Goal: Task Accomplishment & Management: Complete application form

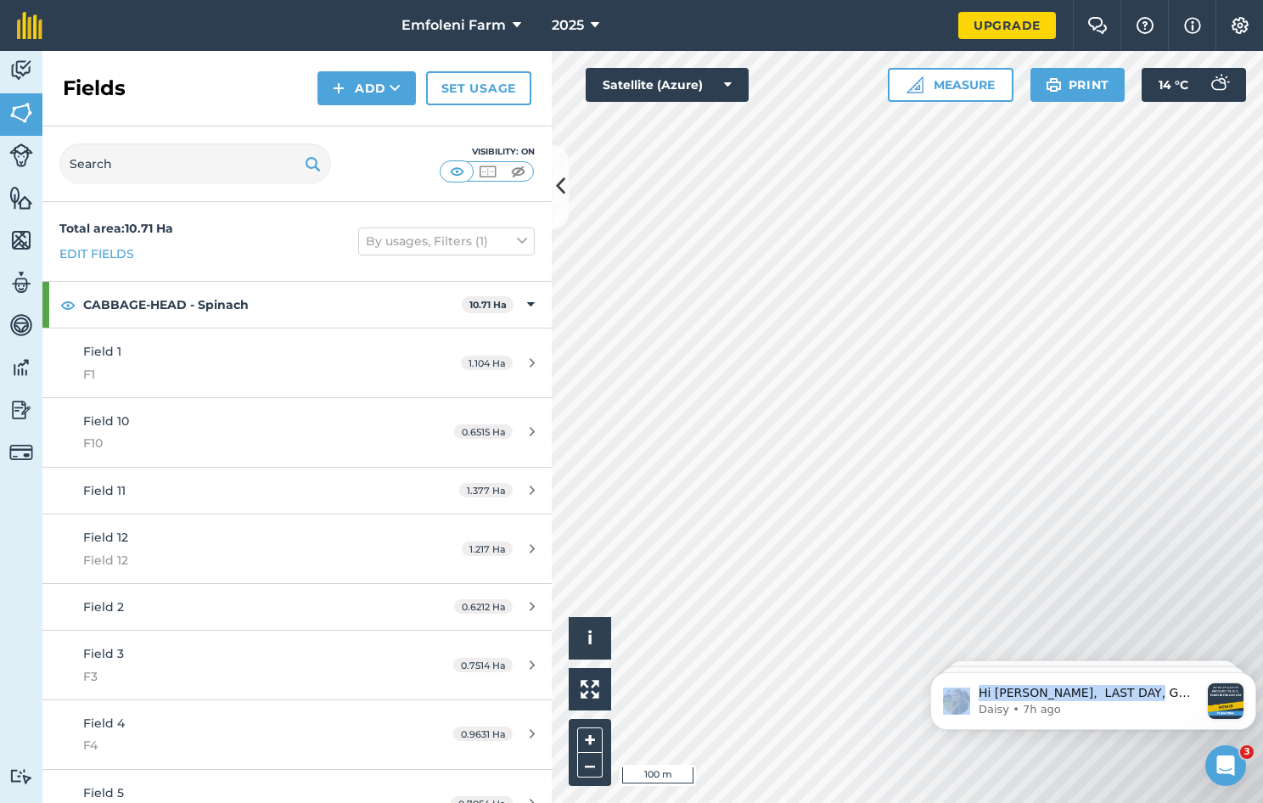
drag, startPoint x: 1136, startPoint y: 681, endPoint x: 1228, endPoint y: 658, distance: 94.5
click at [1228, 658] on body "Hi [PERSON_NAME], LAST DAY, GO PRO for less 🎉 Sign up via our website in your f…" at bounding box center [1094, 697] width 326 height 105
drag, startPoint x: 1228, startPoint y: 658, endPoint x: 1193, endPoint y: 665, distance: 35.5
click at [1193, 665] on body "Hi [PERSON_NAME], LAST DAY, GO PRO for less 🎉 Sign up via our website in your f…" at bounding box center [1094, 697] width 326 height 105
click at [1251, 681] on icon "Dismiss notification" at bounding box center [1251, 677] width 9 height 9
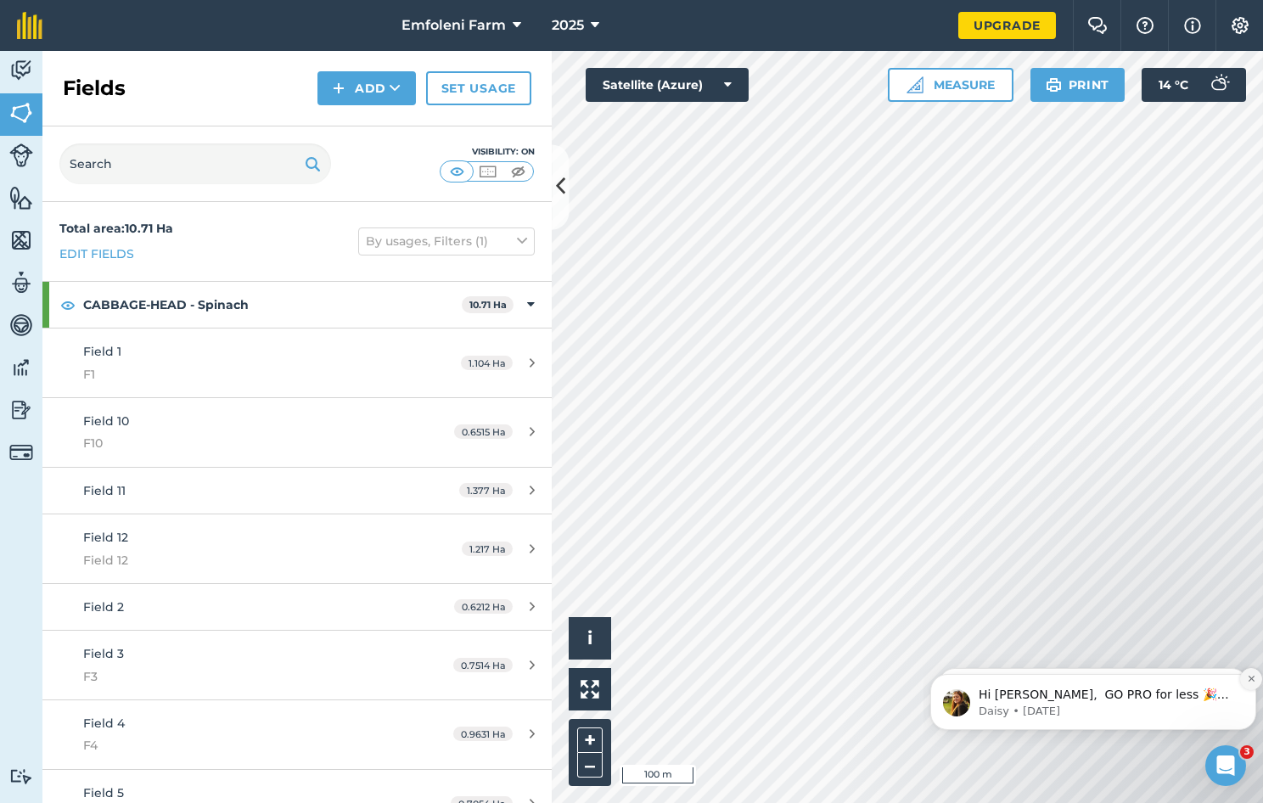
click at [1248, 679] on icon "Dismiss notification" at bounding box center [1251, 678] width 9 height 9
click at [1248, 679] on icon "Dismiss notification" at bounding box center [1252, 680] width 8 height 8
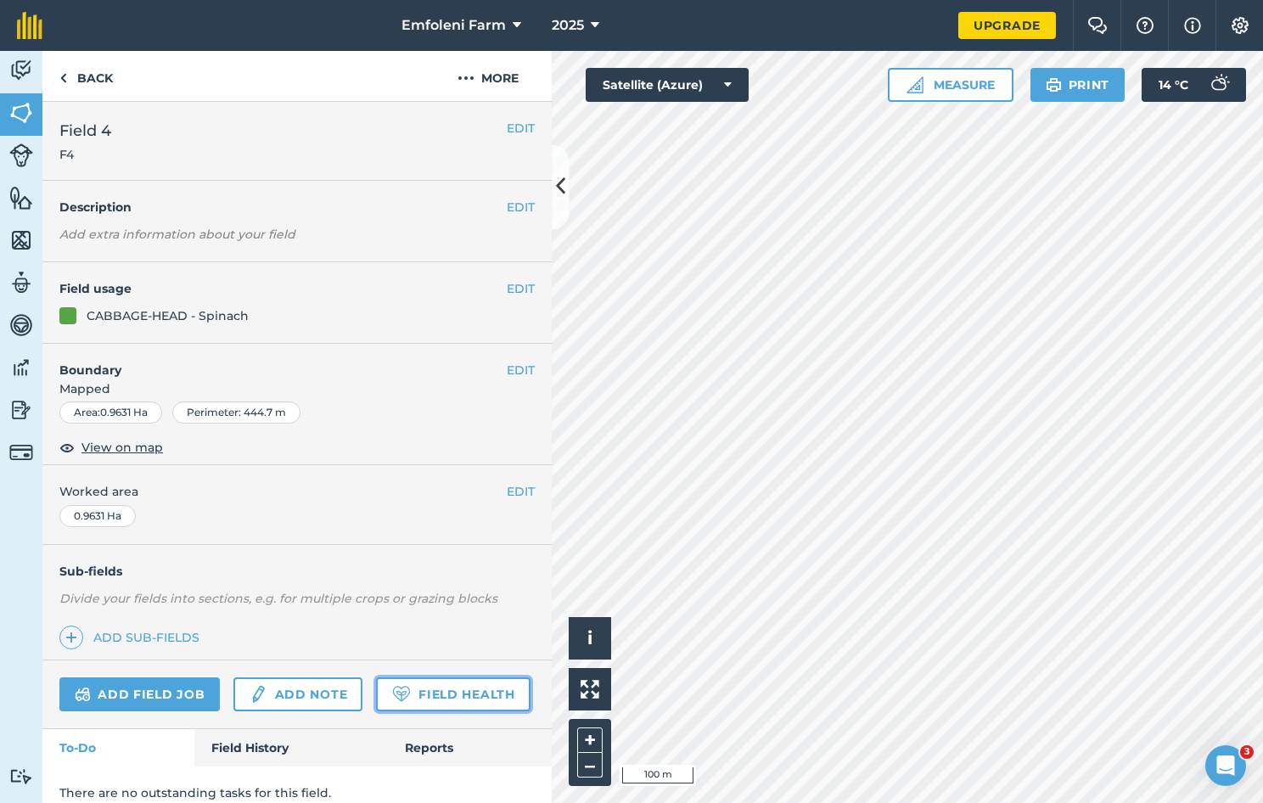
click at [376, 711] on link "Field Health" at bounding box center [453, 695] width 154 height 34
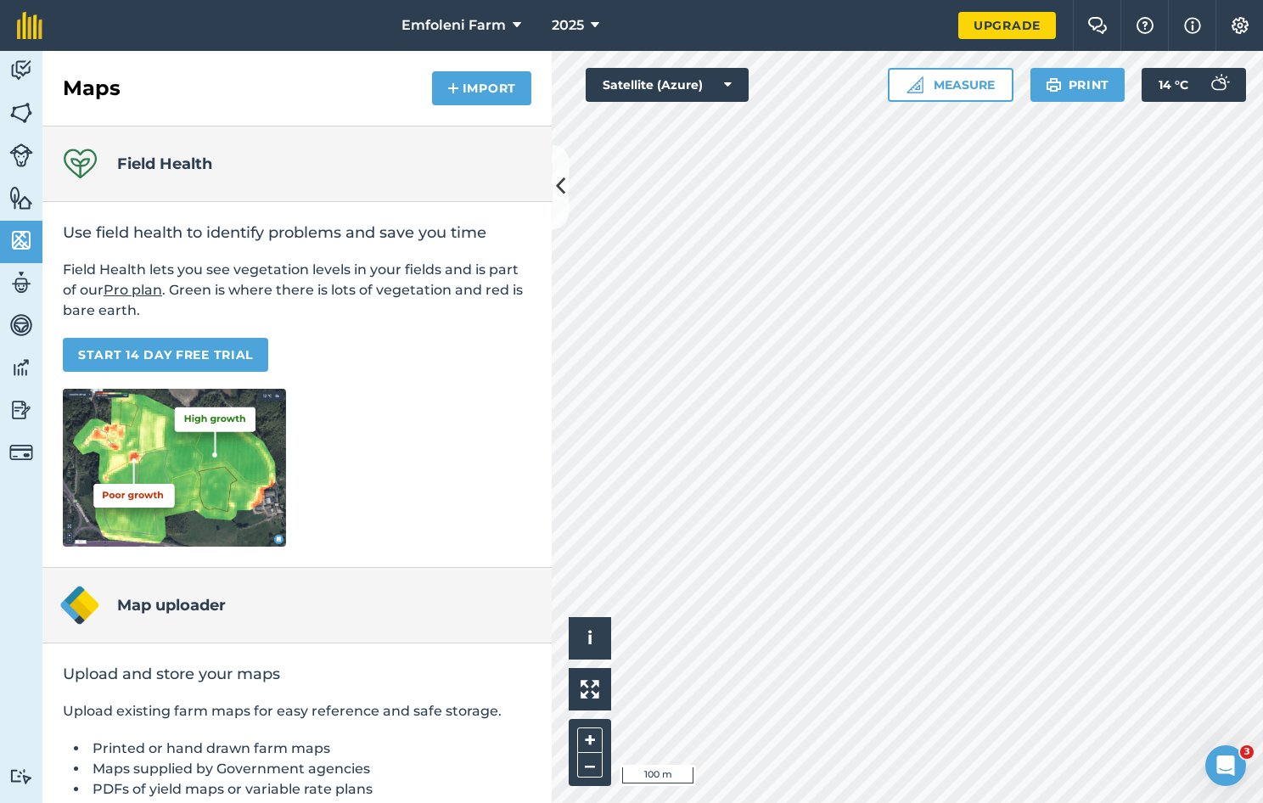
scroll to position [107, 0]
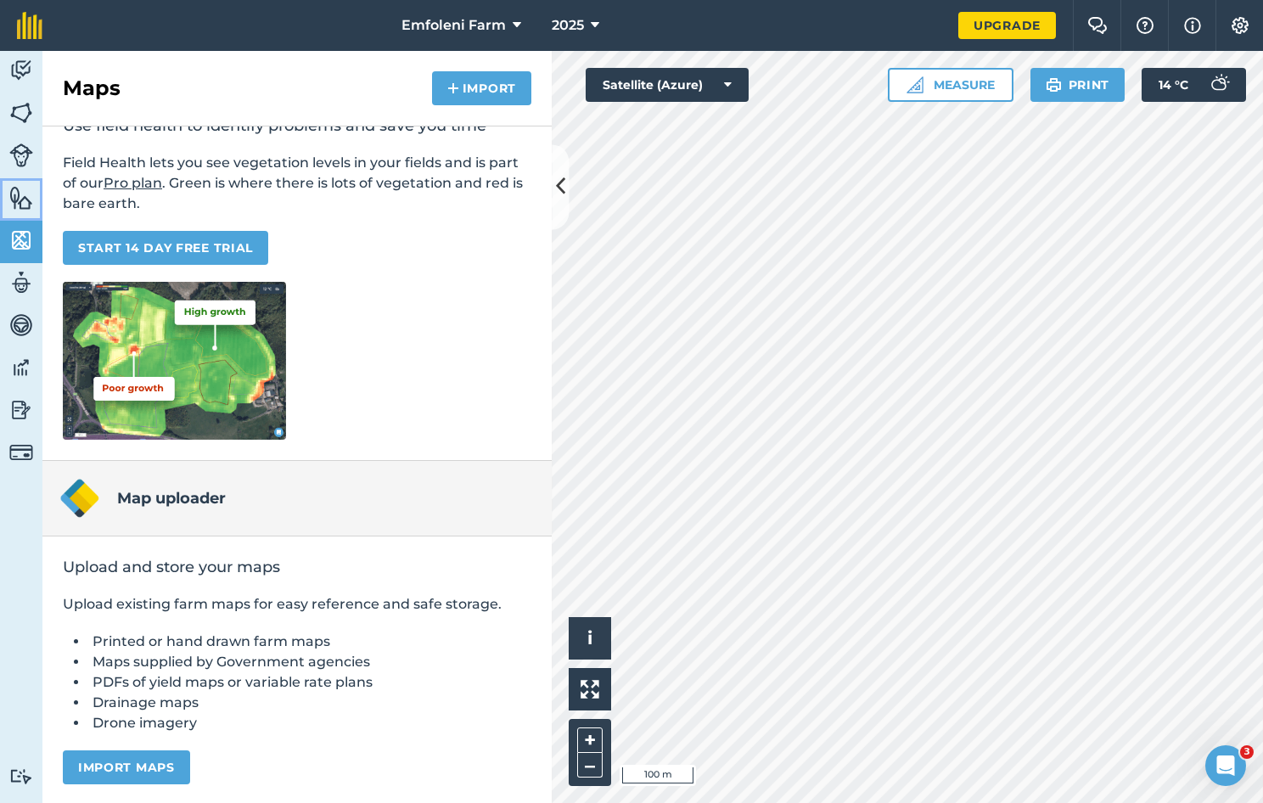
click at [20, 198] on img at bounding box center [21, 197] width 24 height 25
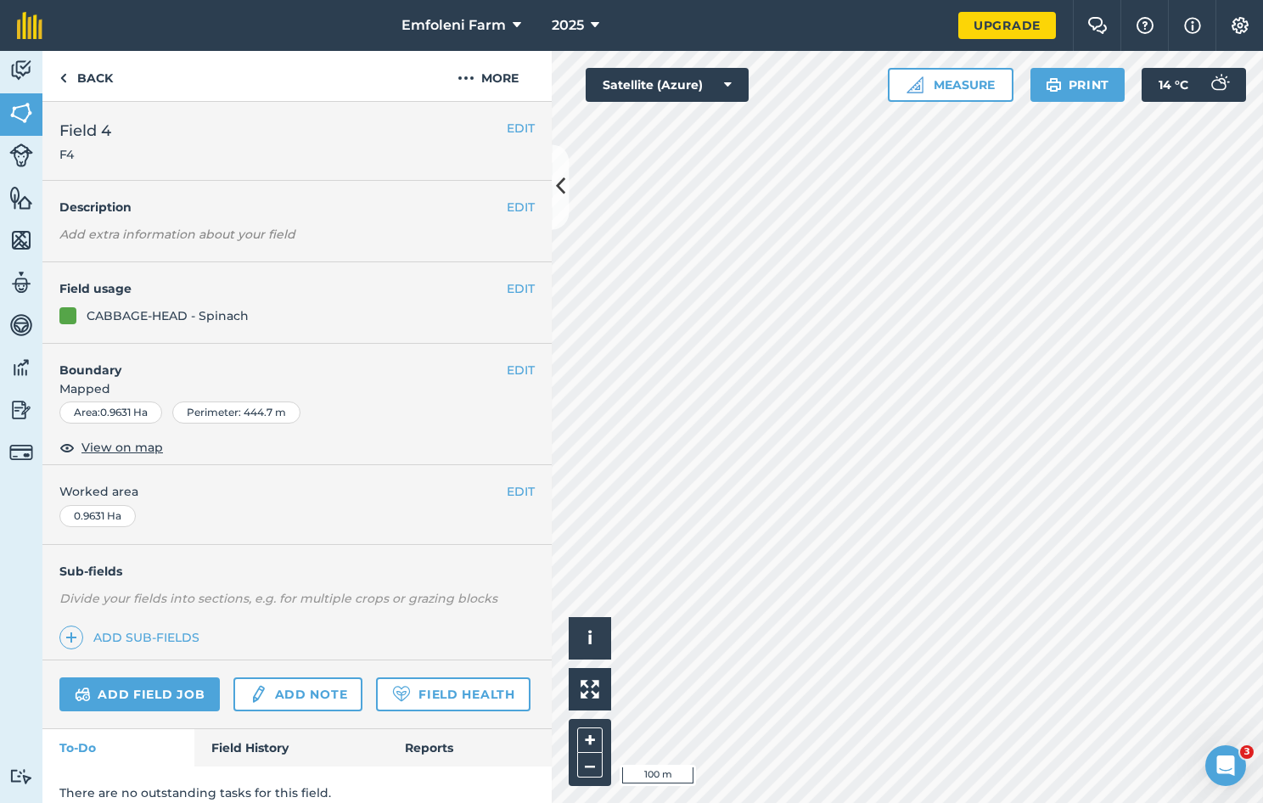
scroll to position [61, 0]
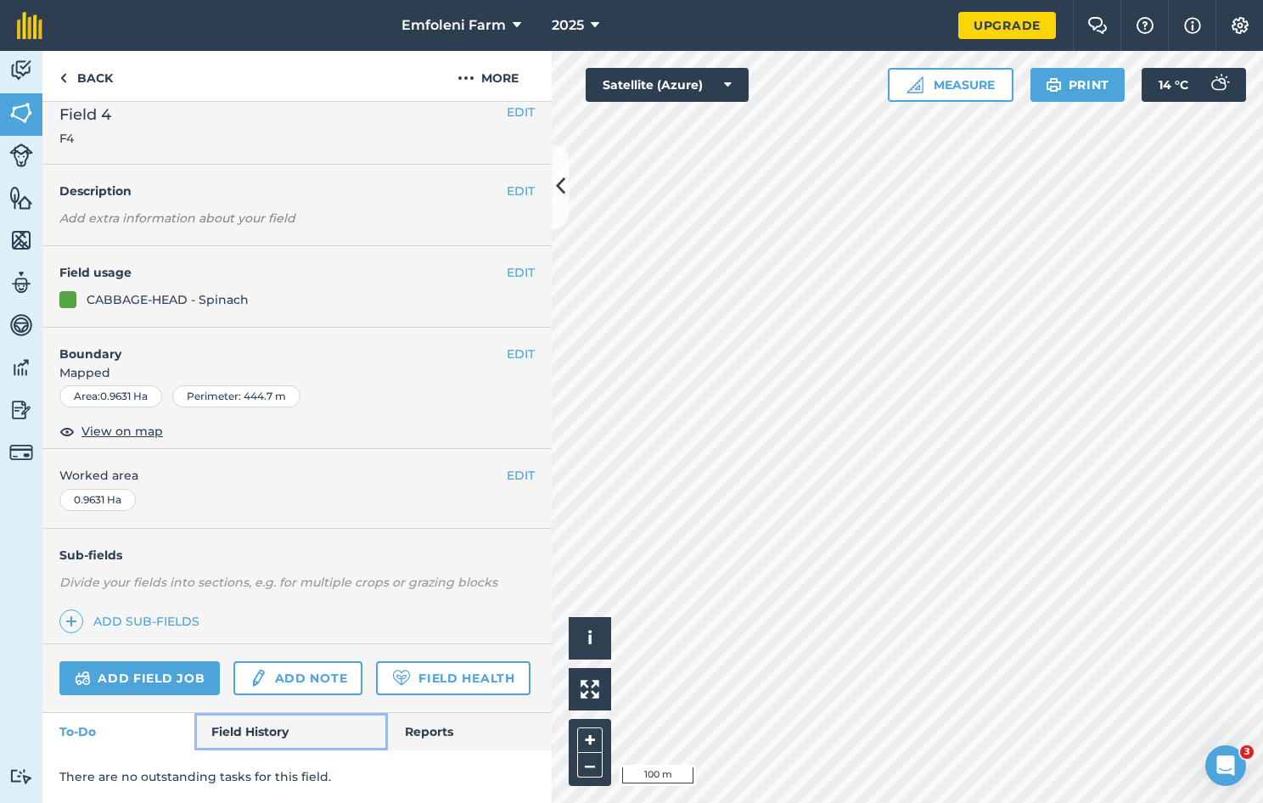
click at [255, 728] on link "Field History" at bounding box center [290, 731] width 193 height 37
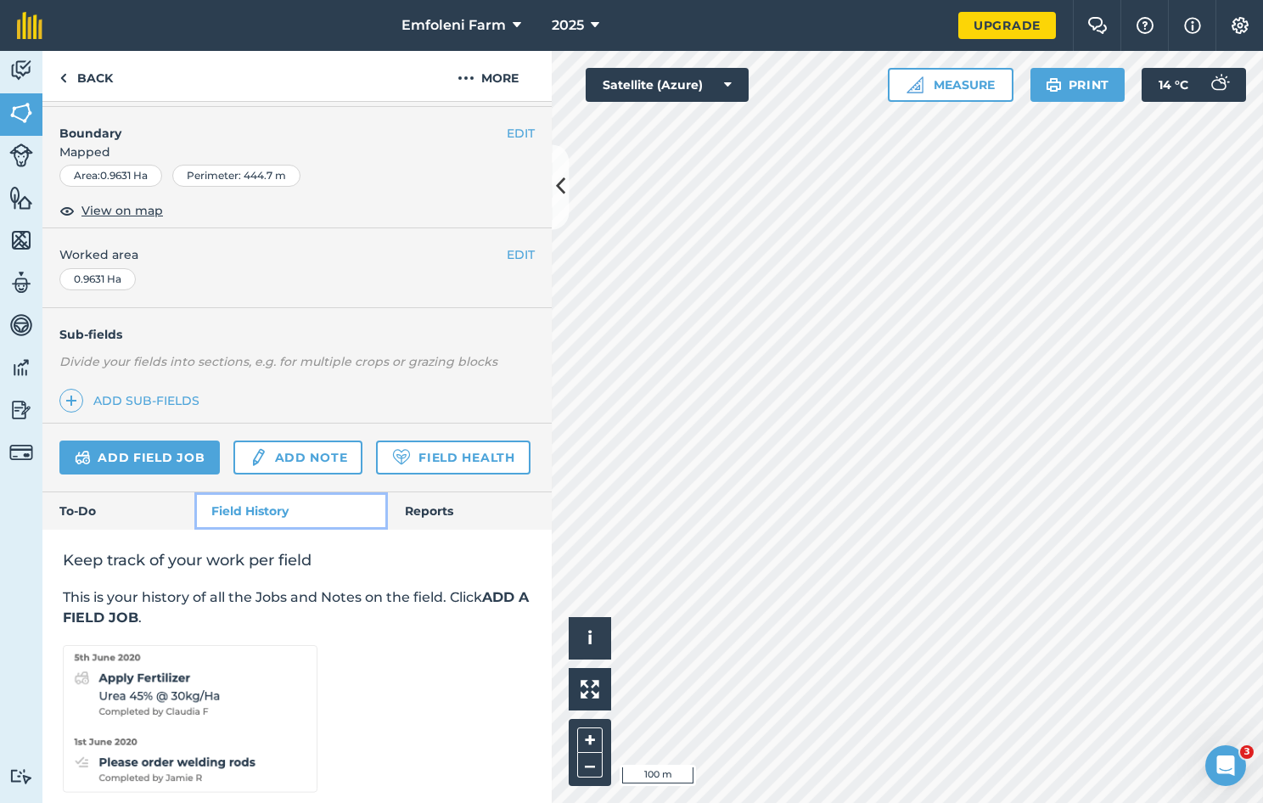
scroll to position [309, 0]
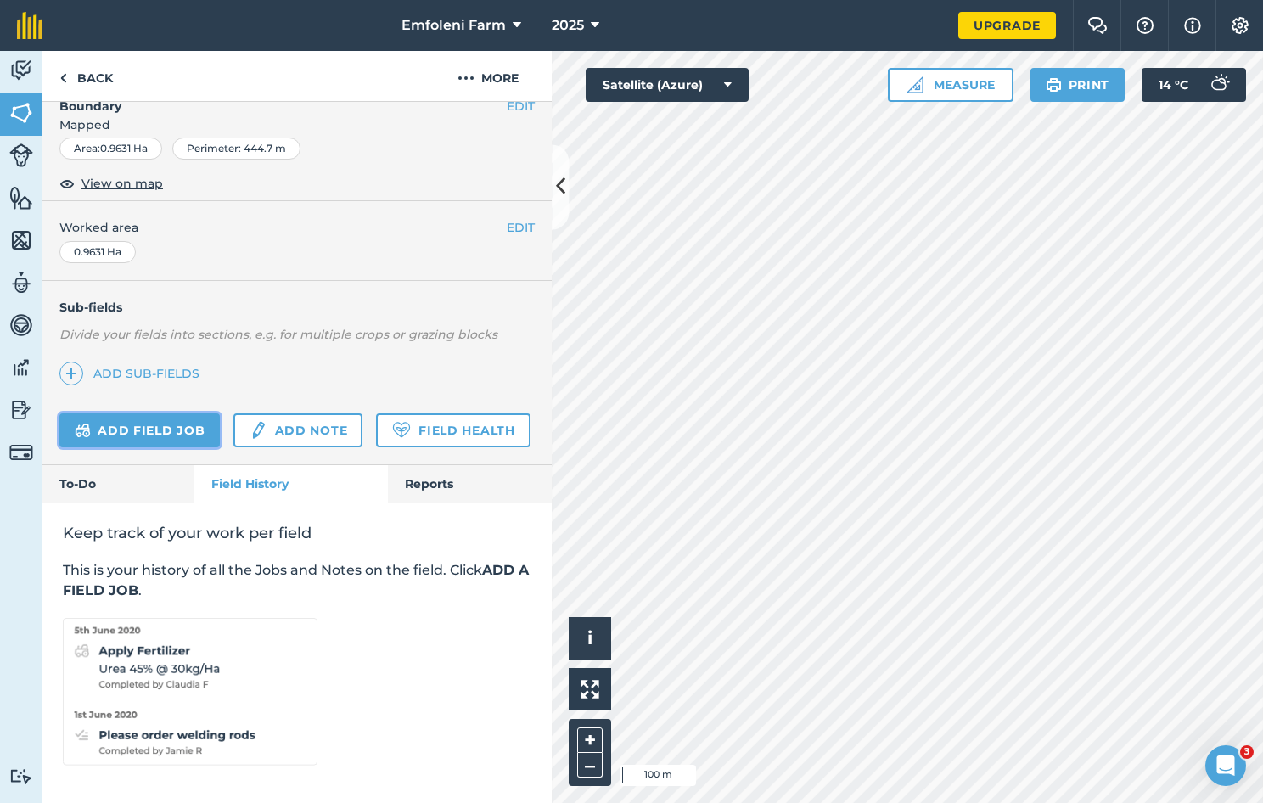
click at [190, 413] on link "Add field job" at bounding box center [139, 430] width 160 height 34
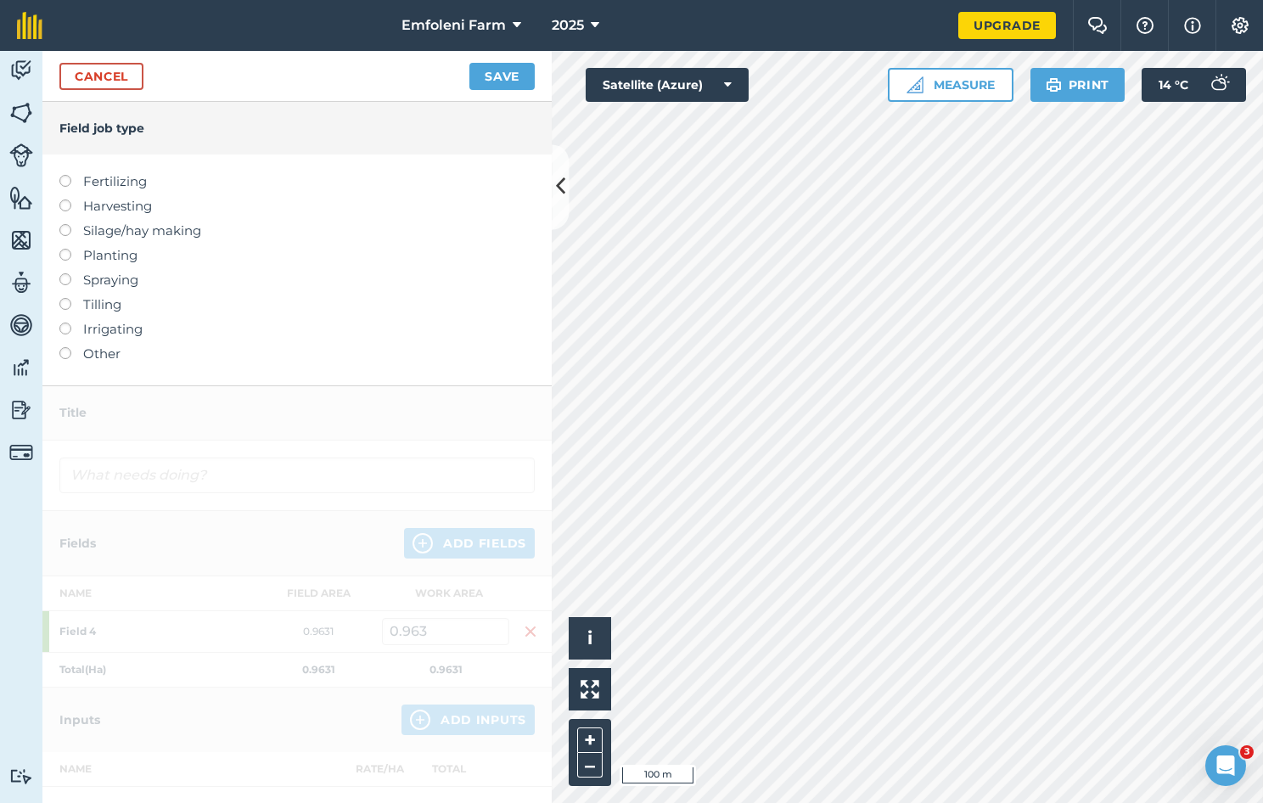
click at [65, 249] on label at bounding box center [71, 249] width 24 height 0
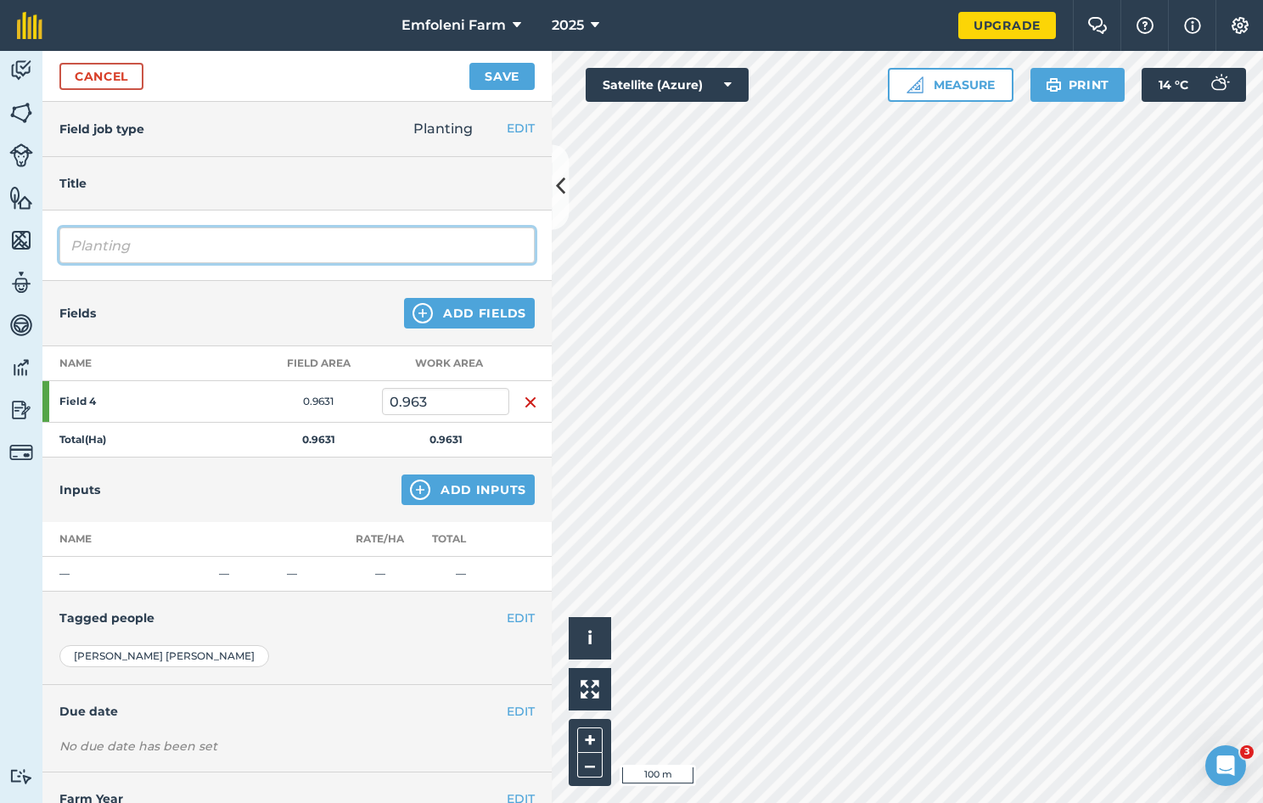
click at [80, 250] on input "Planting" at bounding box center [296, 246] width 475 height 36
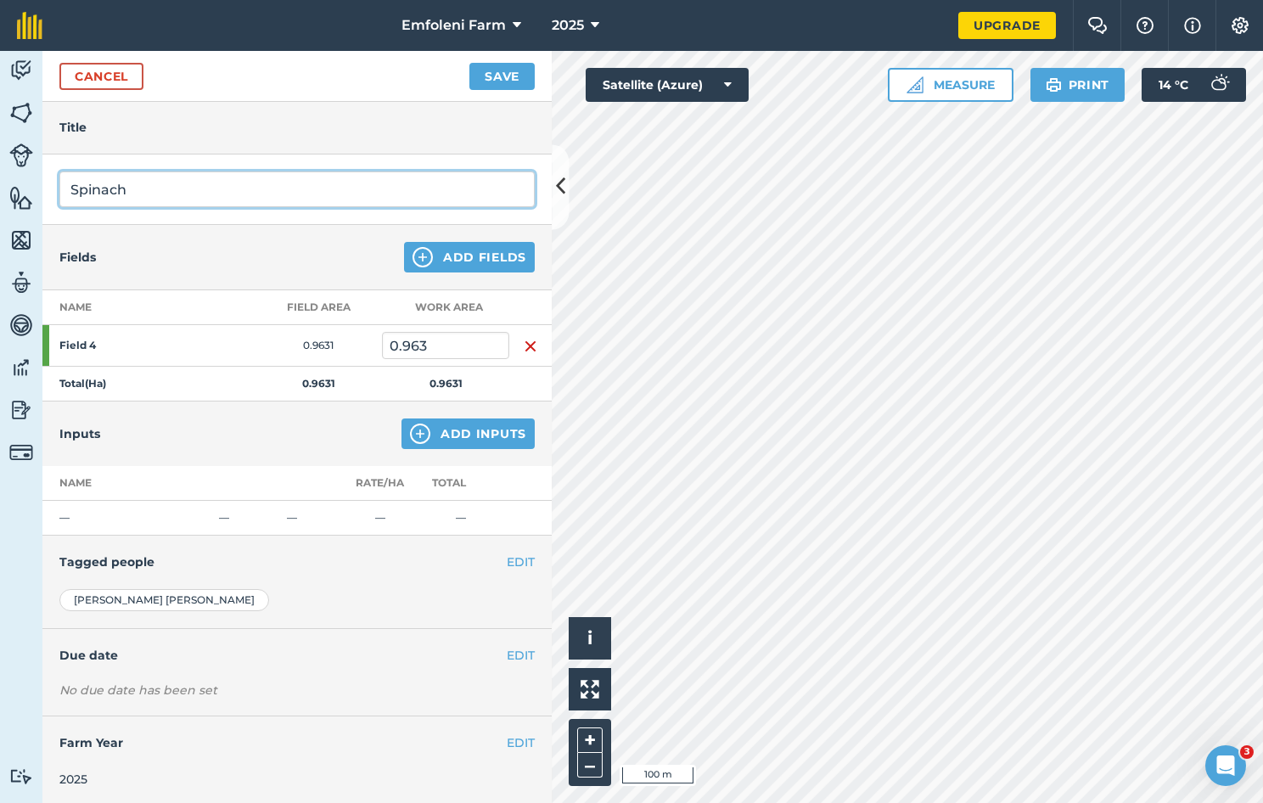
type input "Spinach"
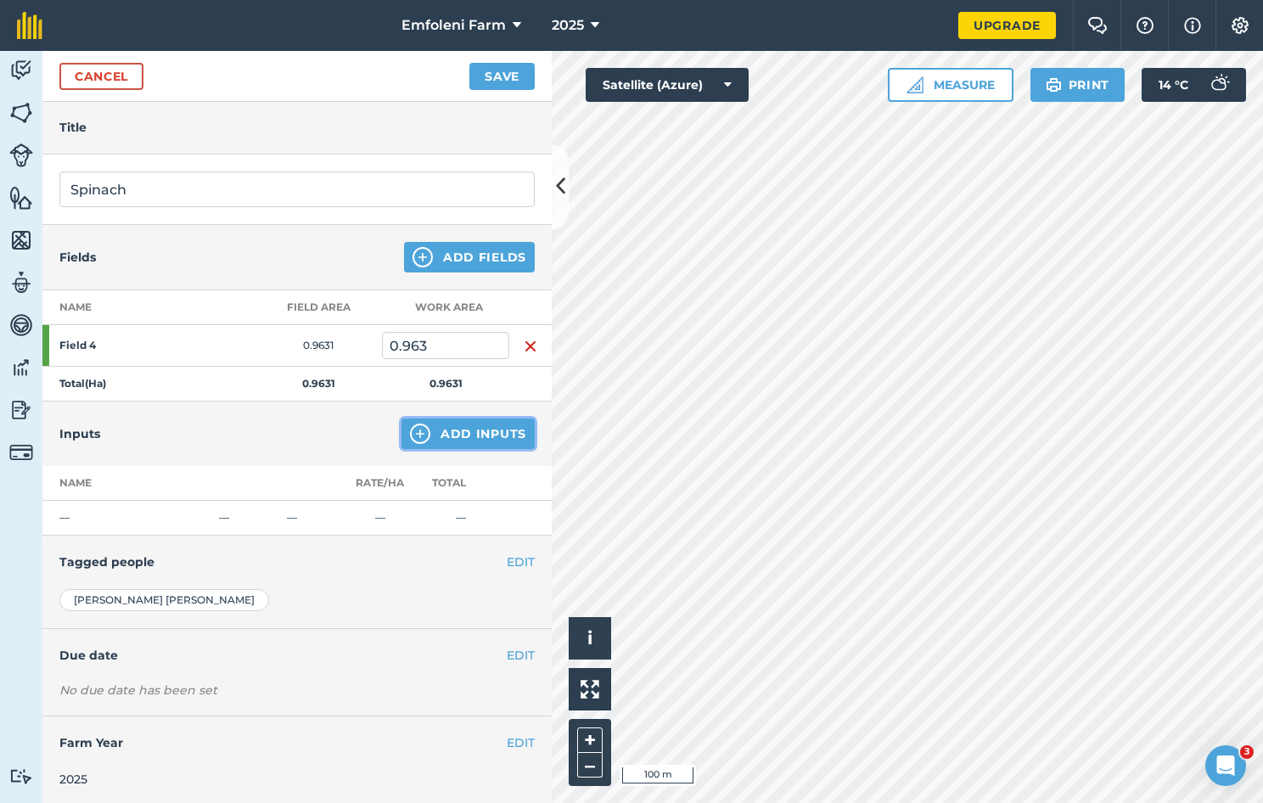
click at [451, 441] on button "Add Inputs" at bounding box center [468, 434] width 133 height 31
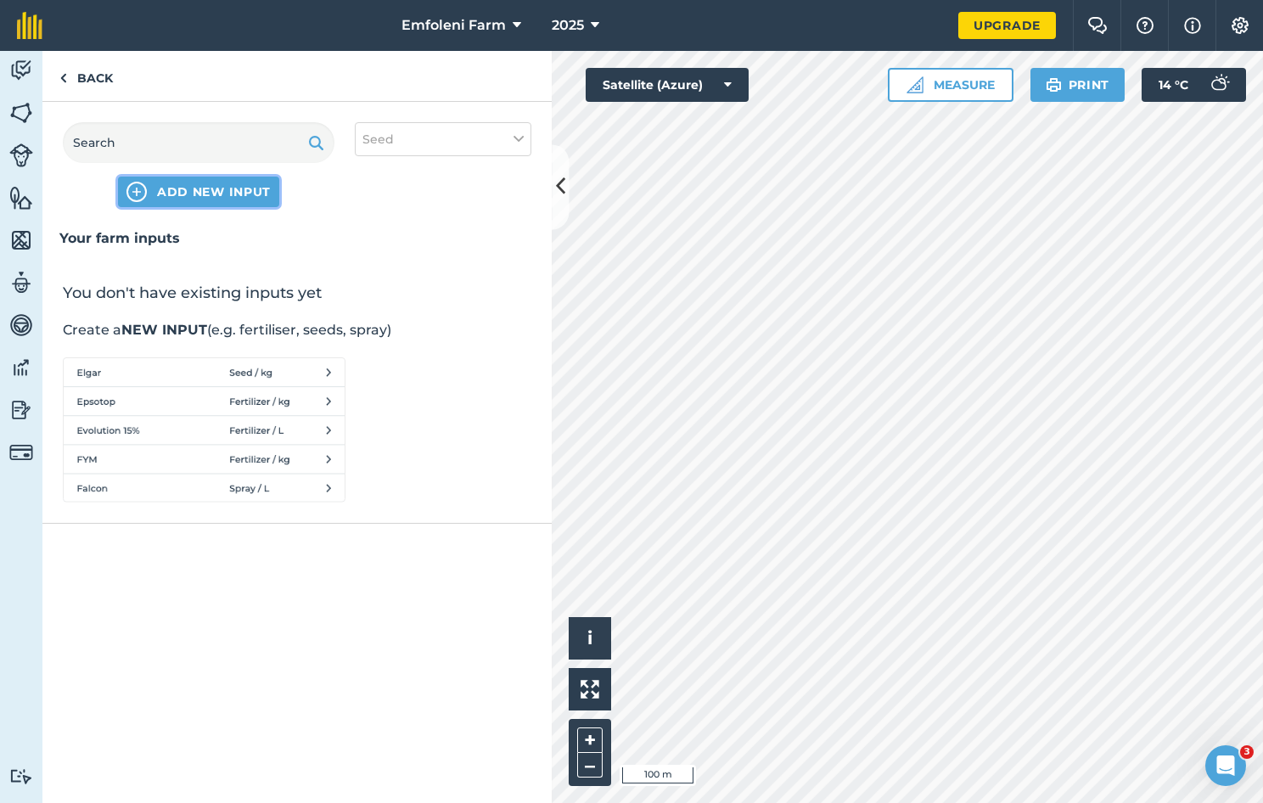
click at [234, 194] on span "ADD NEW INPUT" at bounding box center [214, 191] width 114 height 17
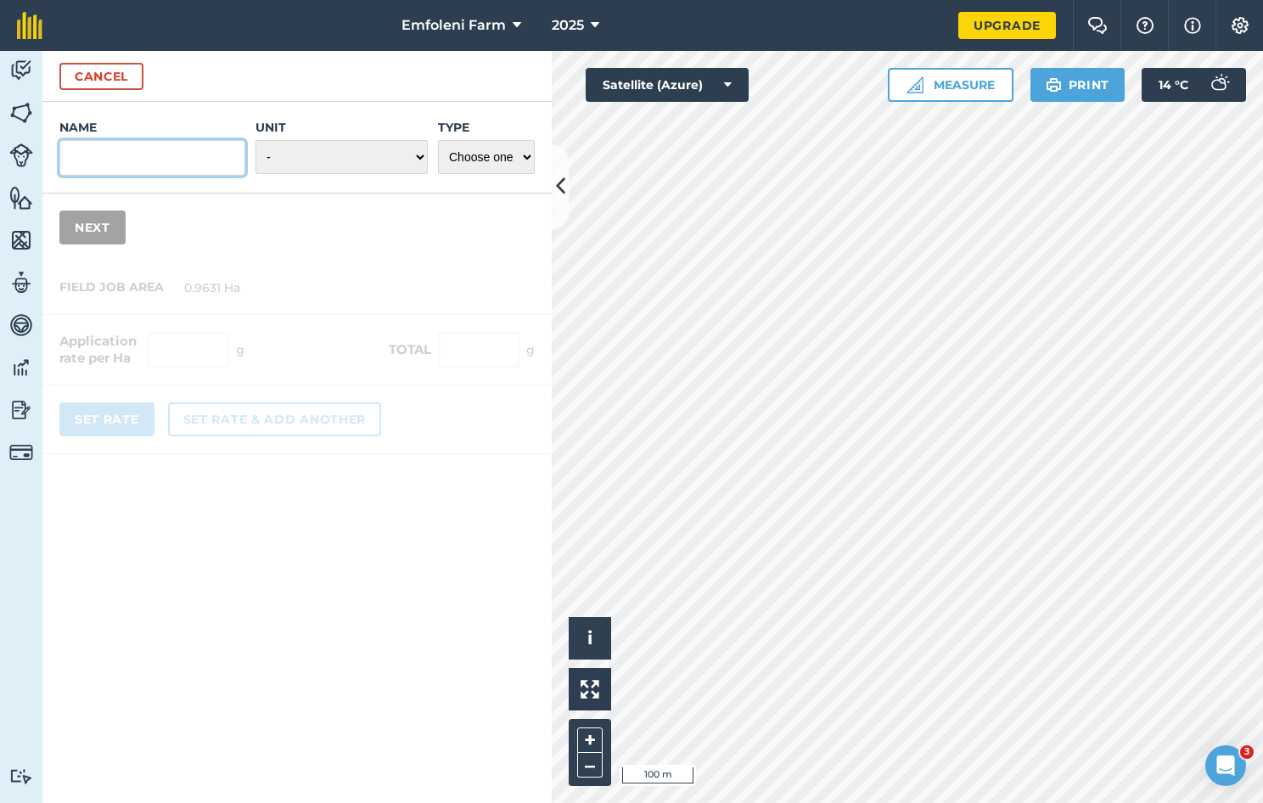
click at [172, 157] on input "Name" at bounding box center [152, 158] width 186 height 36
type input "Spinach"
click at [384, 158] on select "- Grams/g Kilograms/kg Metric tonnes/t Millilitres/ml Litres/L Ounces/oz Pounds…" at bounding box center [342, 157] width 172 height 34
select select "COUNT"
click at [256, 140] on select "- Grams/g Kilograms/kg Metric tonnes/t Millilitres/ml Litres/L Ounces/oz Pounds…" at bounding box center [342, 157] width 172 height 34
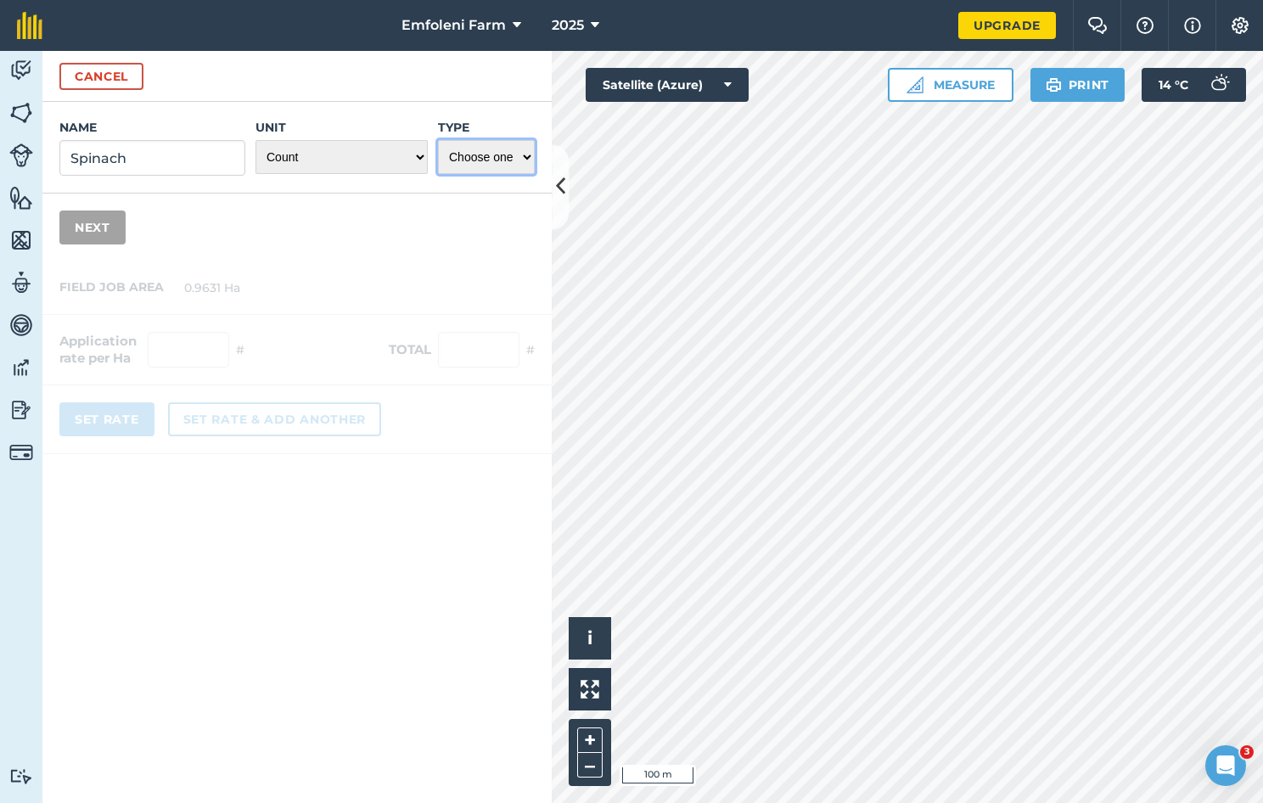
click at [515, 160] on select "Choose one Fertilizer Seed Spray Fuel Other" at bounding box center [486, 157] width 97 height 34
select select "OTHER"
click at [438, 140] on select "Choose one Fertilizer Seed Spray Fuel Other" at bounding box center [486, 157] width 97 height 34
click at [115, 233] on button "Next" at bounding box center [92, 228] width 66 height 34
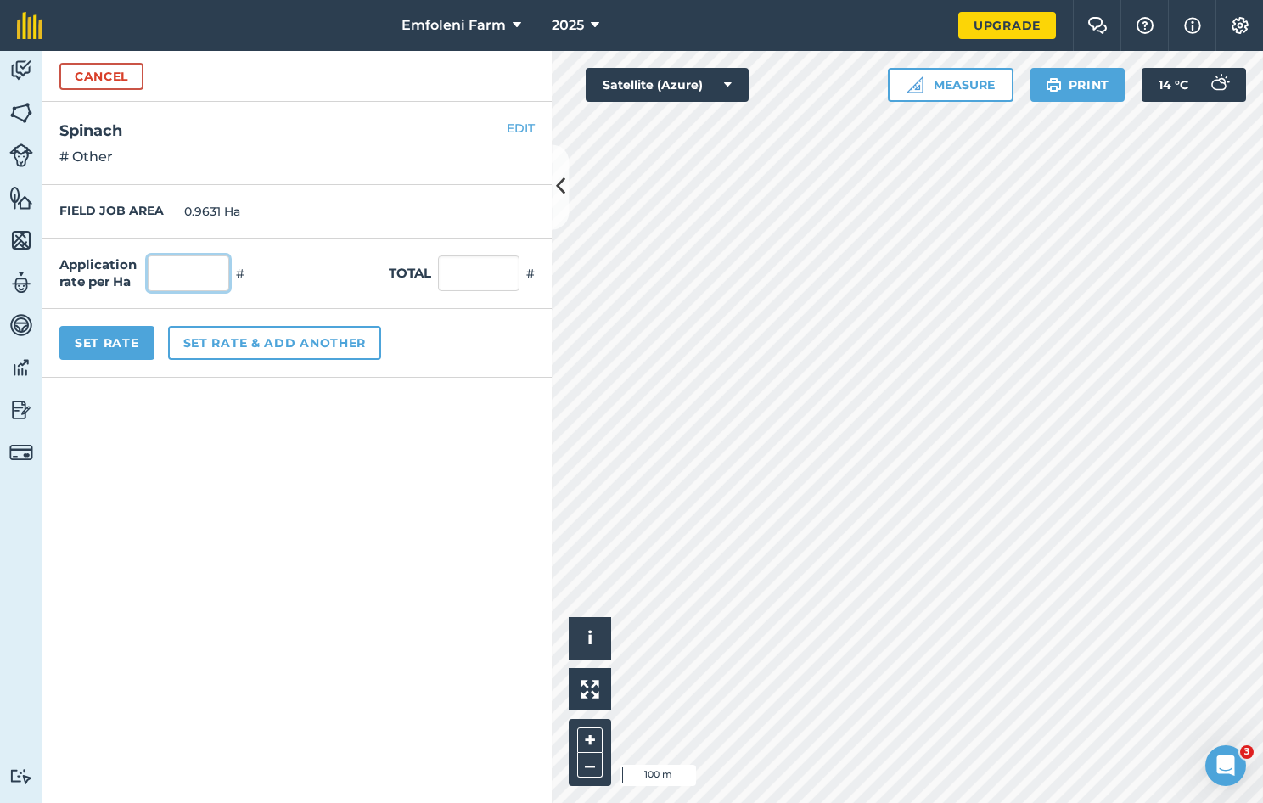
click at [175, 274] on input "text" at bounding box center [189, 274] width 82 height 36
type input "60,000"
type input "50000"
type input "51,915.689"
type input "50,000"
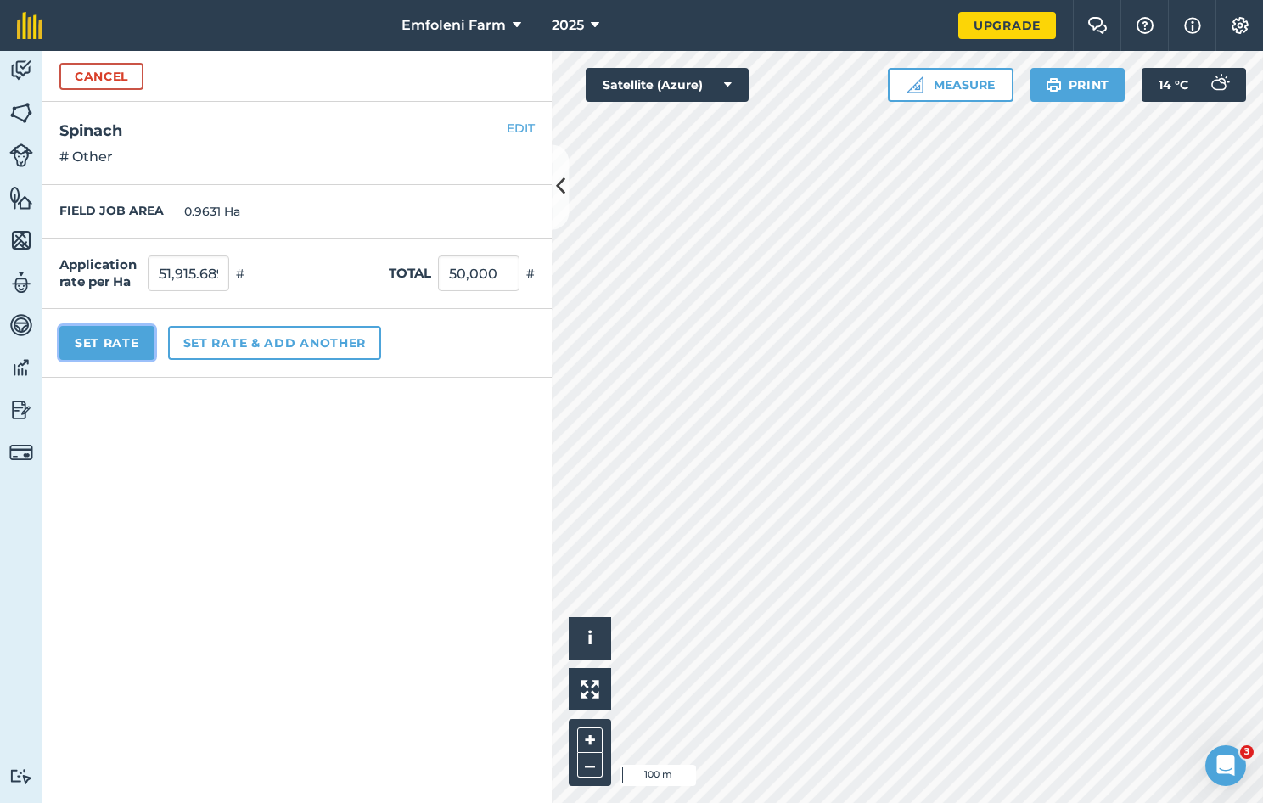
click at [120, 335] on button "Set Rate" at bounding box center [106, 343] width 95 height 34
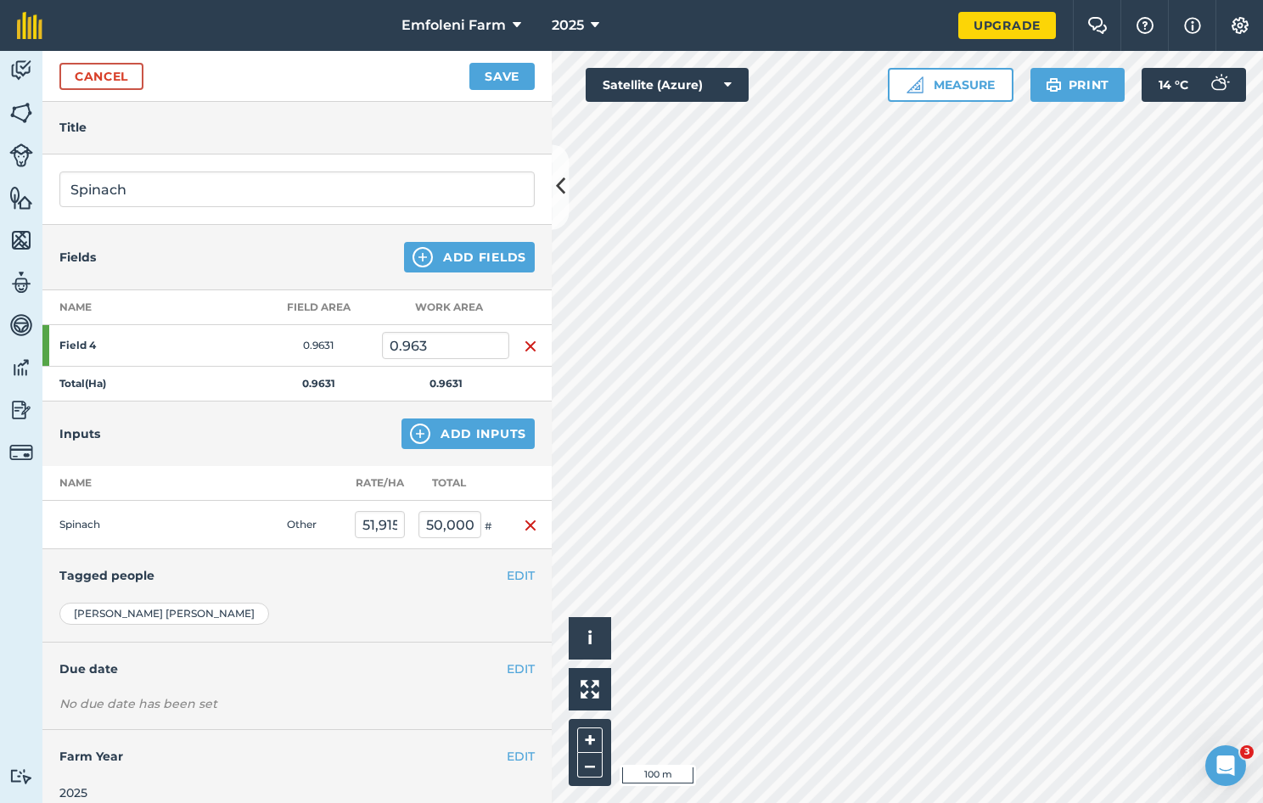
scroll to position [70, 0]
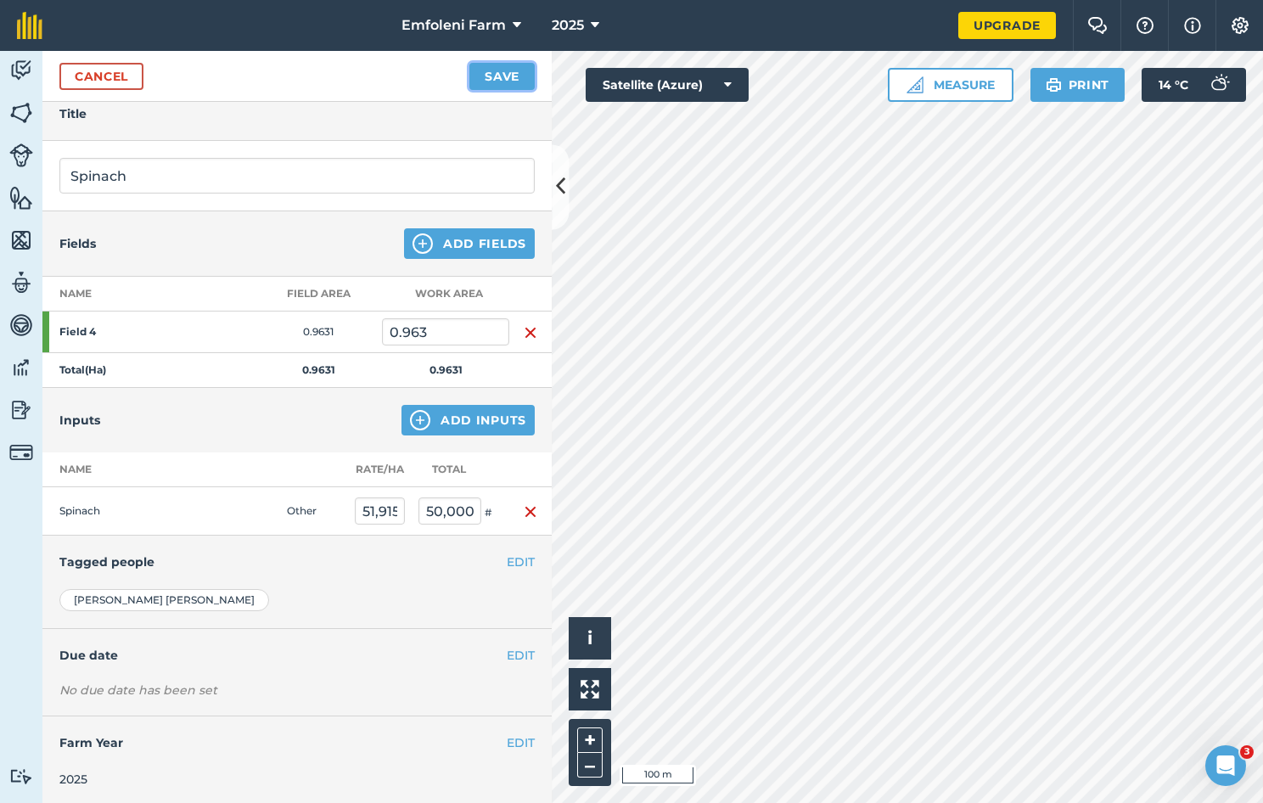
click at [513, 80] on button "Save" at bounding box center [502, 76] width 65 height 27
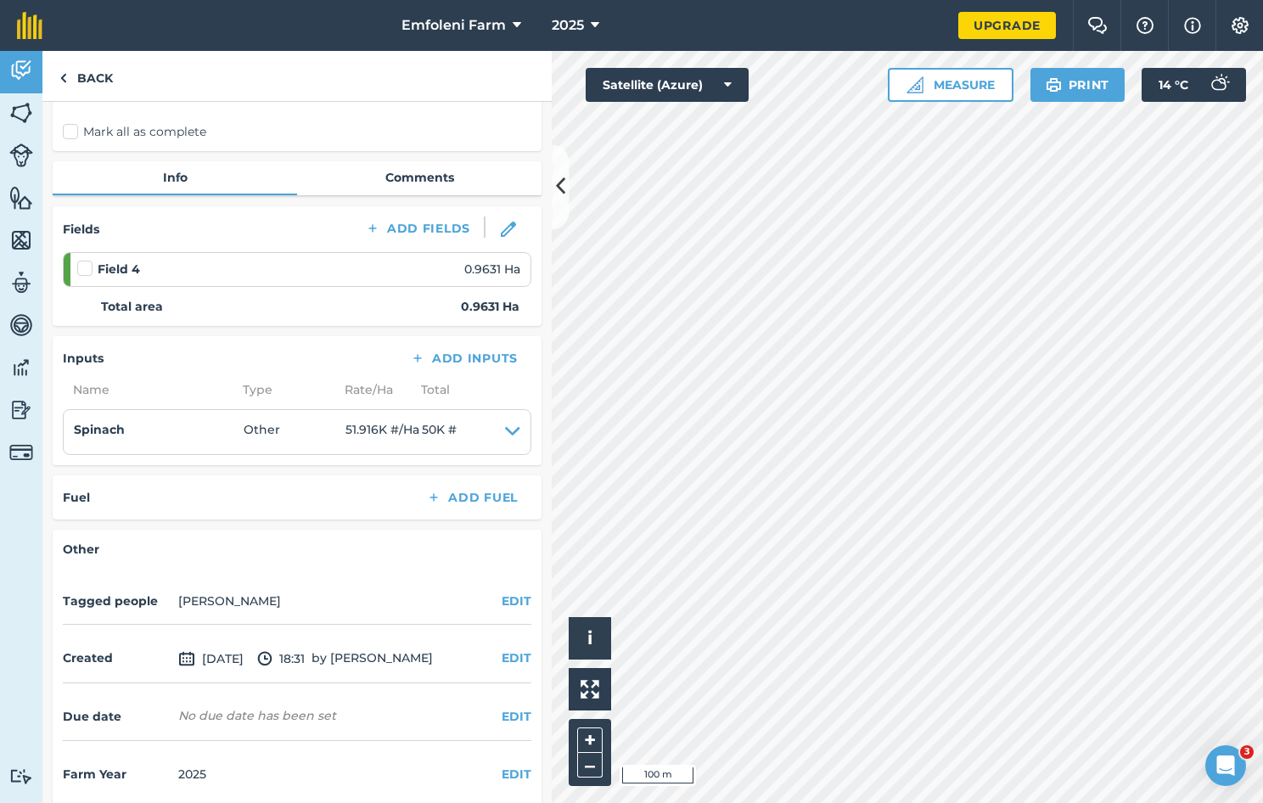
scroll to position [134, 0]
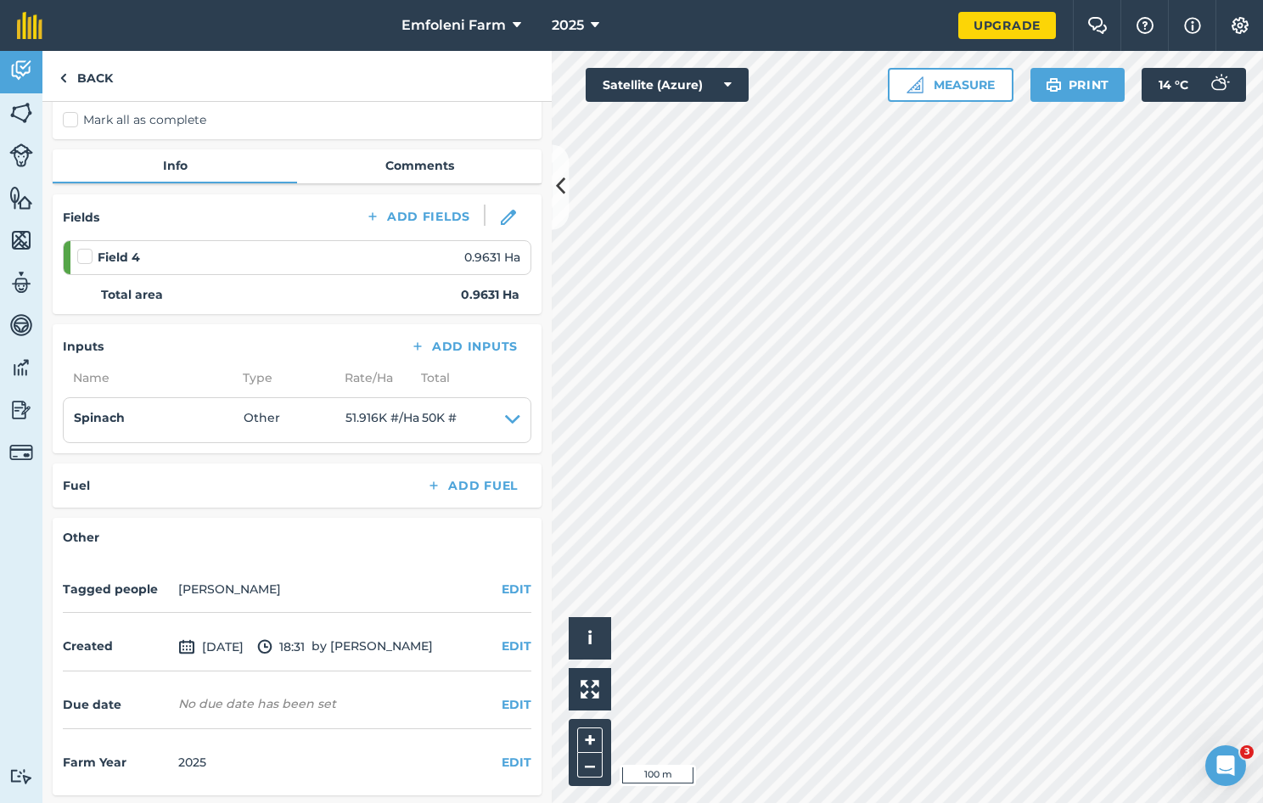
click at [497, 716] on div "Due date No due date has been set EDIT" at bounding box center [297, 705] width 469 height 47
click at [506, 713] on div "Due date No due date has been set EDIT" at bounding box center [297, 705] width 469 height 47
click at [220, 708] on div "No due date has been set" at bounding box center [257, 703] width 158 height 17
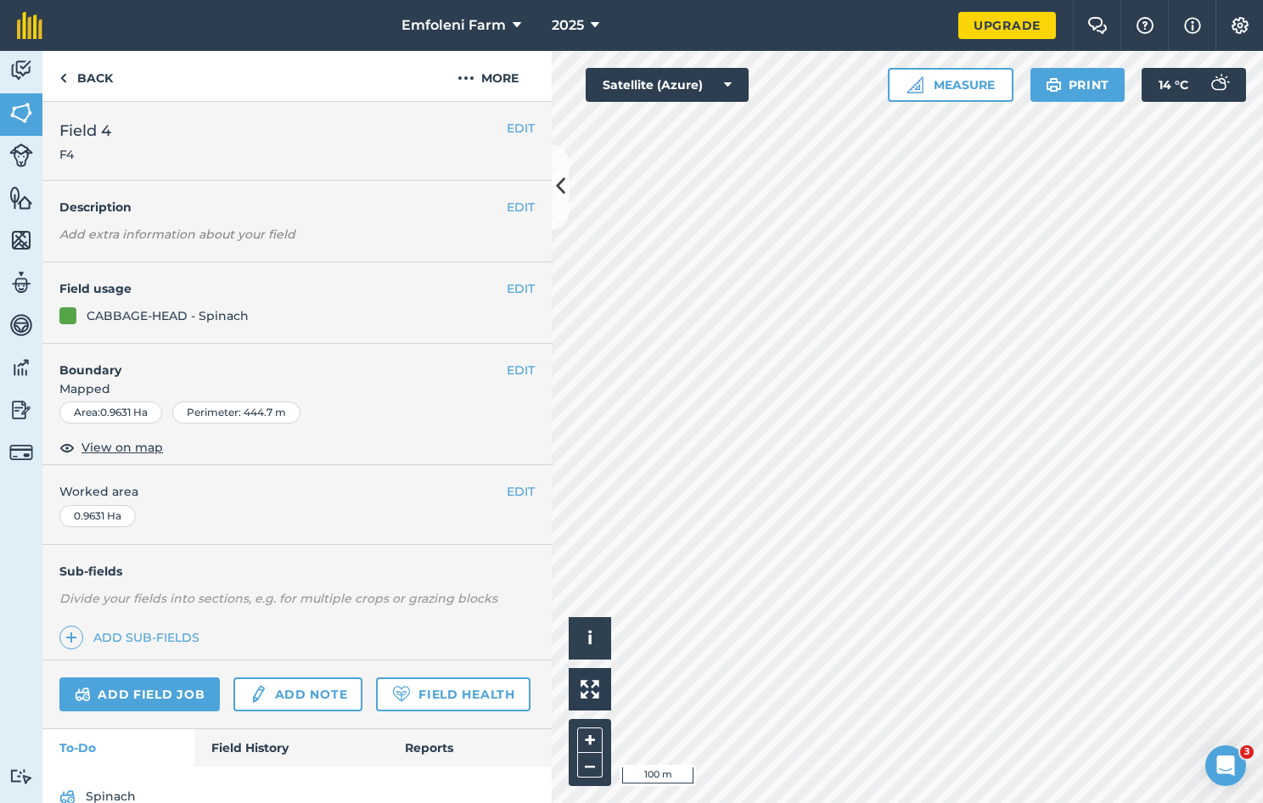
scroll to position [76, 0]
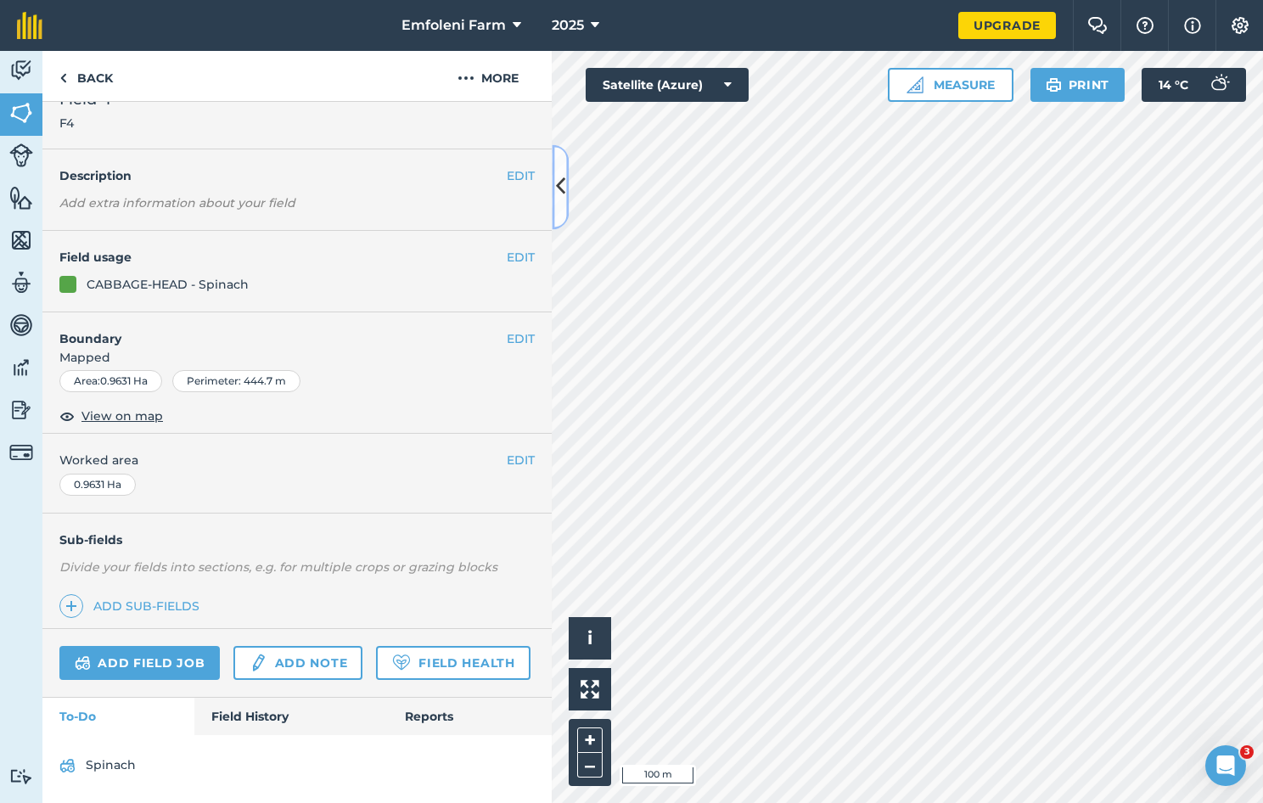
click at [564, 196] on icon at bounding box center [560, 187] width 9 height 30
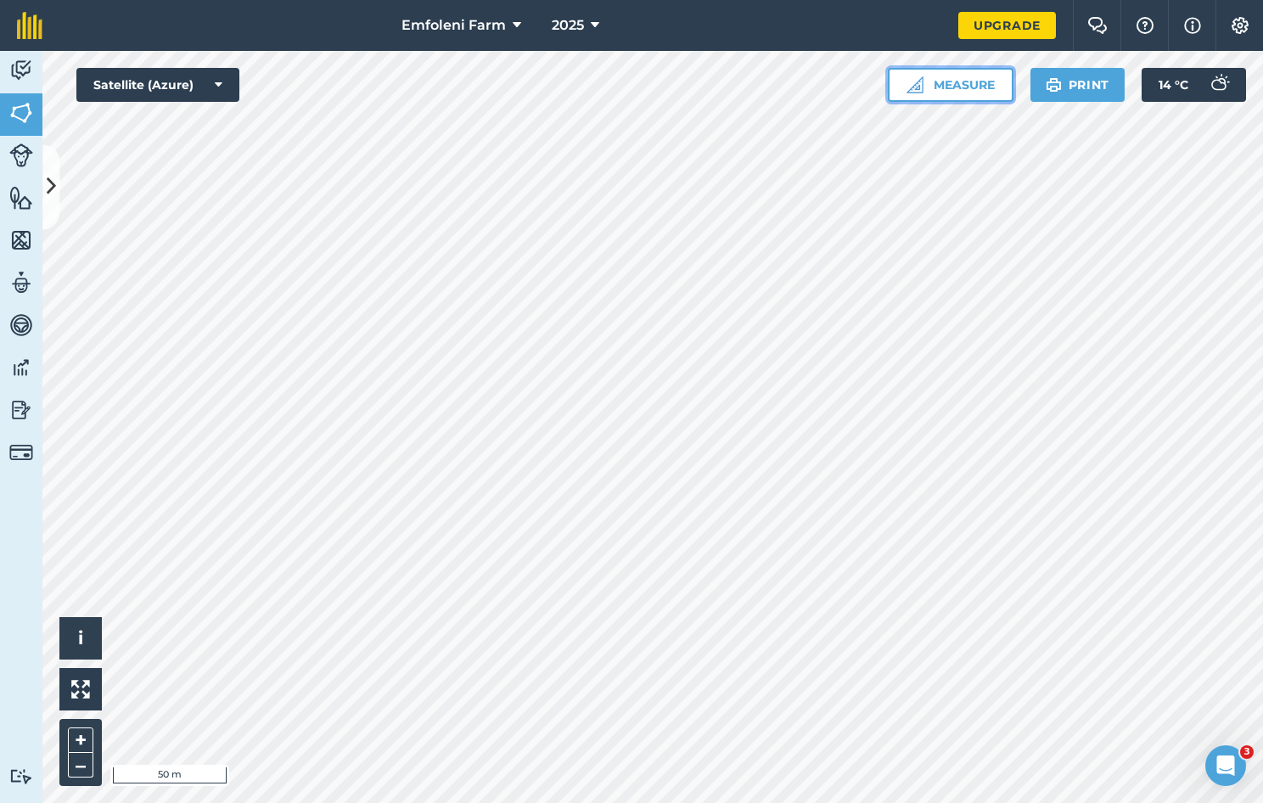
click at [964, 83] on button "Measure" at bounding box center [951, 85] width 126 height 34
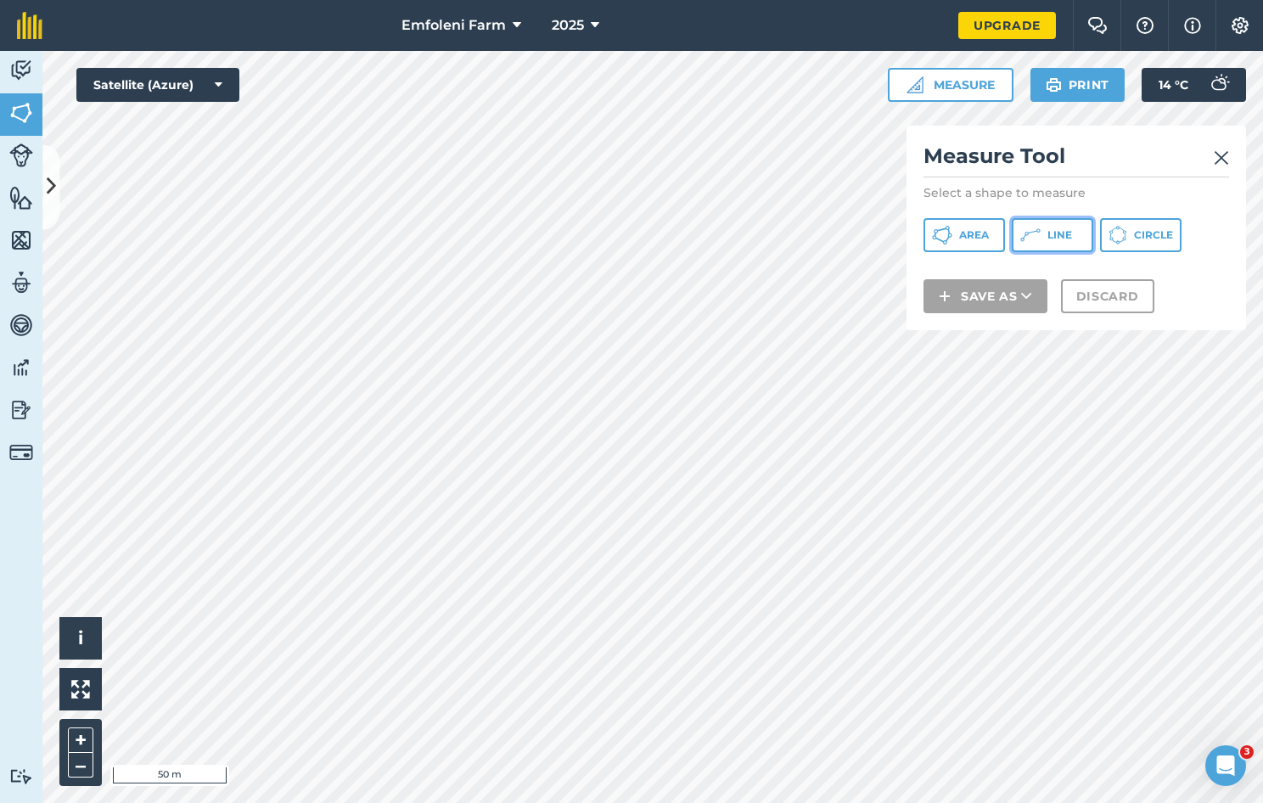
click at [1066, 236] on span "Line" at bounding box center [1060, 235] width 25 height 14
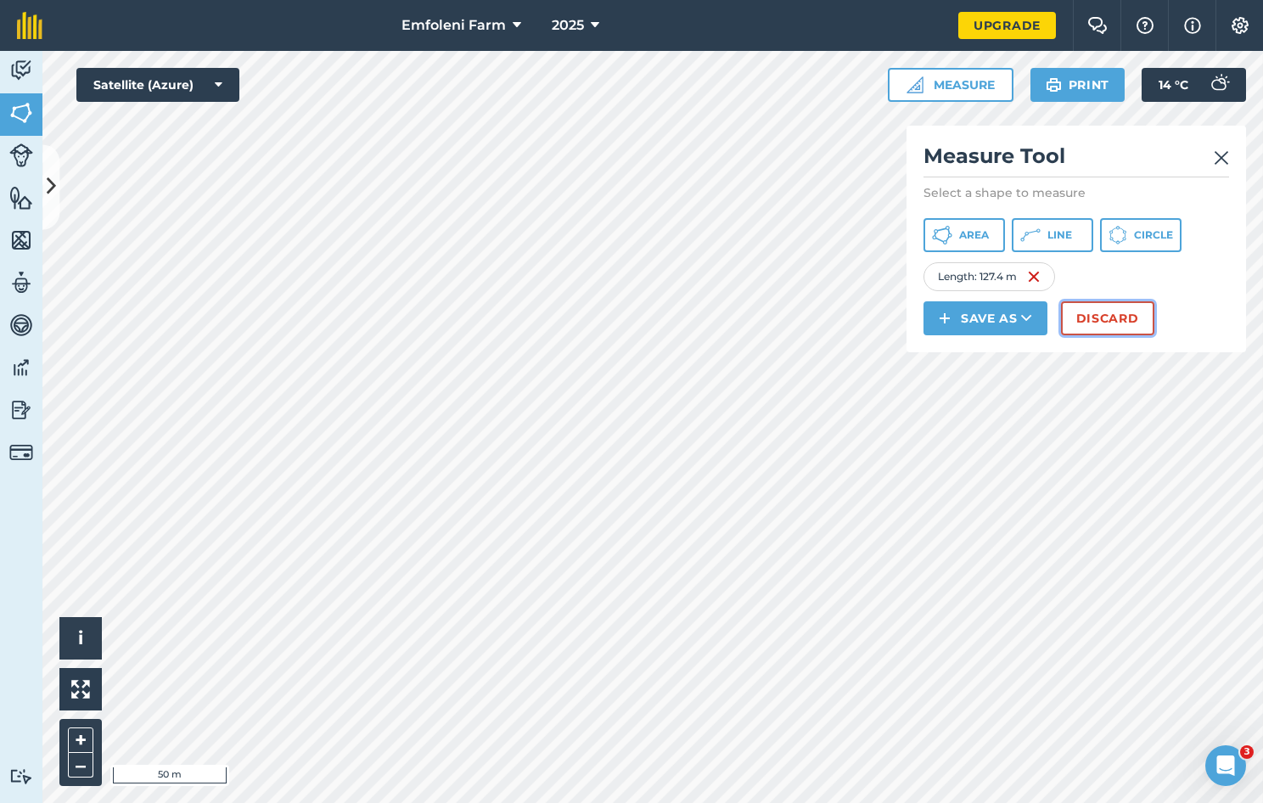
click at [1122, 320] on button "Discard" at bounding box center [1107, 318] width 93 height 34
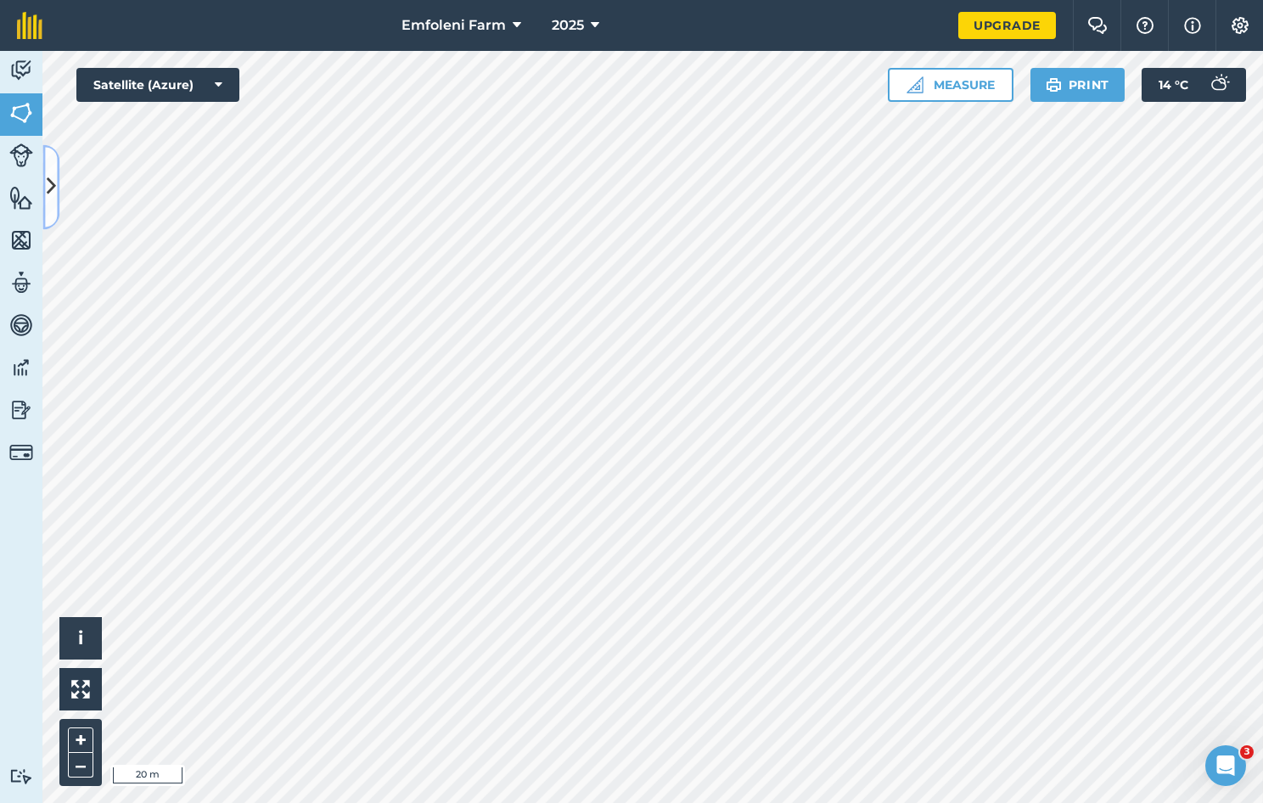
click at [53, 180] on icon at bounding box center [51, 187] width 9 height 30
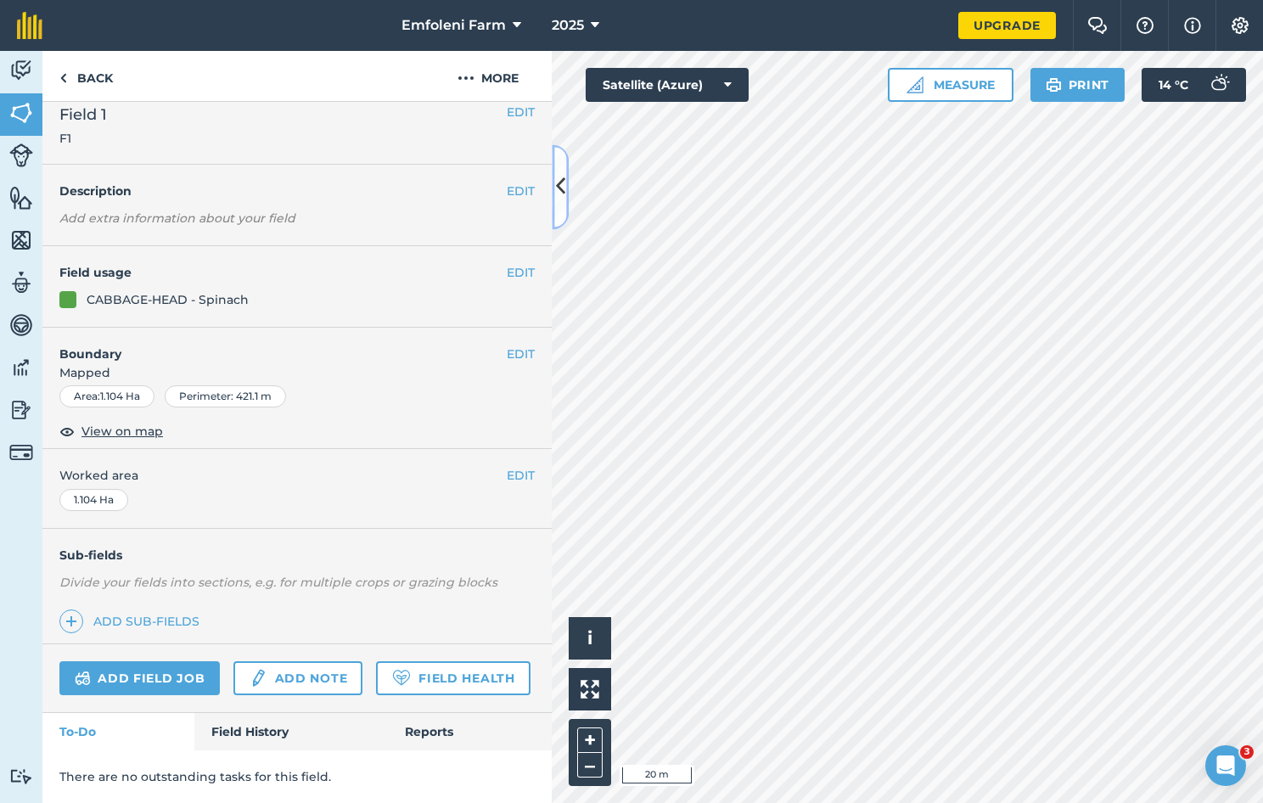
scroll to position [61, 0]
click at [508, 345] on button "EDIT" at bounding box center [521, 354] width 28 height 19
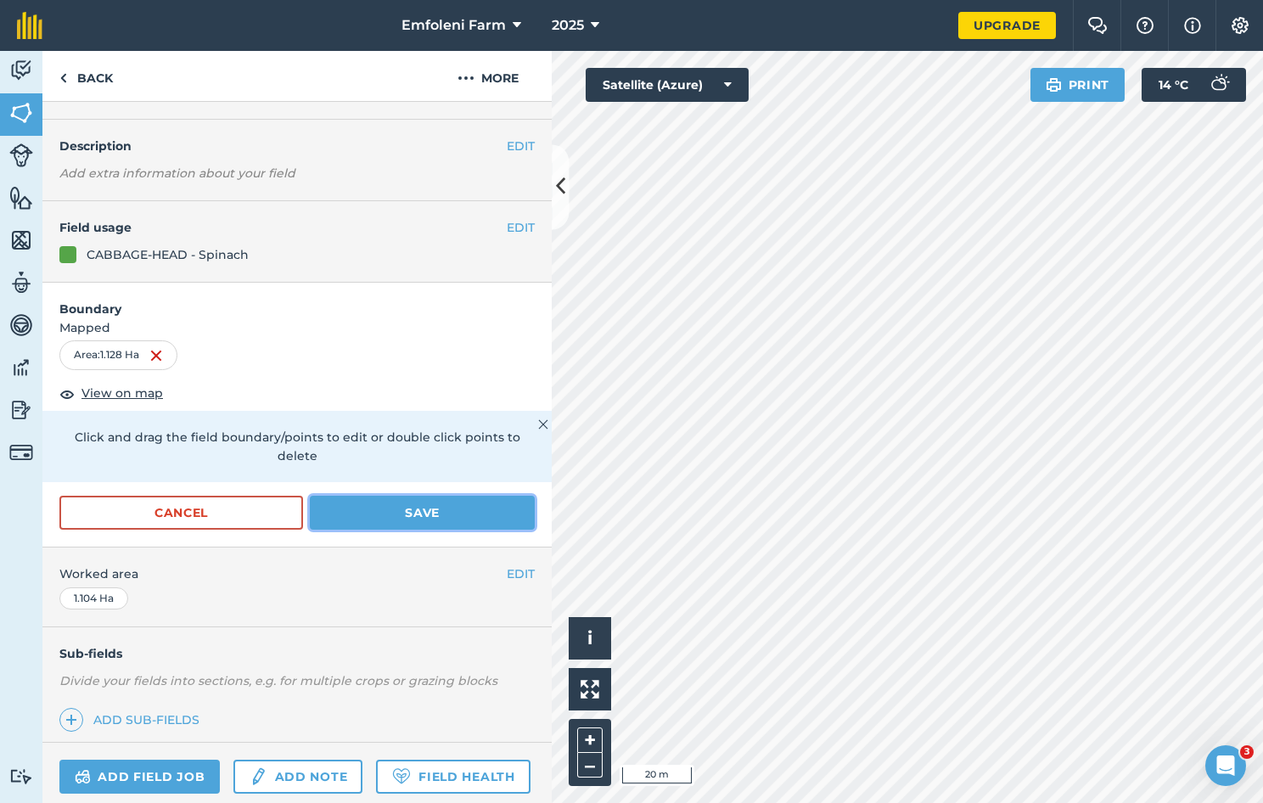
click at [425, 504] on button "Save" at bounding box center [422, 513] width 225 height 34
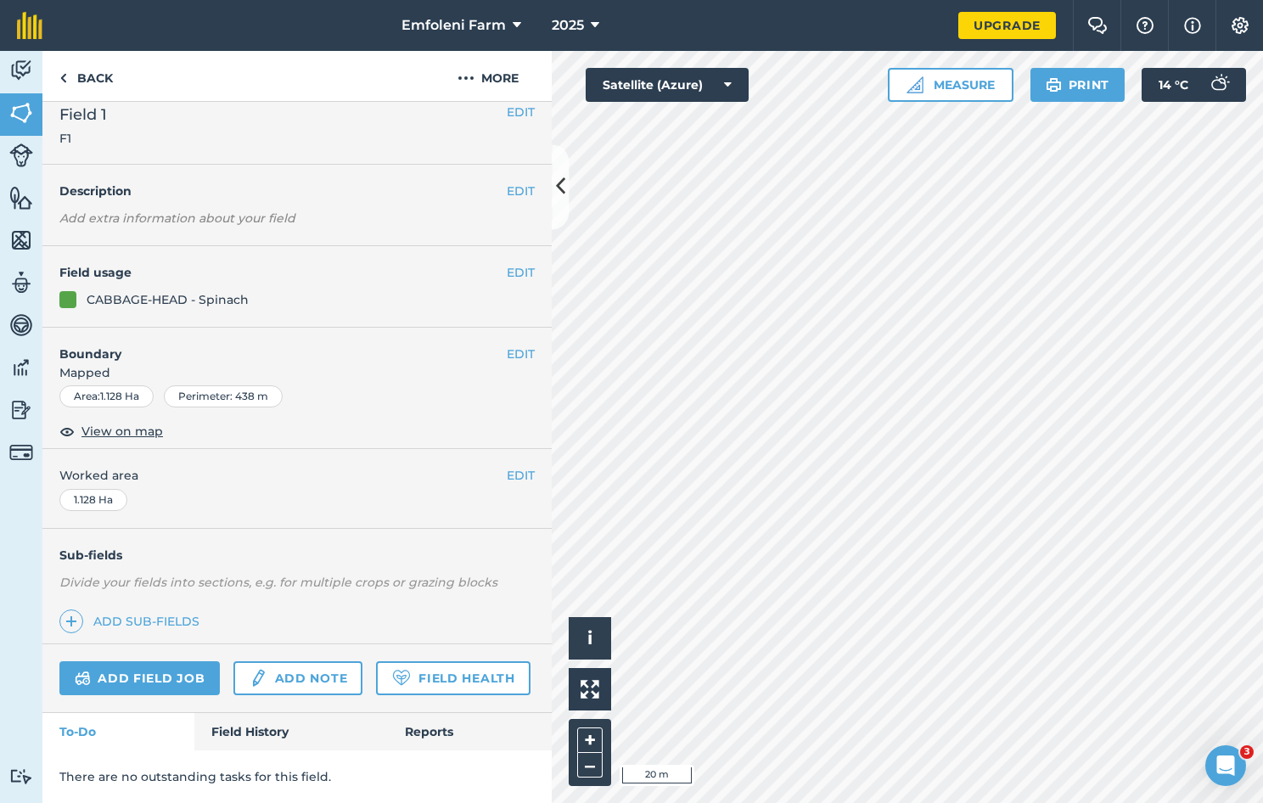
click at [1262, 704] on html "Emfoleni Farm 2025 Upgrade Farm Chat Help Info Settings Map printing is not ava…" at bounding box center [631, 401] width 1263 height 803
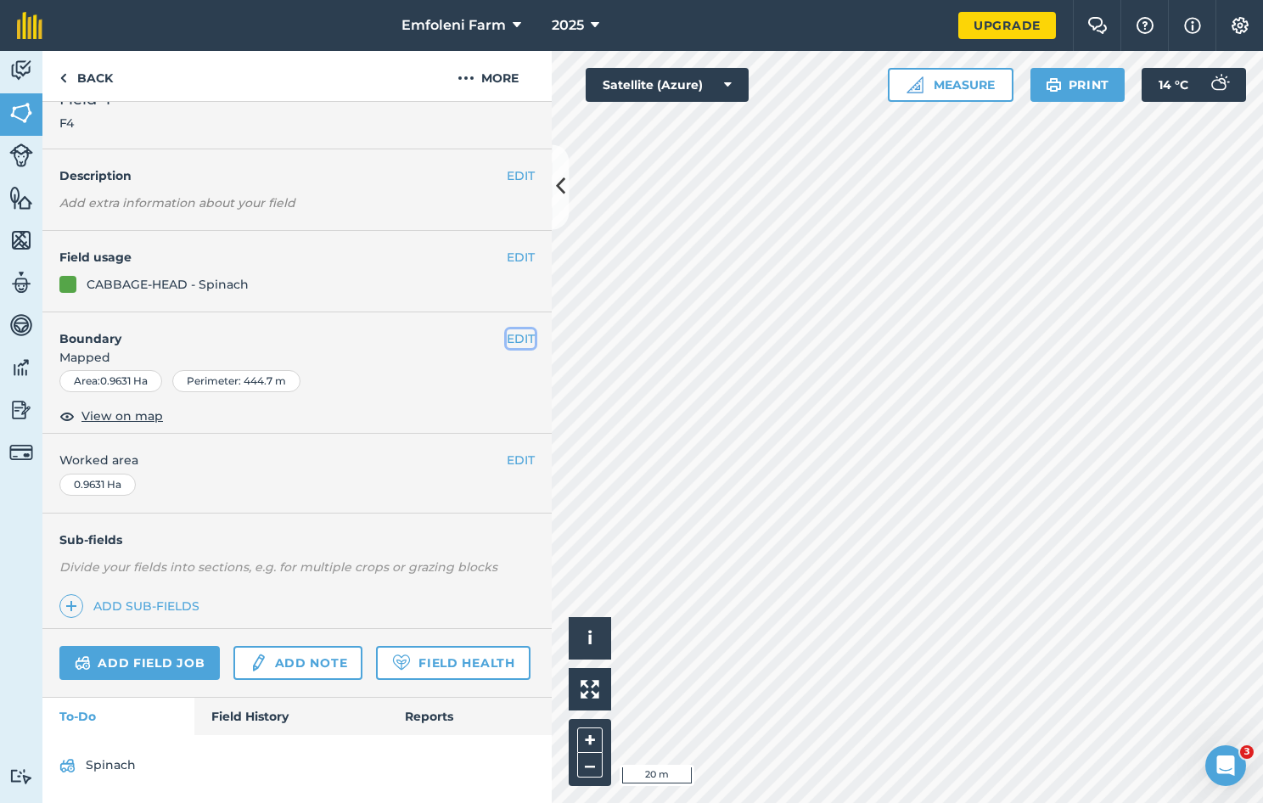
click at [509, 329] on button "EDIT" at bounding box center [521, 338] width 28 height 19
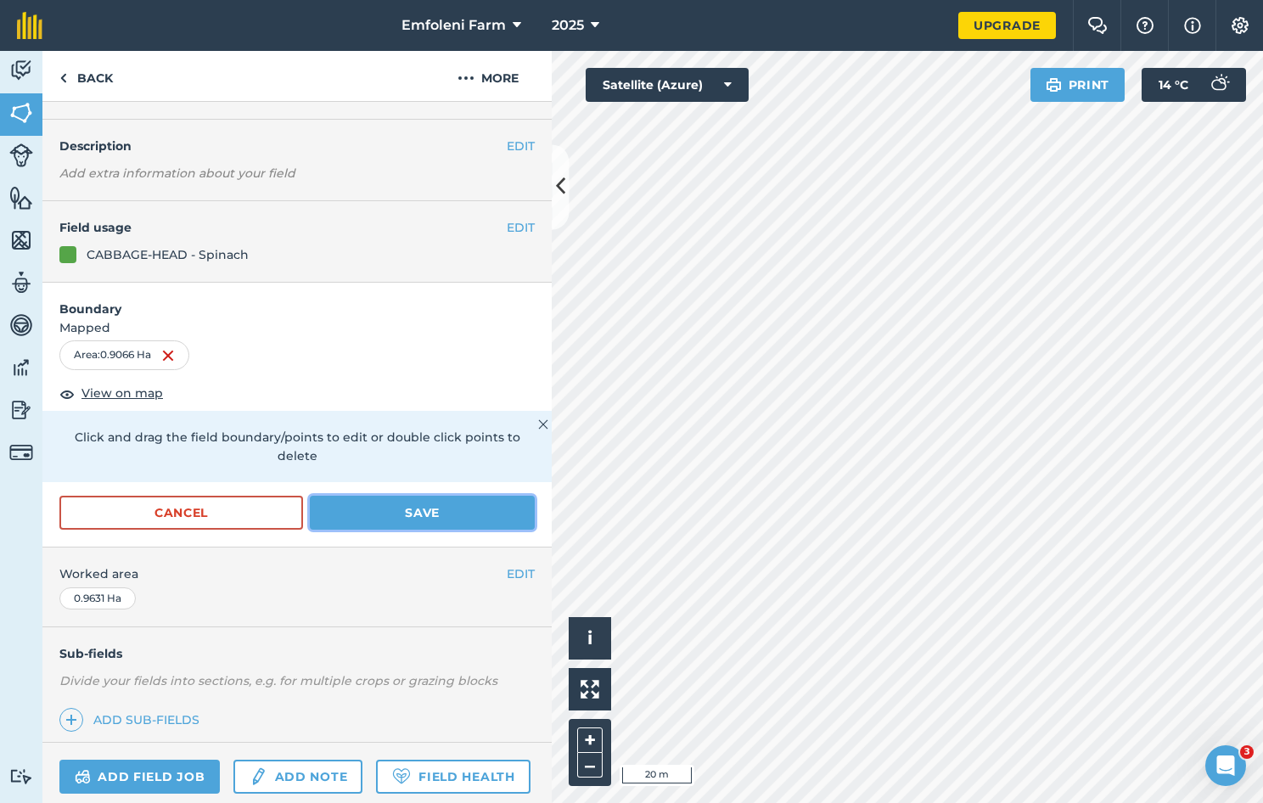
click at [403, 507] on button "Save" at bounding box center [422, 513] width 225 height 34
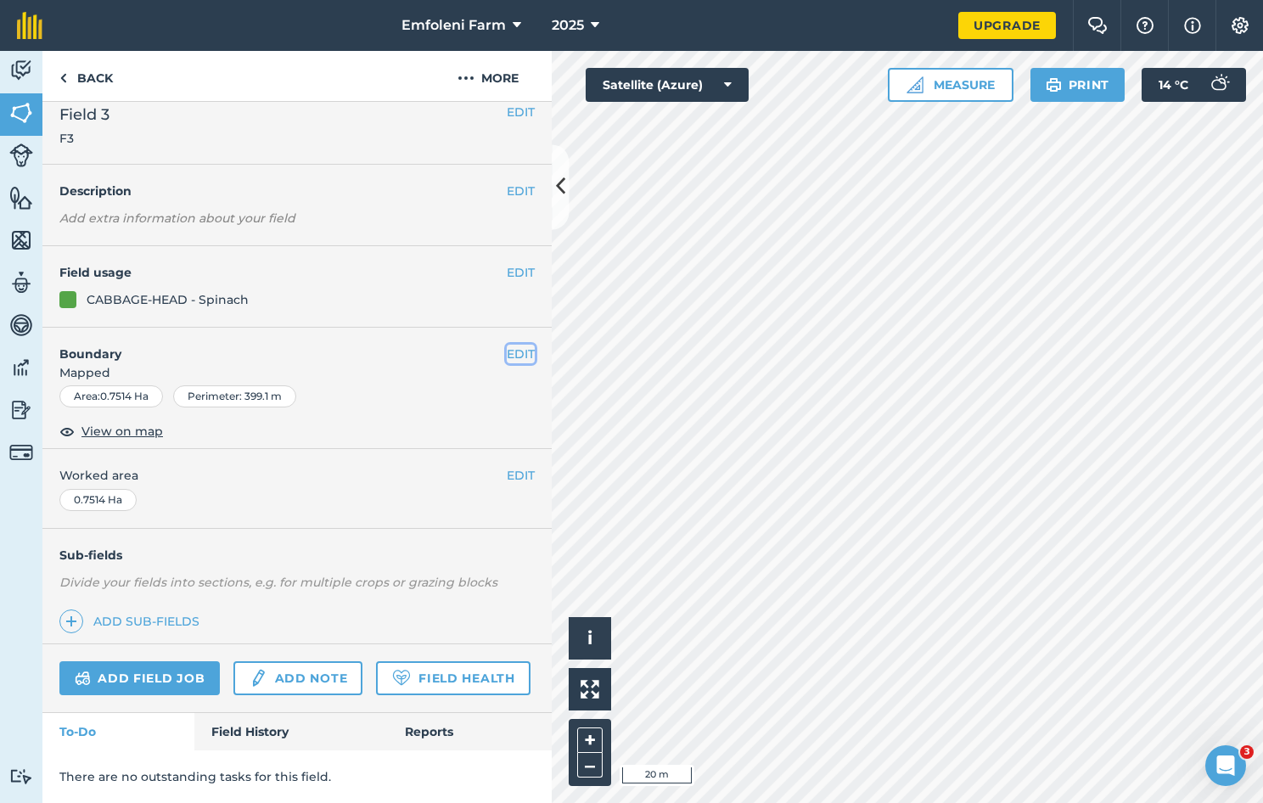
click at [507, 345] on button "EDIT" at bounding box center [521, 354] width 28 height 19
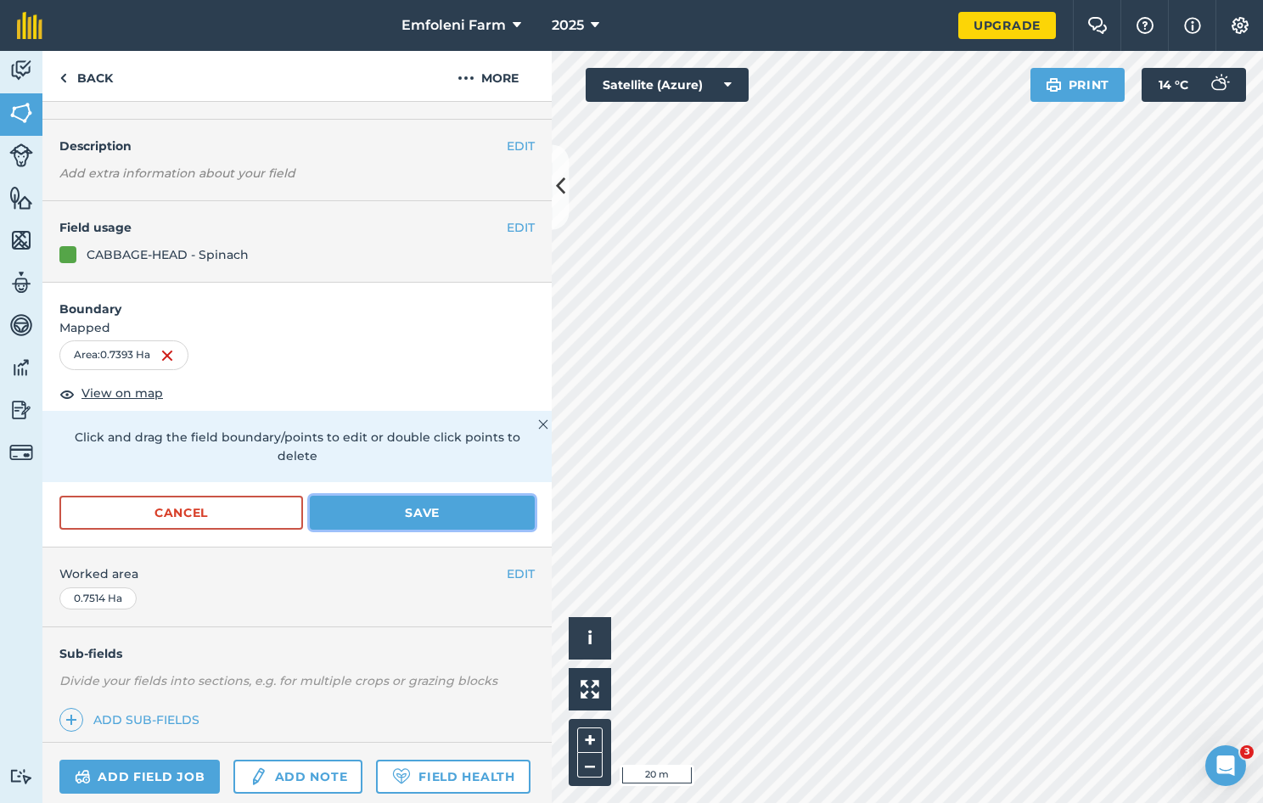
click at [473, 520] on button "Save" at bounding box center [422, 513] width 225 height 34
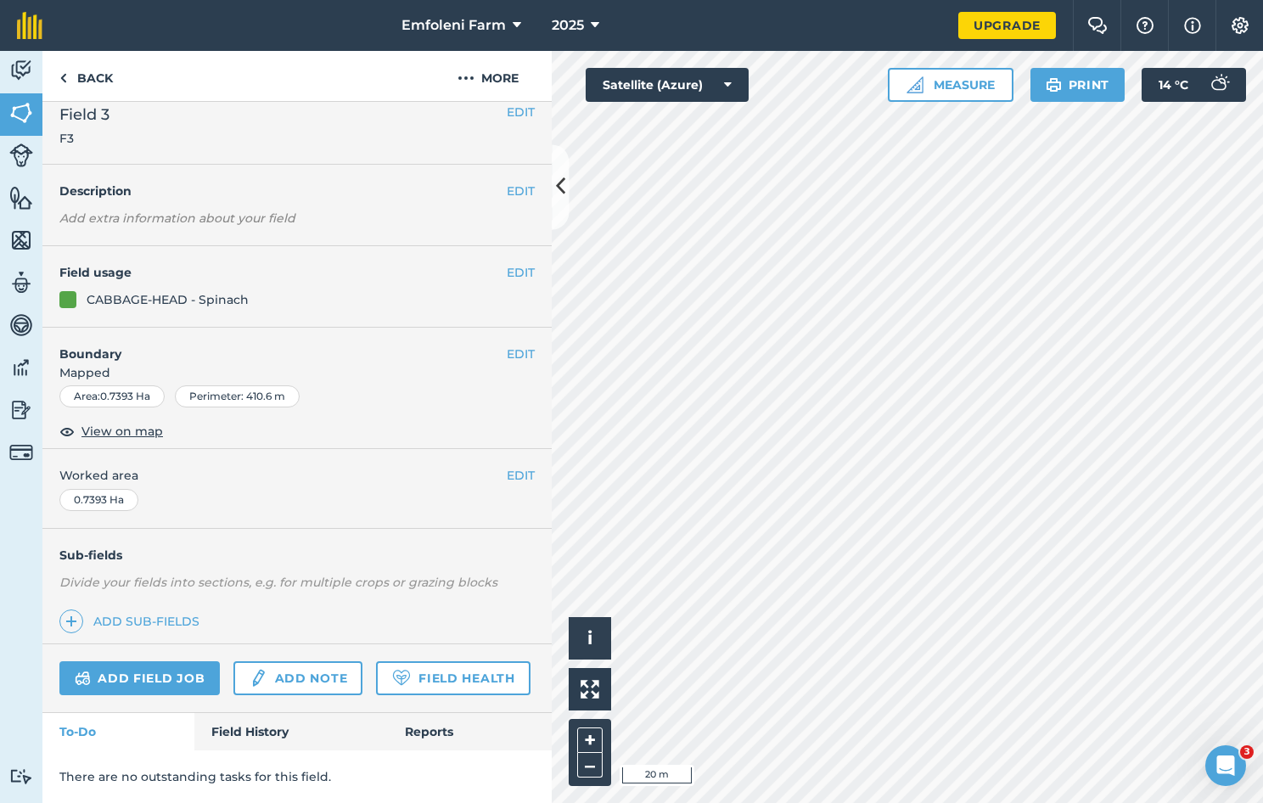
click at [1262, 433] on html "Emfoleni Farm 2025 Upgrade Farm Chat Help Info Settings Map printing is not ava…" at bounding box center [631, 401] width 1263 height 803
click at [507, 345] on button "EDIT" at bounding box center [521, 354] width 28 height 19
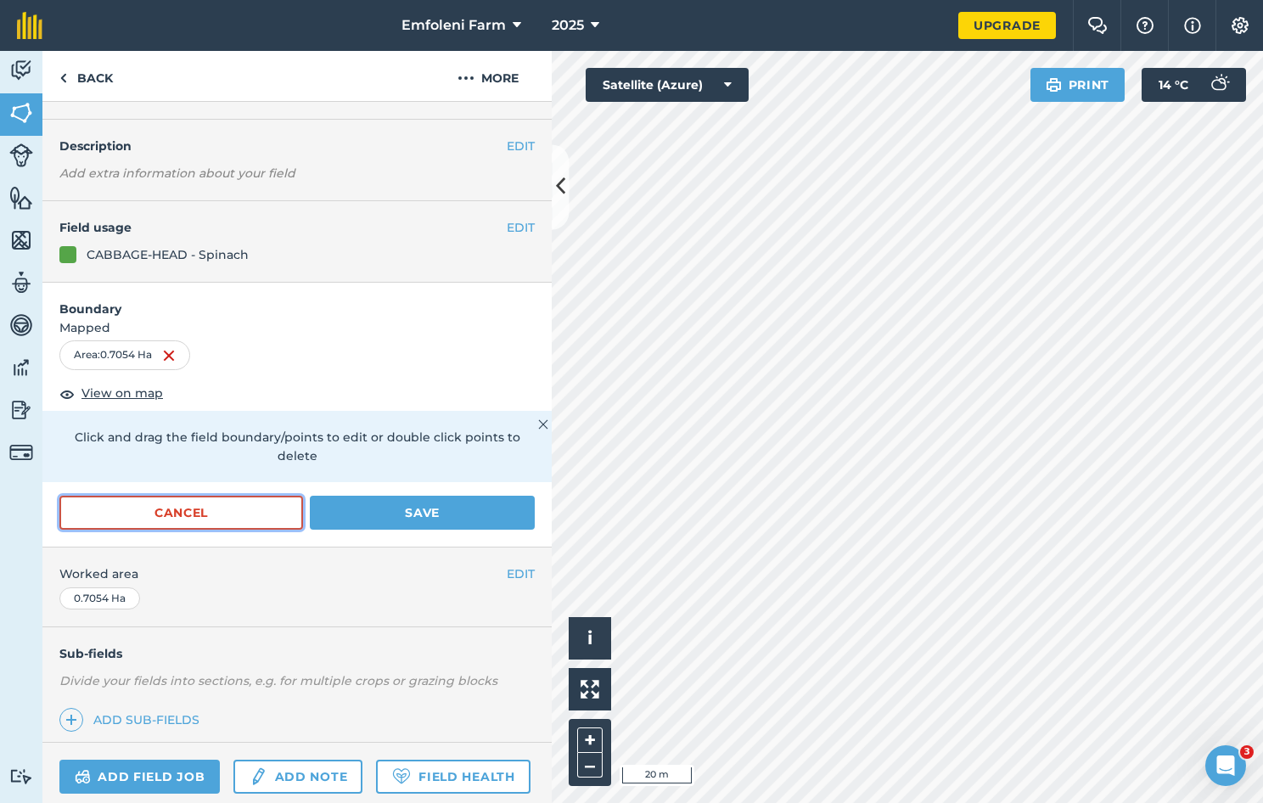
click at [245, 501] on button "Cancel" at bounding box center [181, 513] width 244 height 34
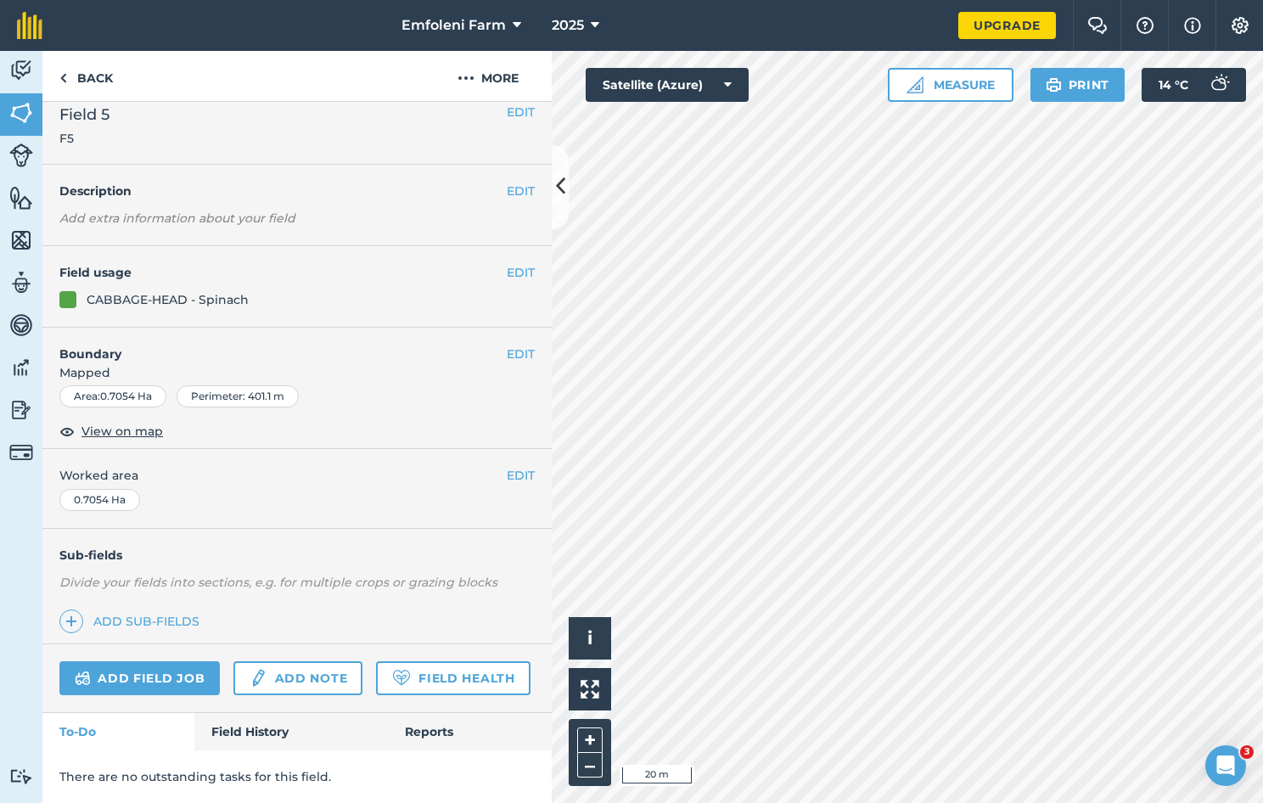
click at [401, 385] on div "Activity Fields Livestock Features Maps Team Vehicles Data Reporting Billing Tu…" at bounding box center [631, 427] width 1263 height 752
click at [941, 0] on html "Emfoleni Farm 2025 Upgrade Farm Chat Help Info Settings Map printing is not ava…" at bounding box center [631, 401] width 1263 height 803
click at [507, 345] on button "EDIT" at bounding box center [521, 354] width 28 height 19
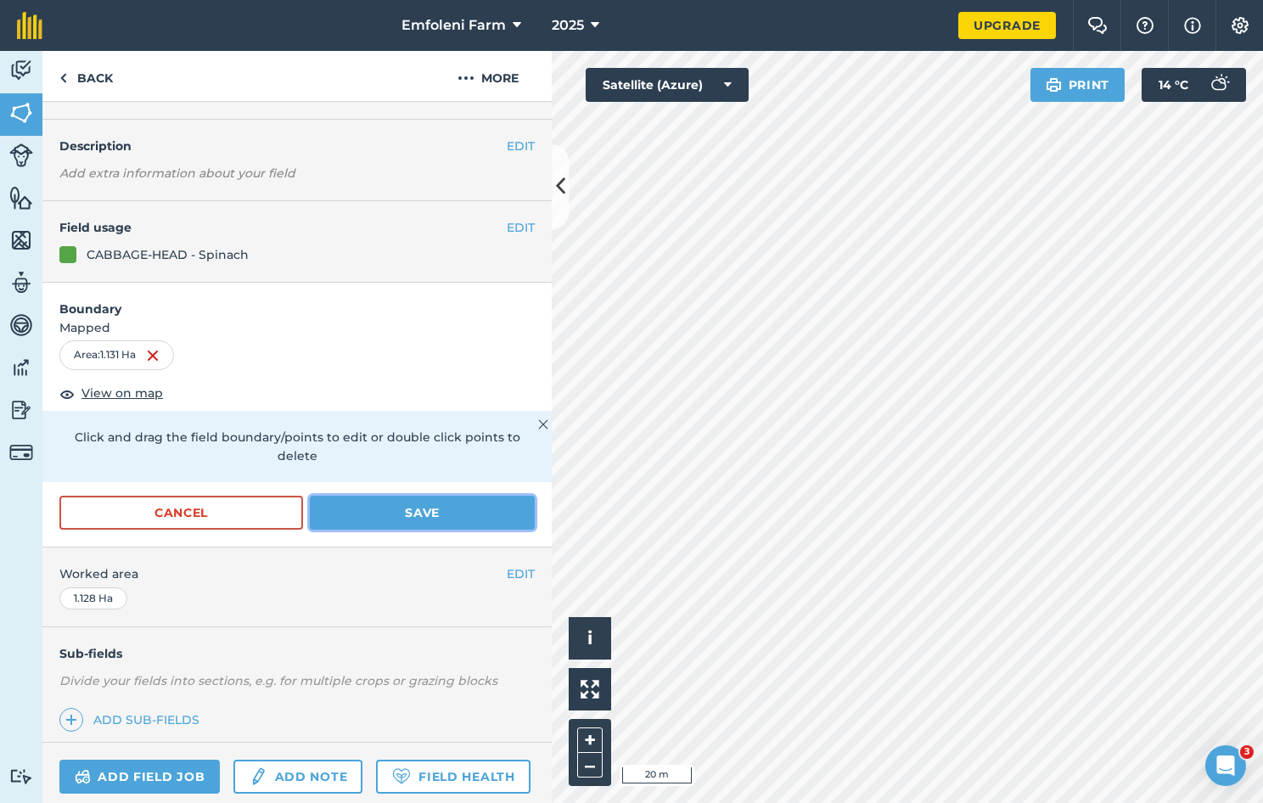
click at [409, 513] on button "Save" at bounding box center [422, 513] width 225 height 34
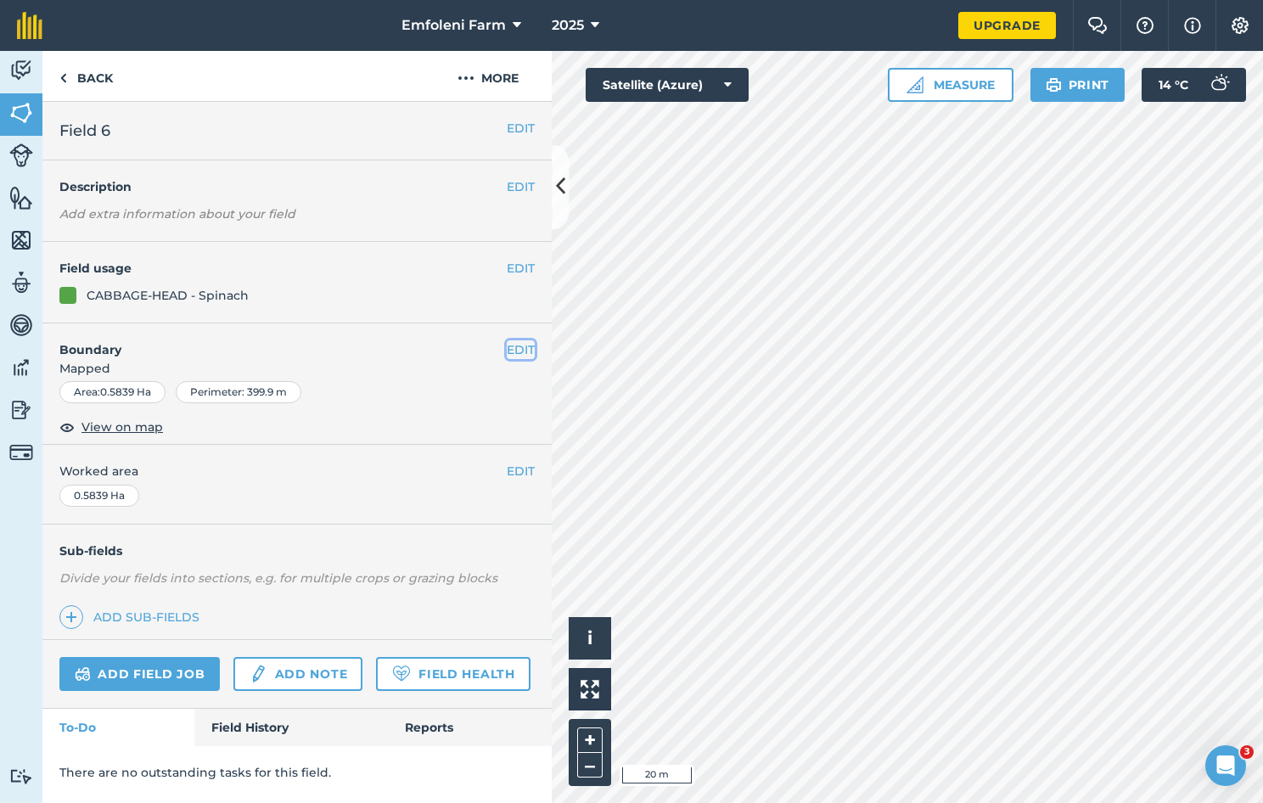
click at [523, 348] on button "EDIT" at bounding box center [521, 349] width 28 height 19
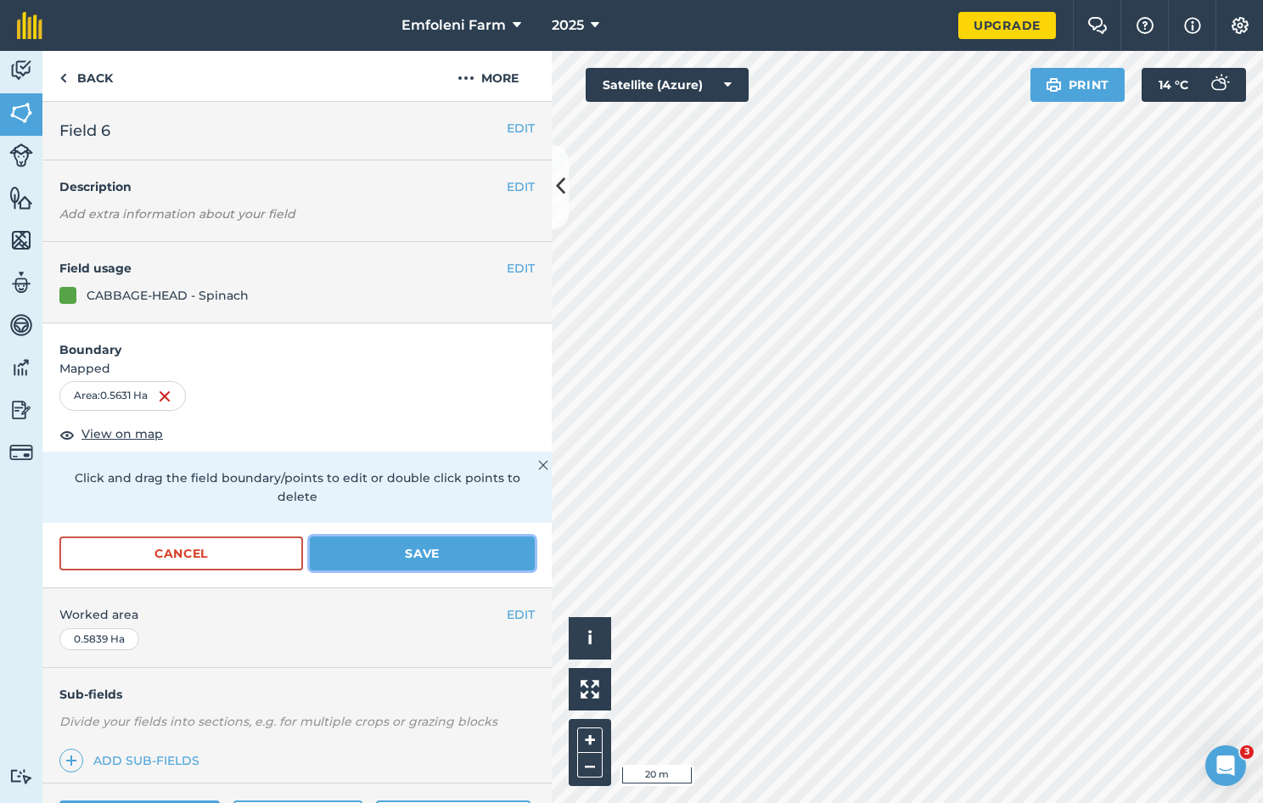
click at [400, 549] on button "Save" at bounding box center [422, 554] width 225 height 34
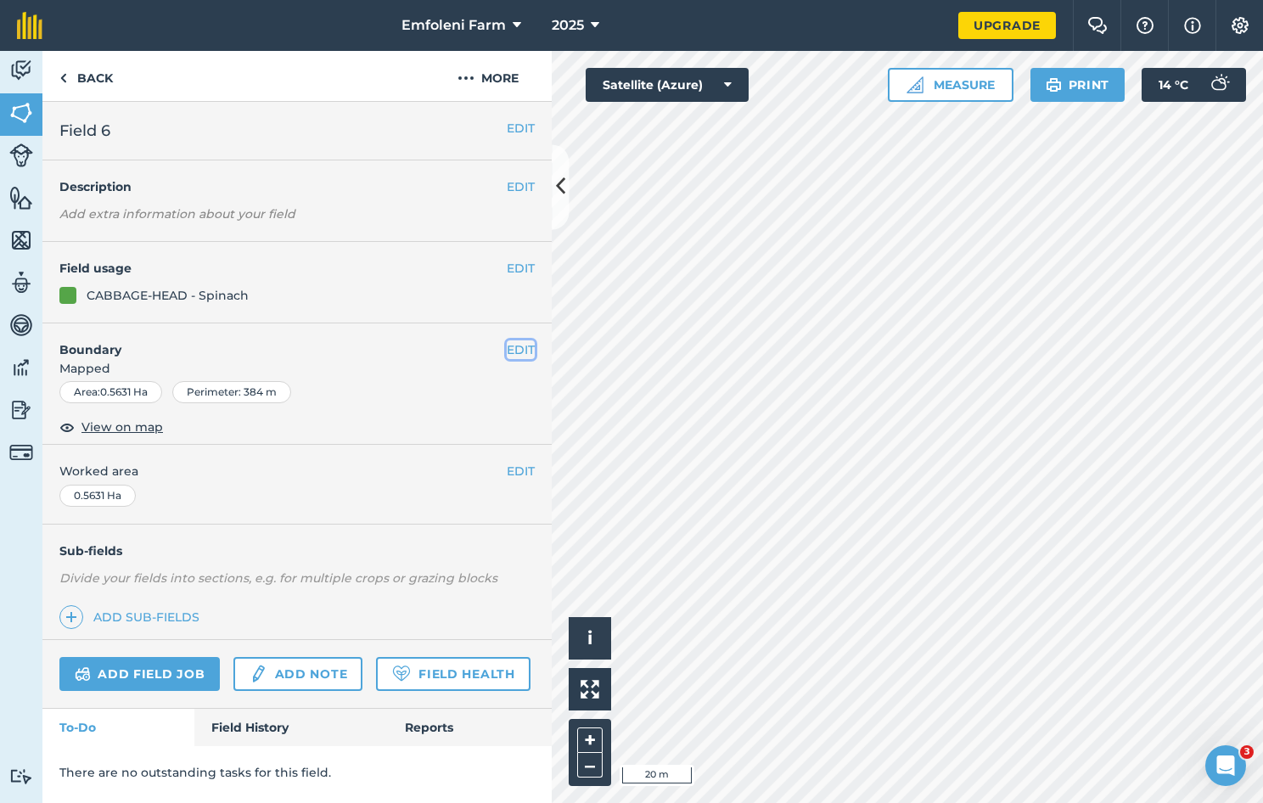
click at [523, 348] on button "EDIT" at bounding box center [521, 349] width 28 height 19
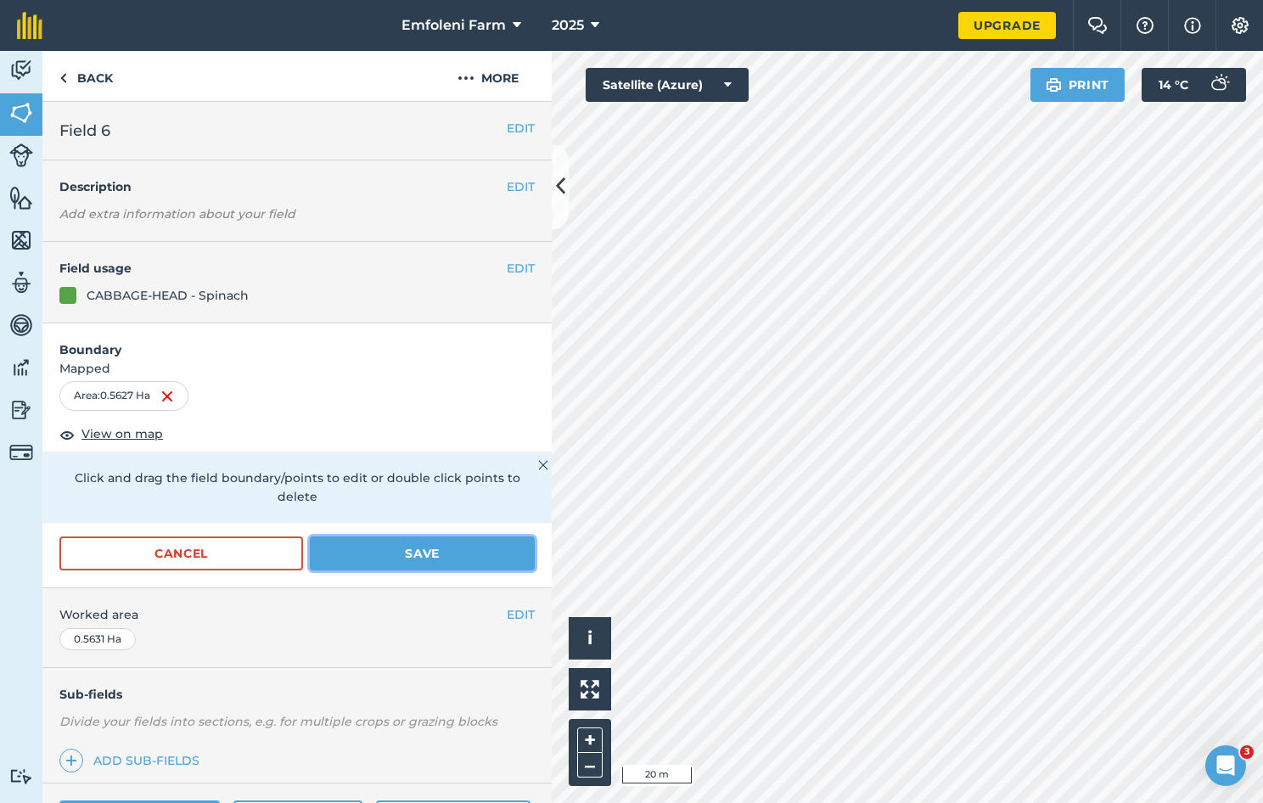
click at [422, 548] on button "Save" at bounding box center [422, 554] width 225 height 34
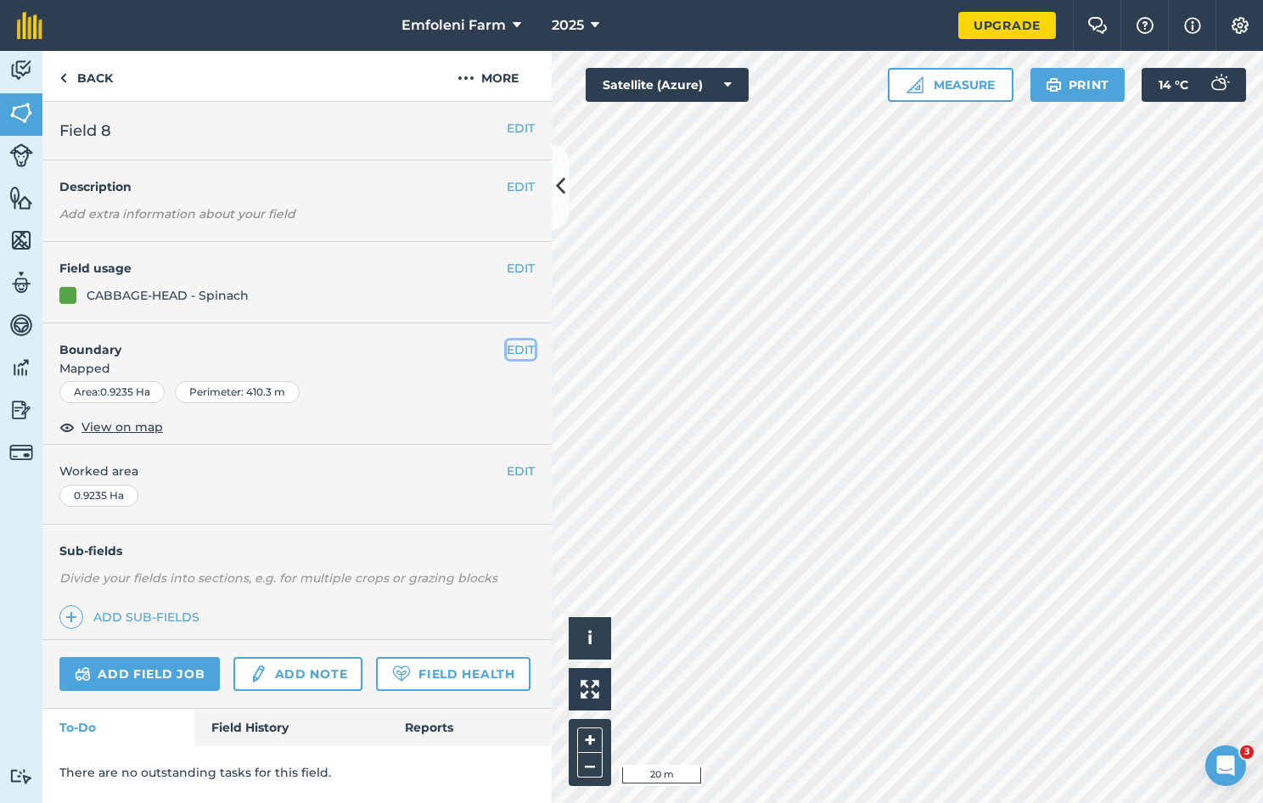
click at [525, 347] on button "EDIT" at bounding box center [521, 349] width 28 height 19
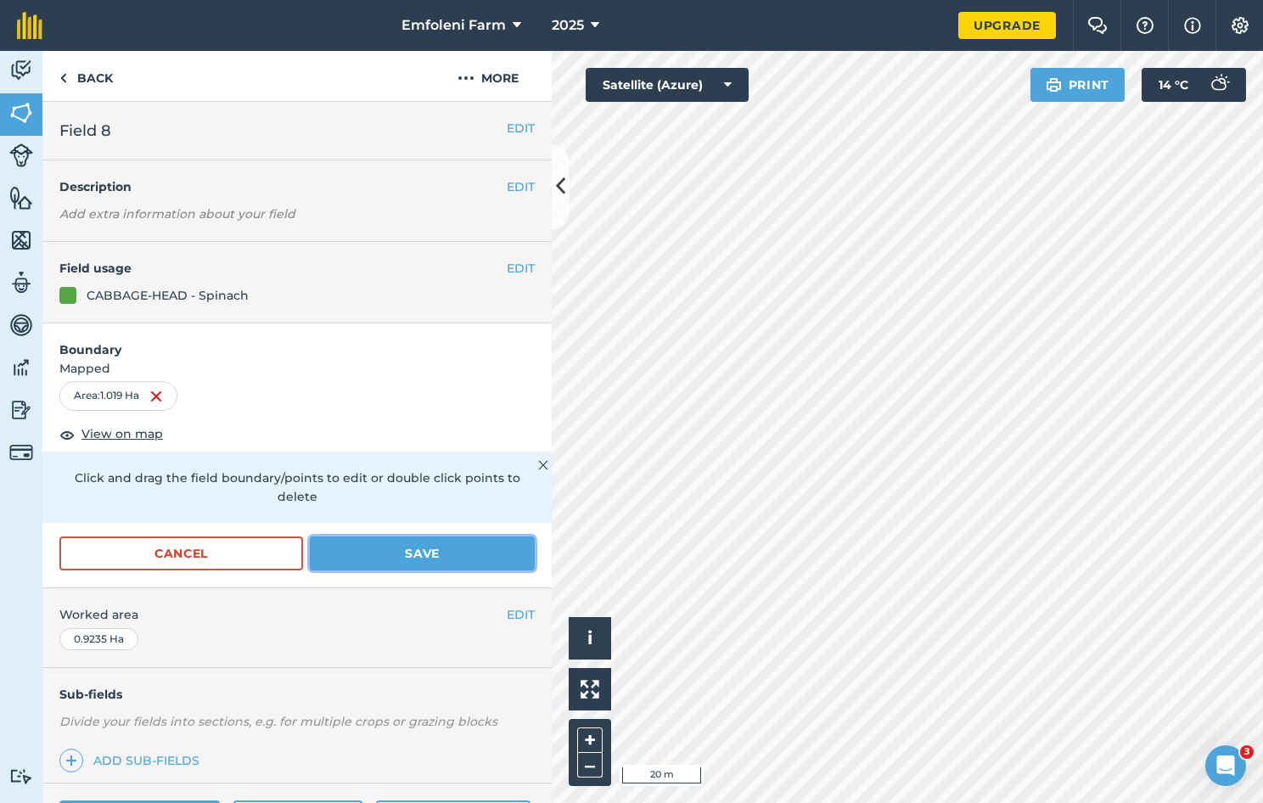
click at [462, 547] on button "Save" at bounding box center [422, 554] width 225 height 34
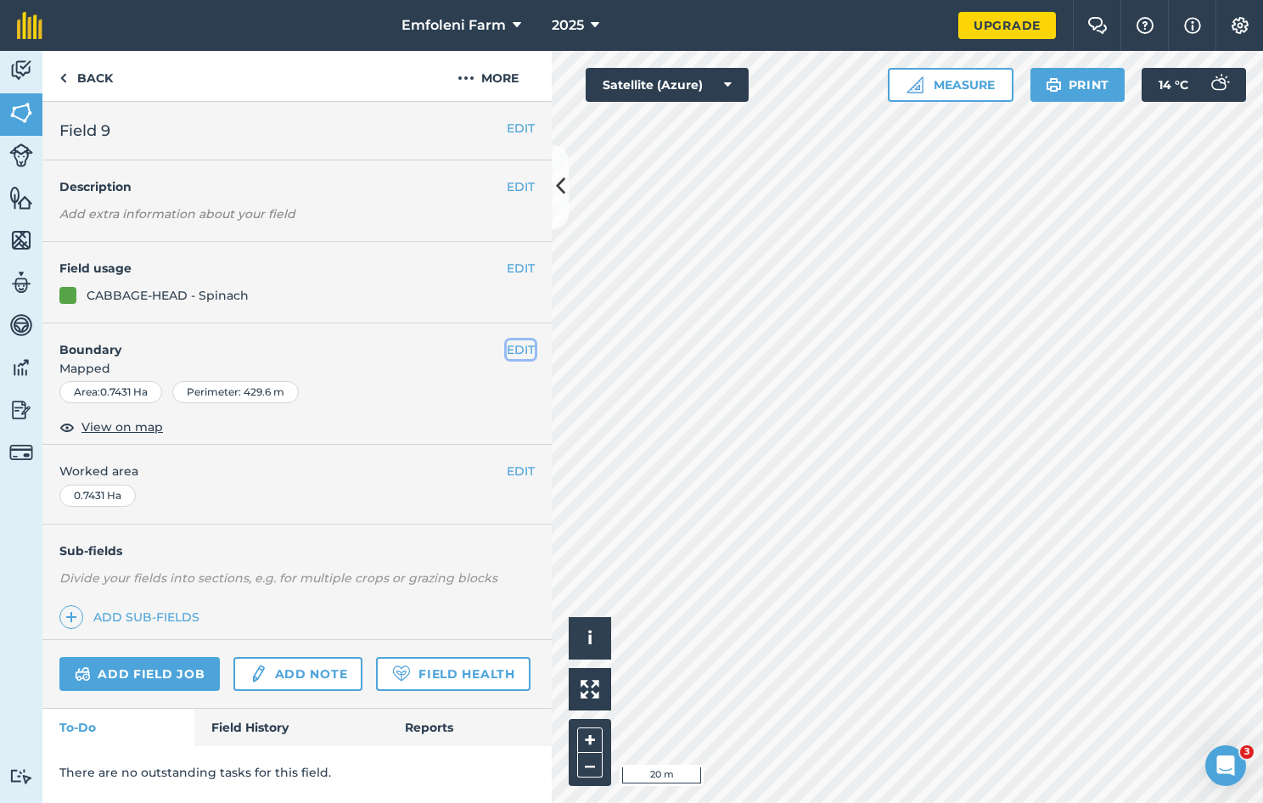
click at [520, 349] on button "EDIT" at bounding box center [521, 349] width 28 height 19
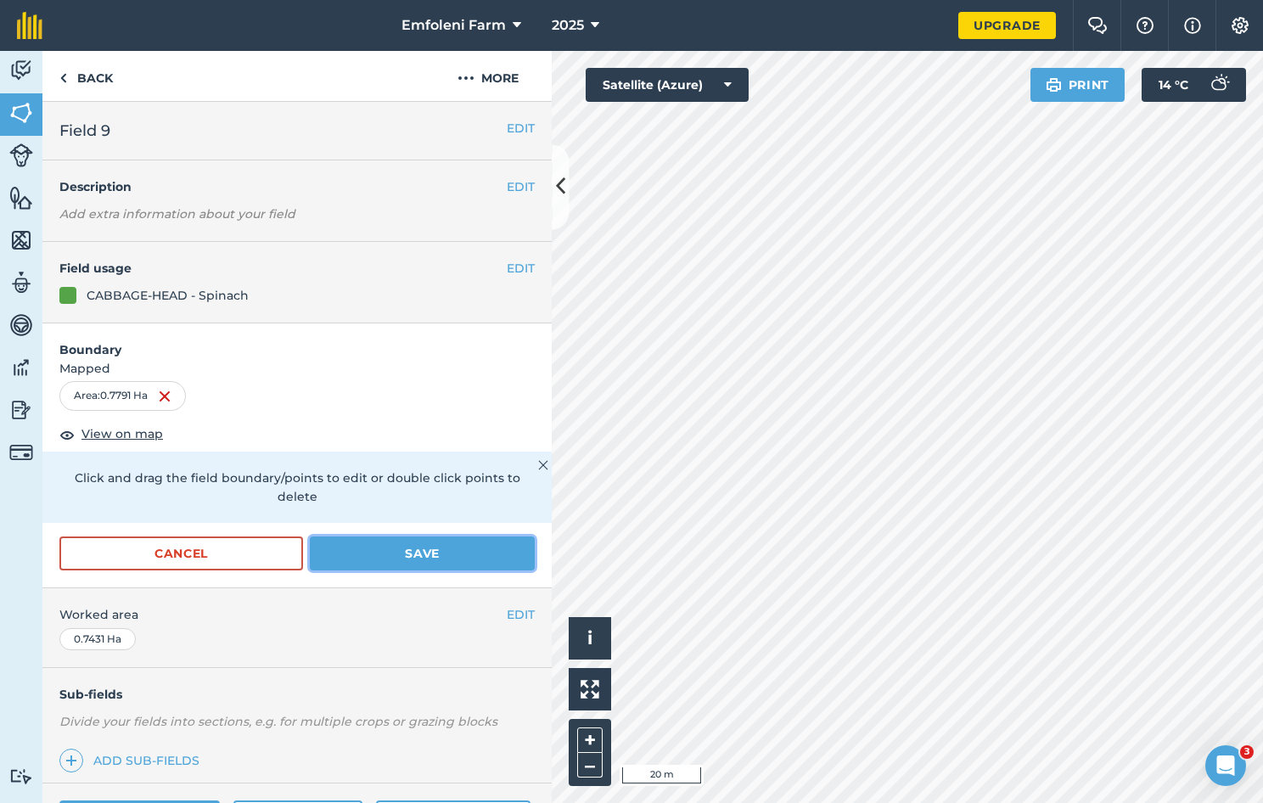
click at [435, 543] on button "Save" at bounding box center [422, 554] width 225 height 34
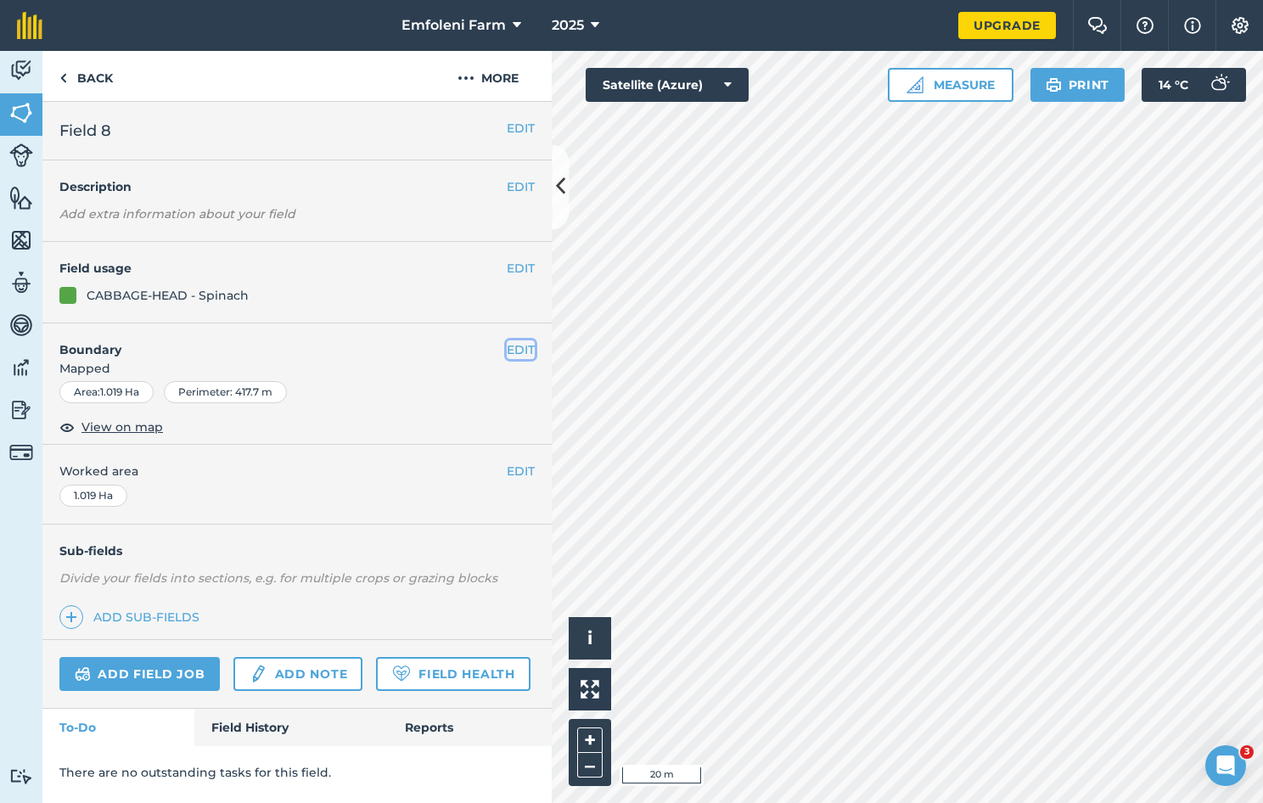
click at [523, 348] on button "EDIT" at bounding box center [521, 349] width 28 height 19
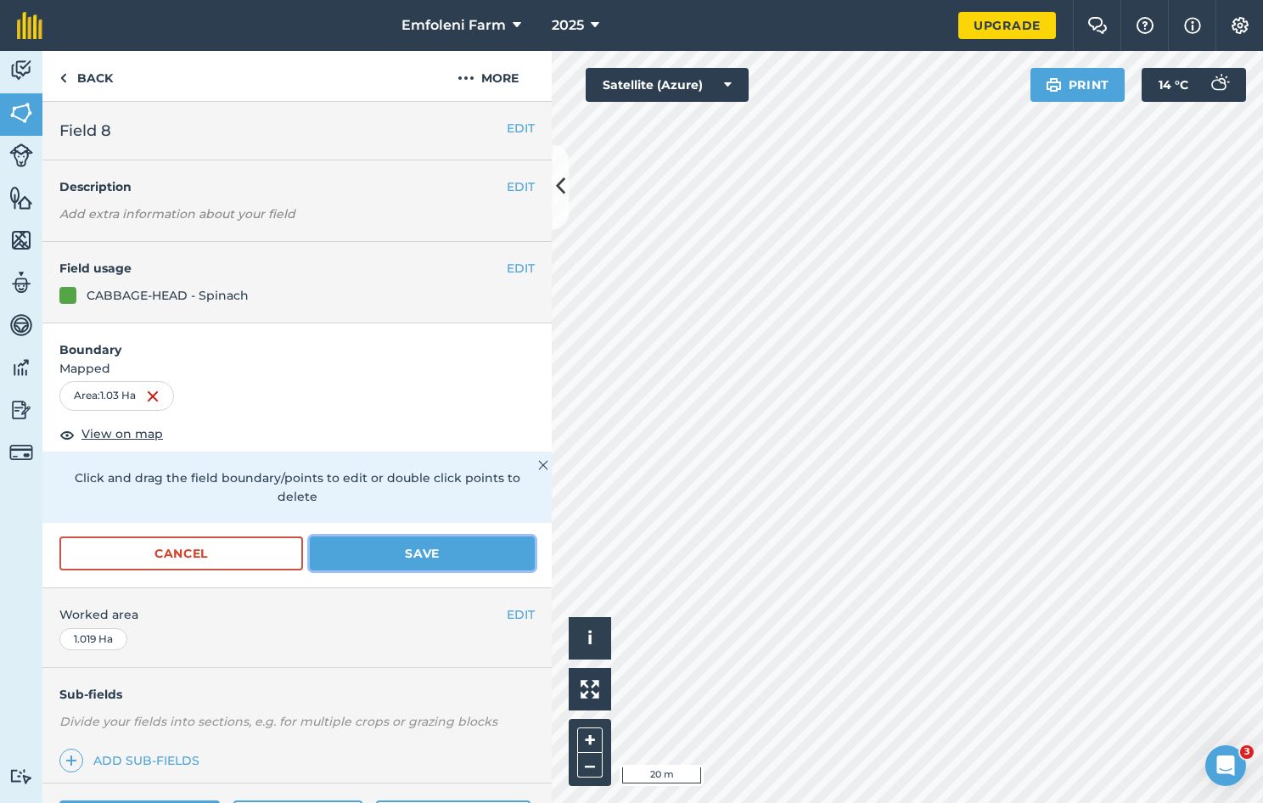
click at [452, 537] on button "Save" at bounding box center [422, 554] width 225 height 34
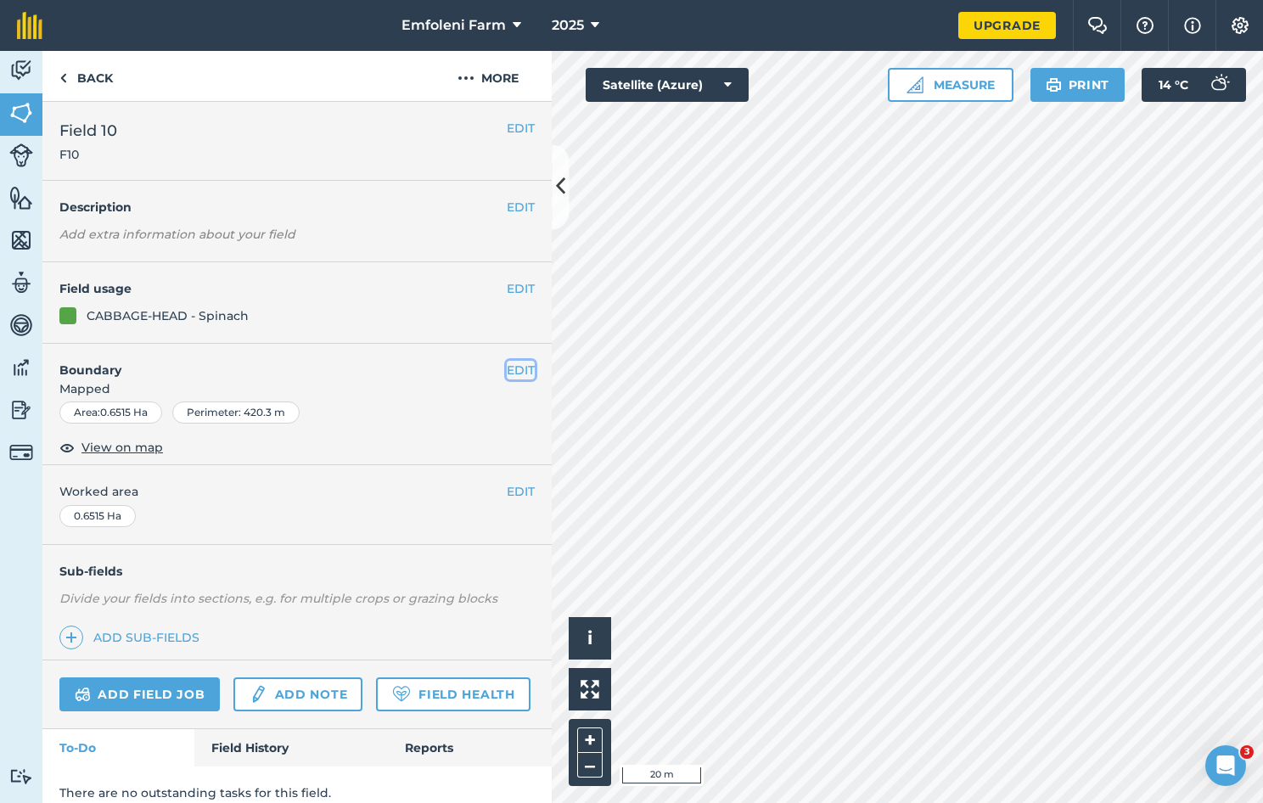
click at [514, 367] on button "EDIT" at bounding box center [521, 370] width 28 height 19
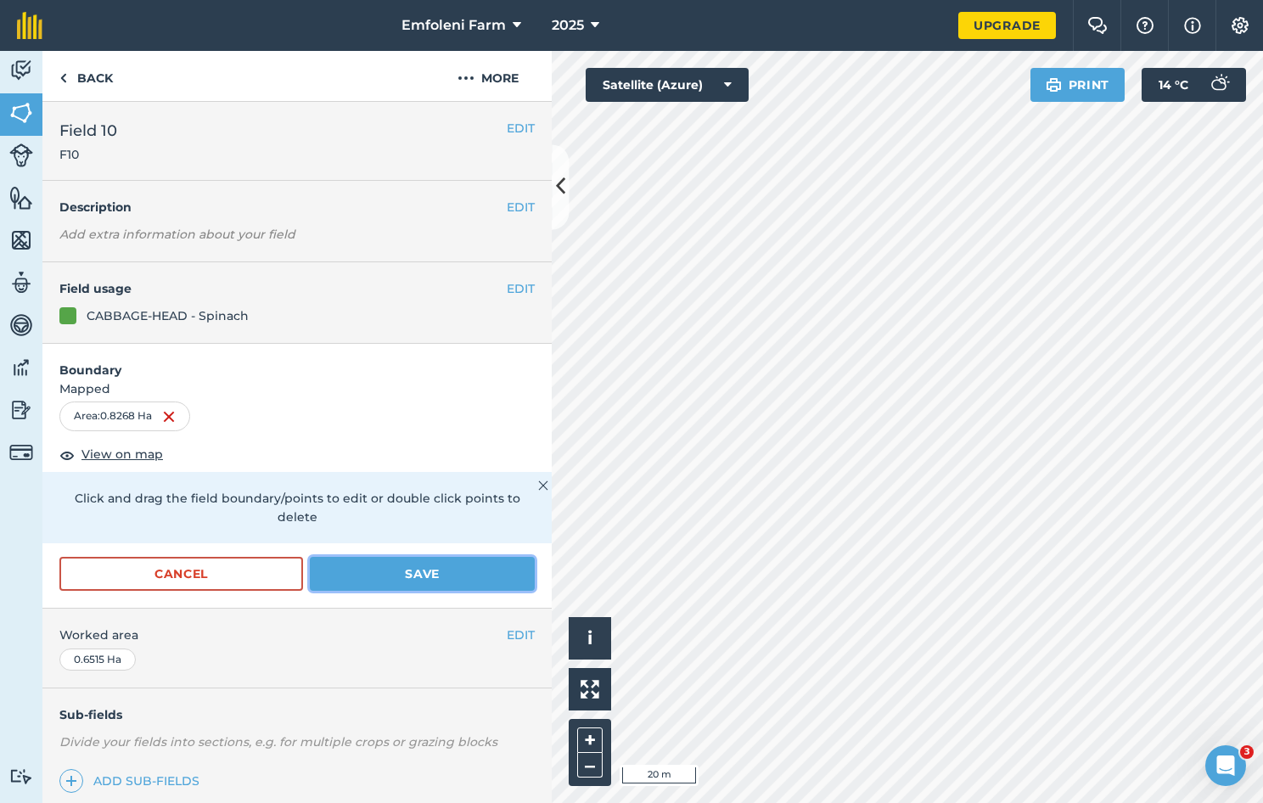
click at [470, 565] on button "Save" at bounding box center [422, 574] width 225 height 34
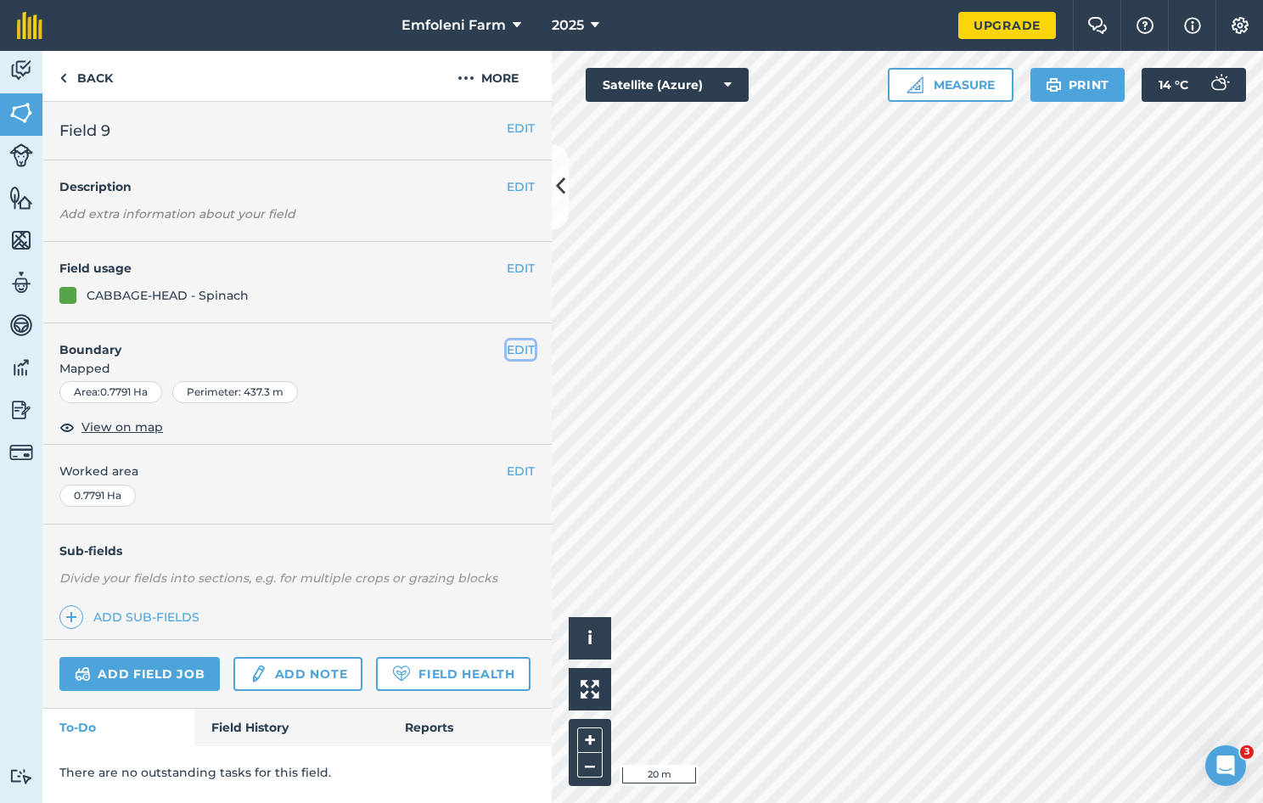
click at [517, 348] on button "EDIT" at bounding box center [521, 349] width 28 height 19
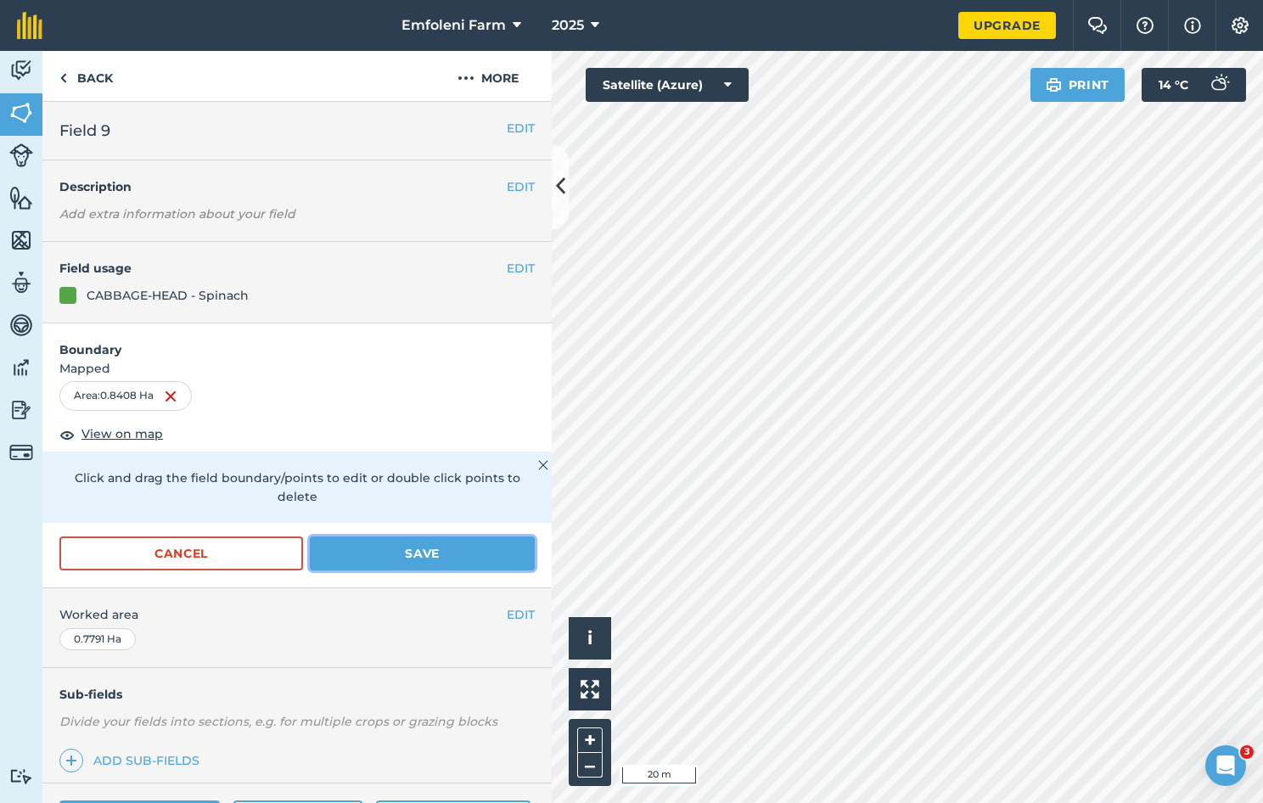
click at [466, 553] on button "Save" at bounding box center [422, 554] width 225 height 34
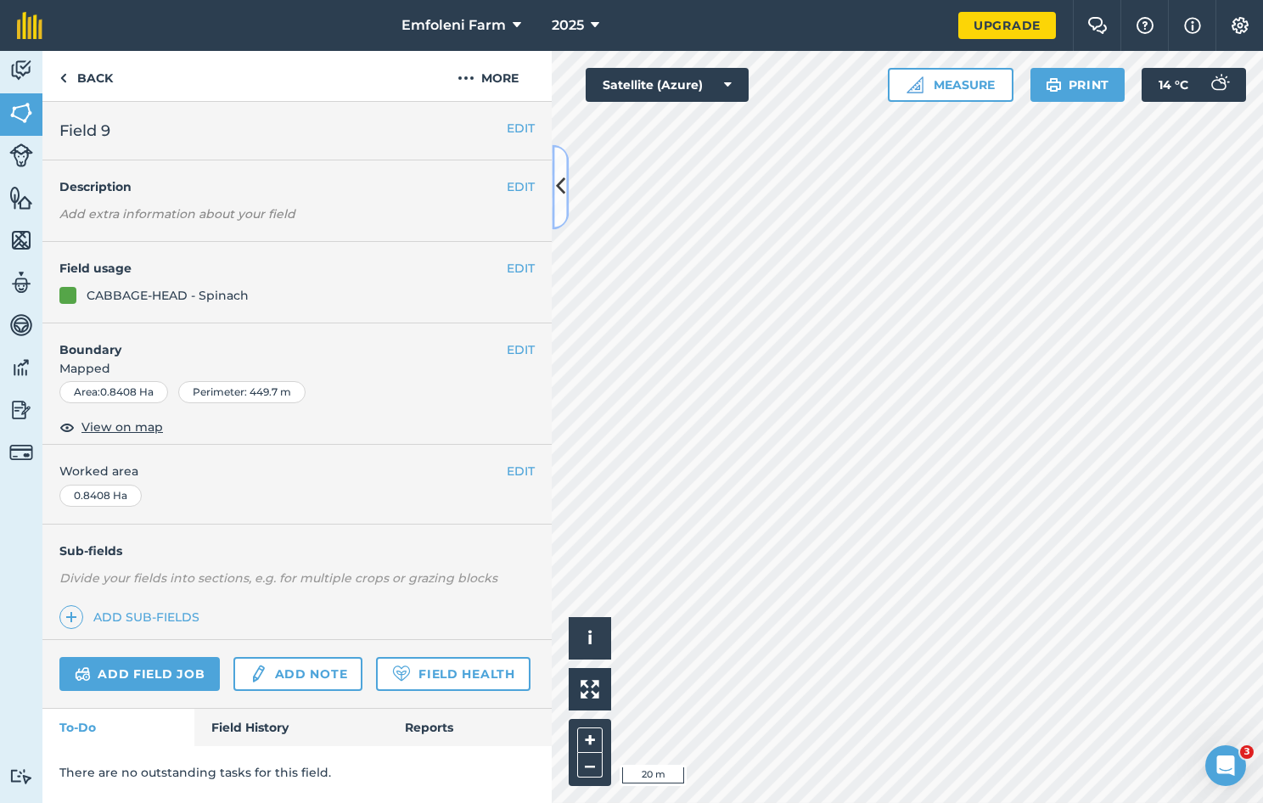
click at [565, 180] on button at bounding box center [560, 186] width 17 height 85
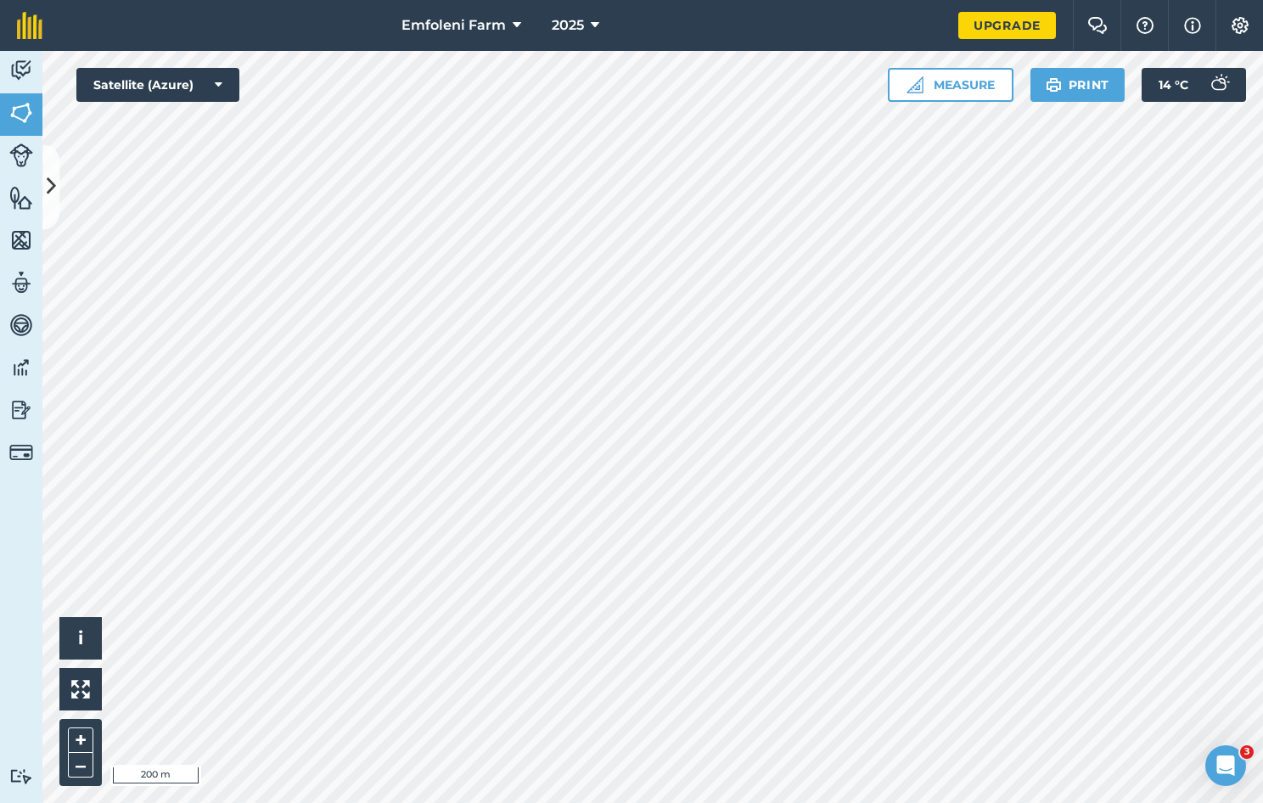
click at [559, 0] on html "Emfoleni Farm 2025 Upgrade Farm Chat Help Info Settings Map printing is not ava…" at bounding box center [631, 401] width 1263 height 803
click at [25, 444] on img at bounding box center [21, 453] width 24 height 24
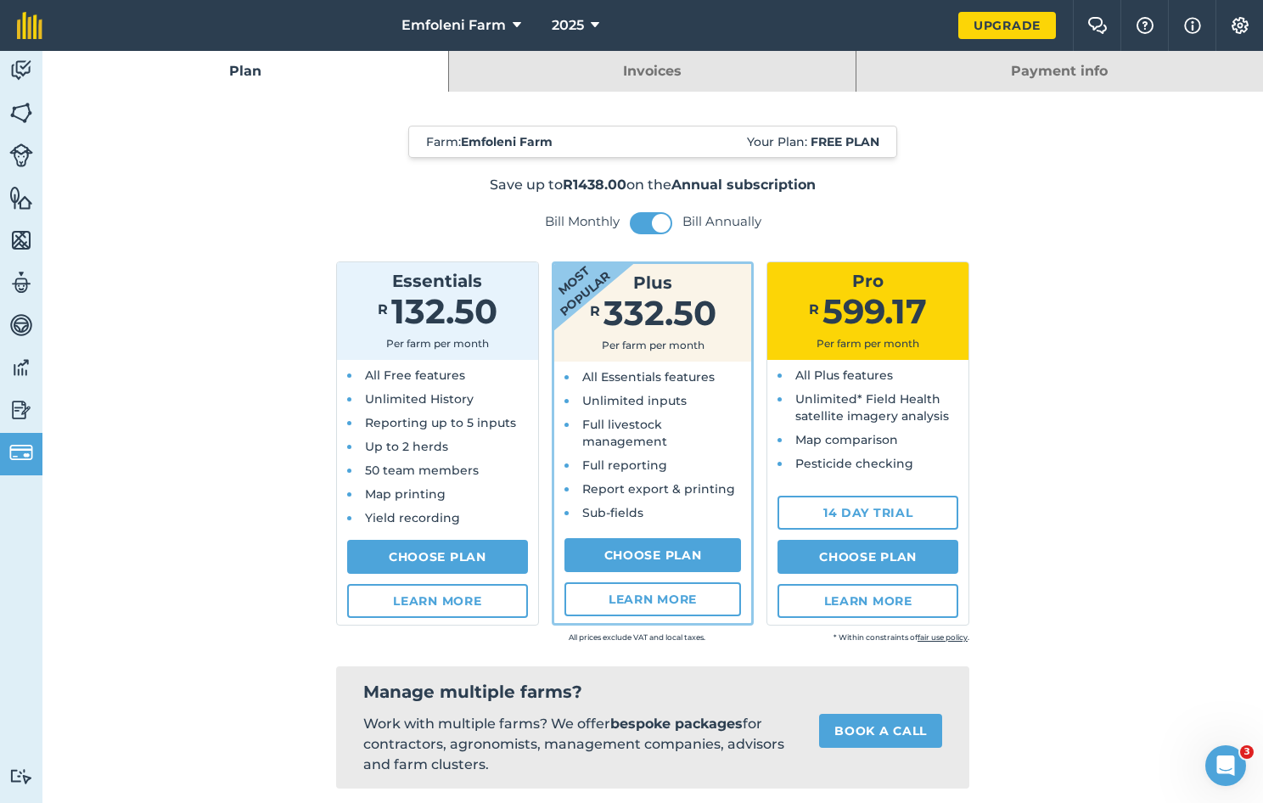
click at [546, 90] on link "Invoices" at bounding box center [652, 71] width 406 height 41
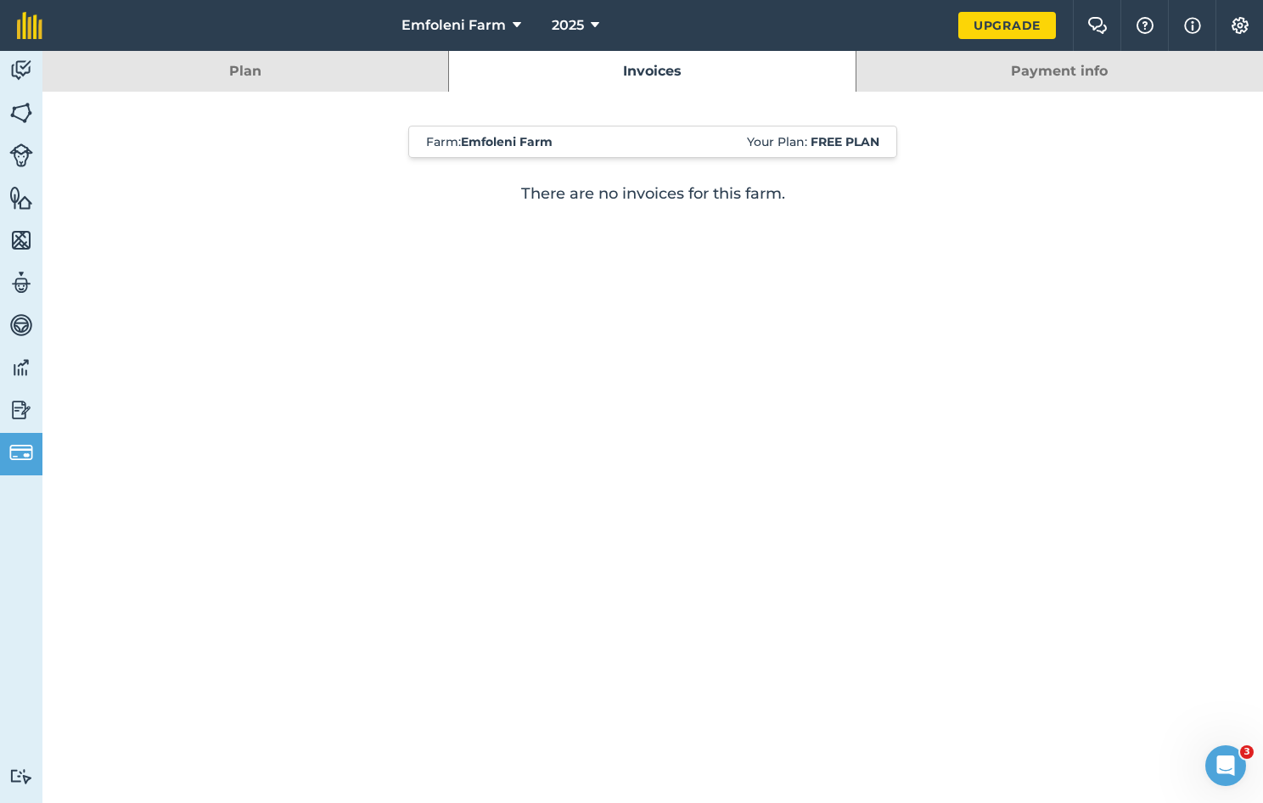
click at [368, 66] on link "Plan" at bounding box center [245, 71] width 406 height 41
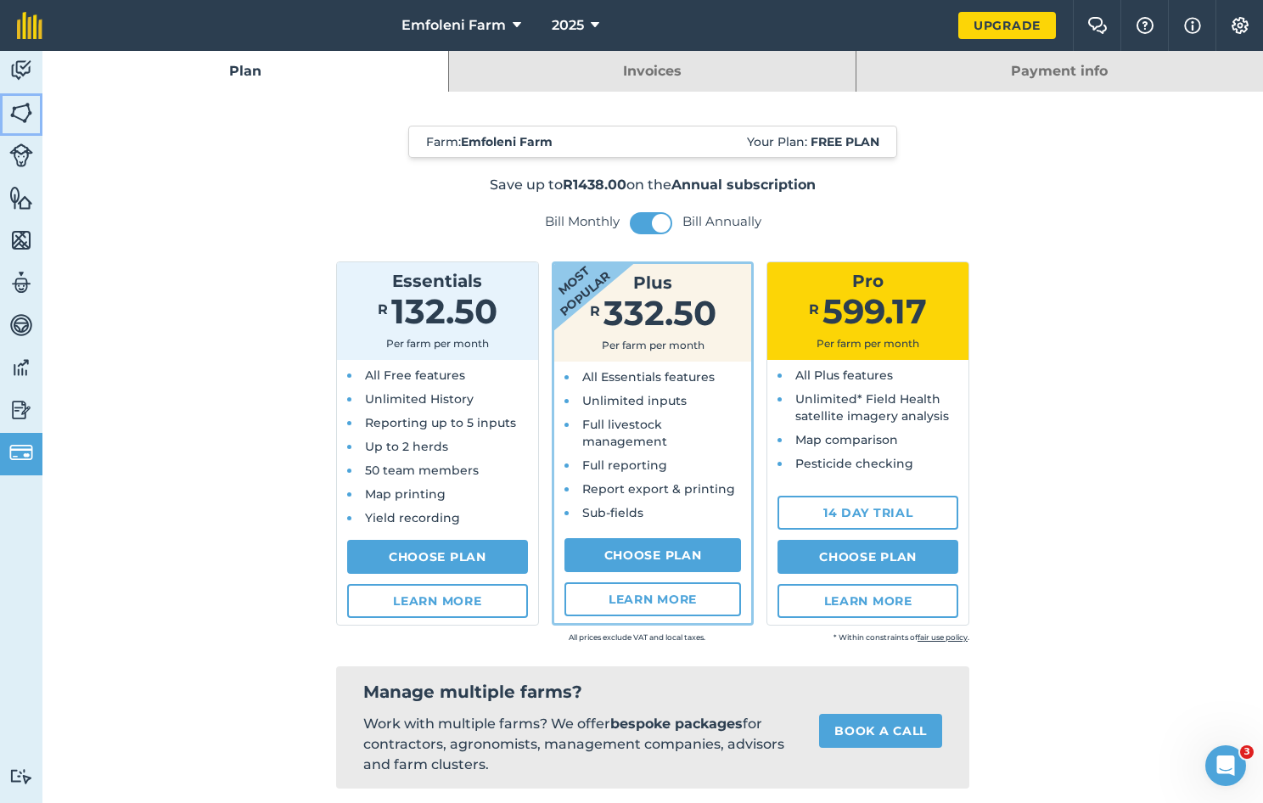
click at [12, 100] on img at bounding box center [21, 112] width 24 height 25
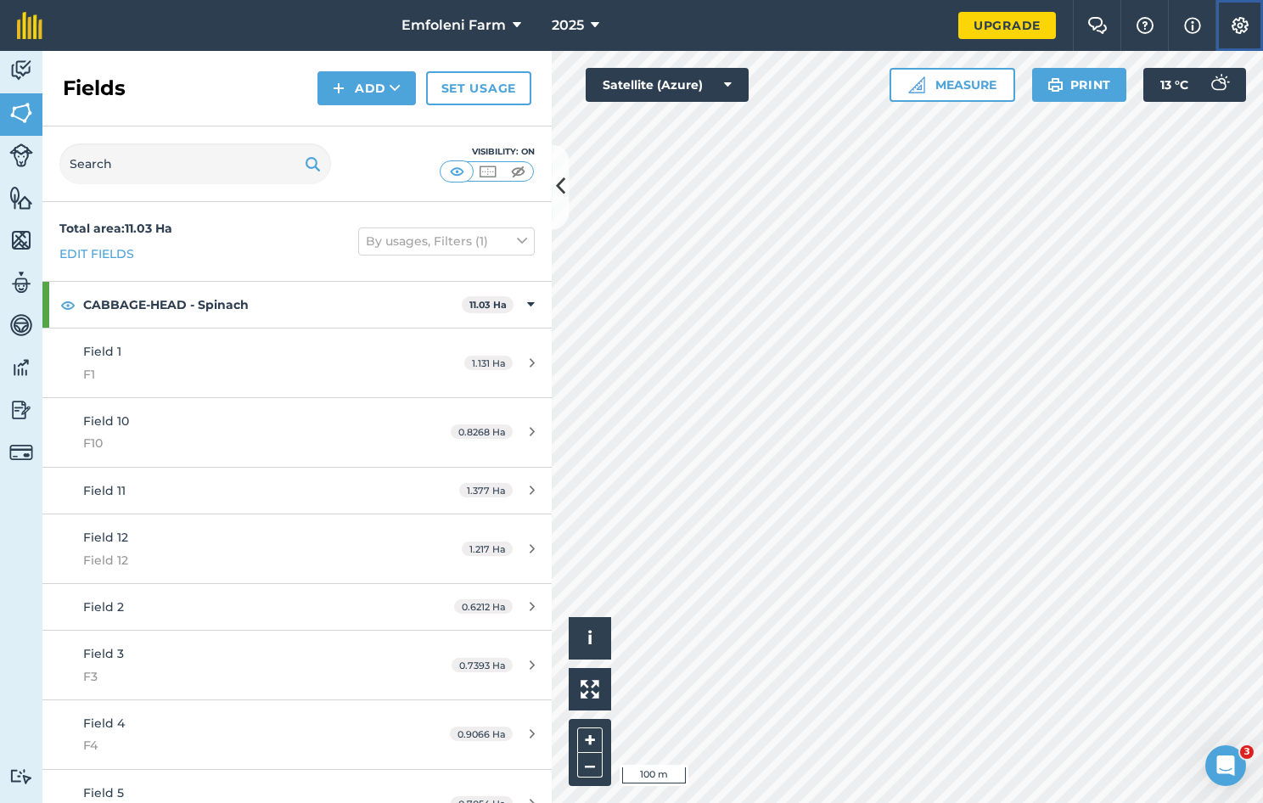
click at [1230, 33] on img at bounding box center [1240, 25] width 20 height 17
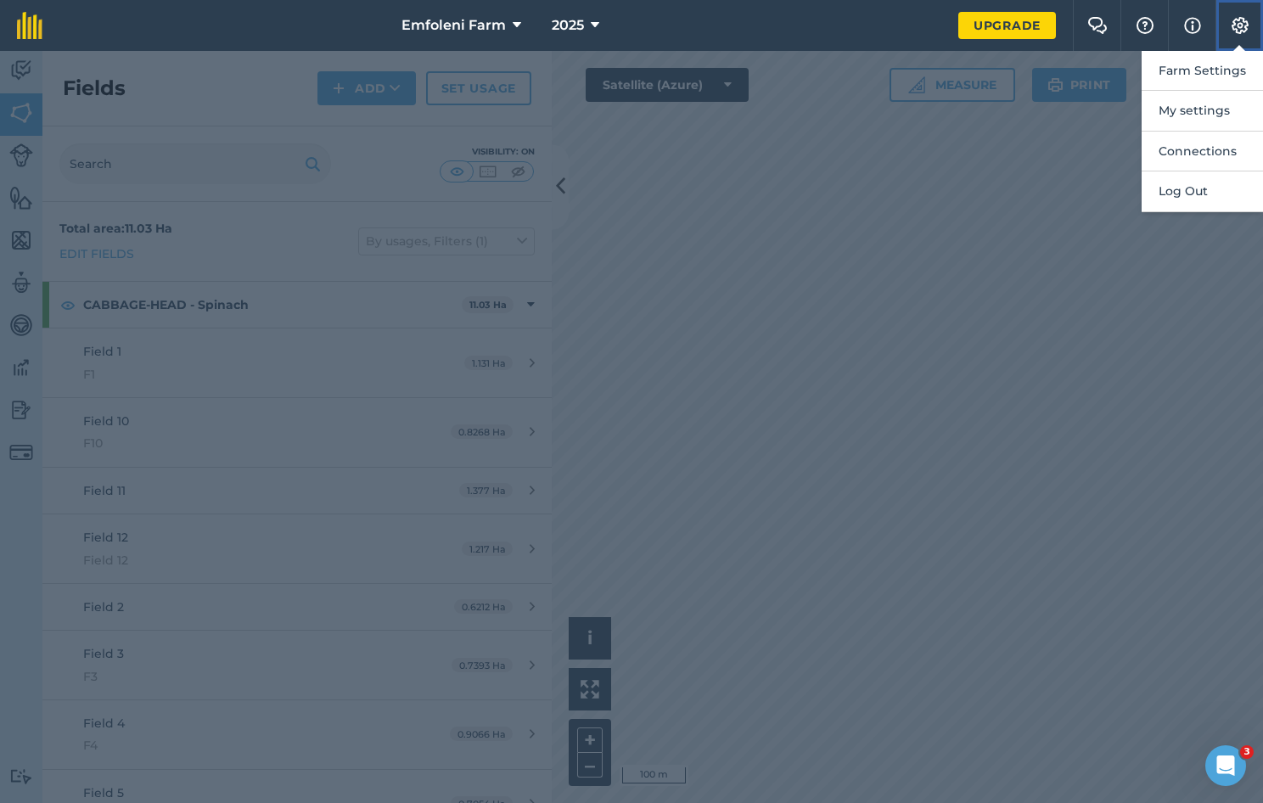
click at [1230, 33] on img at bounding box center [1240, 25] width 20 height 17
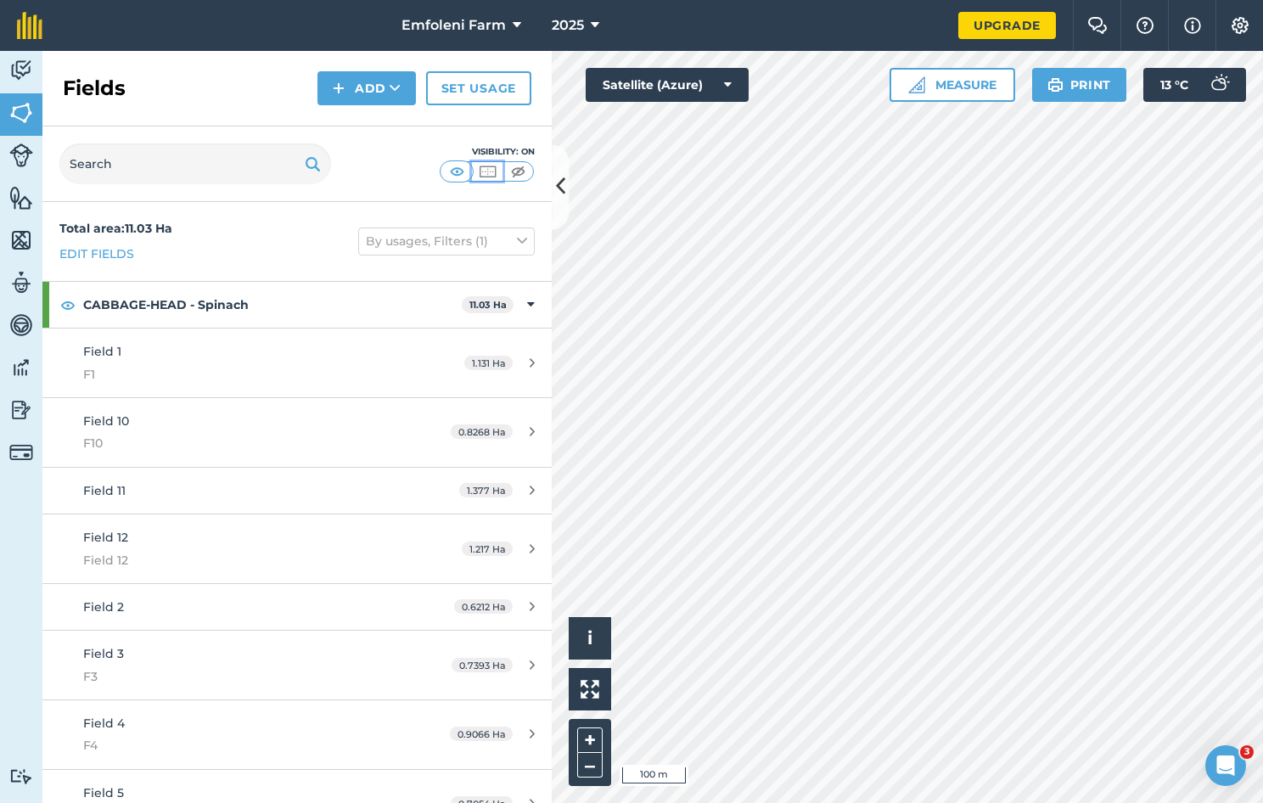
click at [489, 170] on img at bounding box center [487, 171] width 21 height 17
click at [458, 167] on img at bounding box center [457, 171] width 21 height 17
click at [400, 86] on icon at bounding box center [395, 88] width 11 height 17
click at [265, 76] on div "Fields Add Draw Import Set usage" at bounding box center [296, 89] width 509 height 76
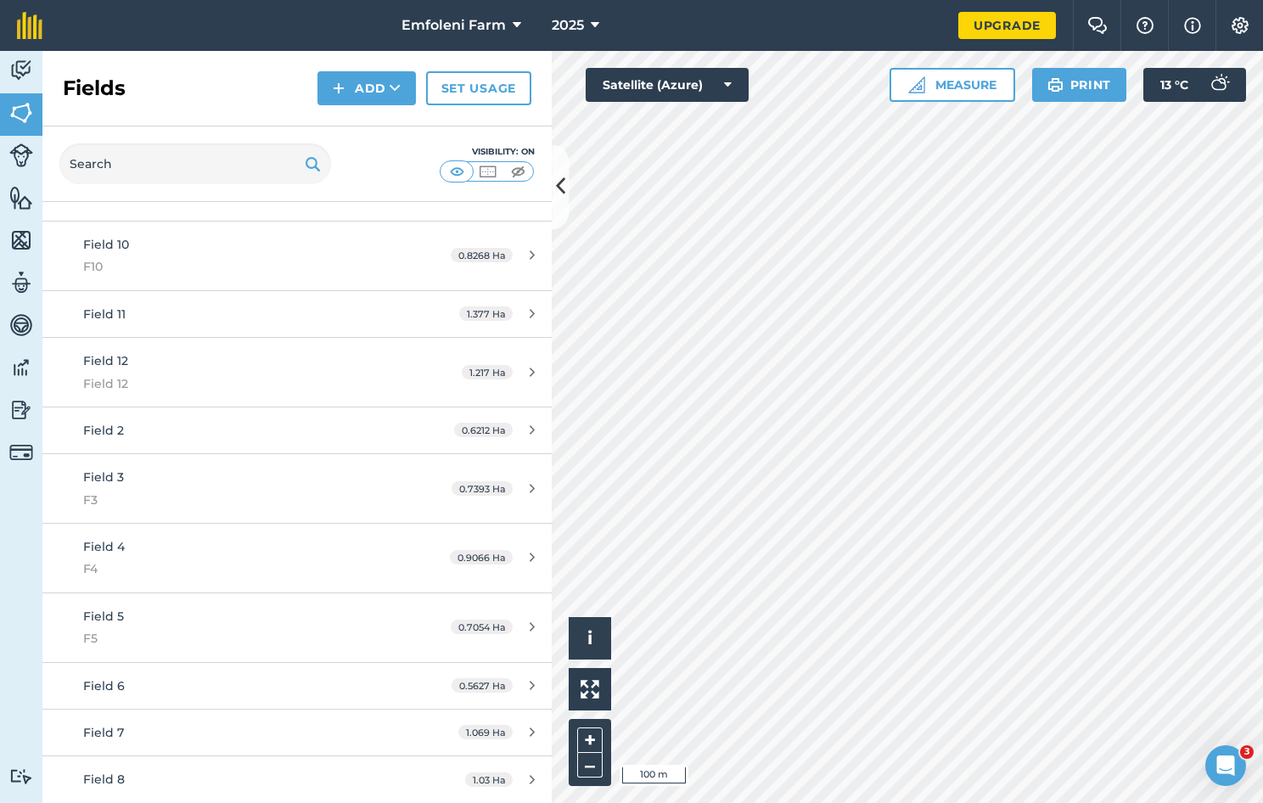
scroll to position [221, 0]
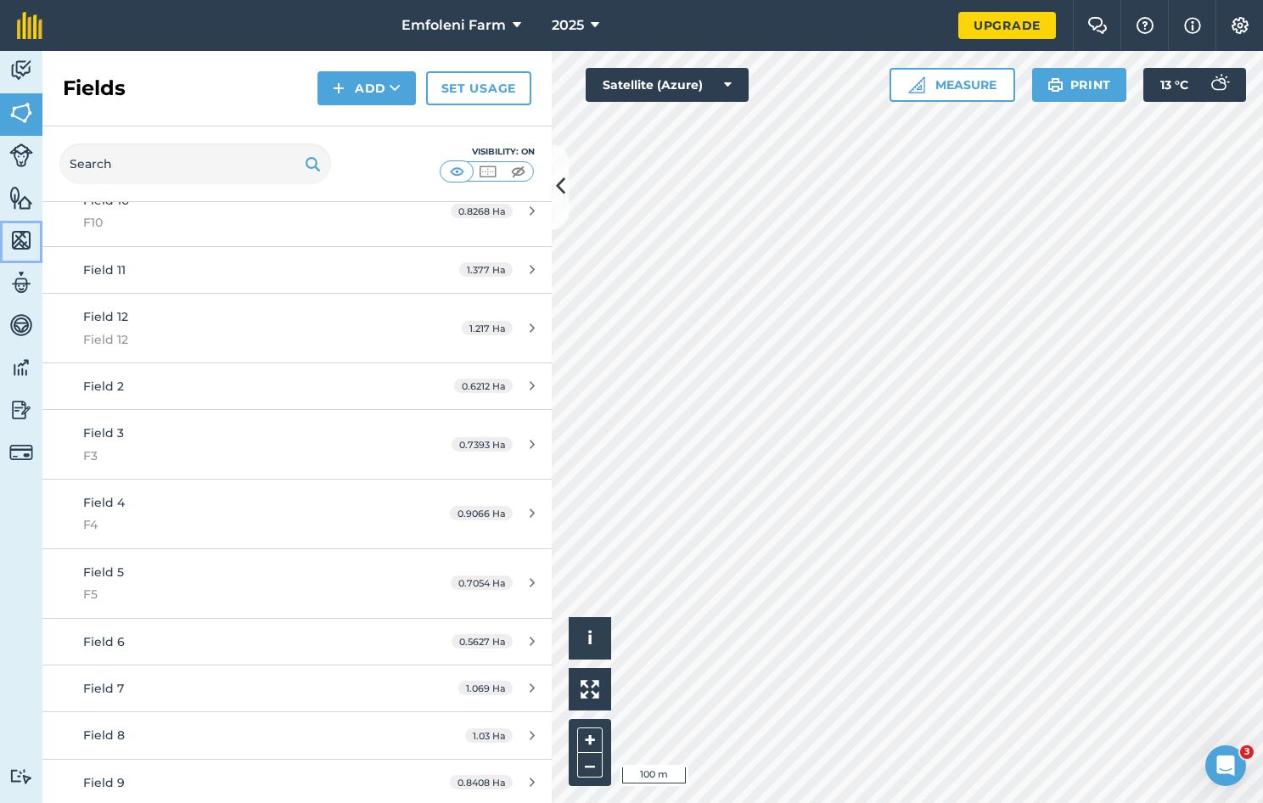
click at [34, 238] on link "Maps" at bounding box center [21, 242] width 42 height 42
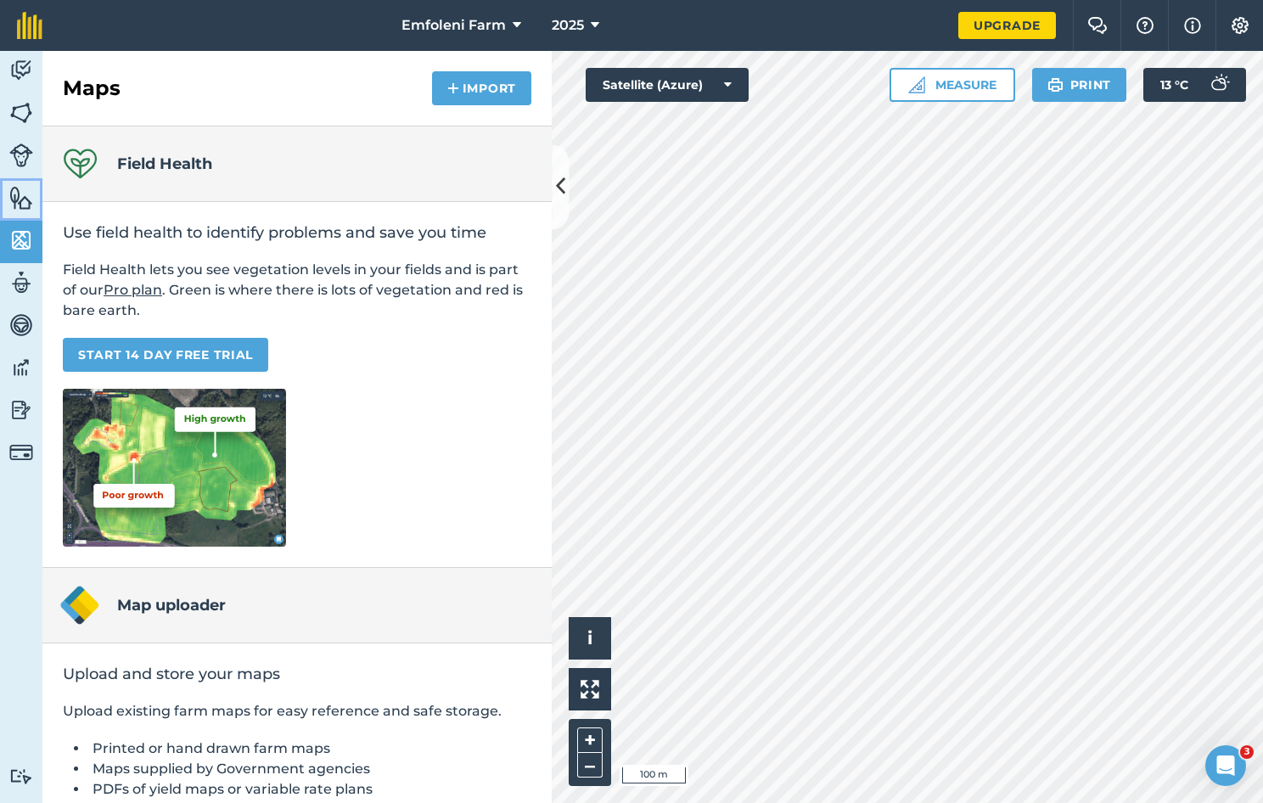
click at [17, 202] on img at bounding box center [21, 197] width 24 height 25
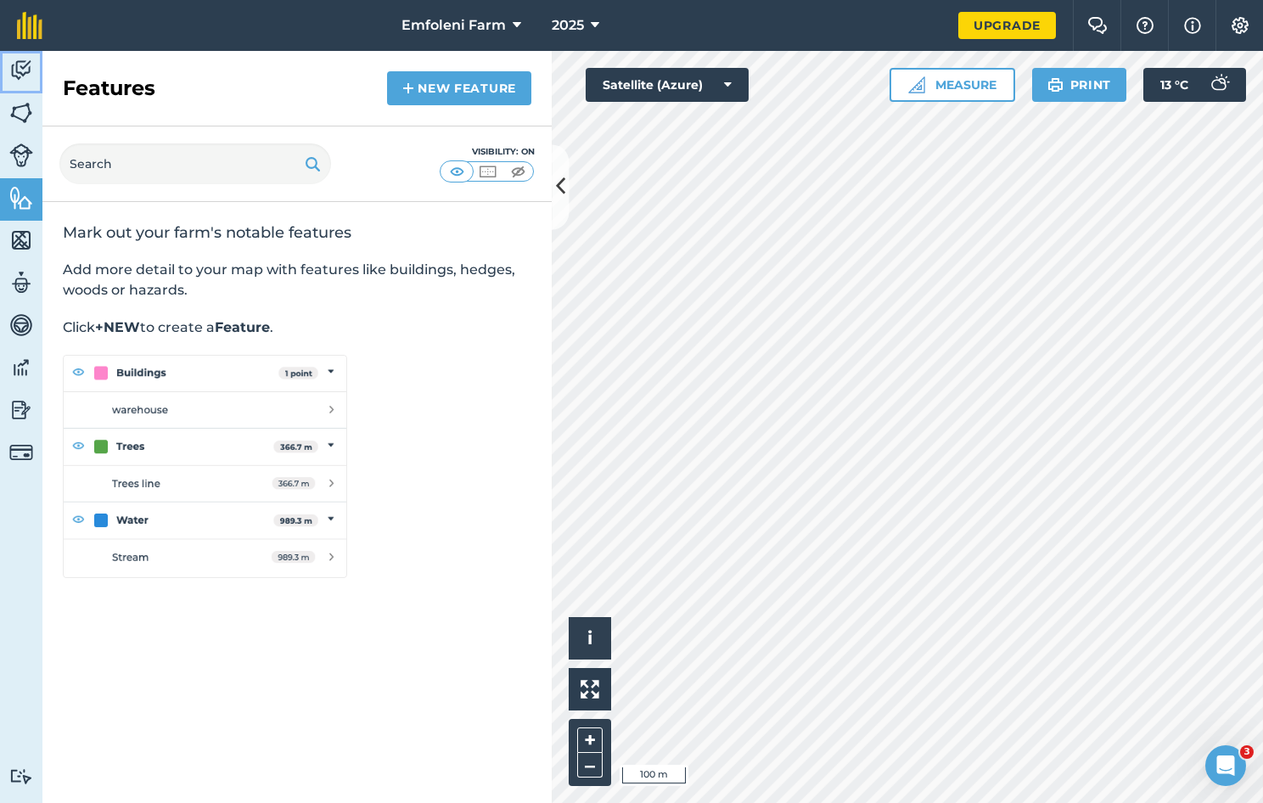
click at [20, 70] on img at bounding box center [21, 70] width 24 height 25
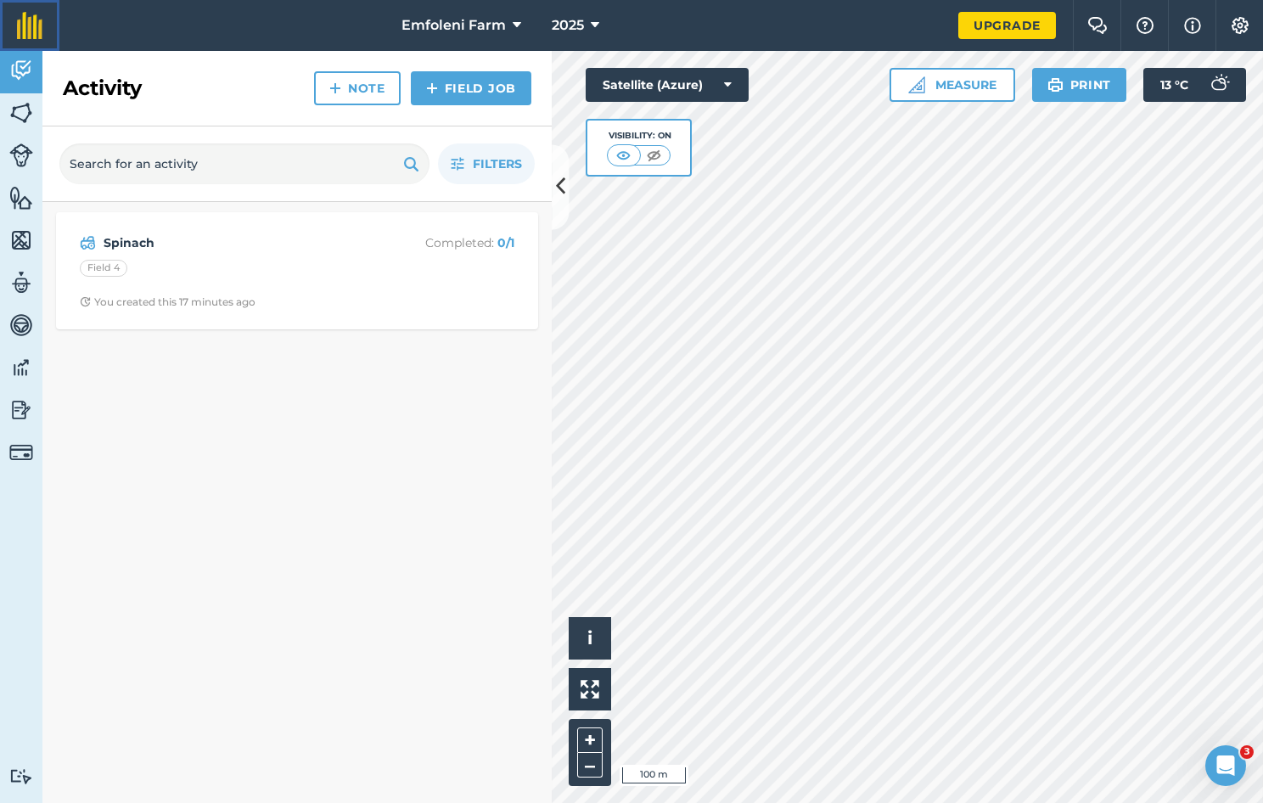
click at [24, 30] on img at bounding box center [29, 25] width 25 height 27
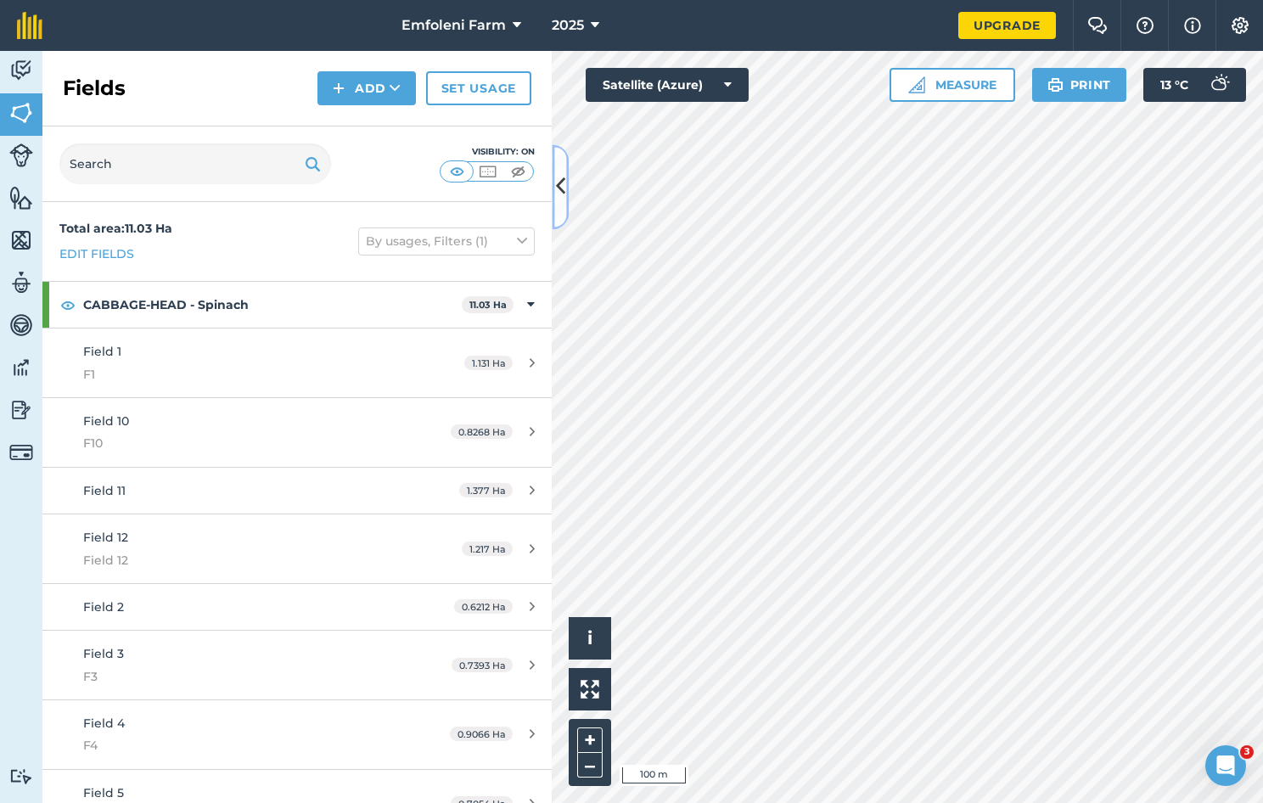
click at [564, 178] on icon at bounding box center [560, 187] width 9 height 30
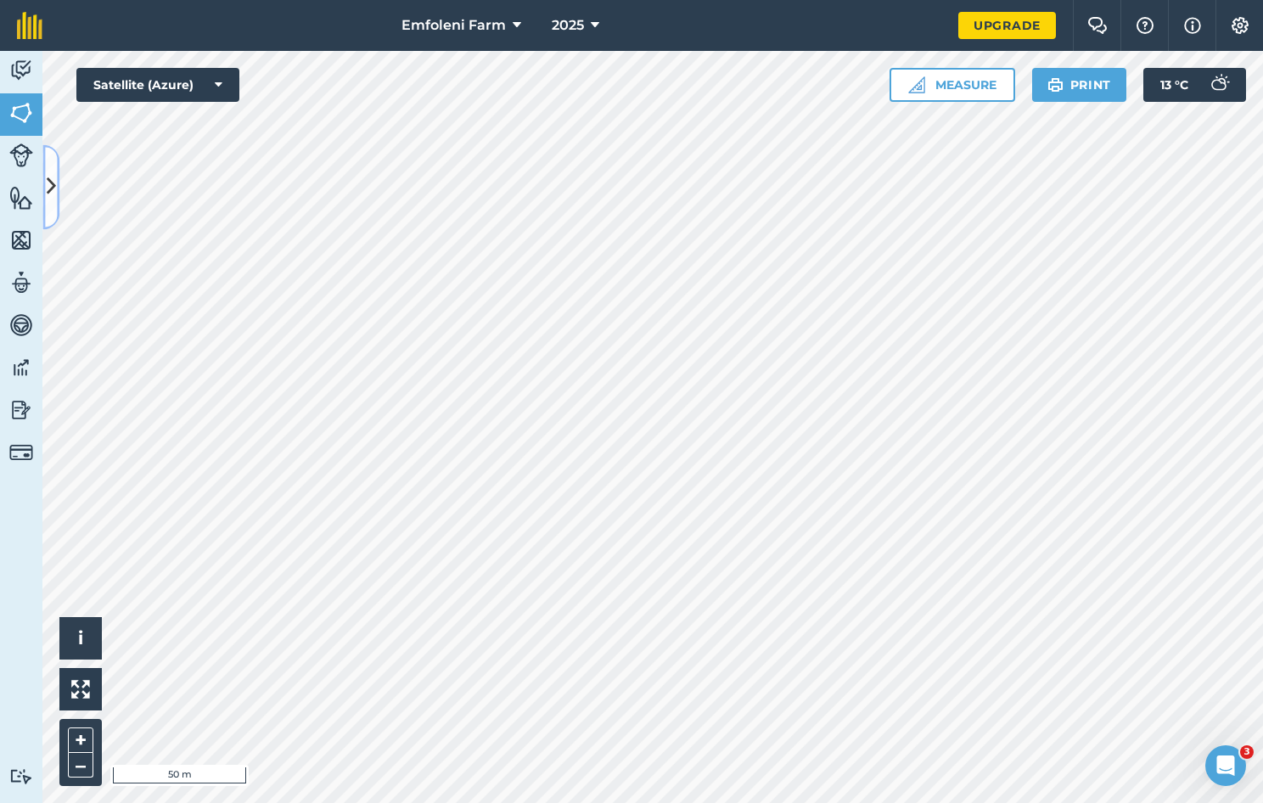
click at [48, 172] on button at bounding box center [50, 186] width 17 height 85
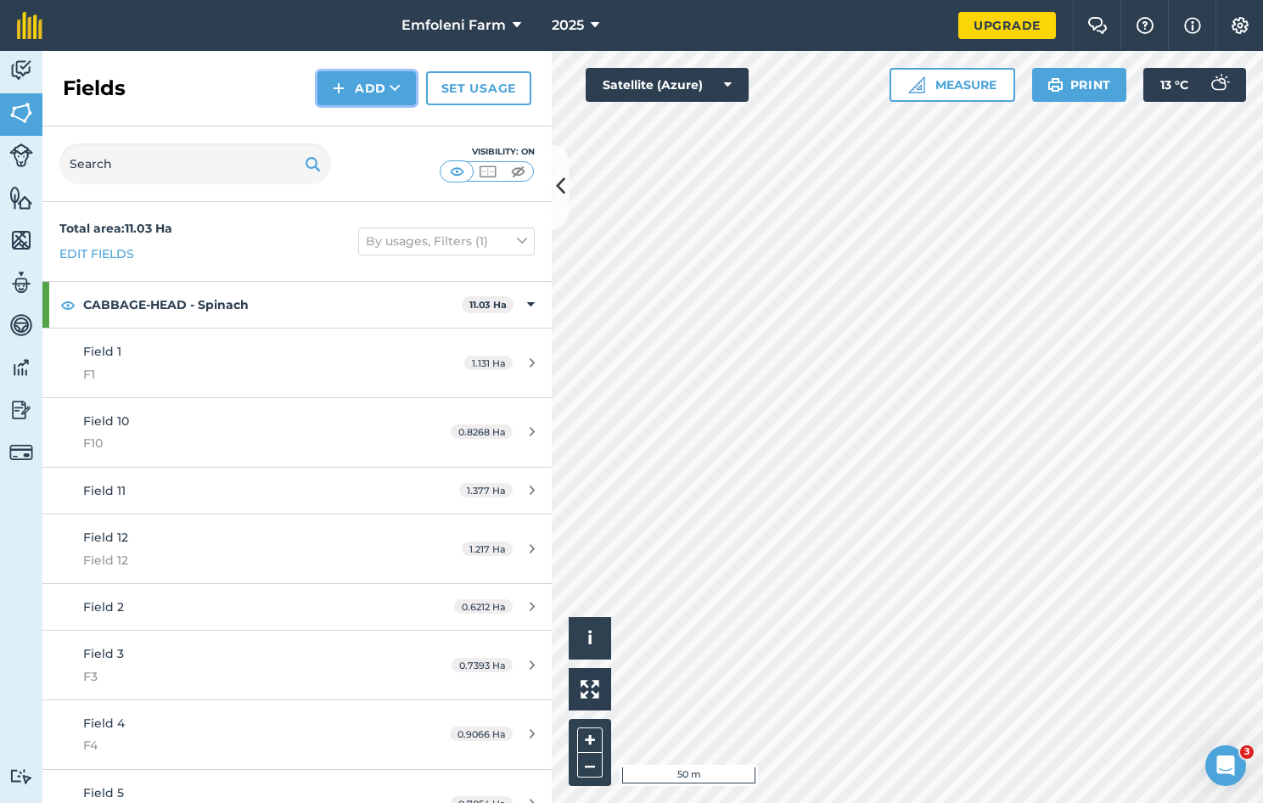
click at [404, 86] on button "Add" at bounding box center [367, 88] width 98 height 34
click at [375, 121] on link "Draw" at bounding box center [366, 126] width 93 height 37
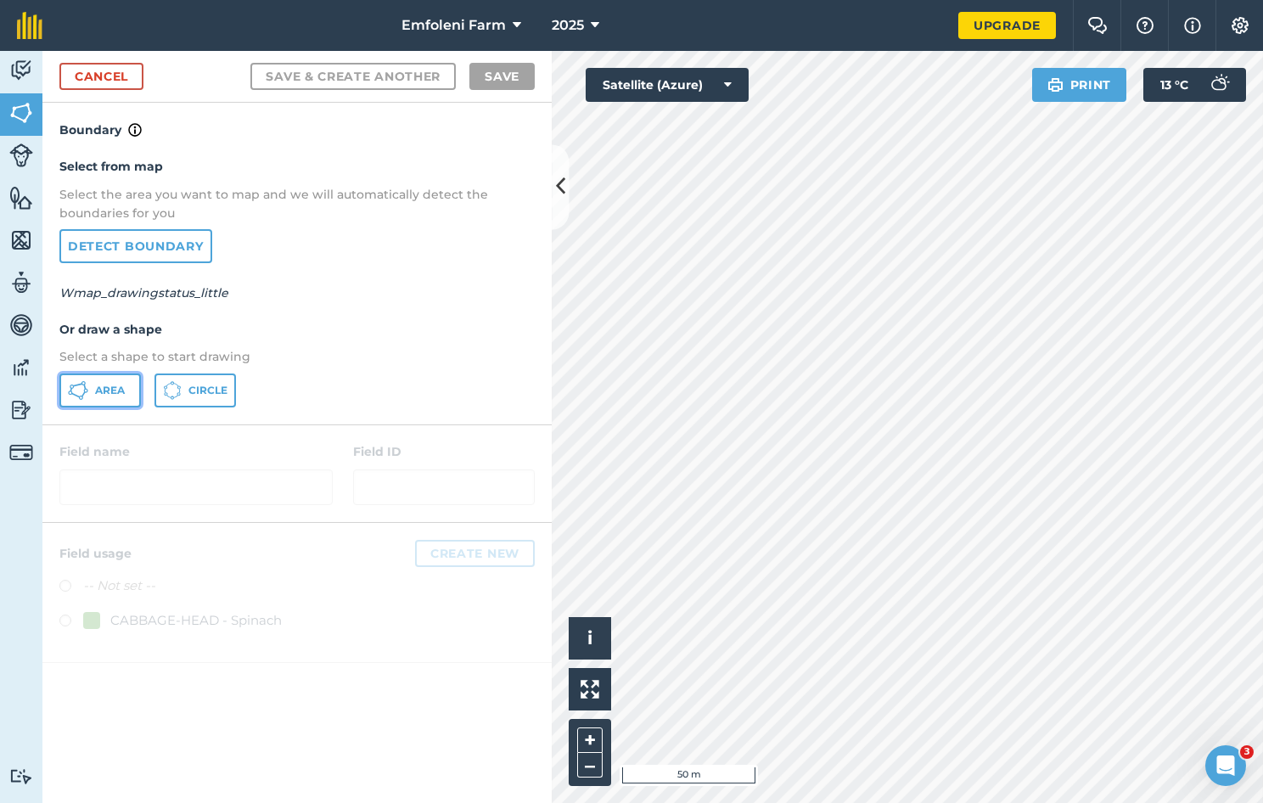
click at [103, 392] on span "Area" at bounding box center [110, 391] width 30 height 14
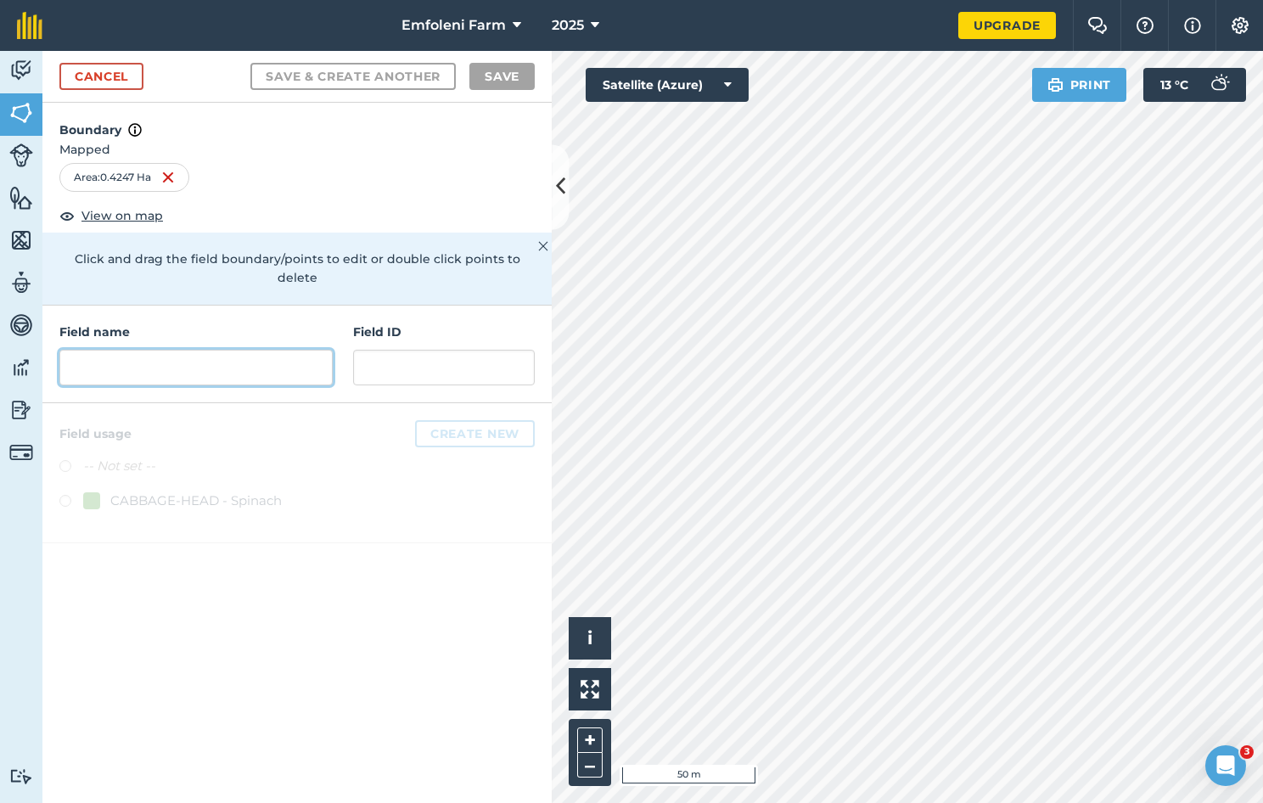
click at [87, 351] on input "text" at bounding box center [195, 368] width 273 height 36
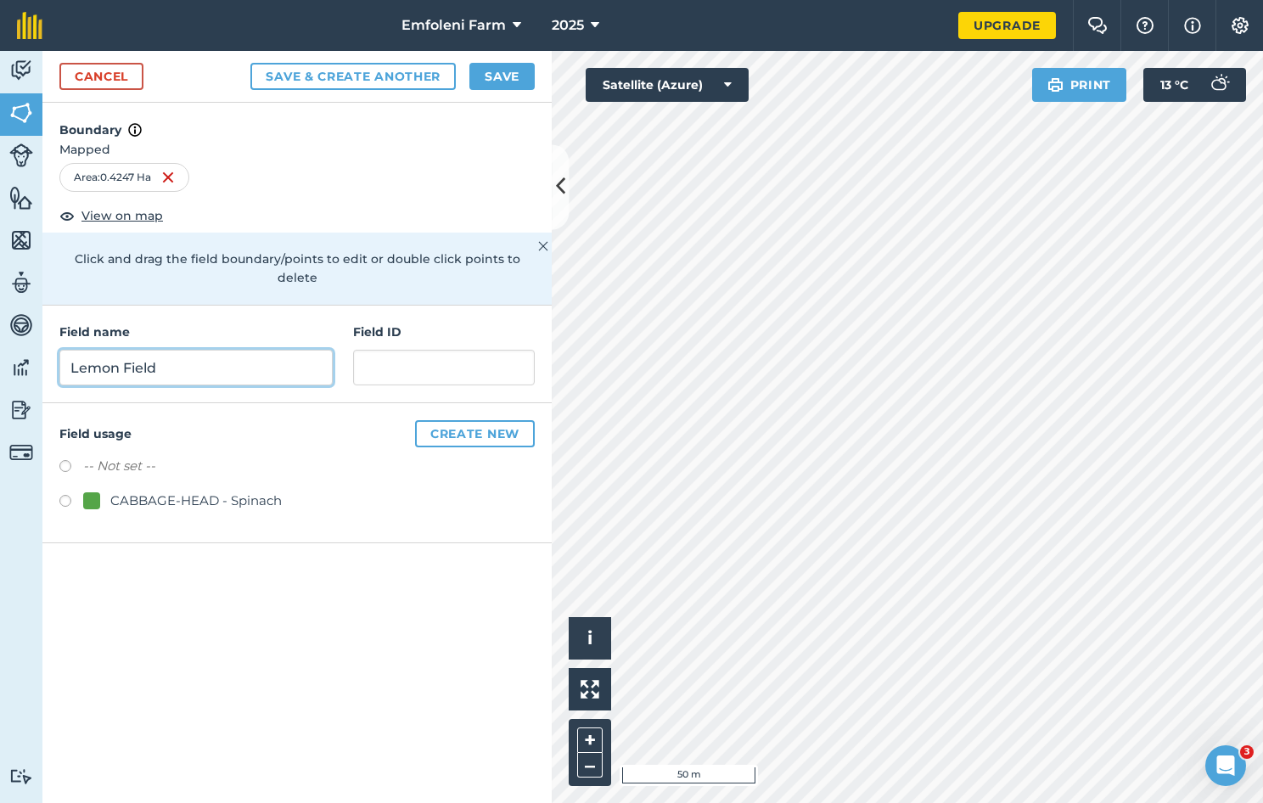
type input "Lemon Field"
click at [441, 420] on button "Create new" at bounding box center [475, 433] width 120 height 27
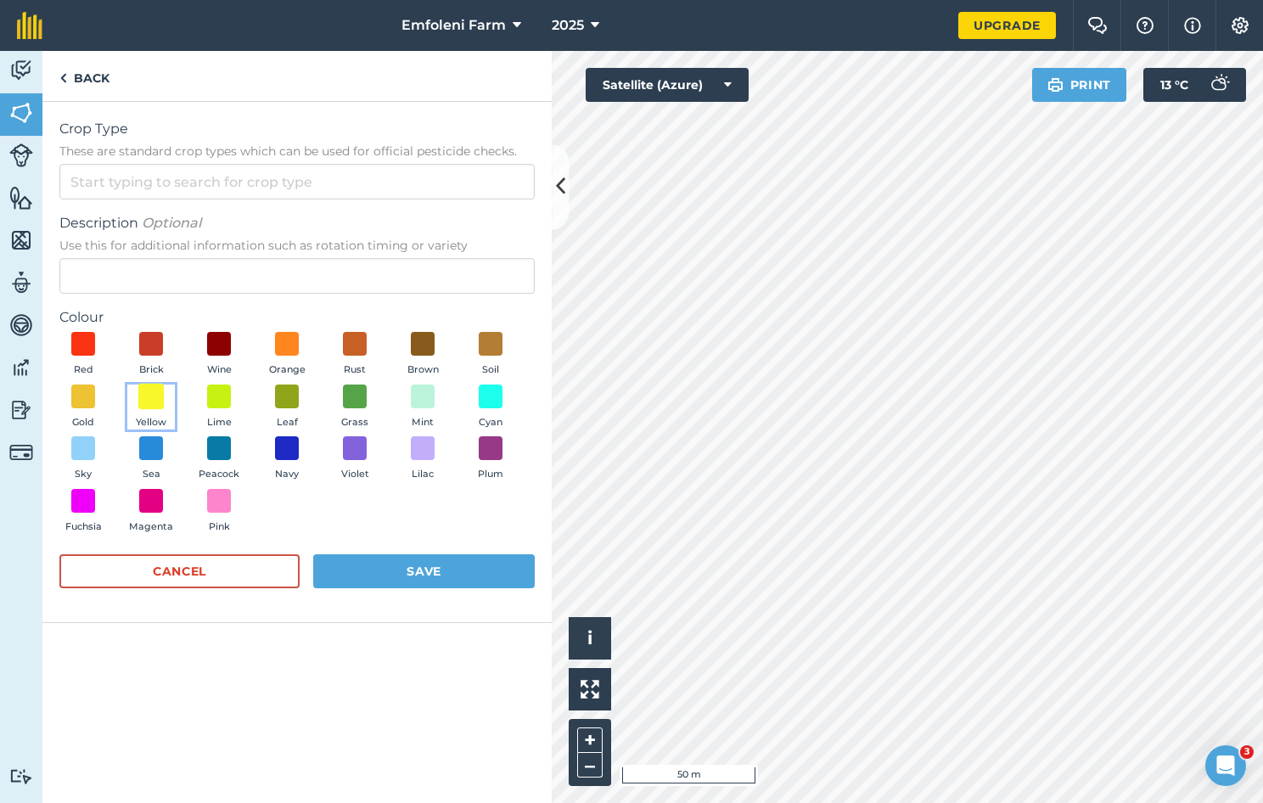
click at [145, 396] on span at bounding box center [151, 396] width 26 height 26
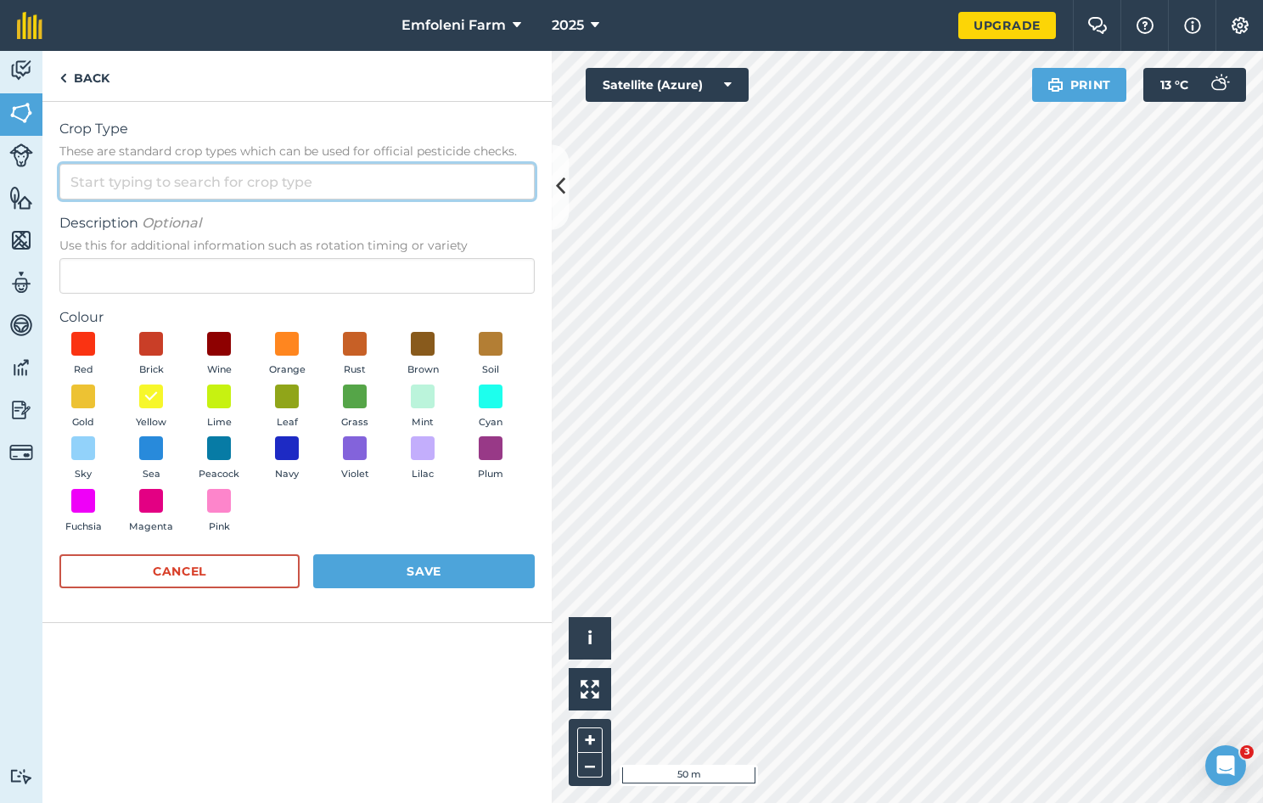
click at [183, 177] on input "Crop Type These are standard crop types which can be used for official pesticid…" at bounding box center [296, 182] width 475 height 36
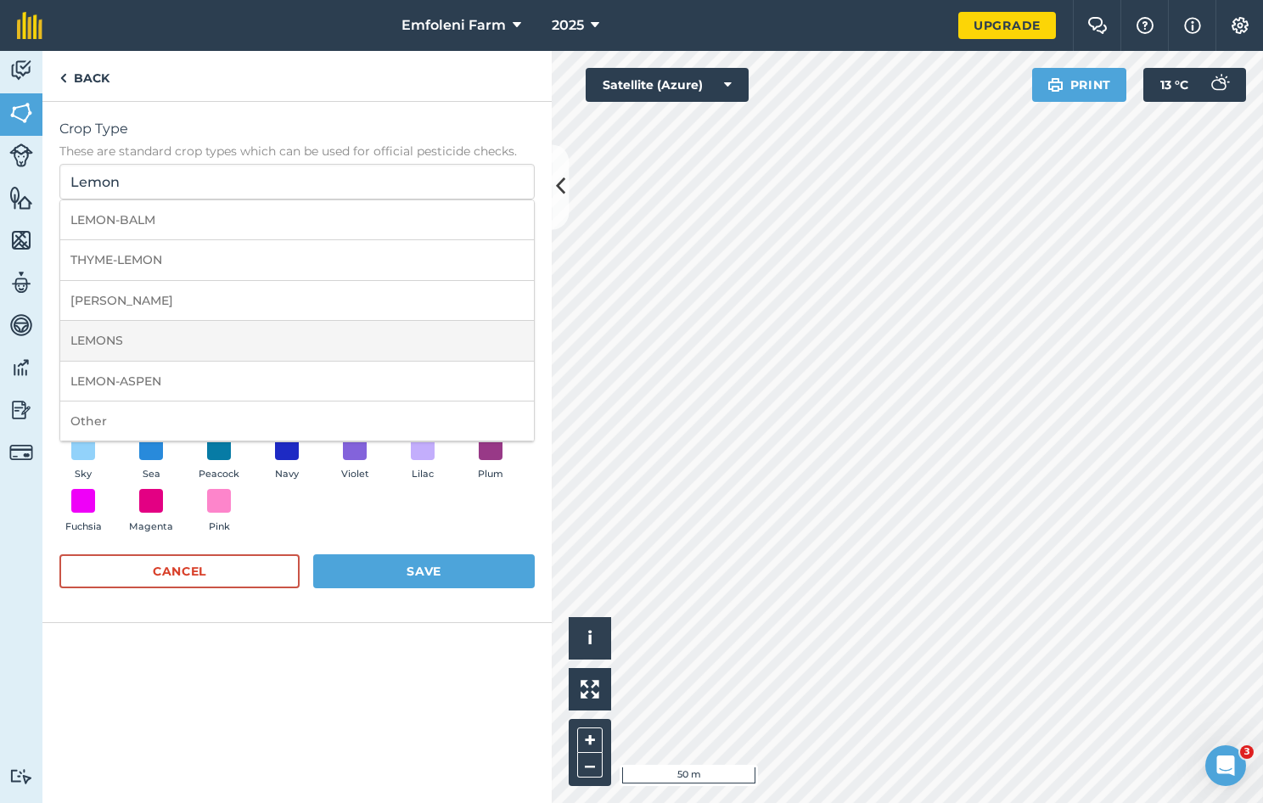
click at [95, 335] on li "LEMONS" at bounding box center [297, 341] width 474 height 40
type input "LEMONS"
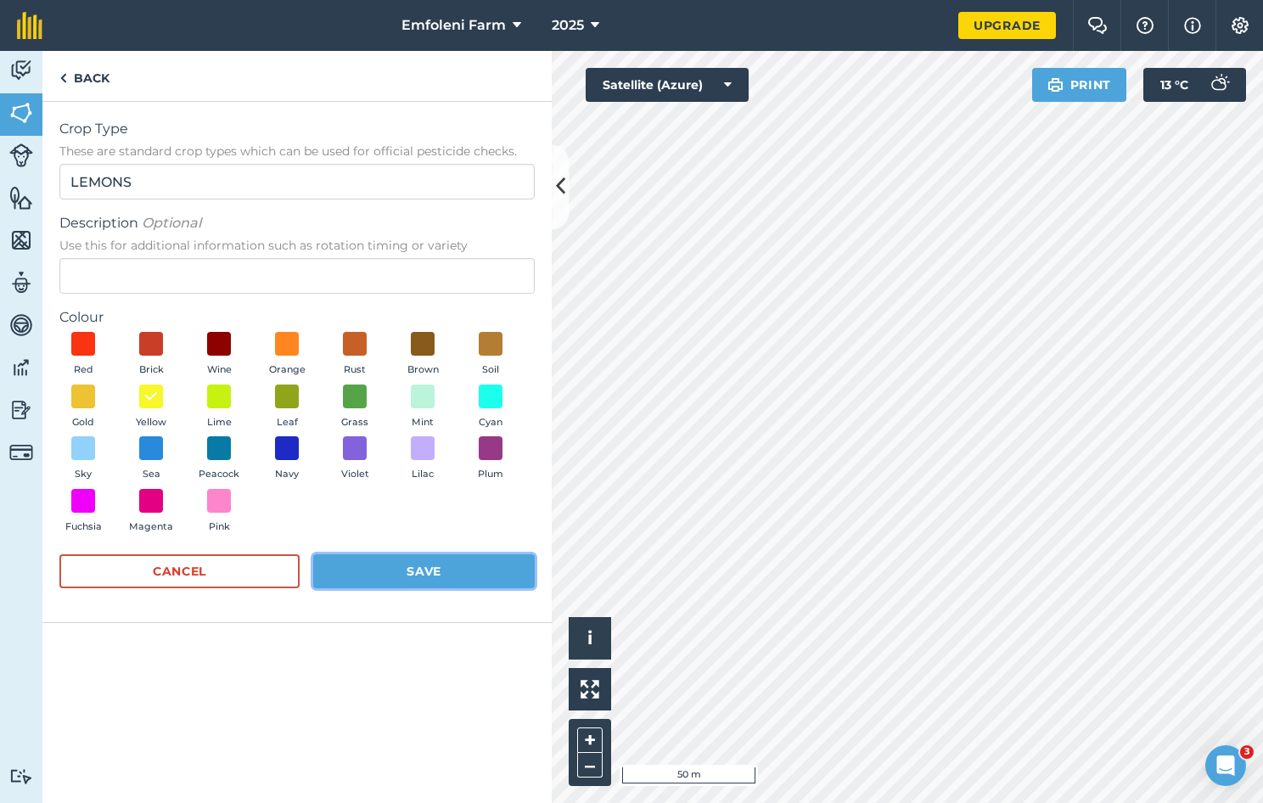
click at [404, 560] on button "Save" at bounding box center [424, 571] width 222 height 34
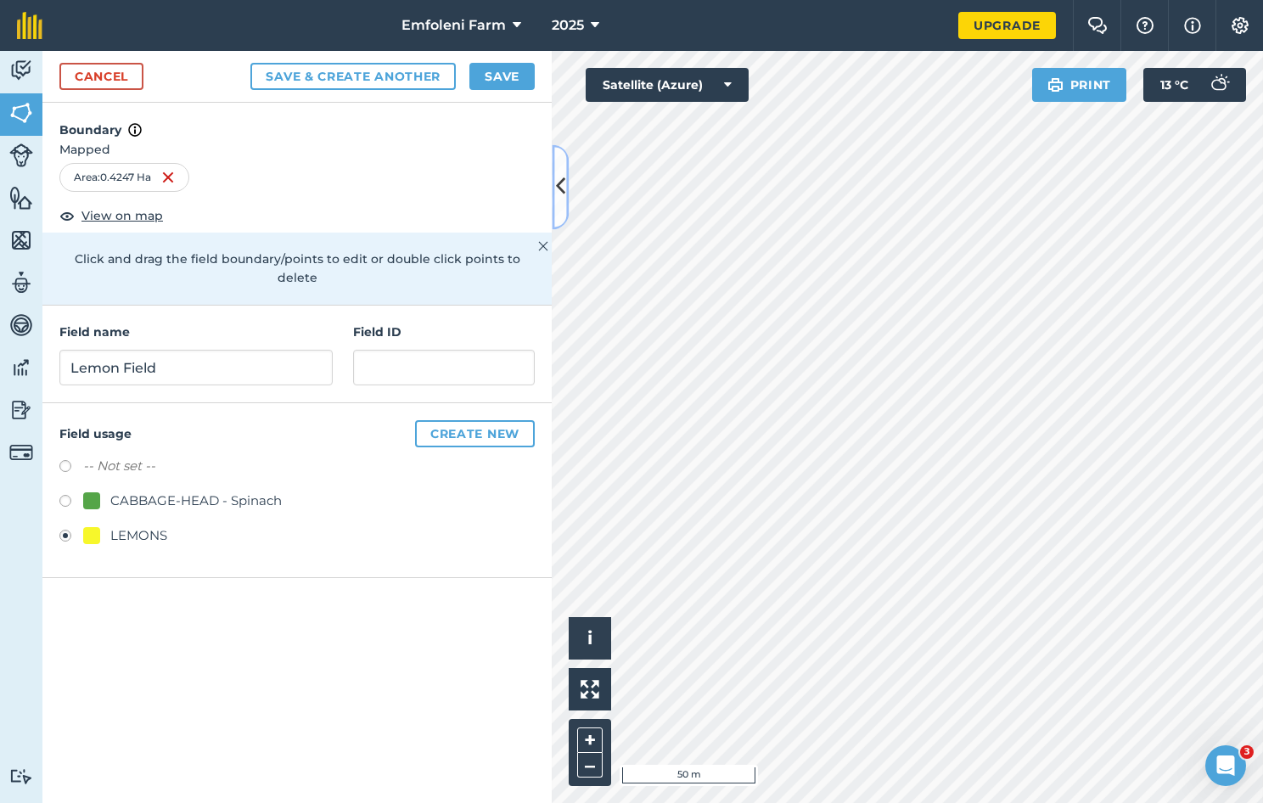
click at [564, 188] on icon at bounding box center [560, 187] width 9 height 30
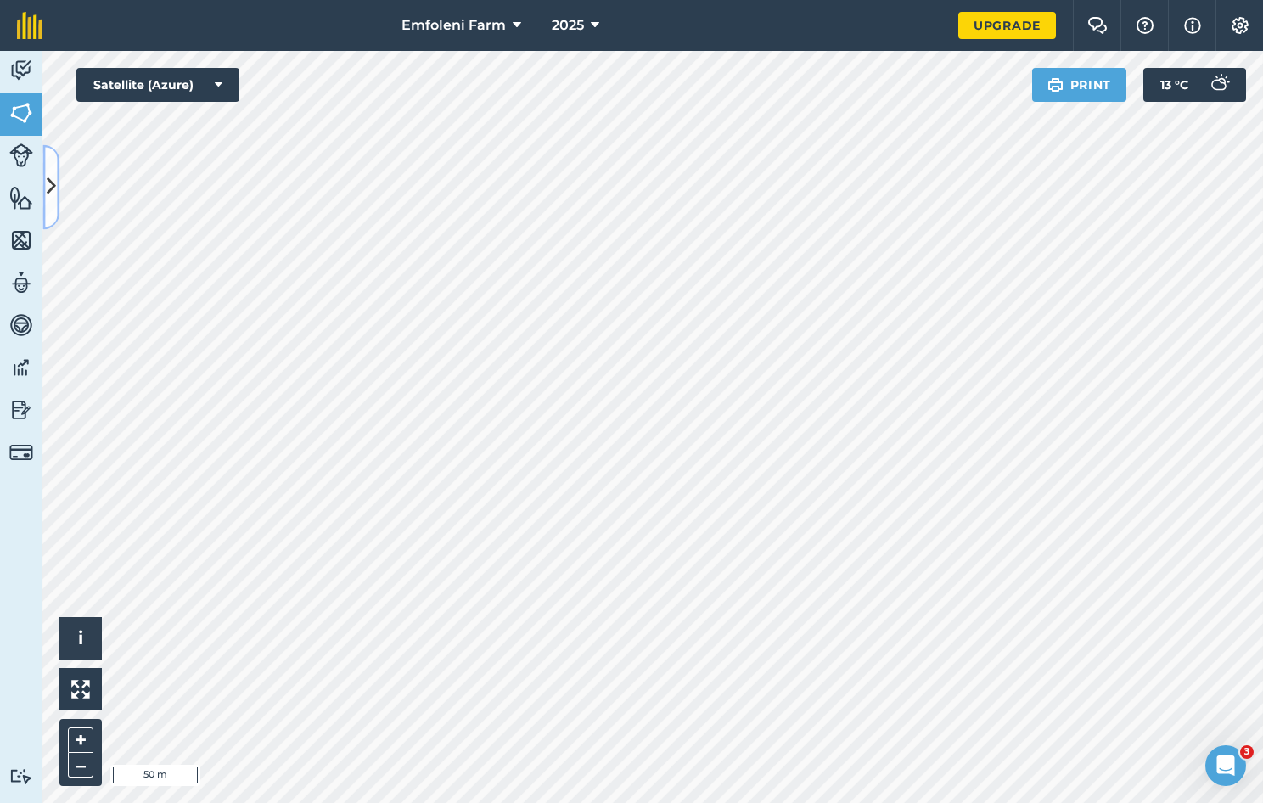
click at [48, 168] on button at bounding box center [50, 186] width 17 height 85
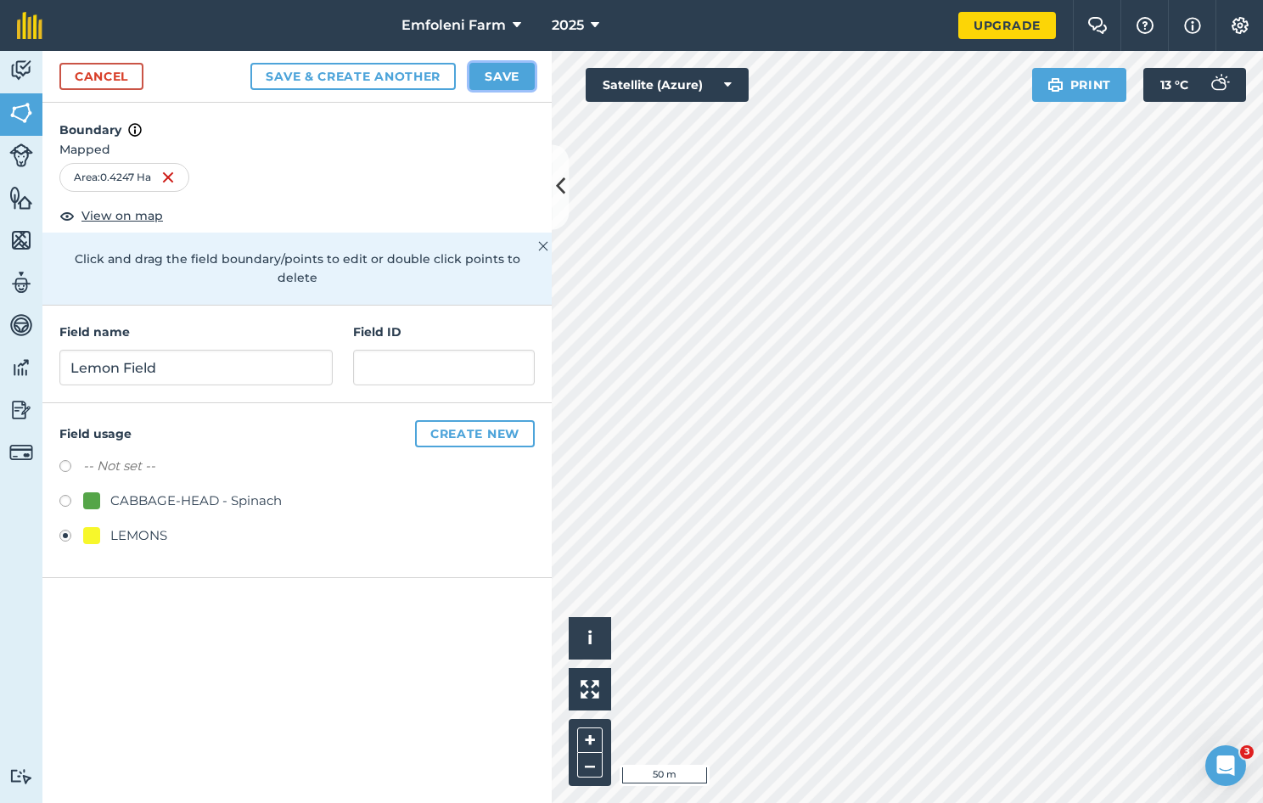
click at [503, 73] on button "Save" at bounding box center [502, 76] width 65 height 27
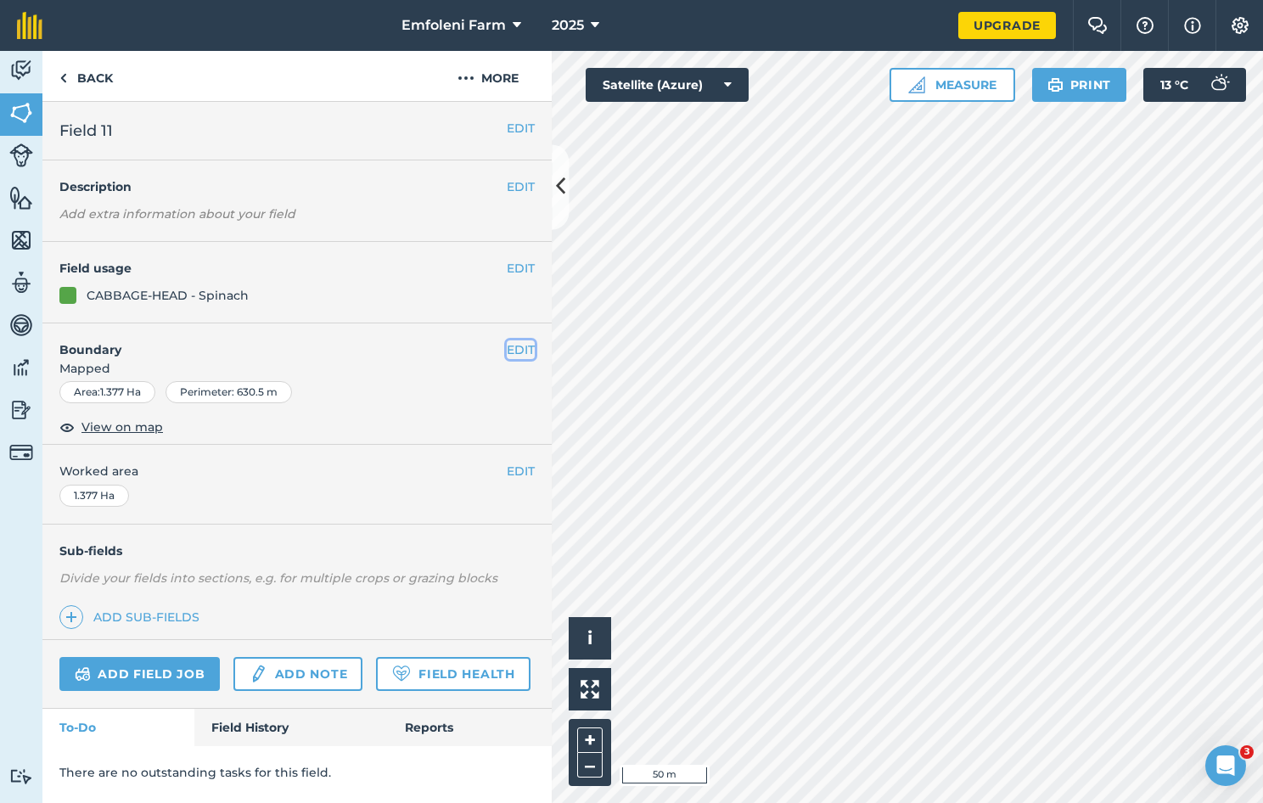
click at [515, 350] on button "EDIT" at bounding box center [521, 349] width 28 height 19
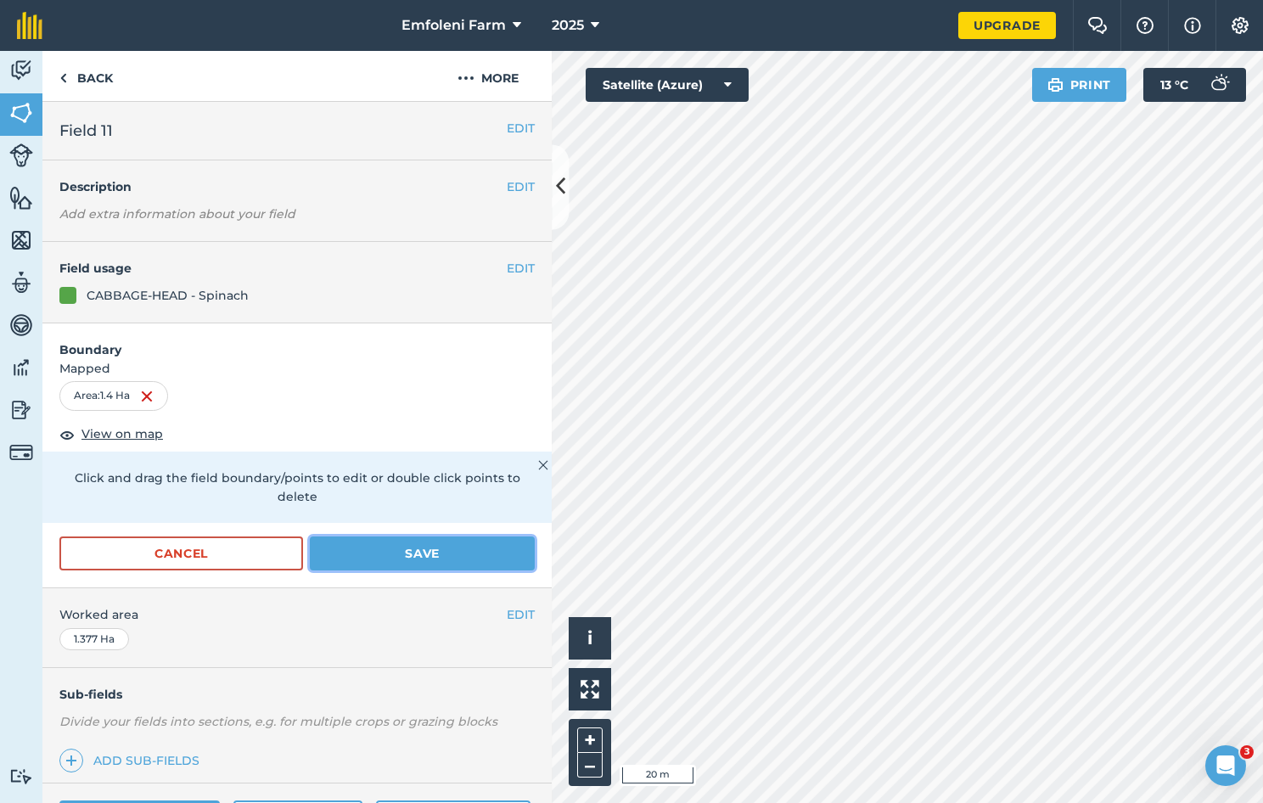
click at [415, 555] on button "Save" at bounding box center [422, 554] width 225 height 34
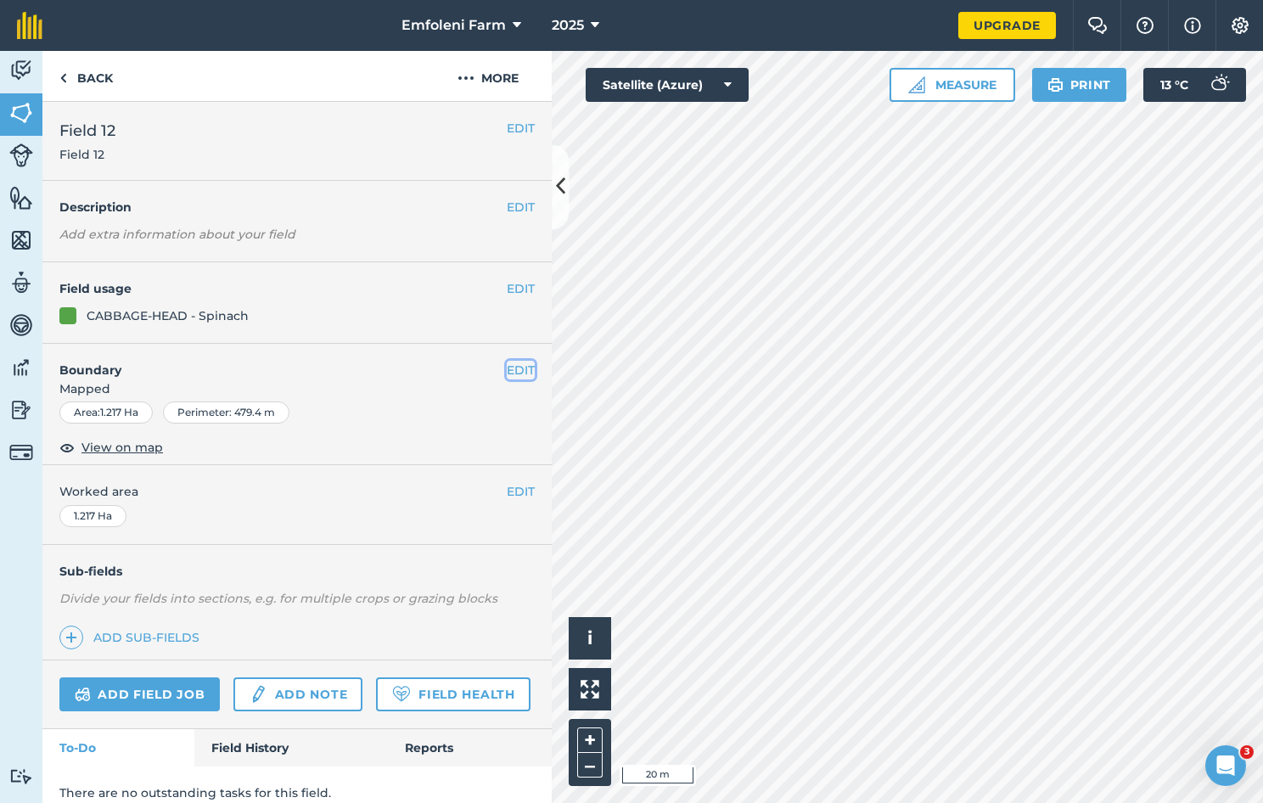
click at [507, 371] on button "EDIT" at bounding box center [521, 370] width 28 height 19
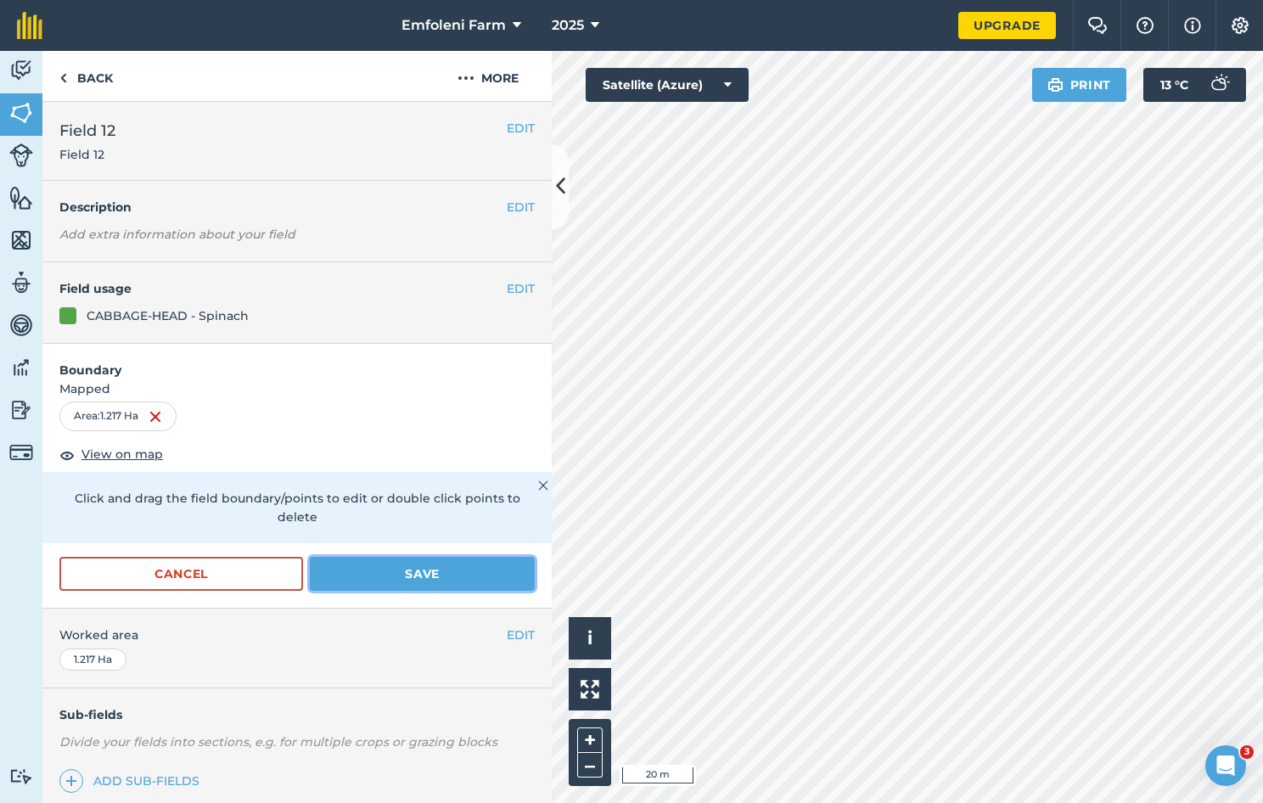
click at [464, 576] on button "Save" at bounding box center [422, 574] width 225 height 34
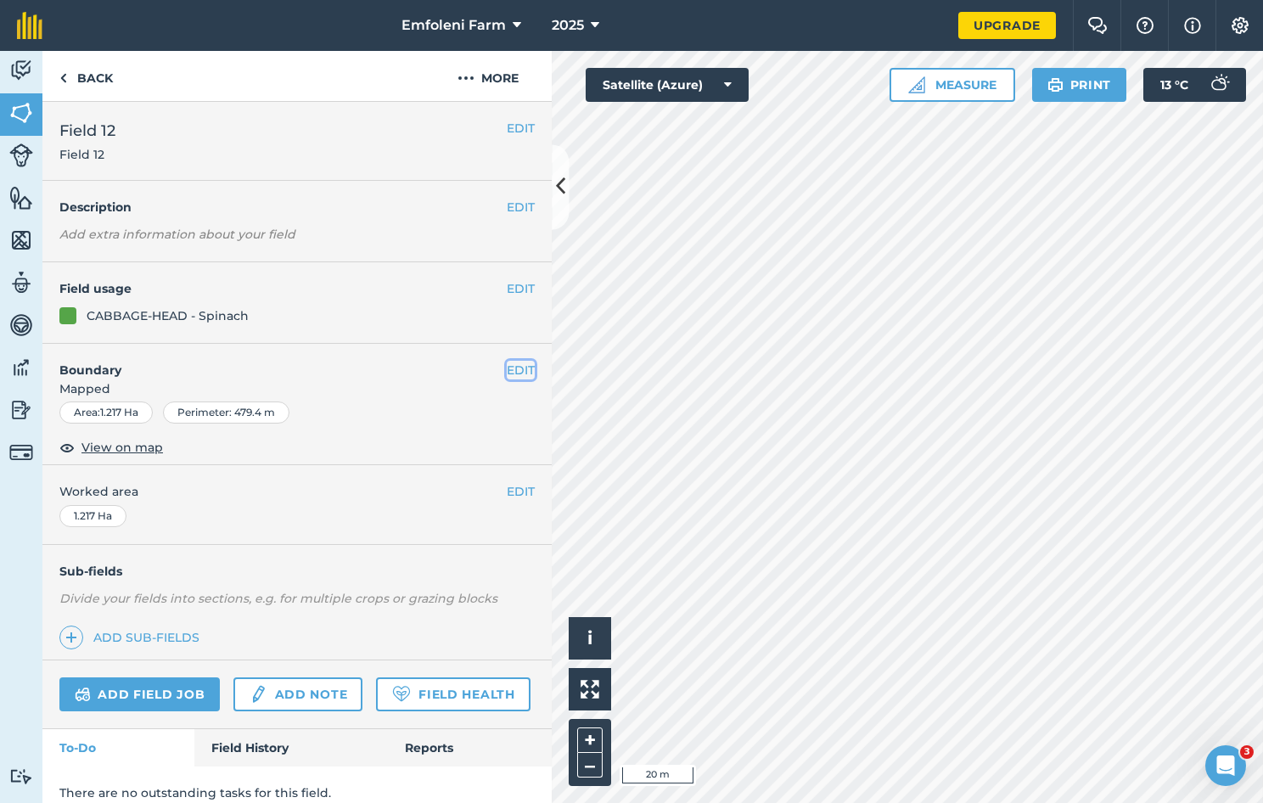
click at [513, 368] on button "EDIT" at bounding box center [521, 370] width 28 height 19
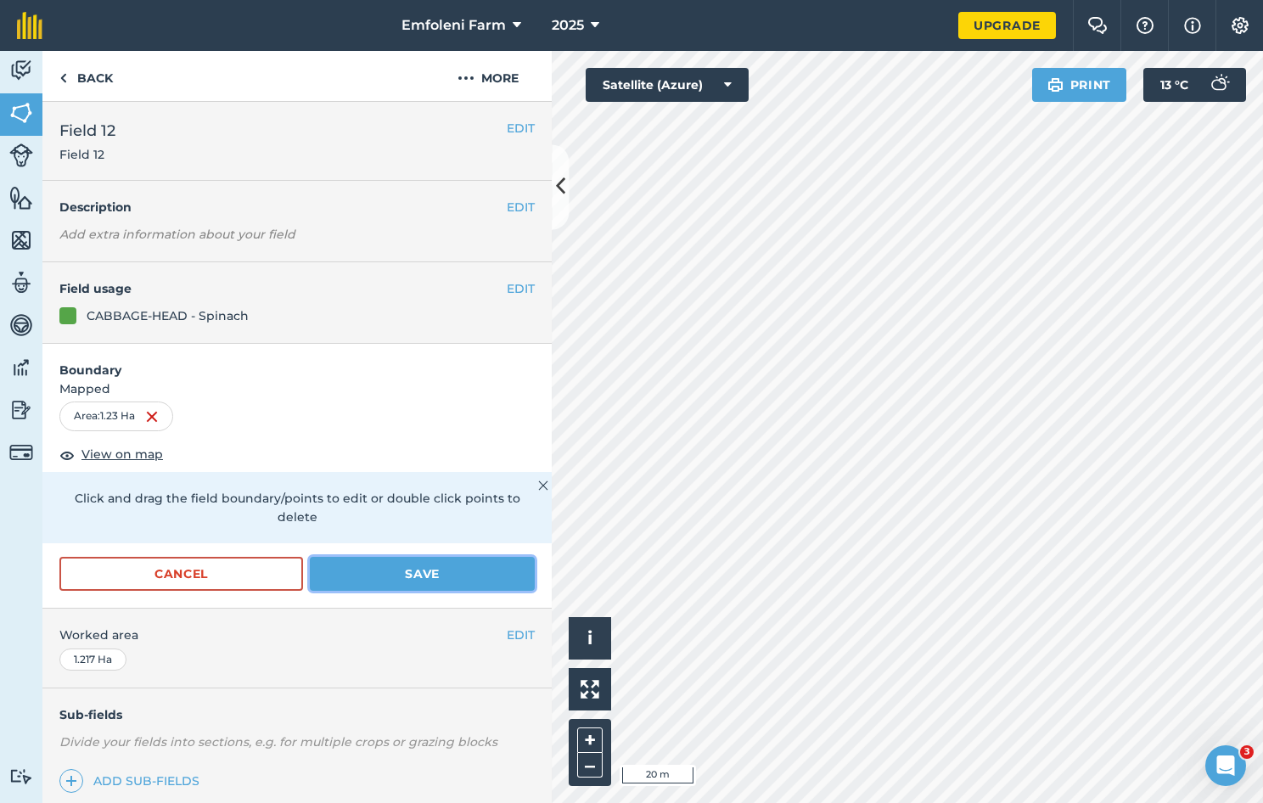
click at [439, 563] on button "Save" at bounding box center [422, 574] width 225 height 34
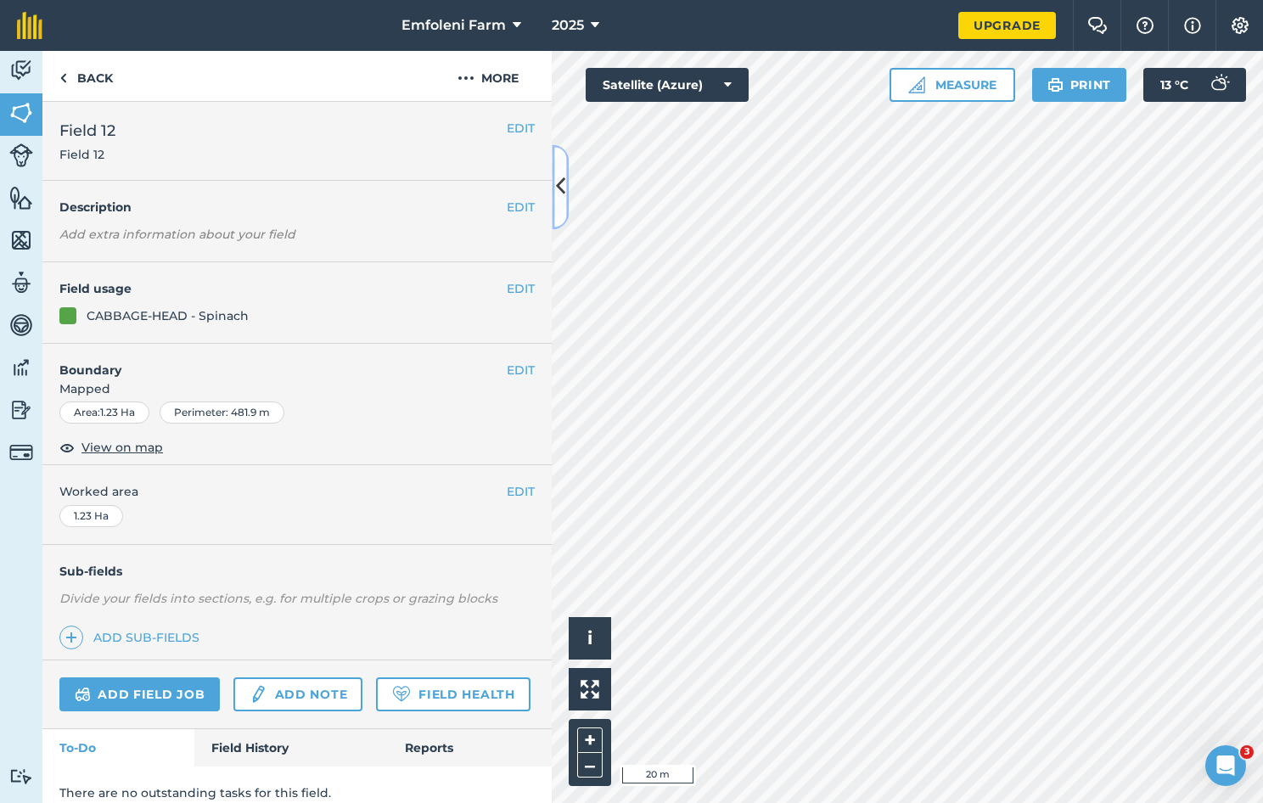
click at [560, 178] on icon at bounding box center [560, 187] width 9 height 30
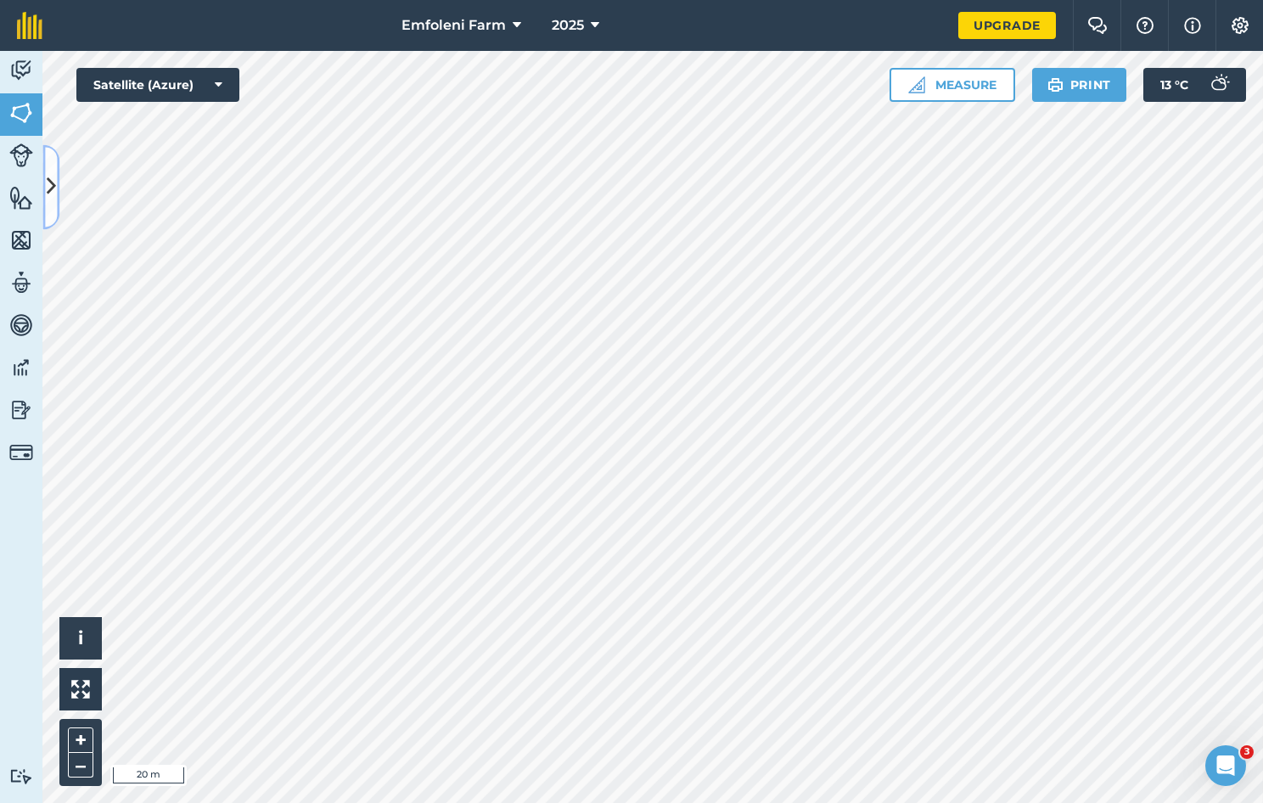
click at [49, 168] on button at bounding box center [50, 186] width 17 height 85
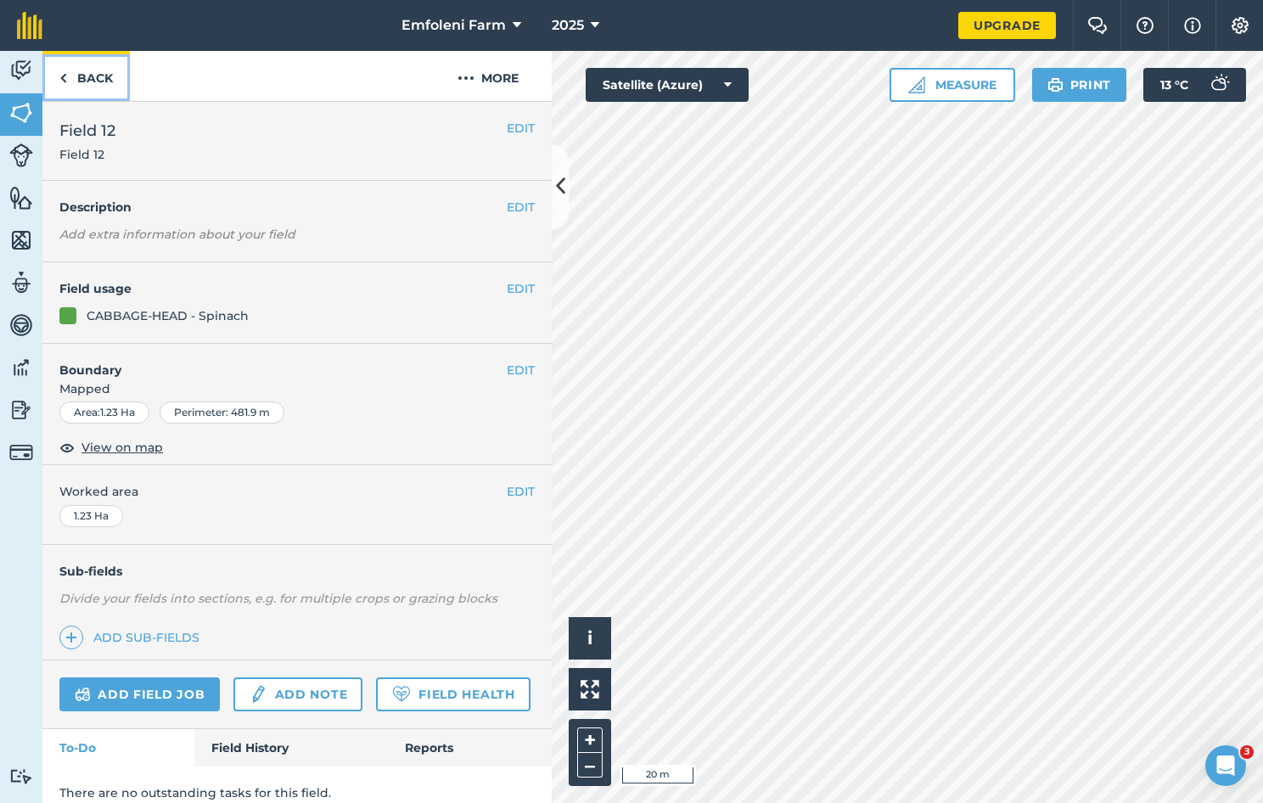
click at [88, 80] on link "Back" at bounding box center [85, 76] width 87 height 50
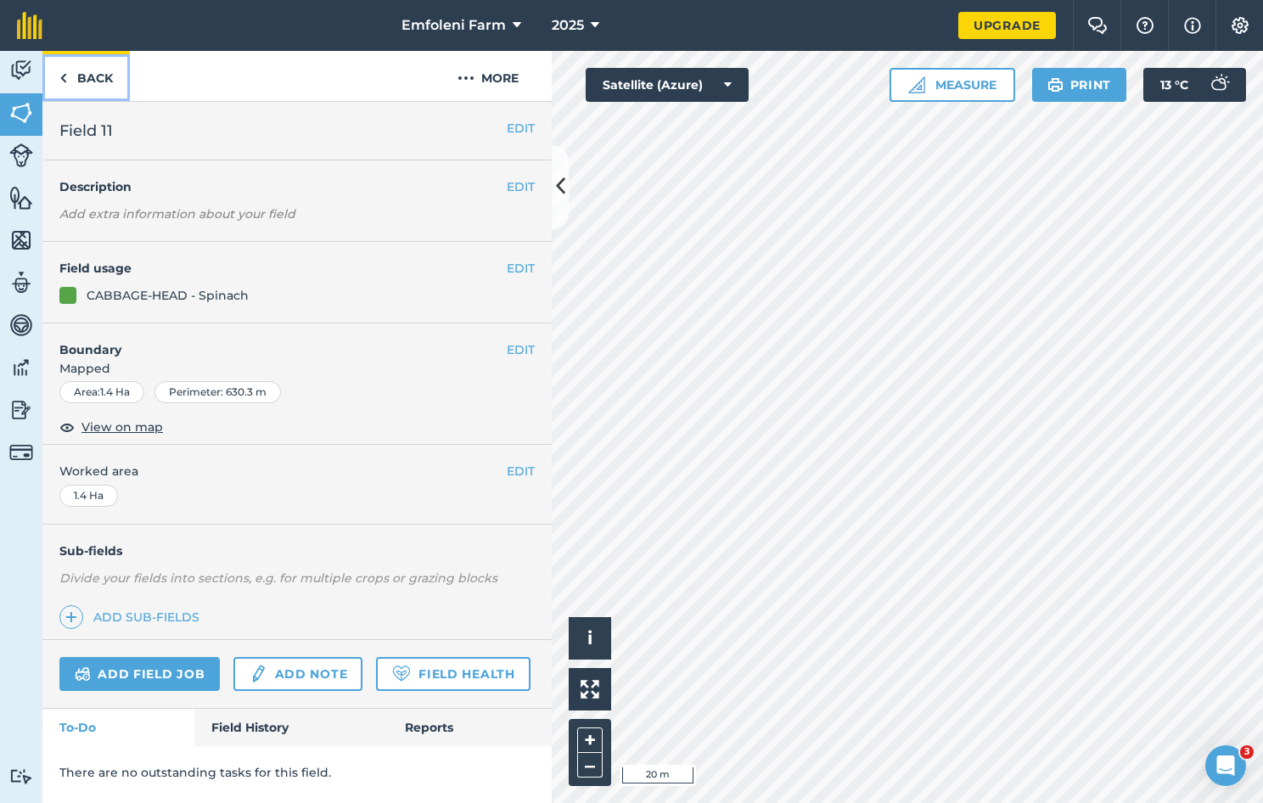
click at [88, 80] on link "Back" at bounding box center [85, 76] width 87 height 50
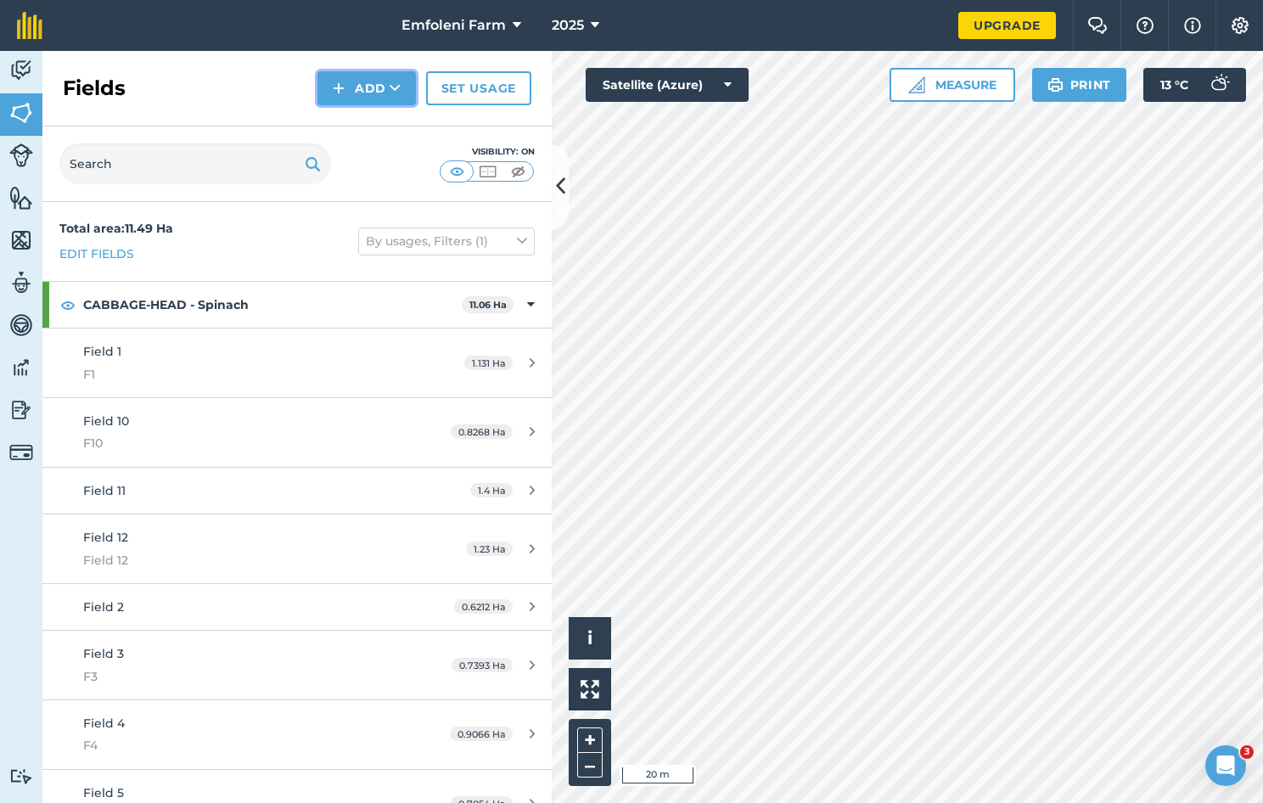
click at [391, 91] on icon at bounding box center [395, 88] width 11 height 17
click at [380, 124] on link "Draw" at bounding box center [366, 126] width 93 height 37
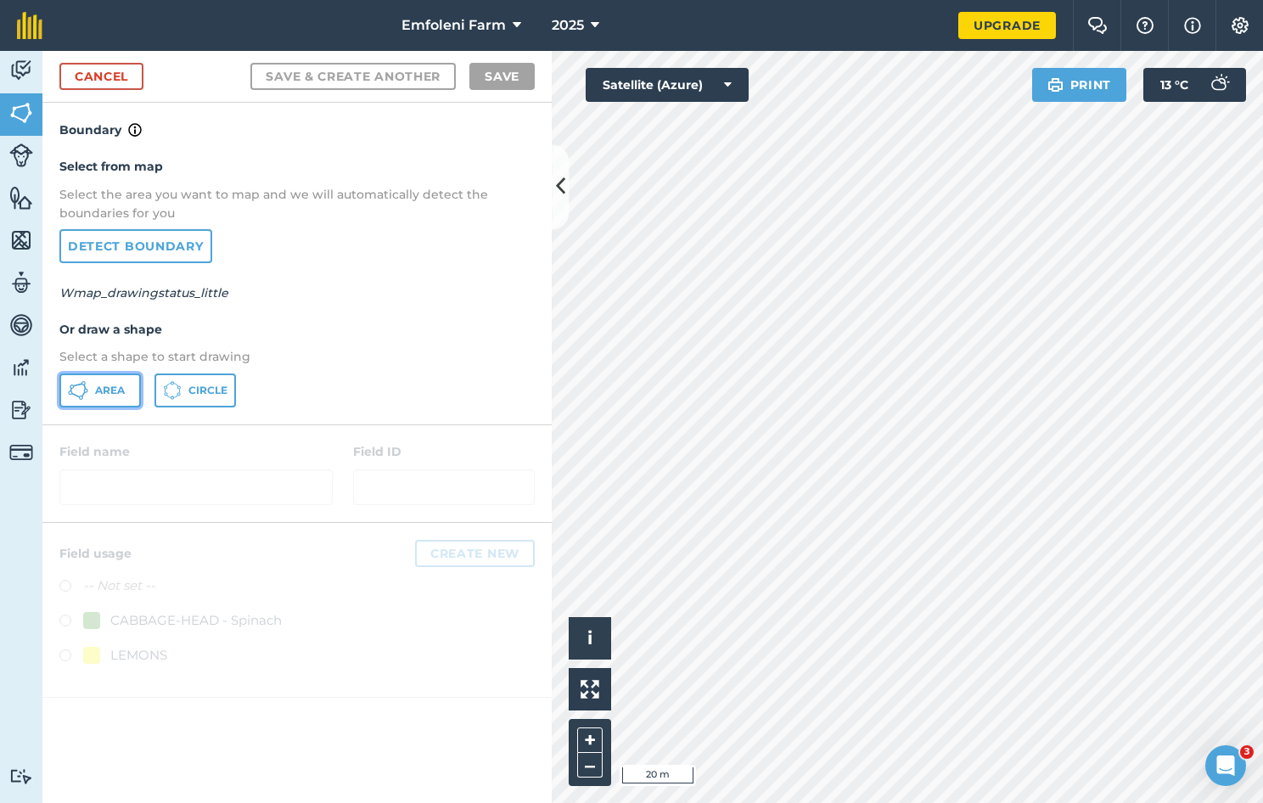
click at [126, 387] on button "Area" at bounding box center [100, 391] width 82 height 34
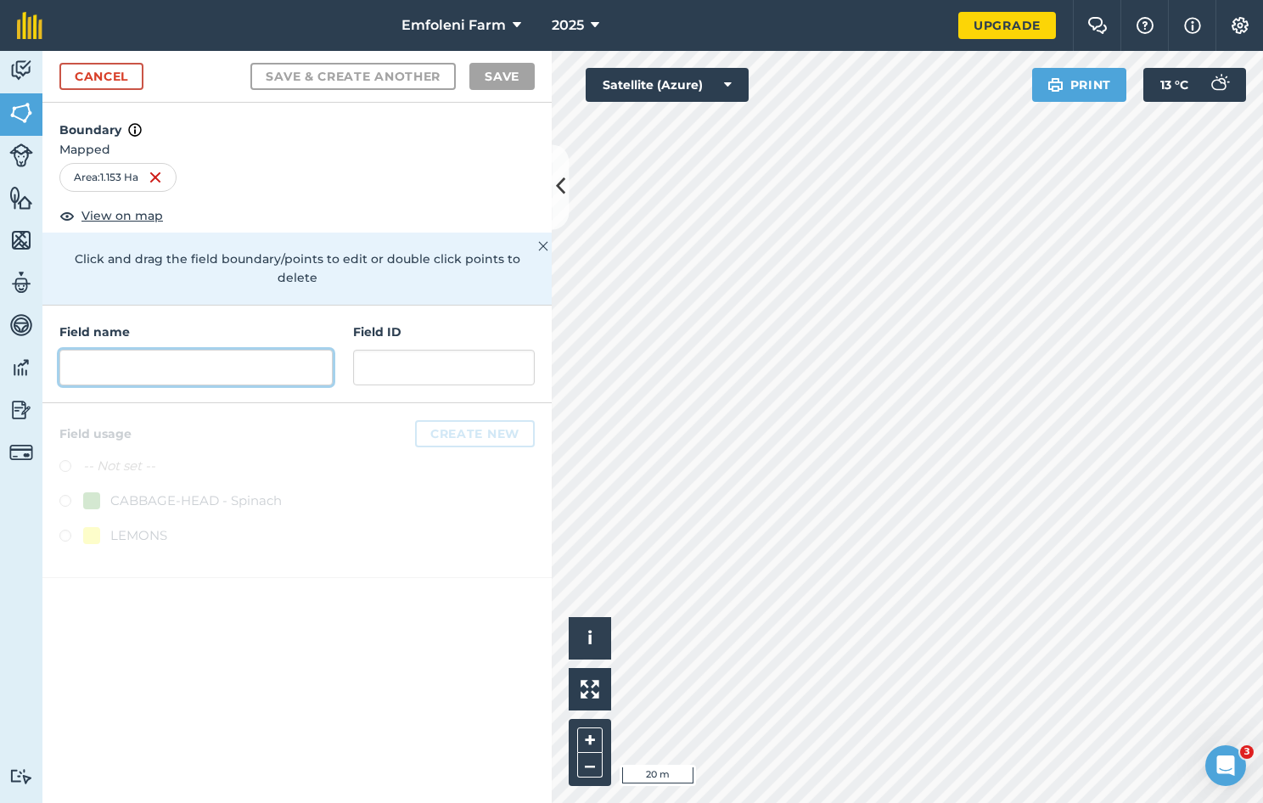
click at [105, 350] on input "text" at bounding box center [195, 368] width 273 height 36
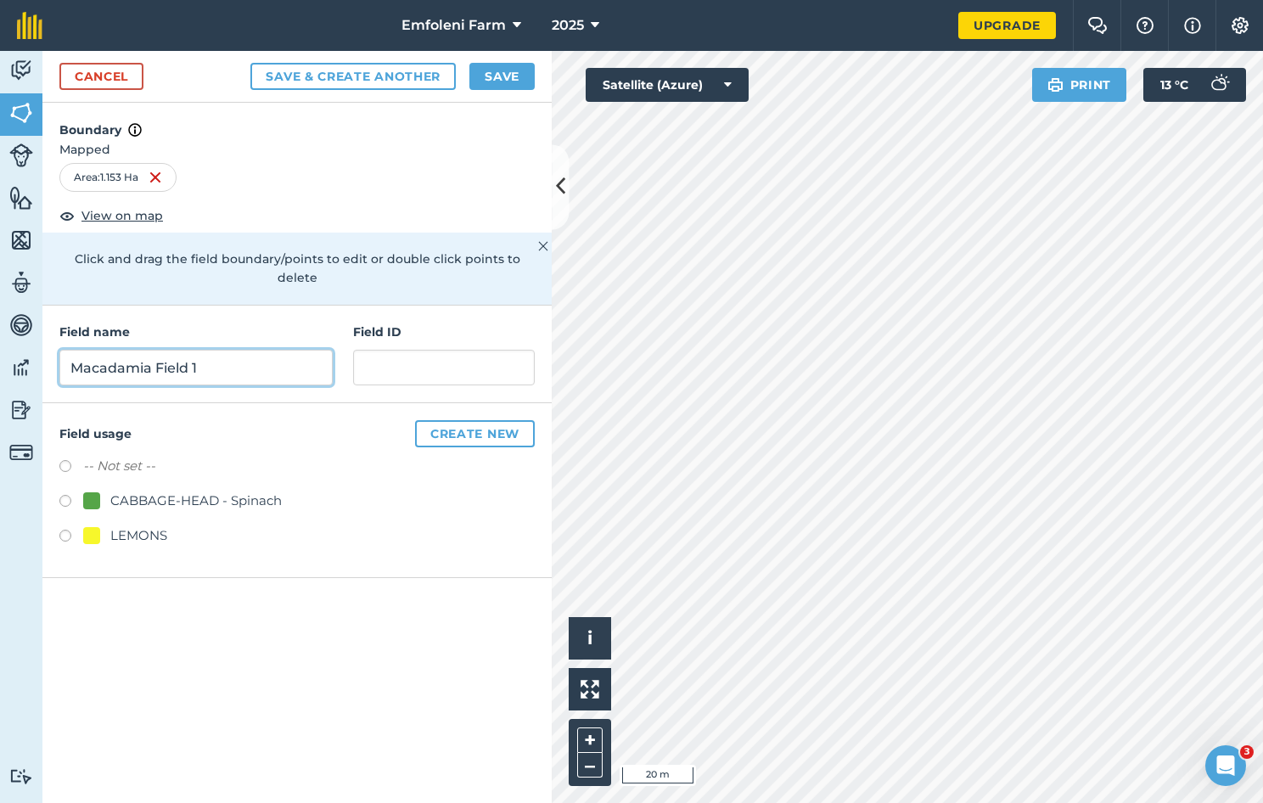
type input "Macadamia Field 1"
click at [452, 420] on button "Create new" at bounding box center [475, 433] width 120 height 27
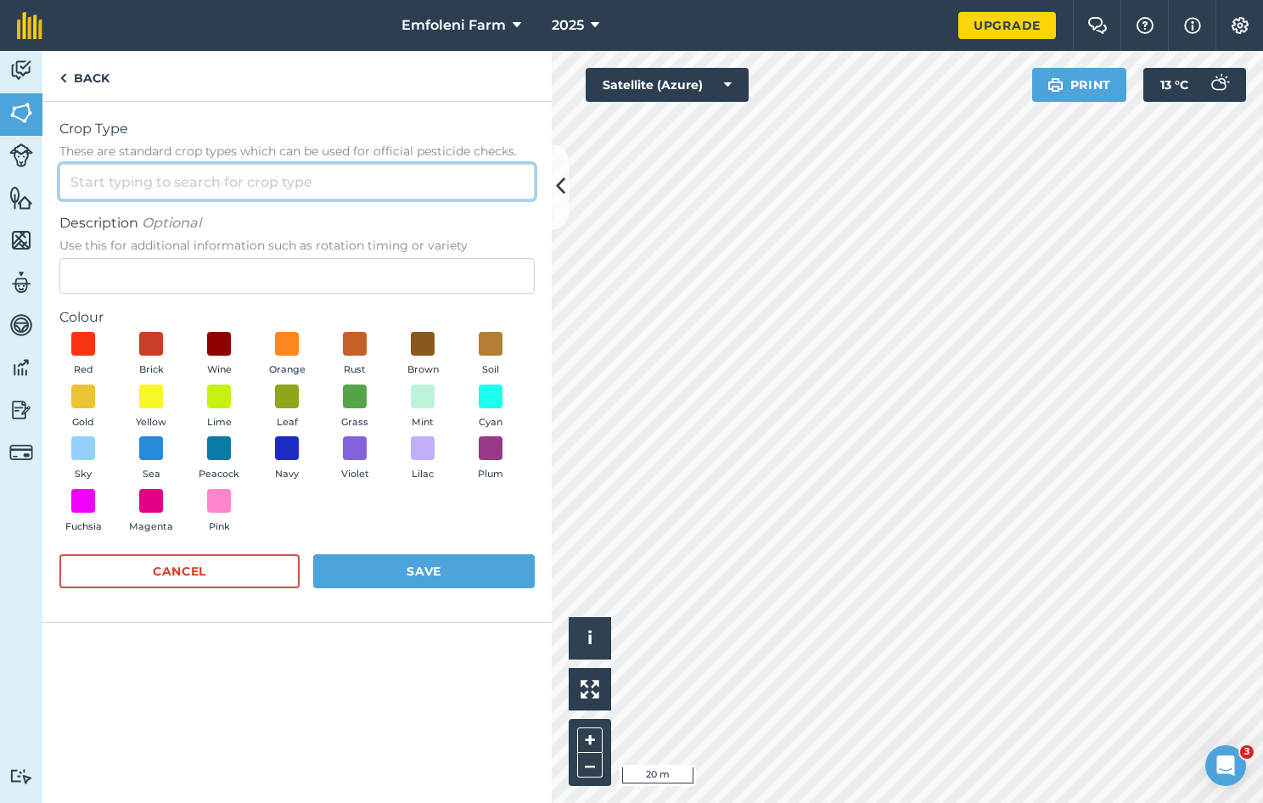
click at [161, 175] on input "Crop Type These are standard crop types which can be used for official pesticid…" at bounding box center [296, 182] width 475 height 36
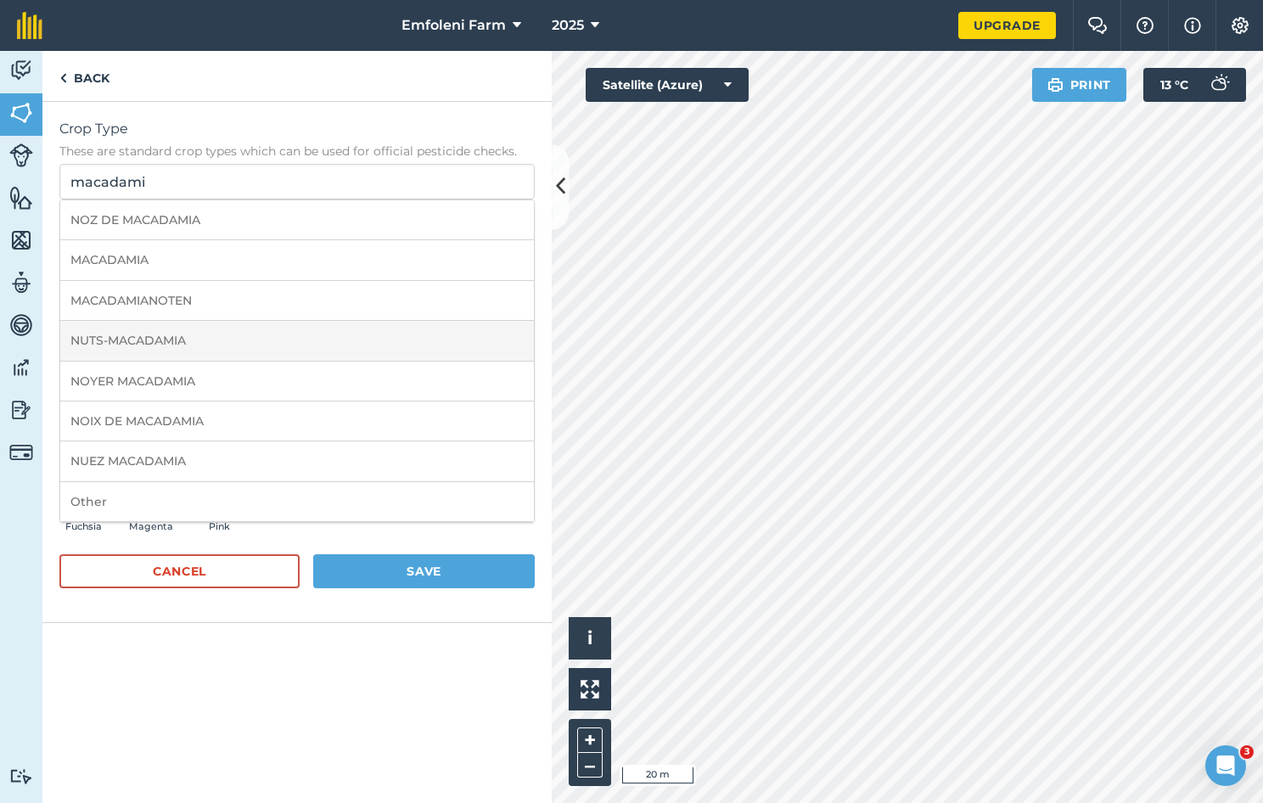
click at [137, 338] on li "NUTS-MACADAMIA" at bounding box center [297, 341] width 474 height 40
type input "NUTS-MACADAMIA"
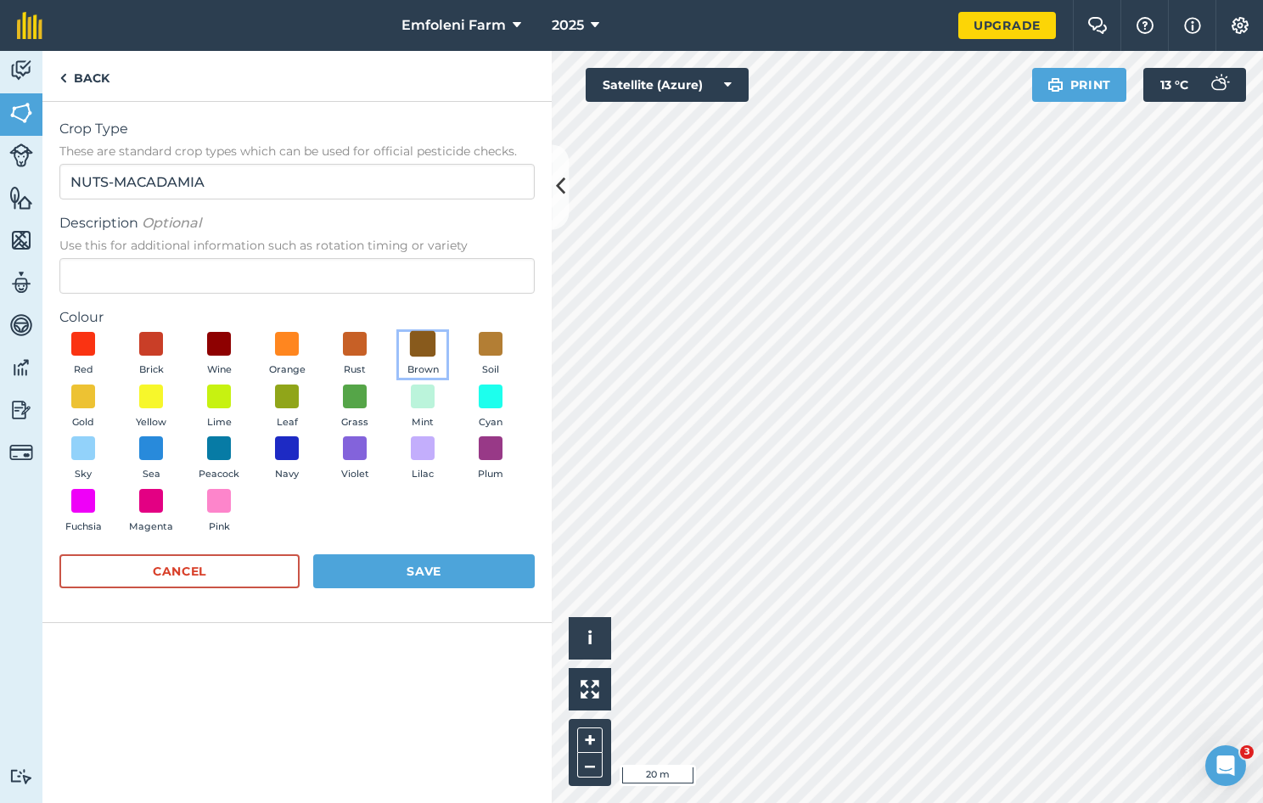
click at [411, 349] on span at bounding box center [423, 344] width 26 height 26
click at [413, 575] on button "Save" at bounding box center [424, 571] width 222 height 34
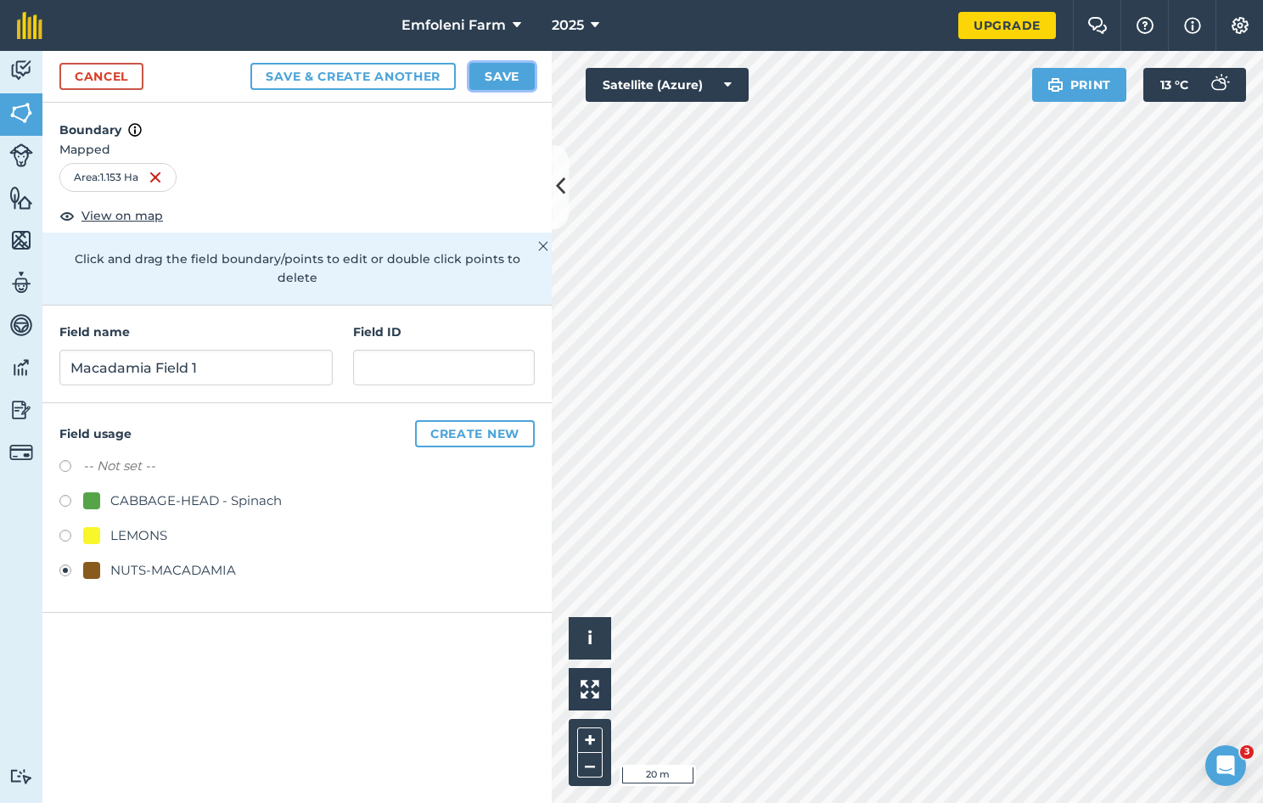
click at [518, 70] on button "Save" at bounding box center [502, 76] width 65 height 27
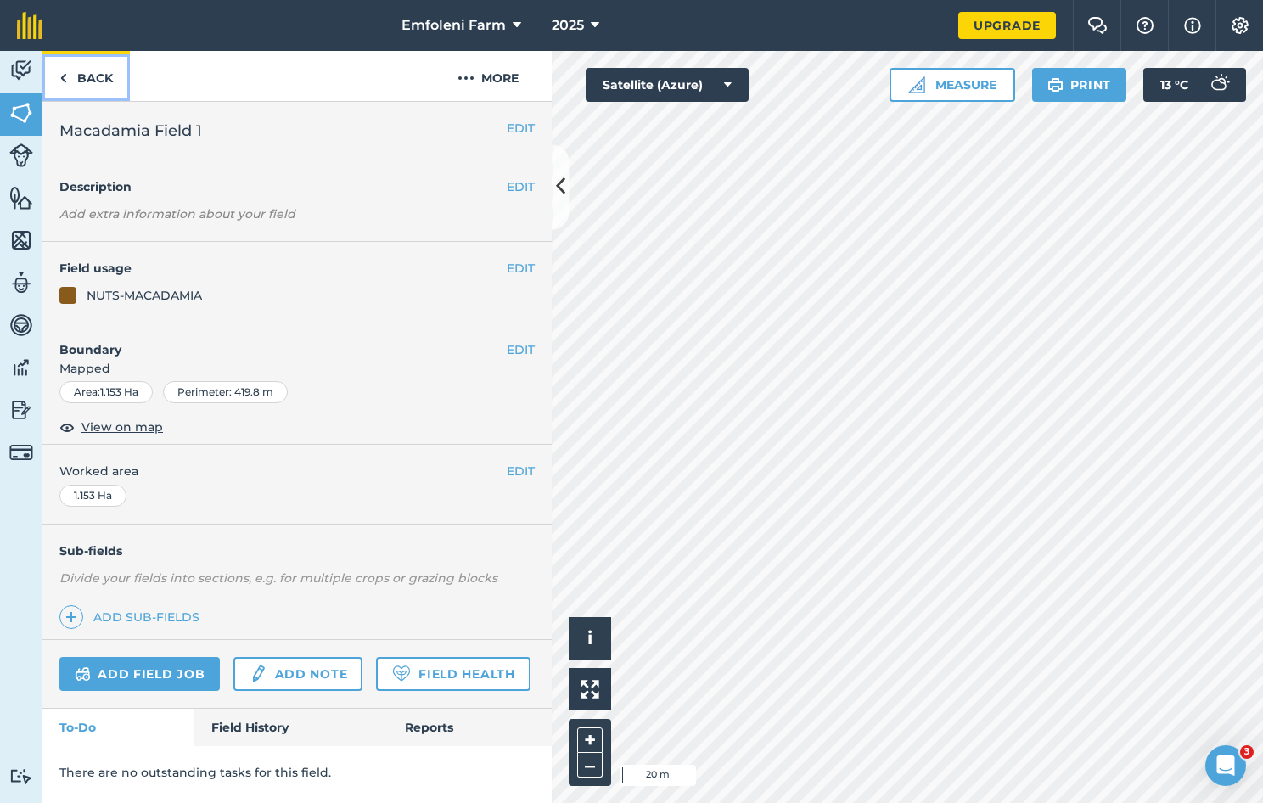
click at [84, 78] on link "Back" at bounding box center [85, 76] width 87 height 50
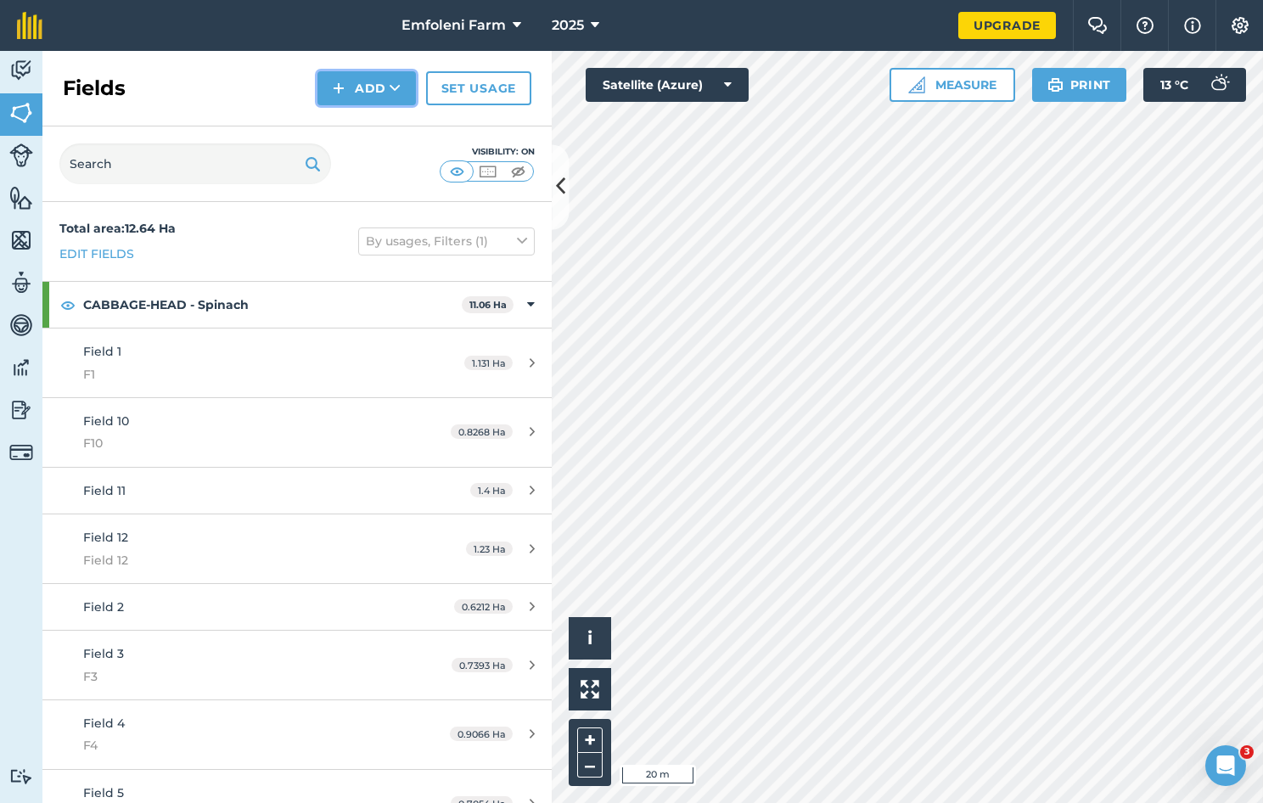
click at [377, 93] on button "Add" at bounding box center [367, 88] width 98 height 34
click at [377, 138] on link "Draw" at bounding box center [366, 126] width 93 height 37
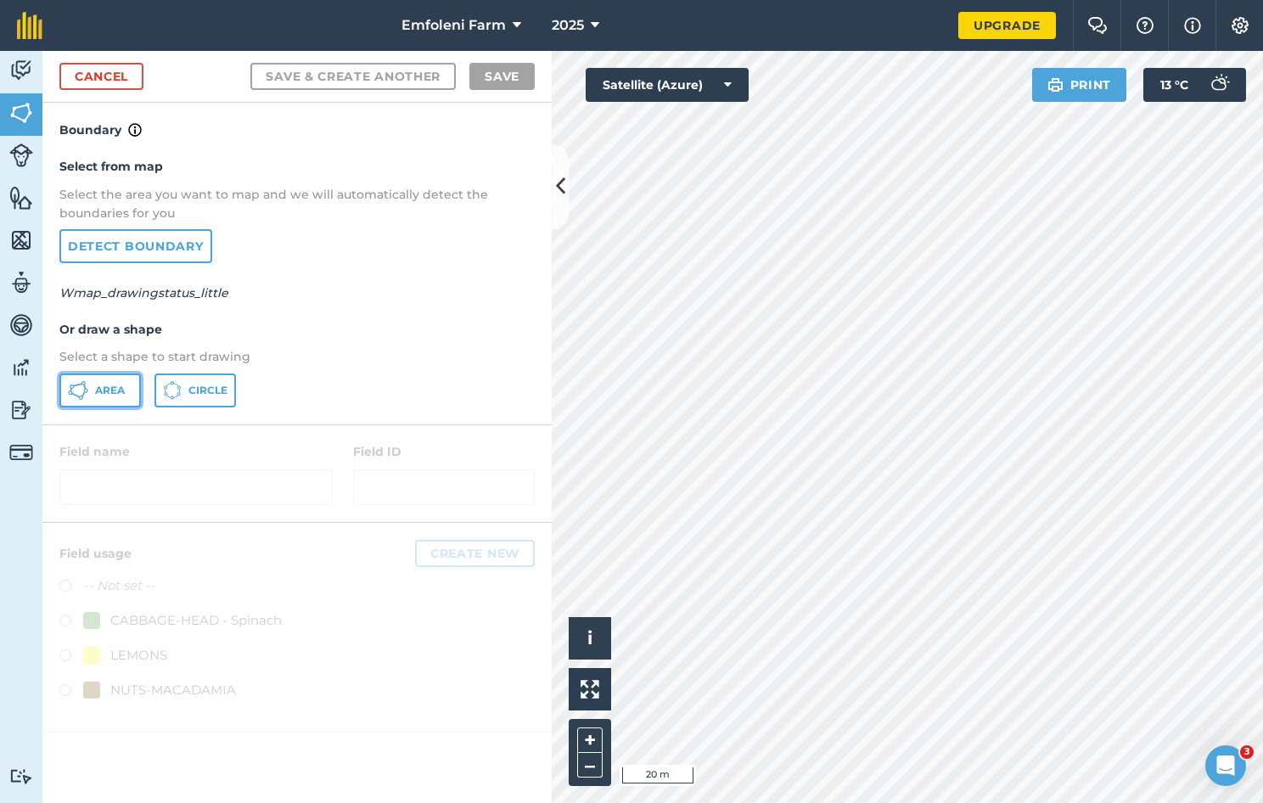
click at [105, 389] on span "Area" at bounding box center [110, 391] width 30 height 14
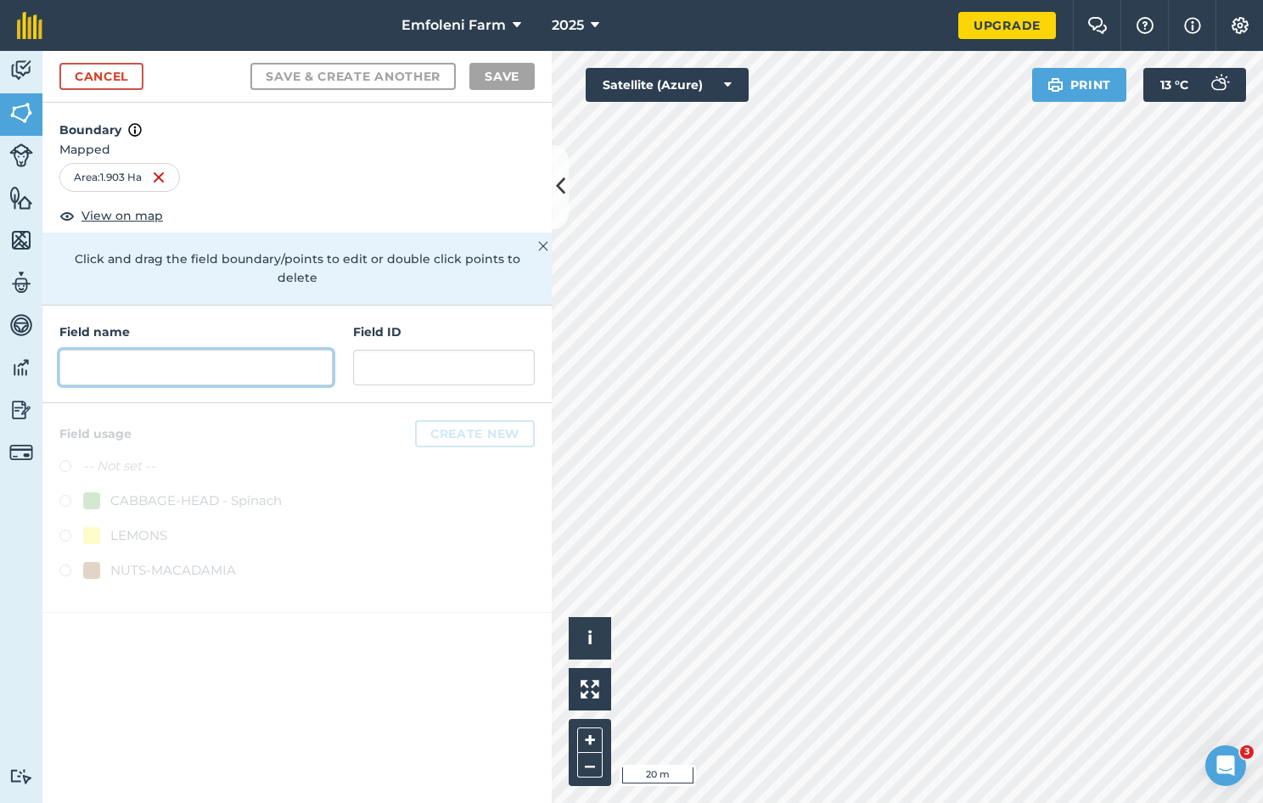
click at [135, 350] on input "text" at bounding box center [195, 368] width 273 height 36
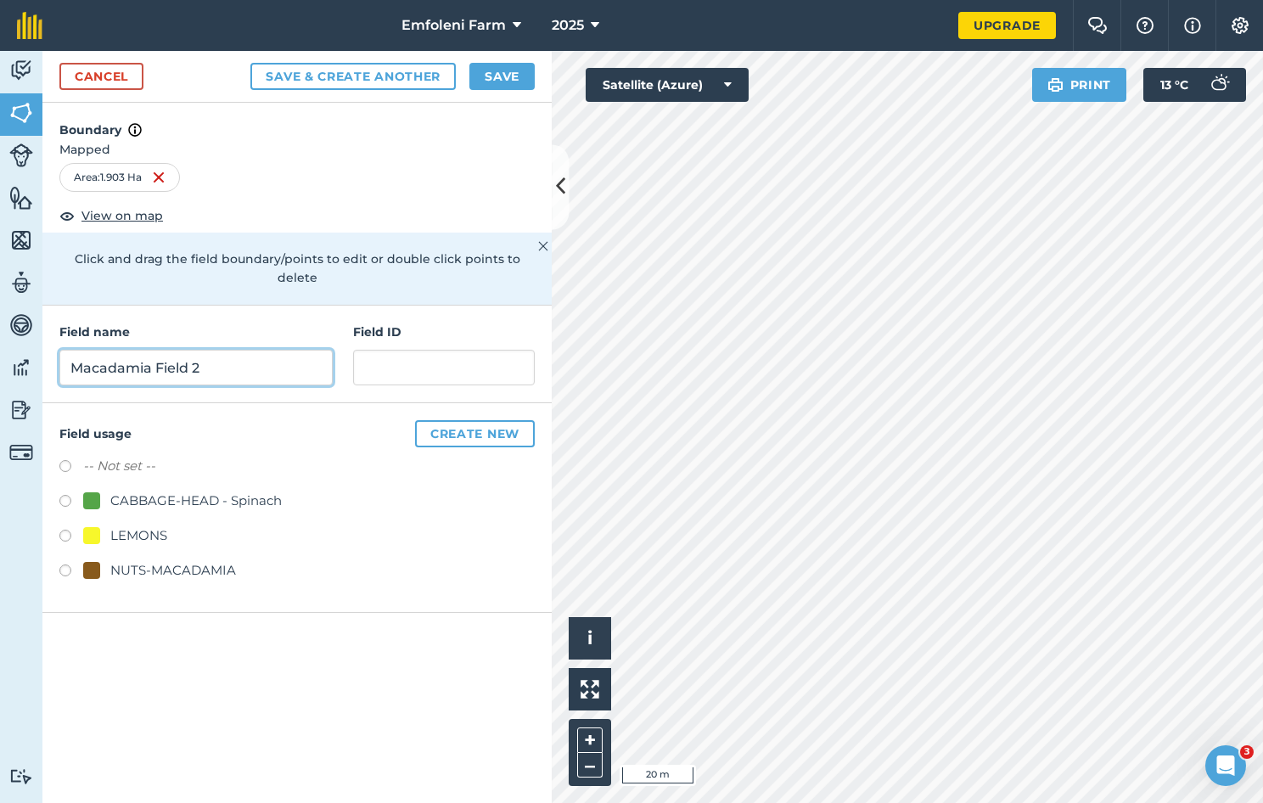
type input "Macadamia Field 2"
click at [66, 565] on label at bounding box center [71, 573] width 24 height 17
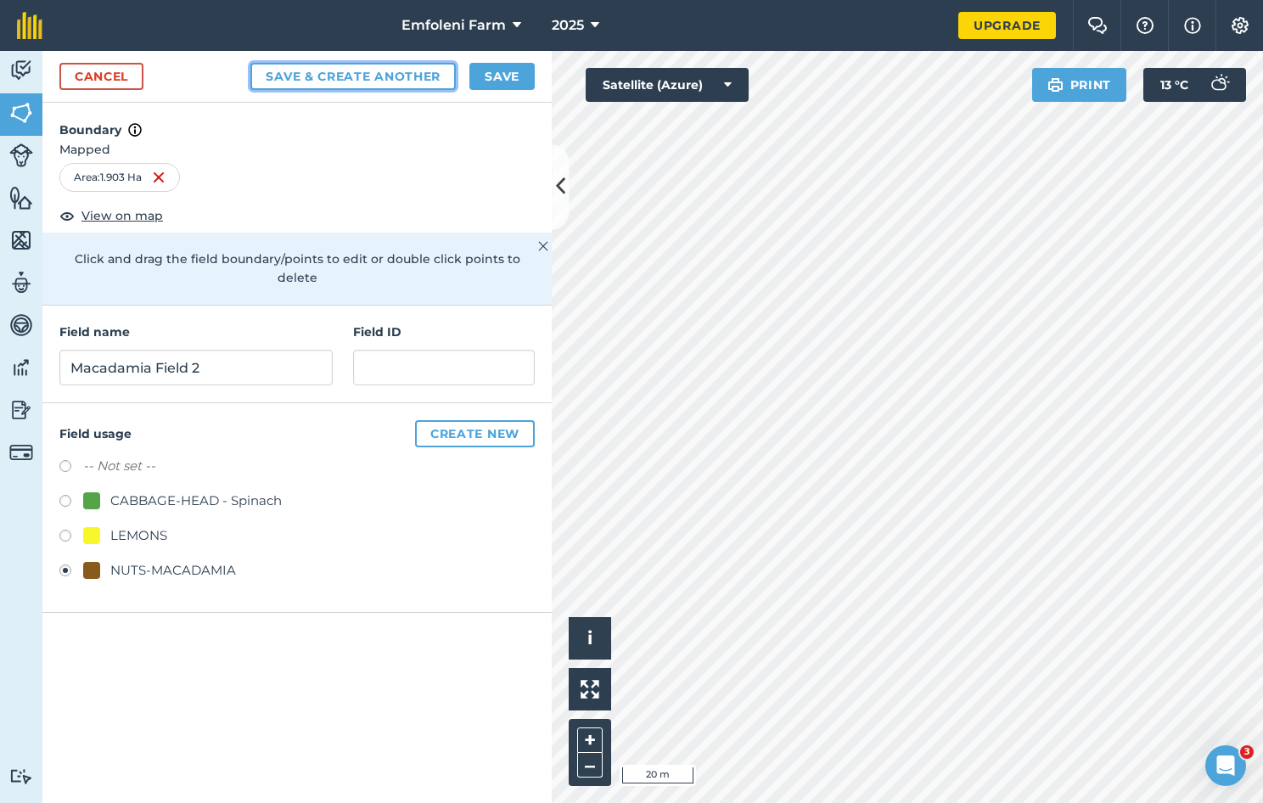
click at [422, 76] on button "Save & Create Another" at bounding box center [352, 76] width 205 height 27
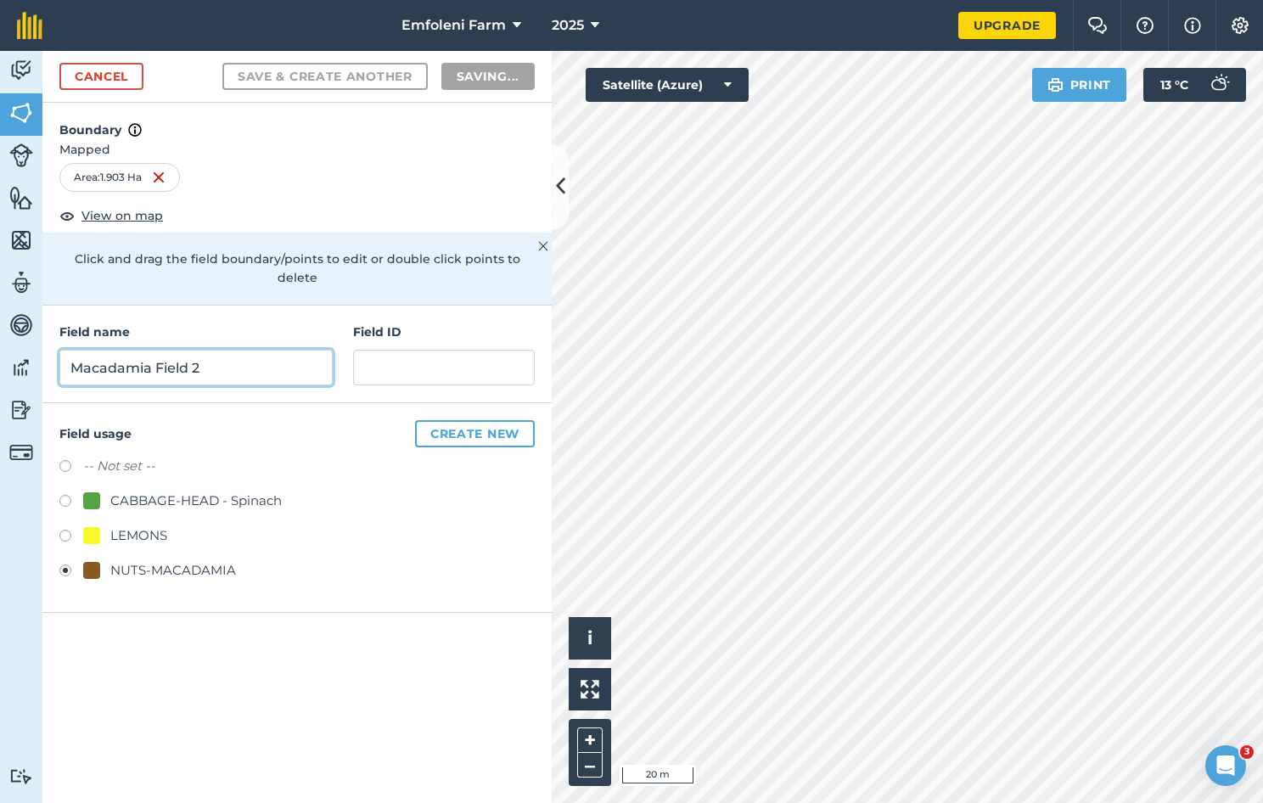
radio input "false"
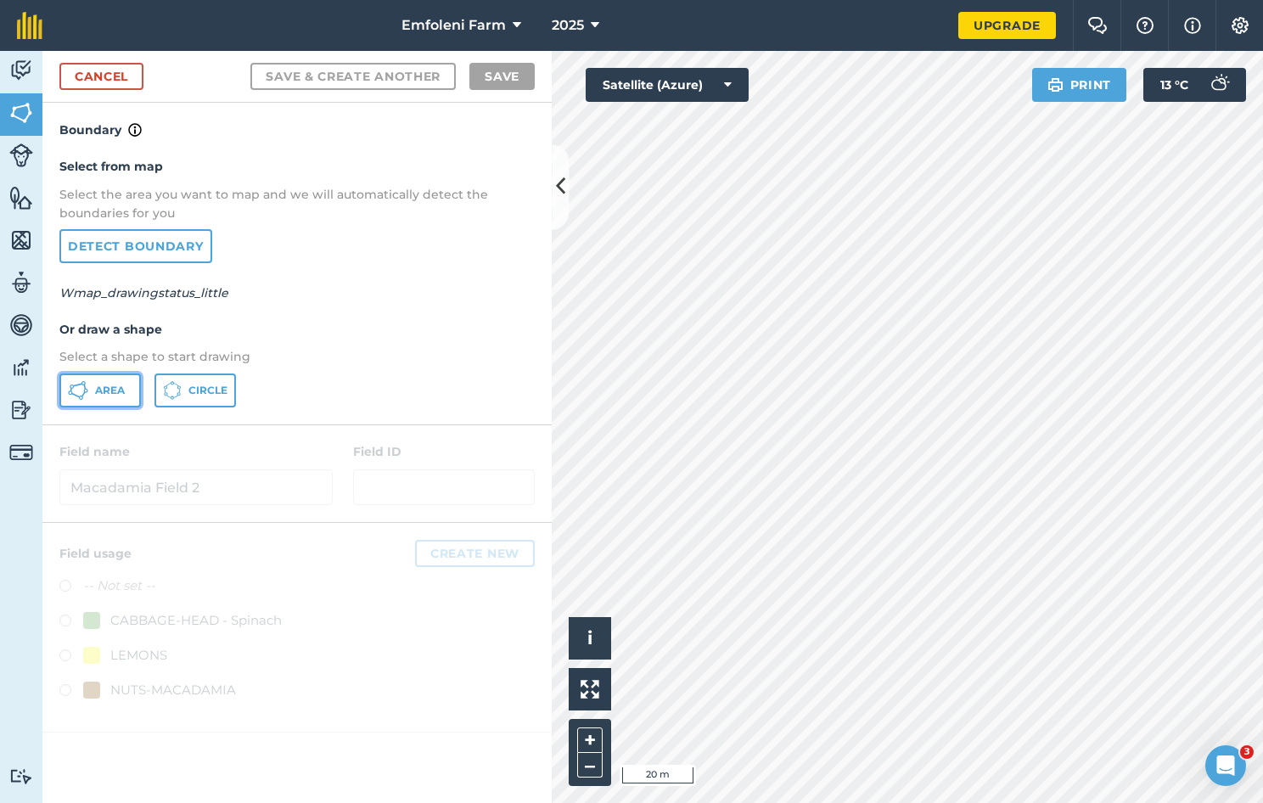
click at [104, 391] on span "Area" at bounding box center [110, 391] width 30 height 14
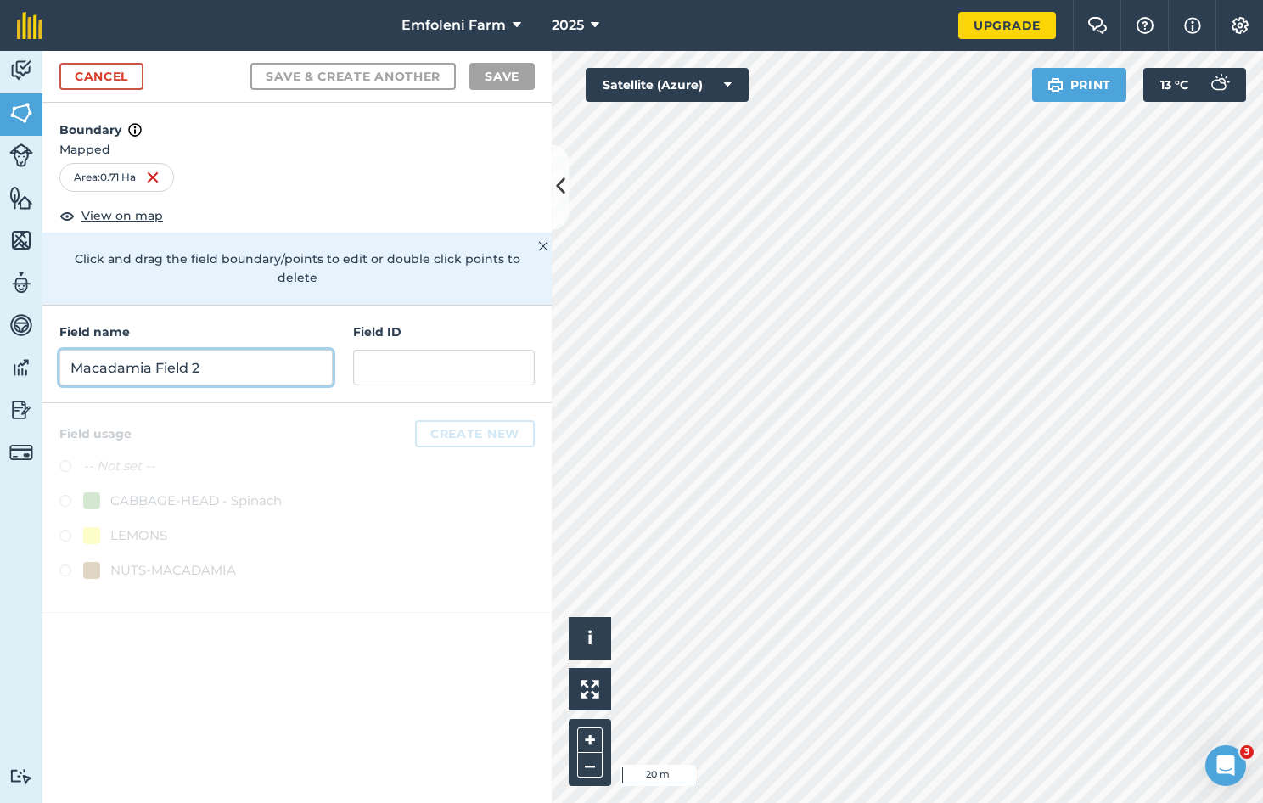
click at [173, 350] on input "Macadamia Field 2" at bounding box center [195, 368] width 273 height 36
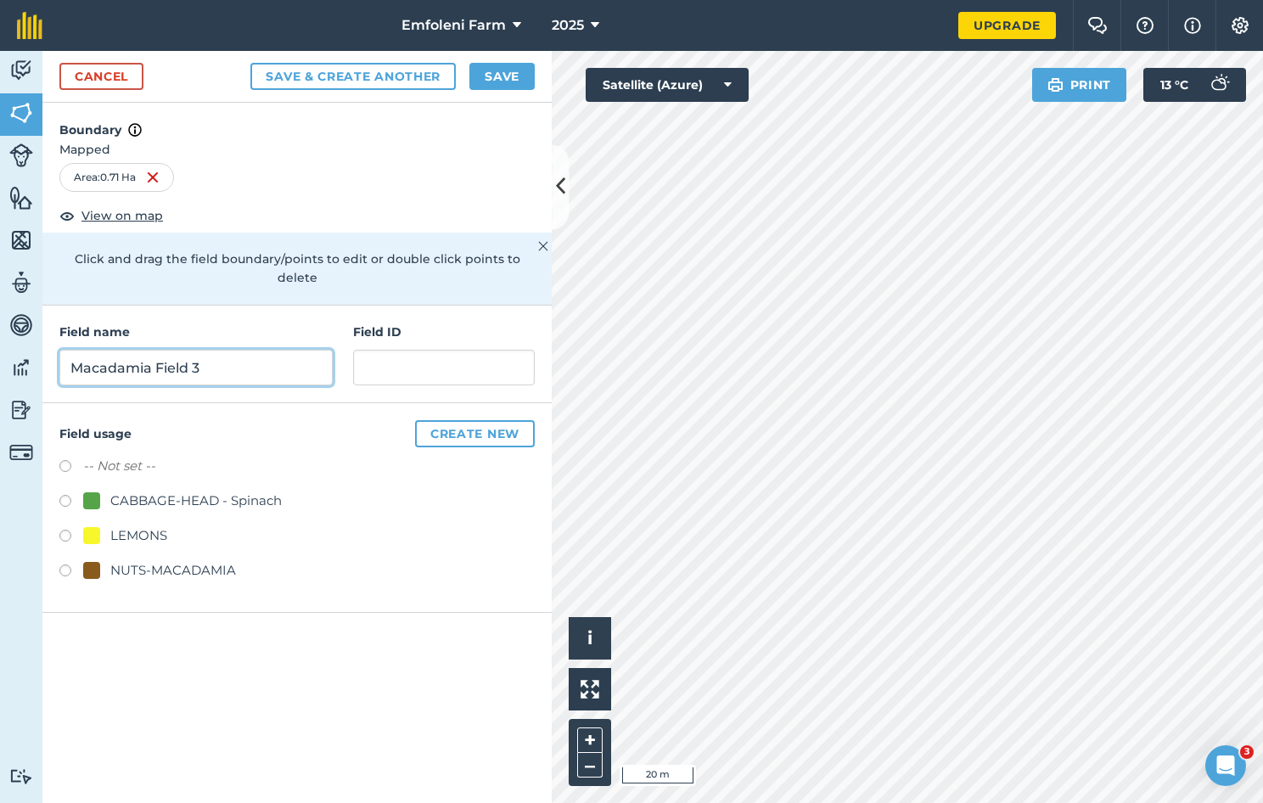
type input "Macadamia Field 3"
click at [66, 565] on label at bounding box center [71, 573] width 24 height 17
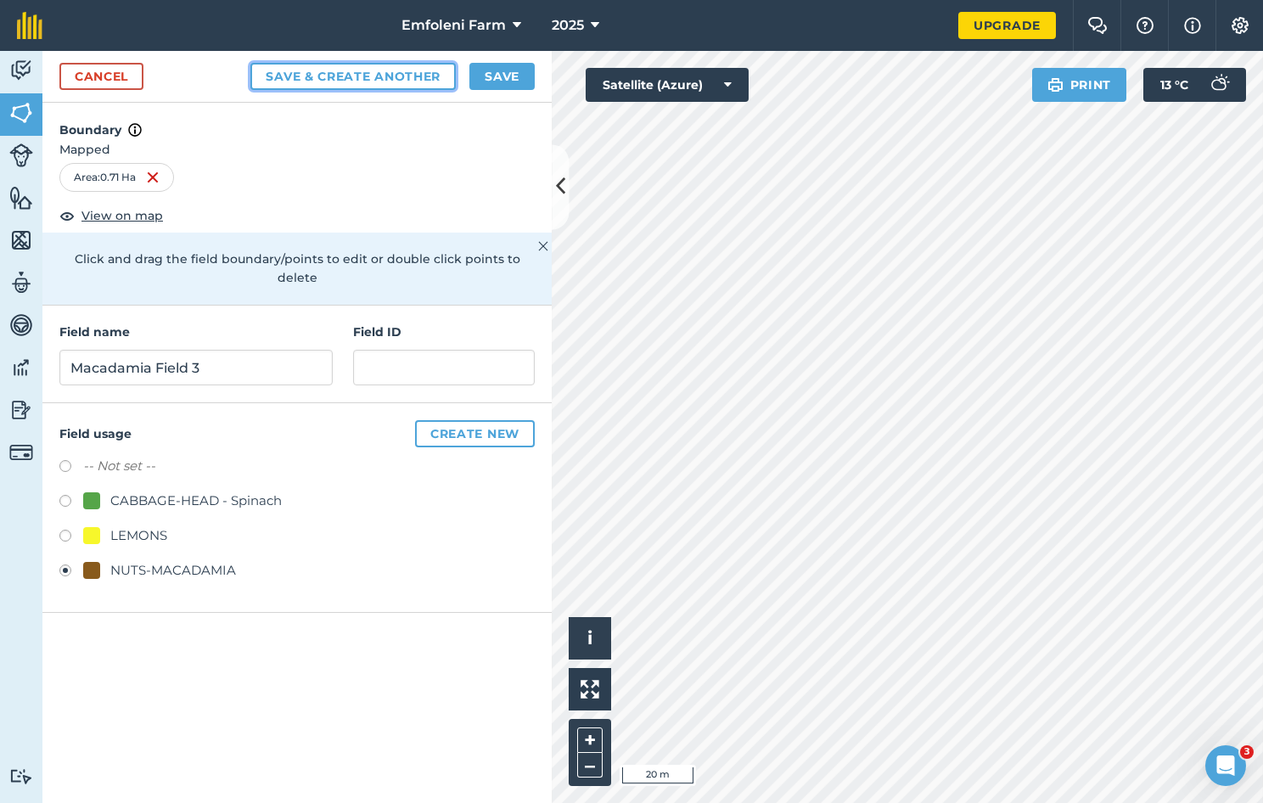
click at [373, 76] on button "Save & Create Another" at bounding box center [352, 76] width 205 height 27
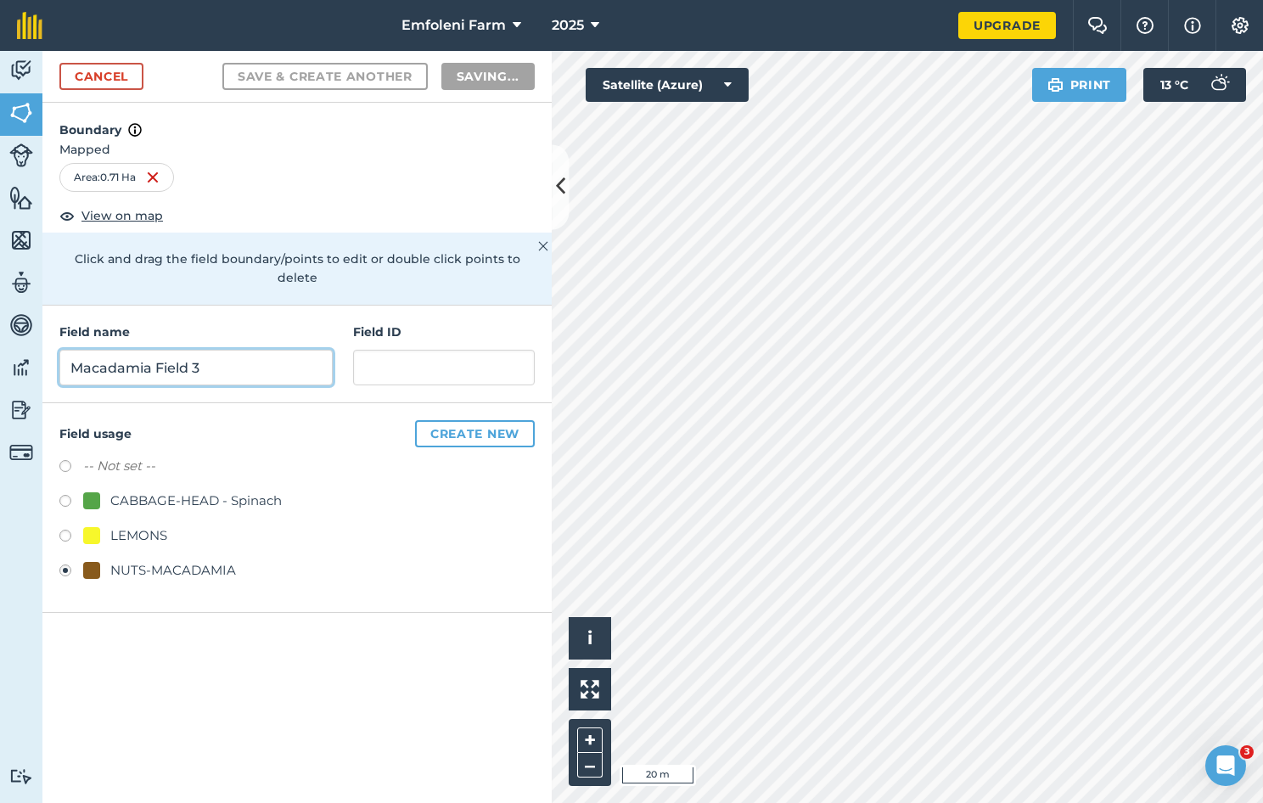
radio input "false"
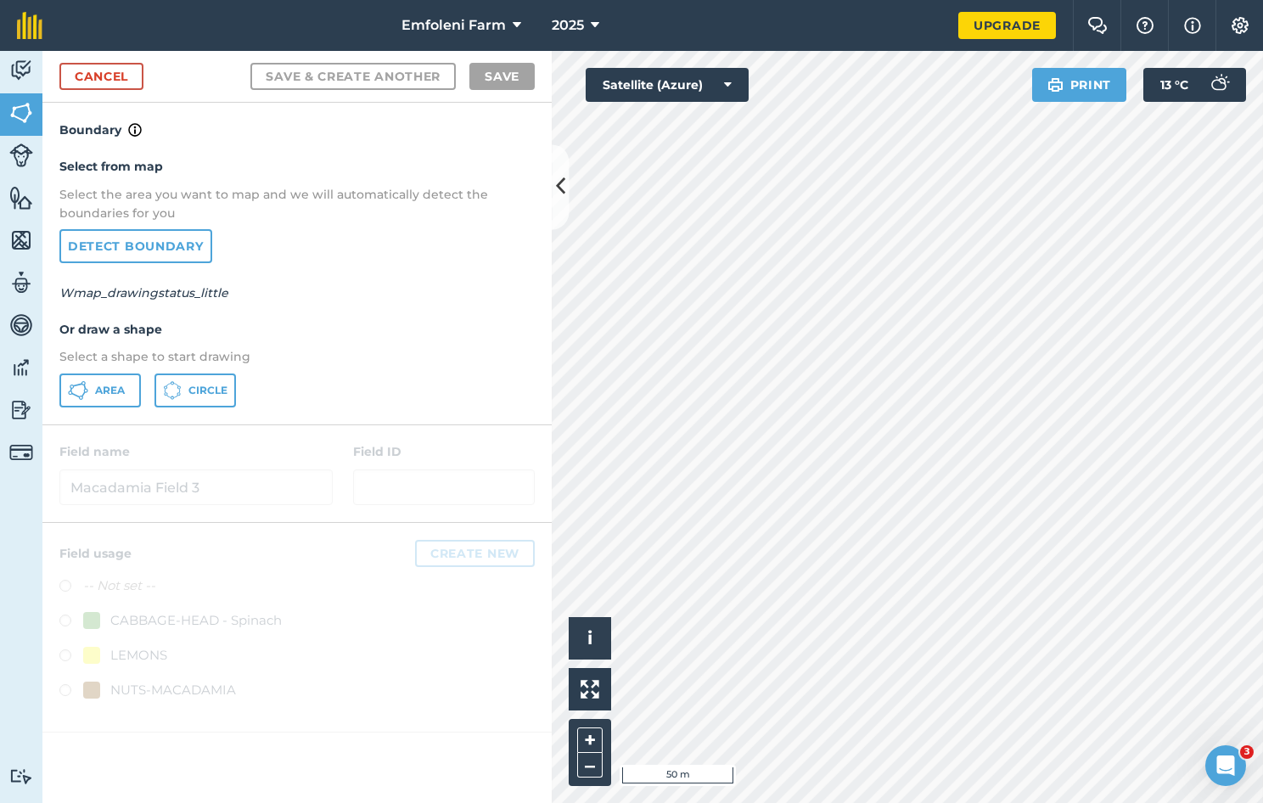
click at [426, 90] on div "Activity Fields Livestock Features Maps Team Vehicles Data Reporting Billing Tu…" at bounding box center [631, 427] width 1263 height 752
click at [102, 388] on span "Area" at bounding box center [110, 391] width 30 height 14
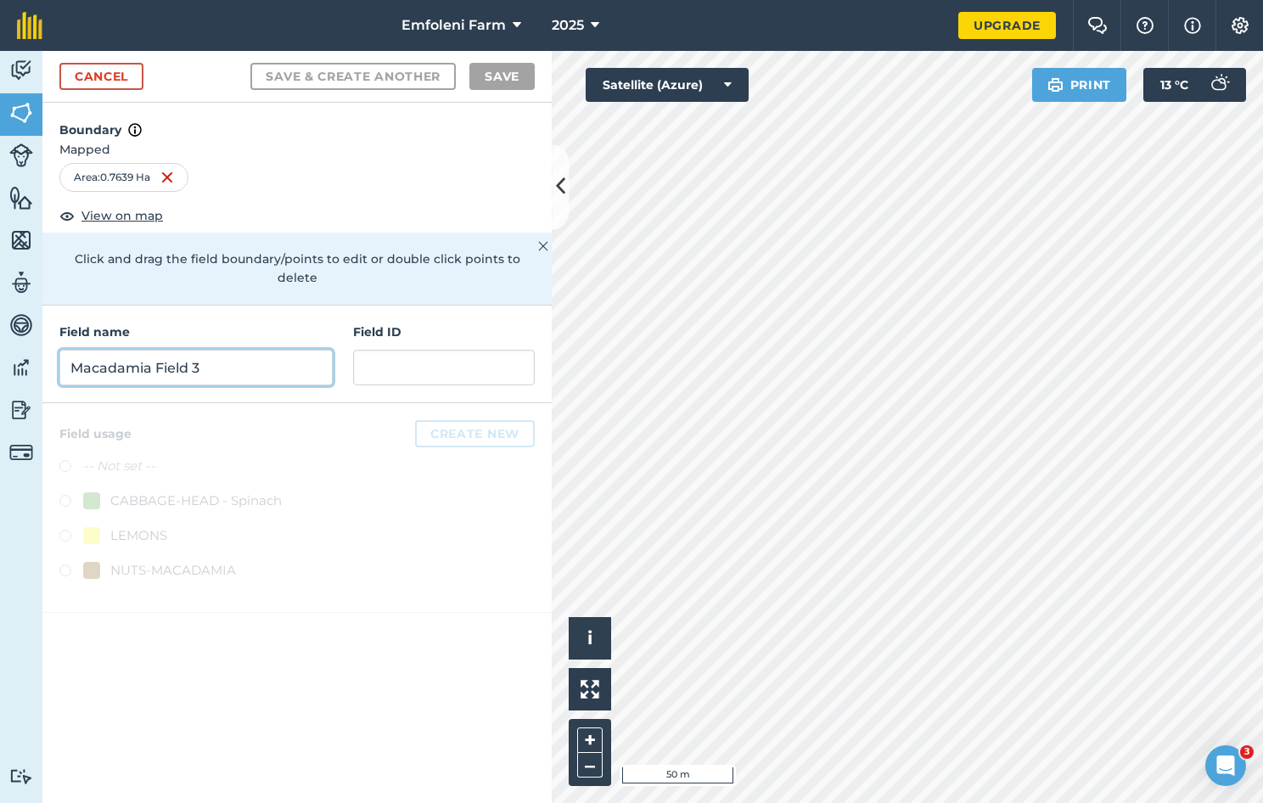
click at [146, 350] on input "Macadamia Field 3" at bounding box center [195, 368] width 273 height 36
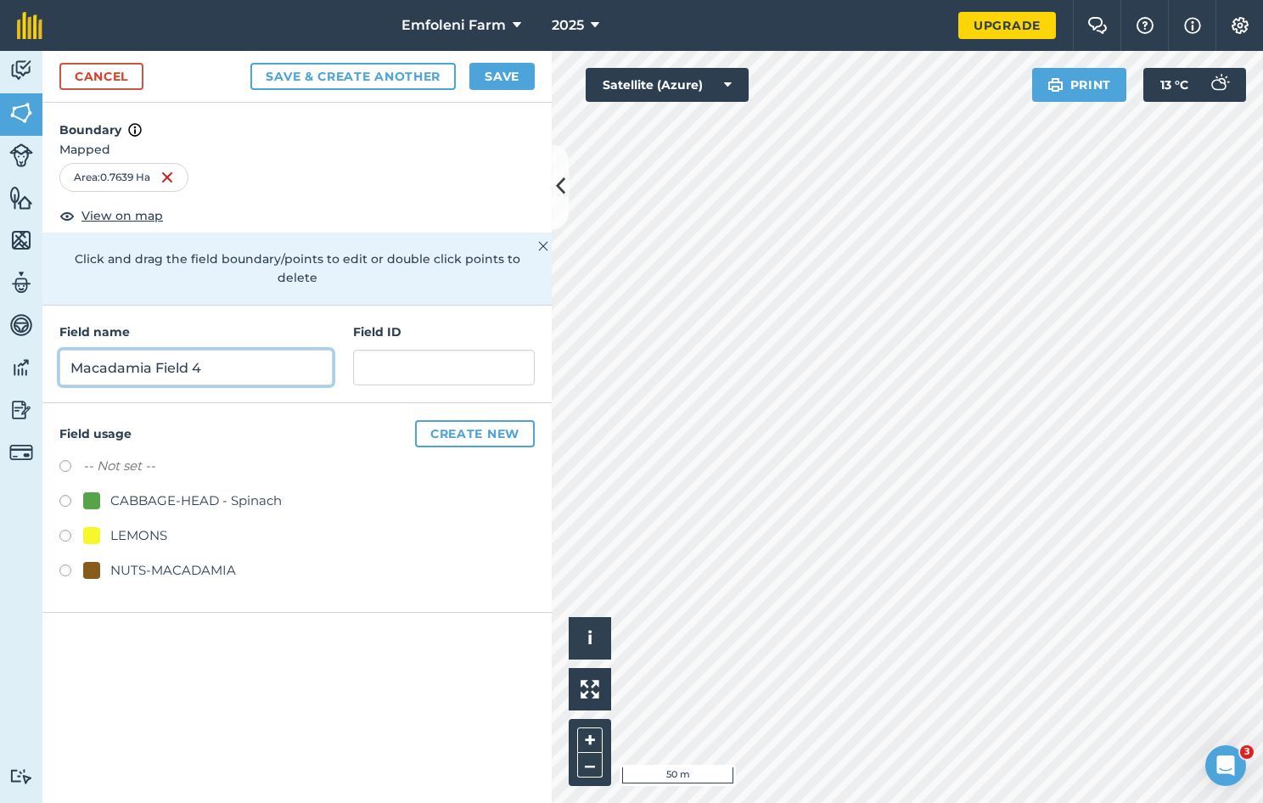
type input "Macadamia Field 4"
click at [250, 63] on button "Save & Create Another" at bounding box center [352, 76] width 205 height 27
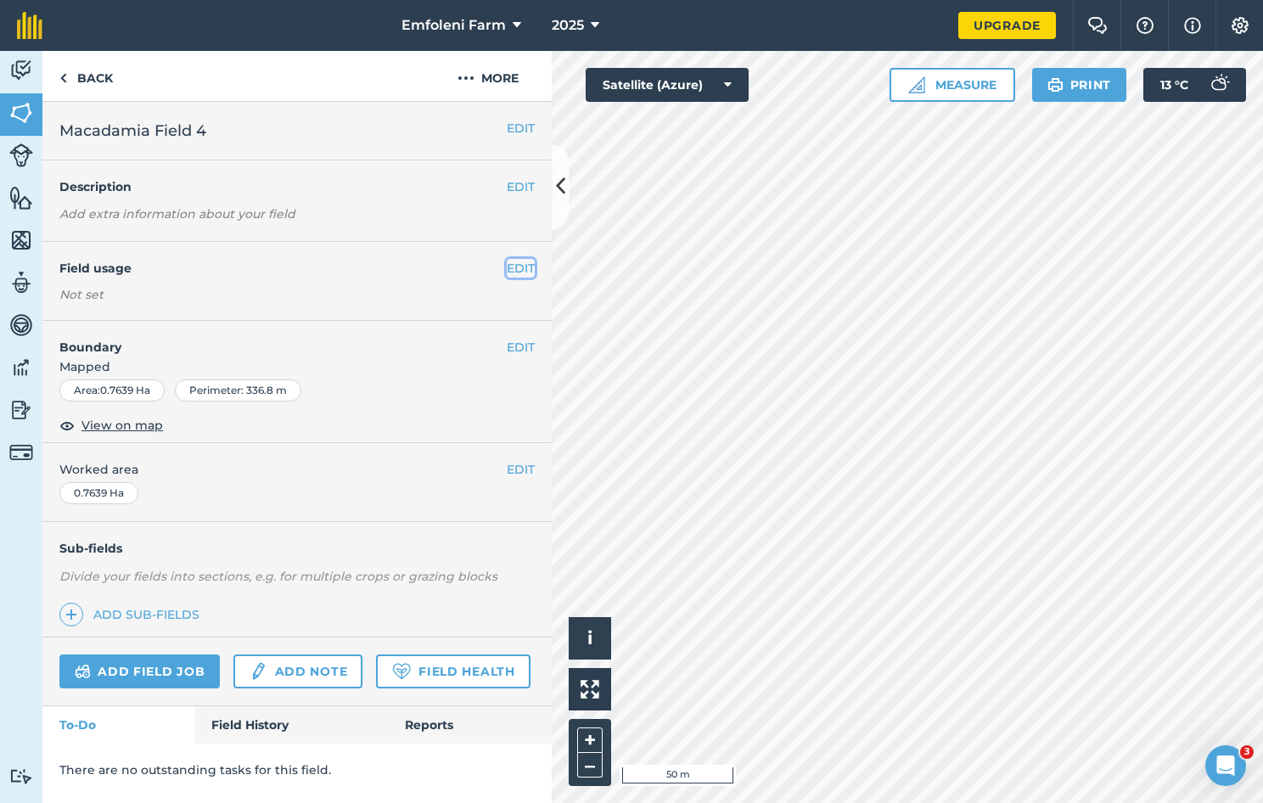
click at [526, 267] on button "EDIT" at bounding box center [521, 268] width 28 height 19
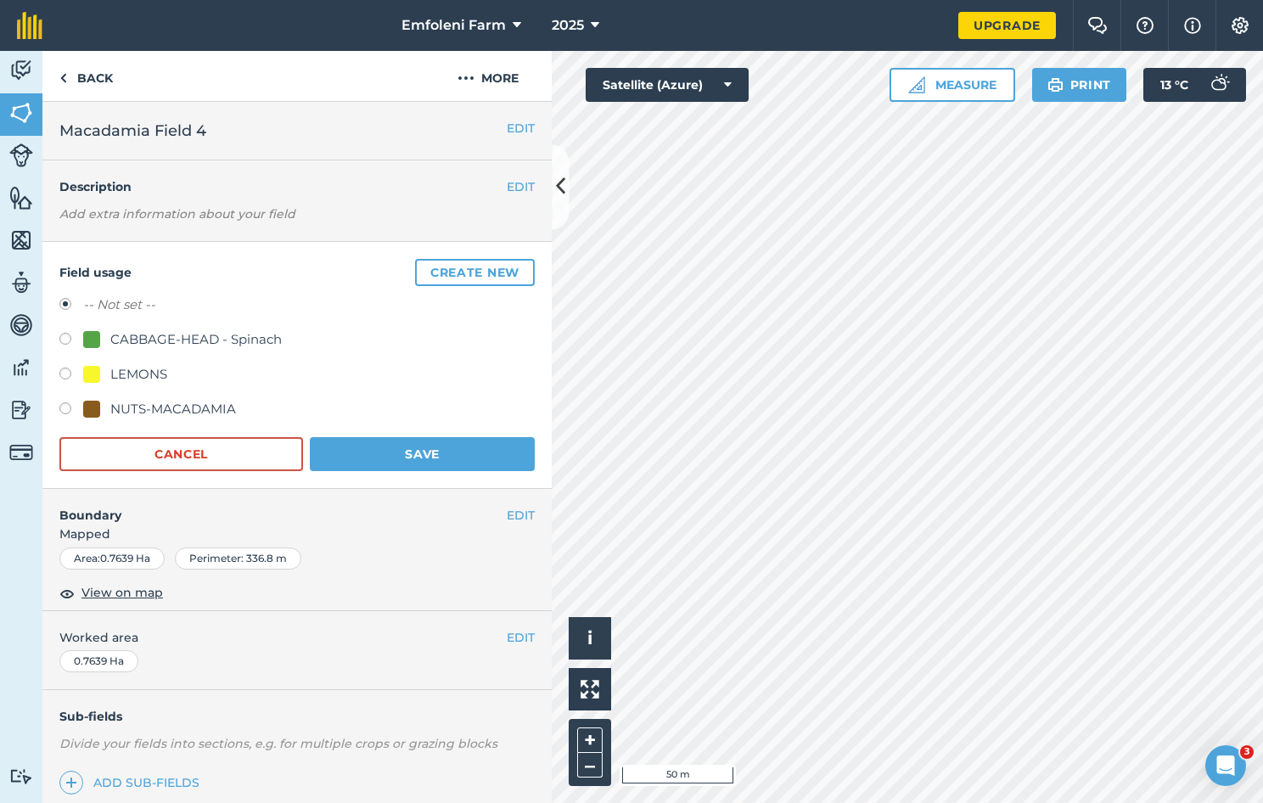
click at [64, 403] on label at bounding box center [71, 410] width 24 height 17
radio input "true"
radio input "false"
click at [386, 458] on button "Save" at bounding box center [422, 454] width 225 height 34
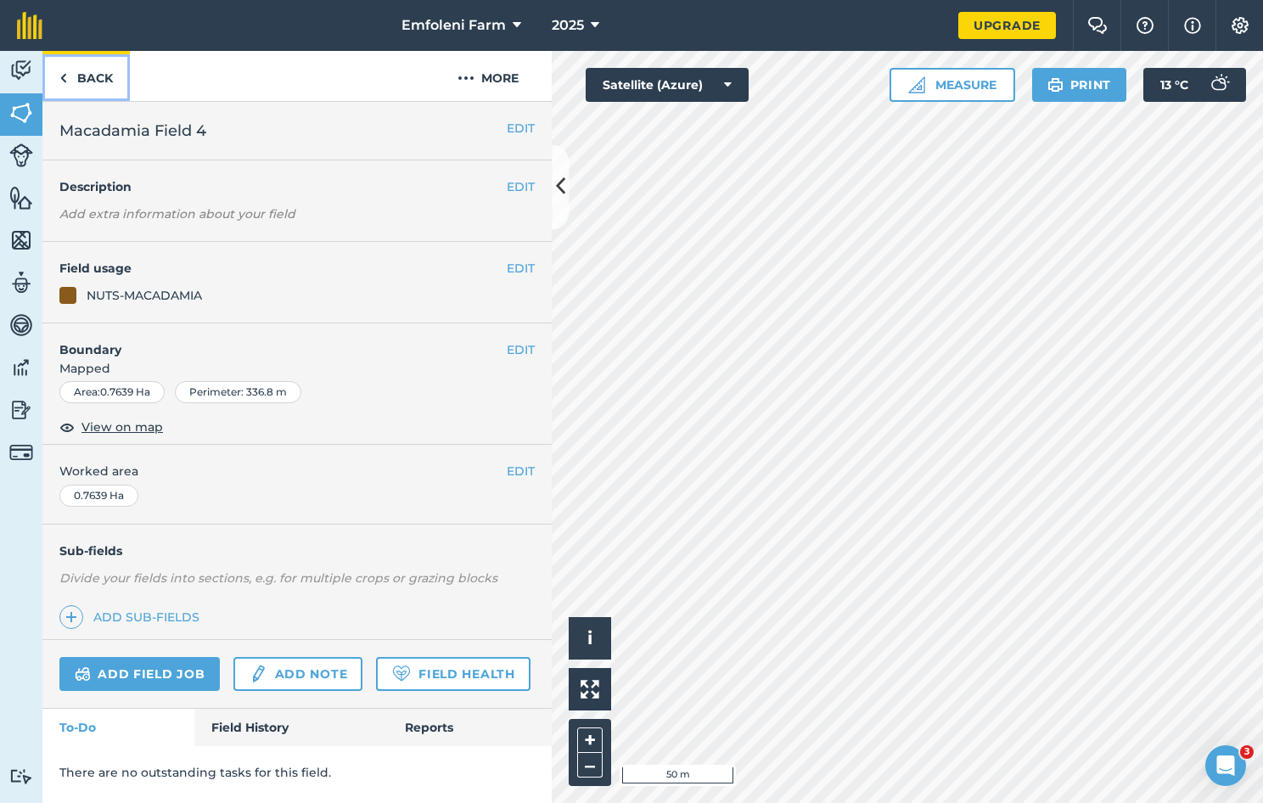
click at [70, 79] on link "Back" at bounding box center [85, 76] width 87 height 50
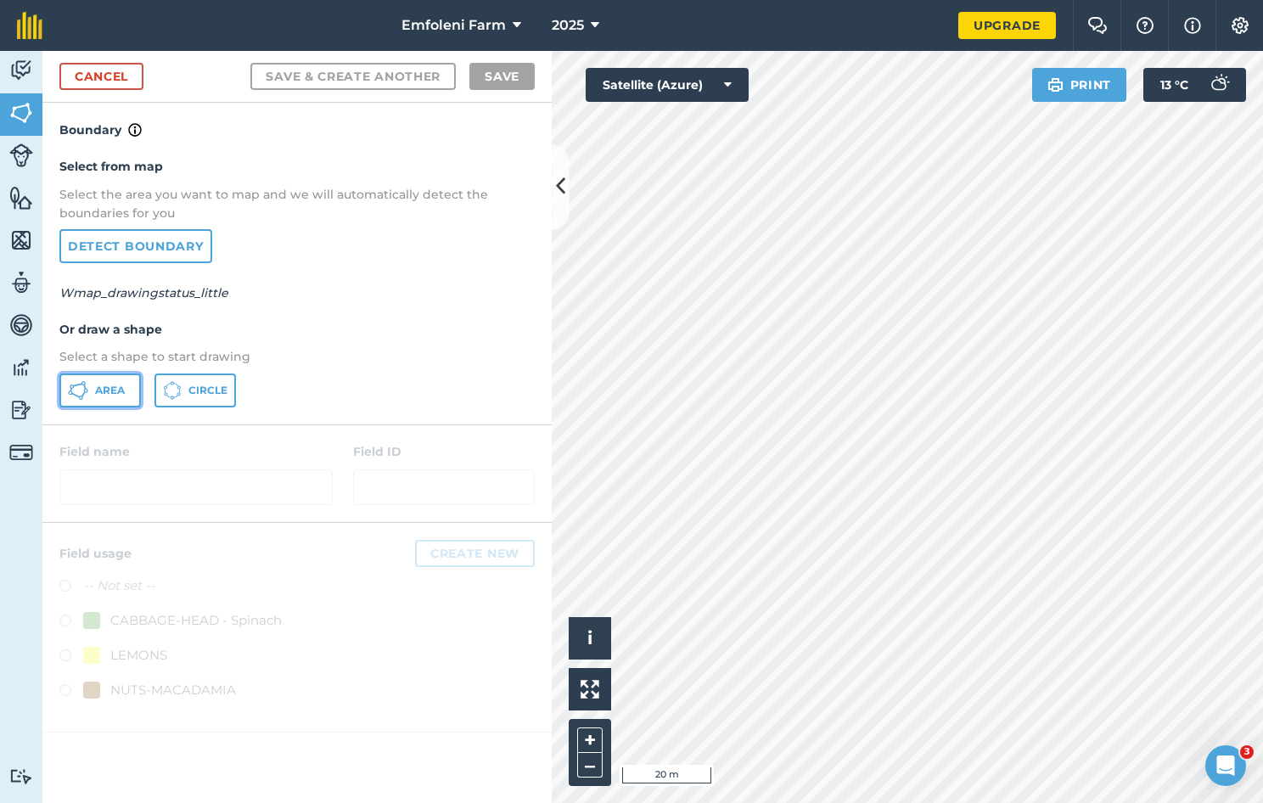
click at [92, 385] on button "Area" at bounding box center [100, 391] width 82 height 34
click at [1032, 73] on button "Print" at bounding box center [1079, 85] width 95 height 34
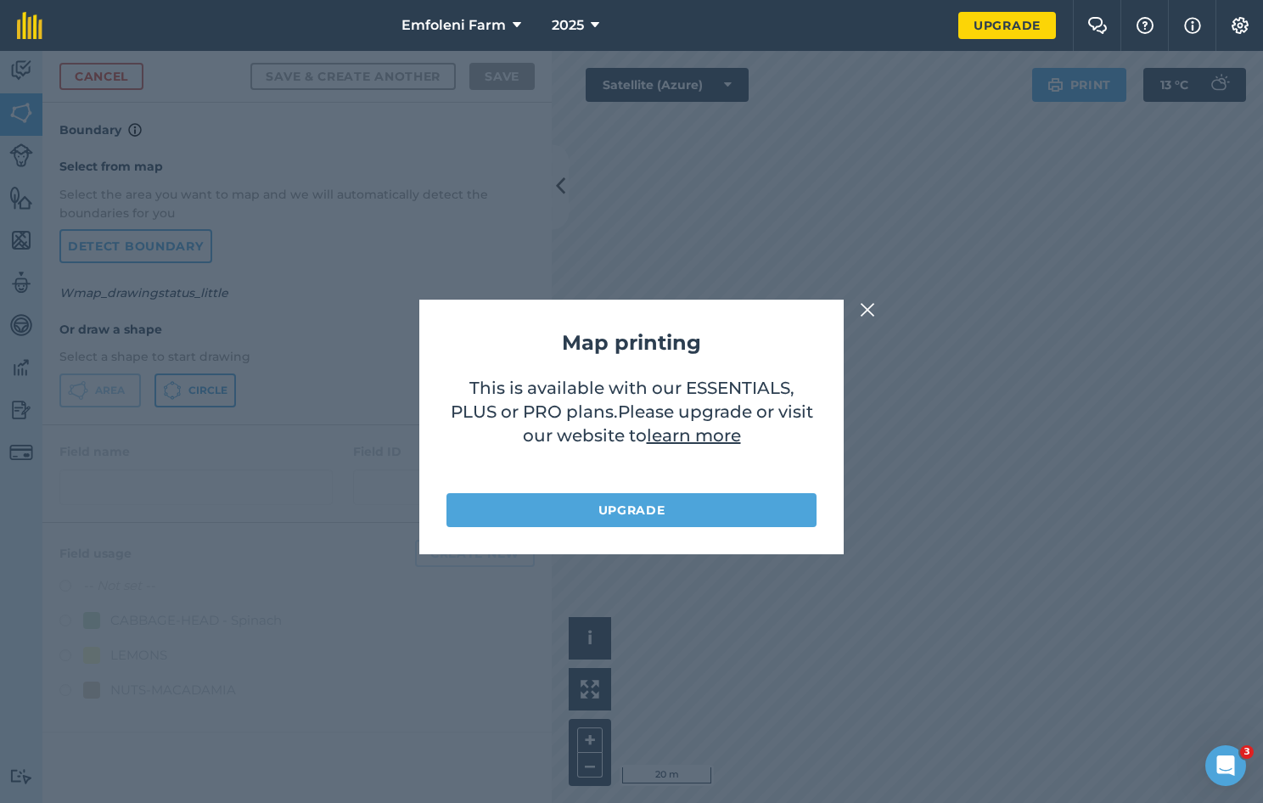
click at [874, 301] on img at bounding box center [867, 310] width 15 height 20
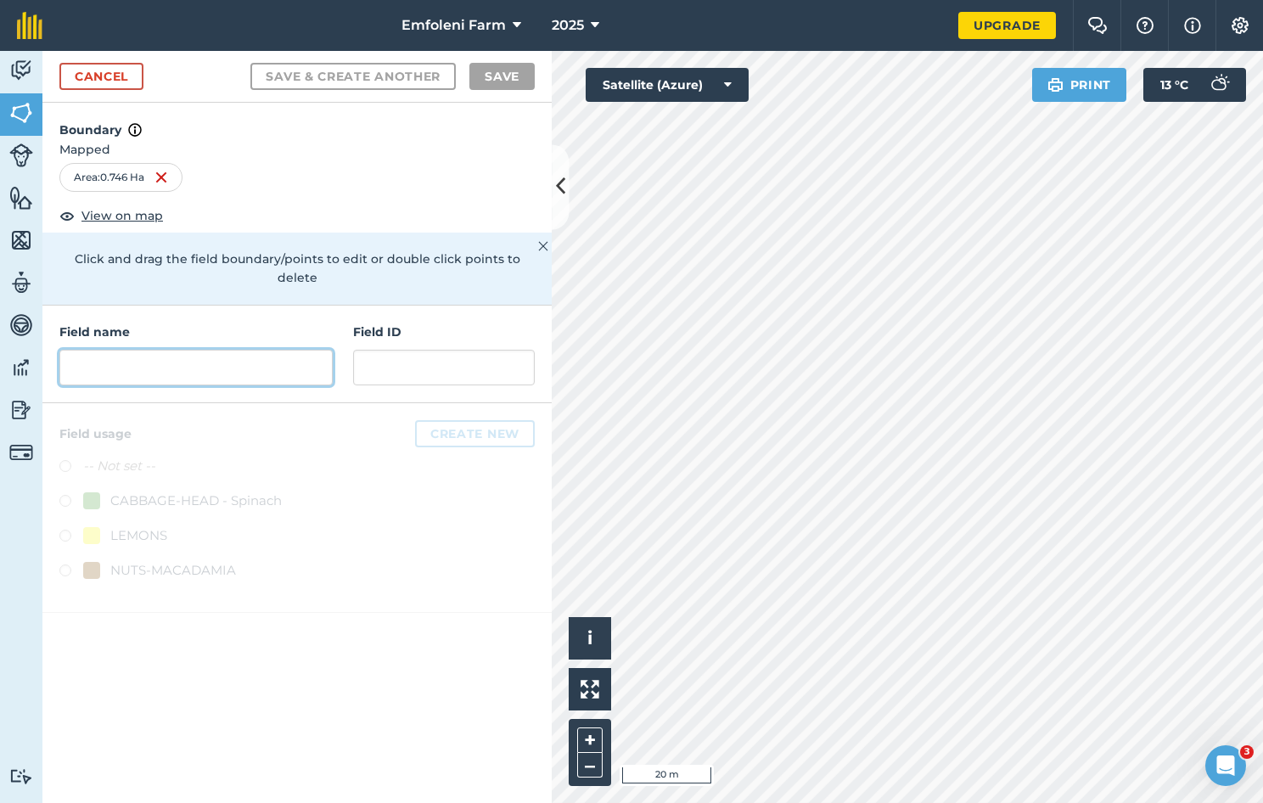
click at [128, 350] on input "text" at bounding box center [195, 368] width 273 height 36
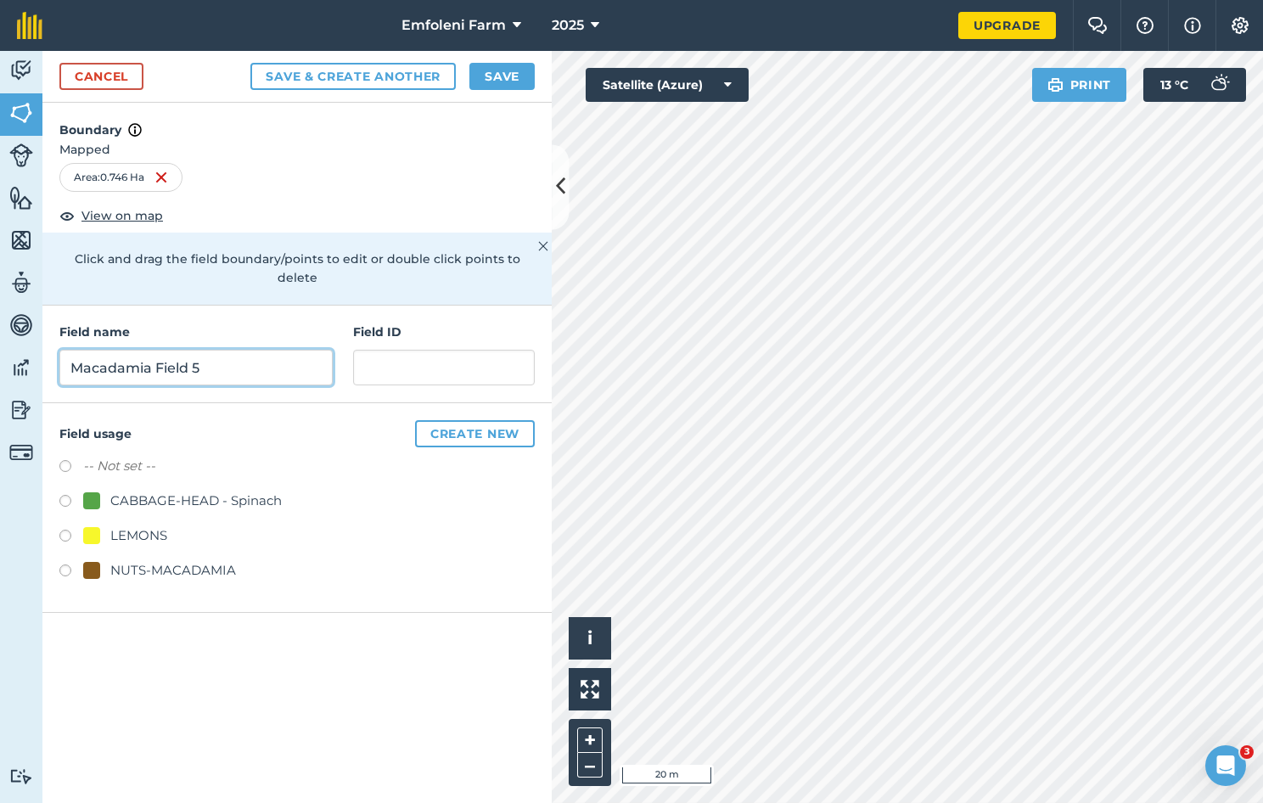
type input "Macadamia Field 5"
click at [67, 565] on label at bounding box center [71, 573] width 24 height 17
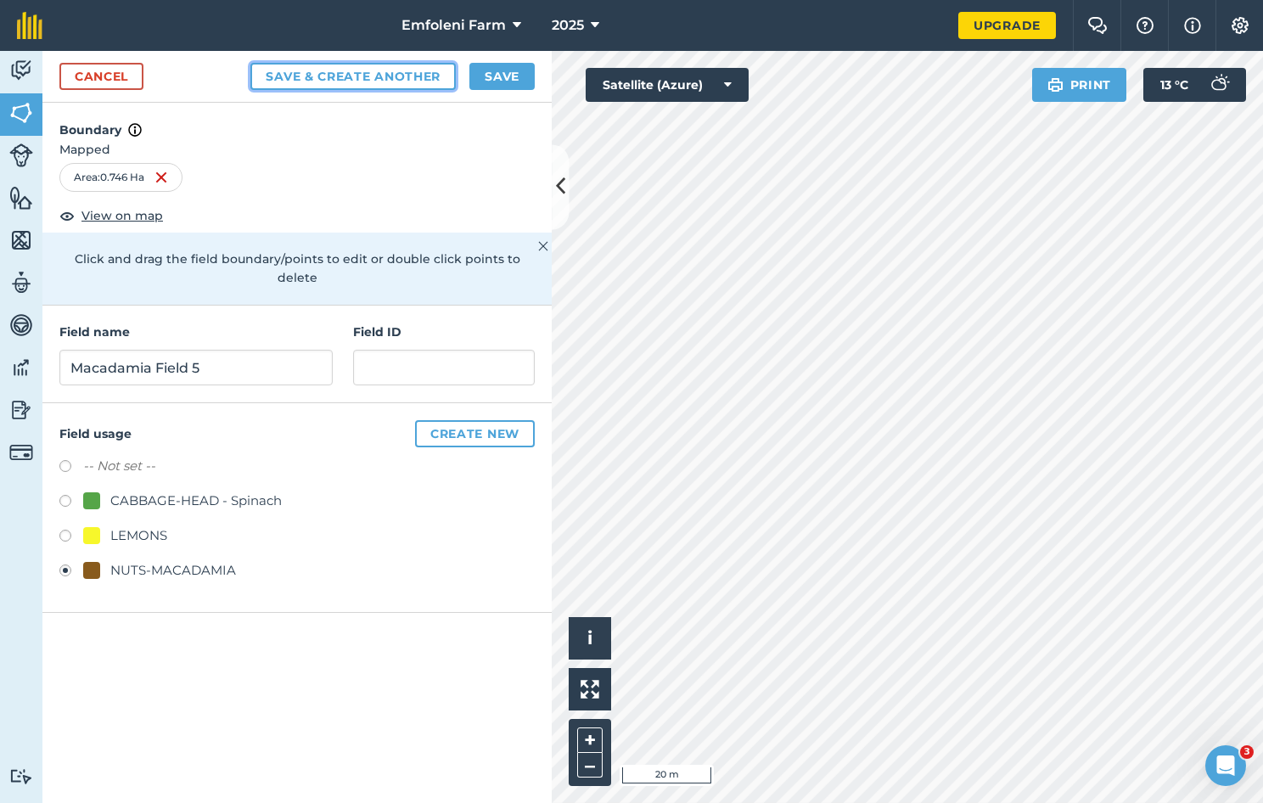
click at [408, 76] on button "Save & Create Another" at bounding box center [352, 76] width 205 height 27
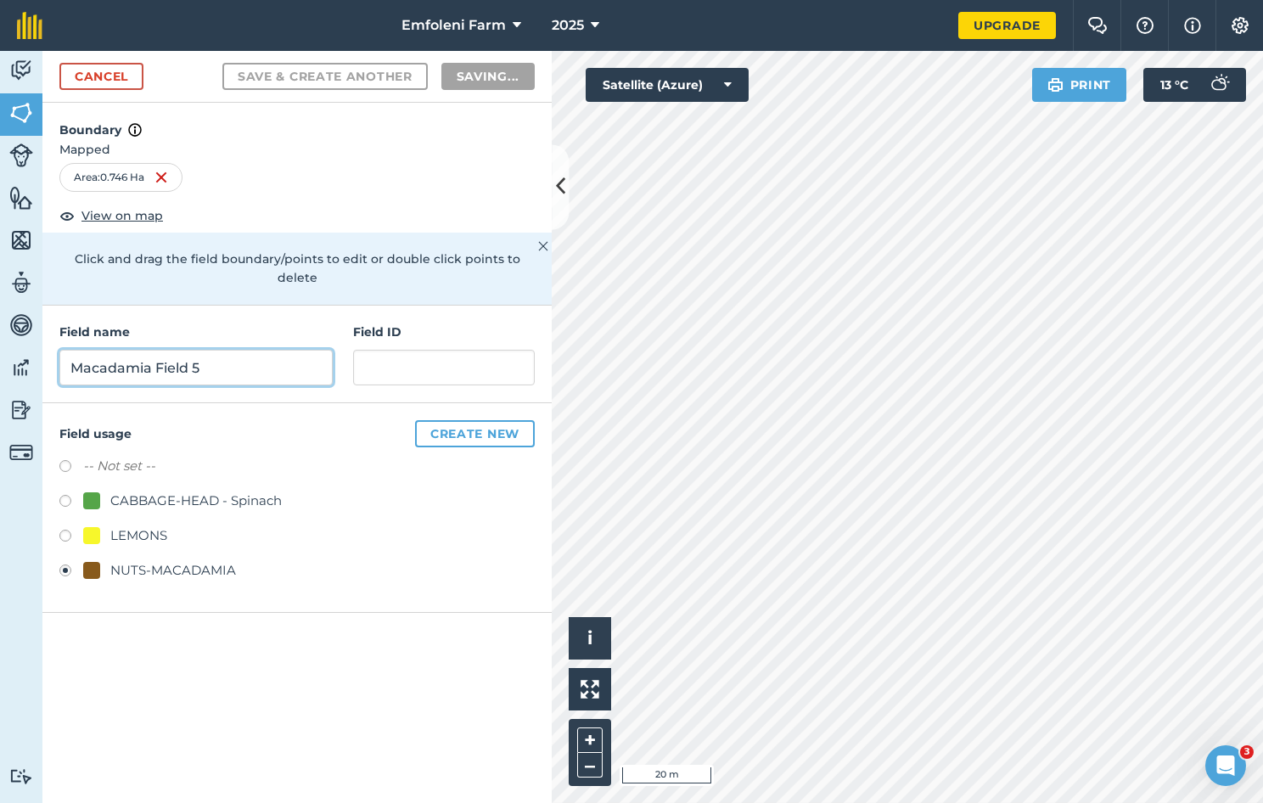
radio input "false"
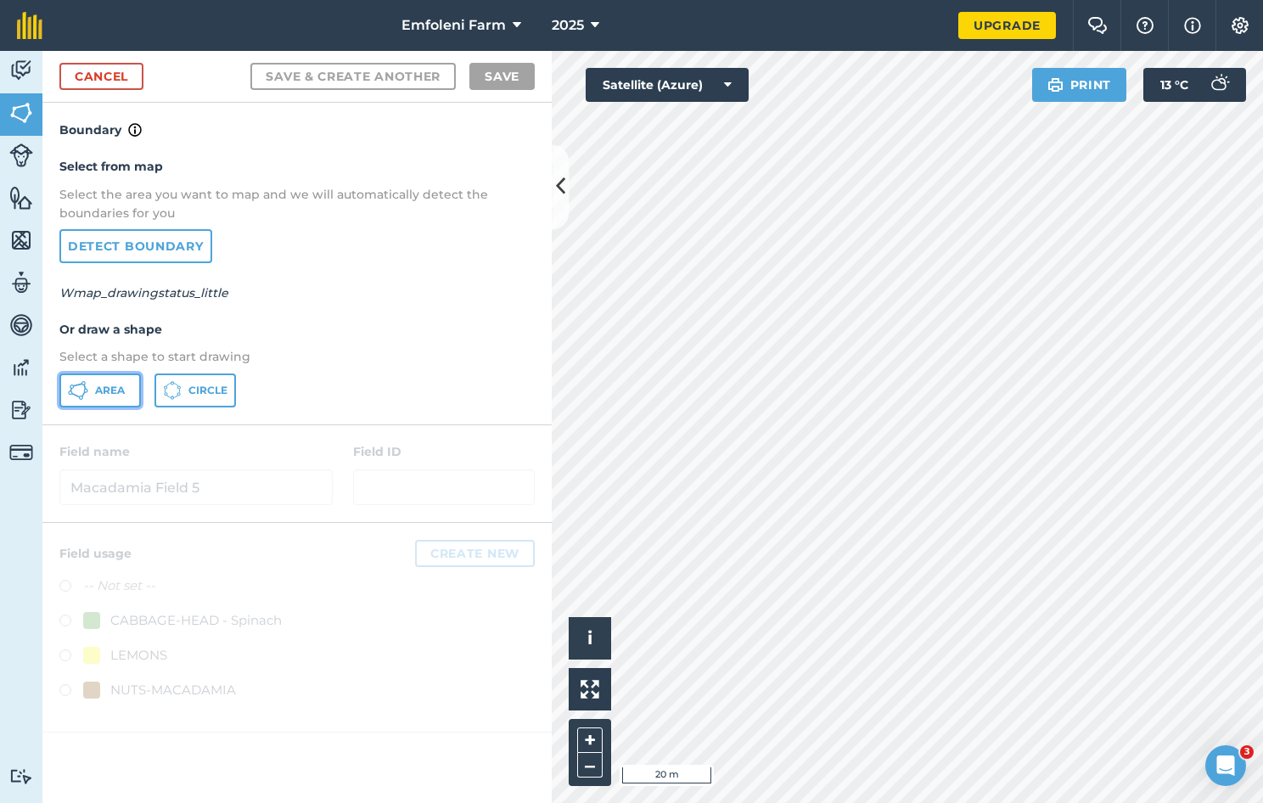
click at [91, 392] on button "Area" at bounding box center [100, 391] width 82 height 34
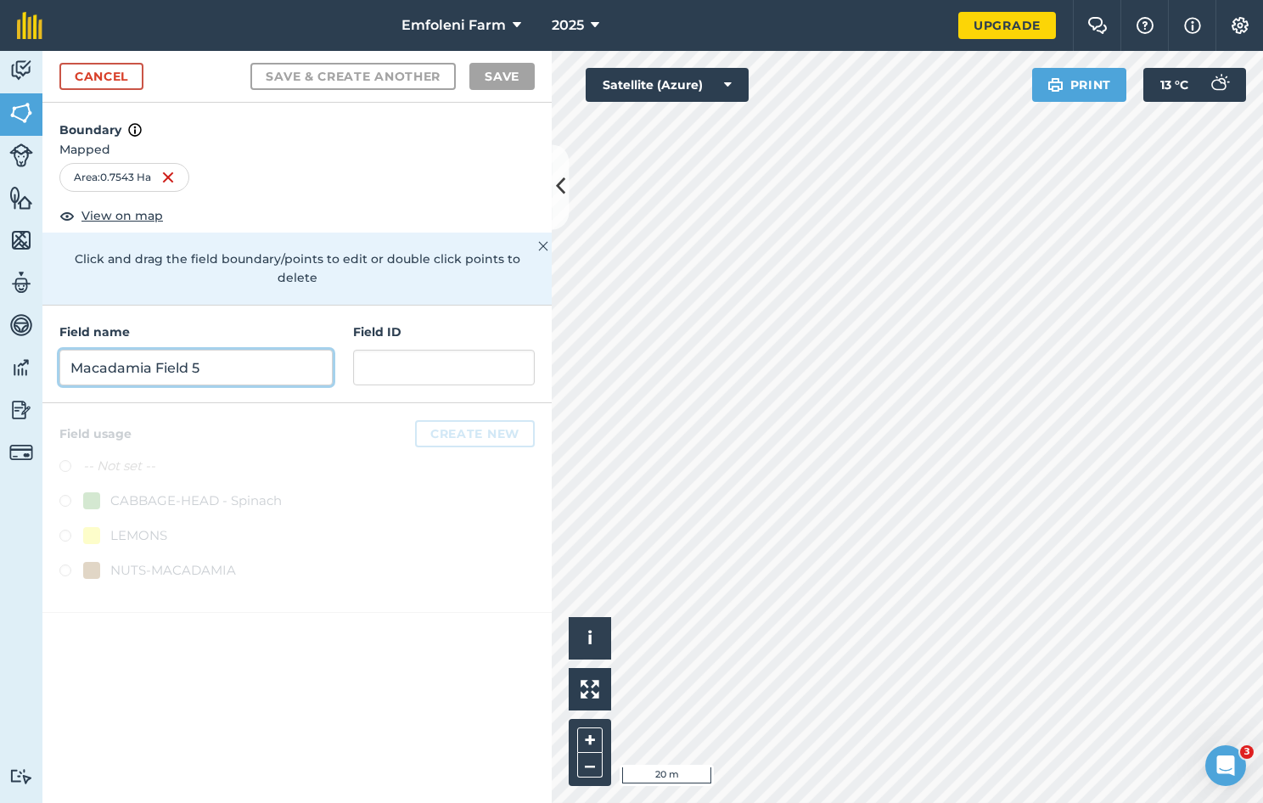
click at [183, 350] on input "Macadamia Field 5" at bounding box center [195, 368] width 273 height 36
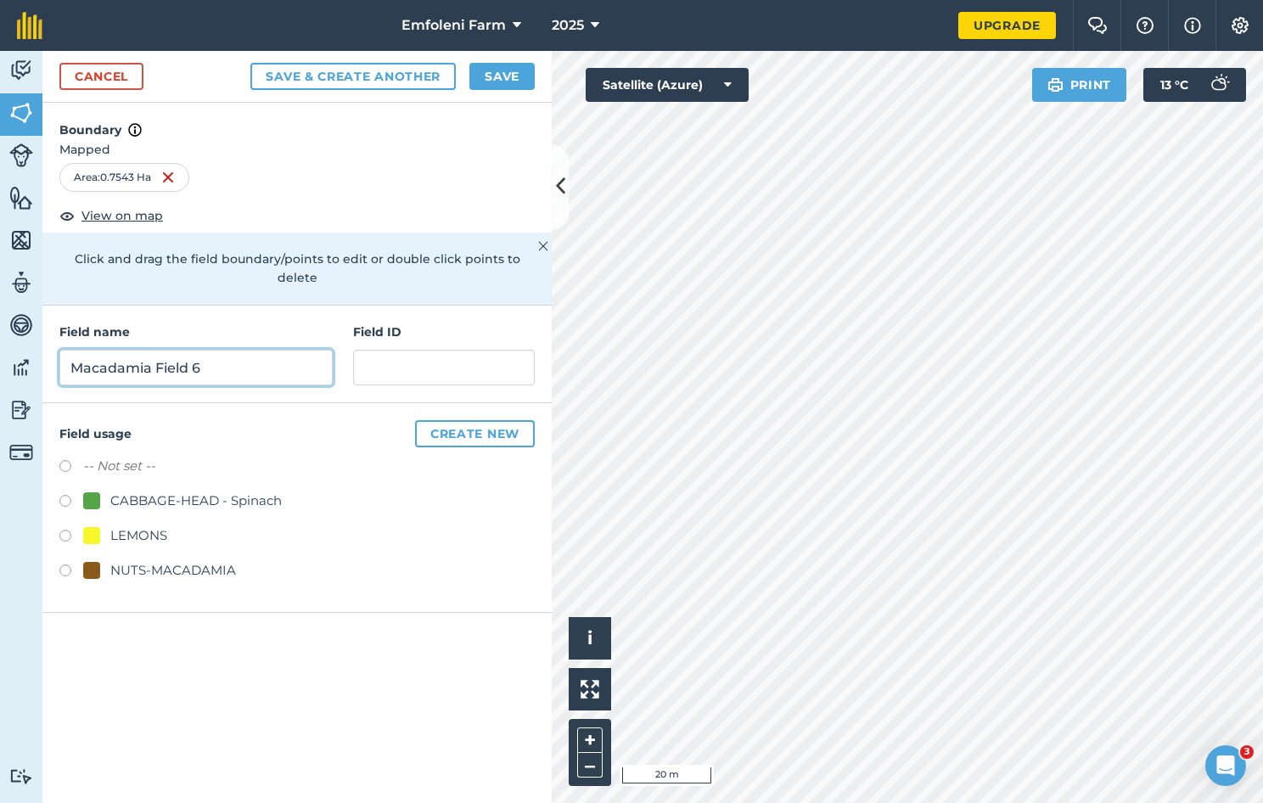
type input "Macadamia Field 6"
click at [64, 565] on label at bounding box center [71, 573] width 24 height 17
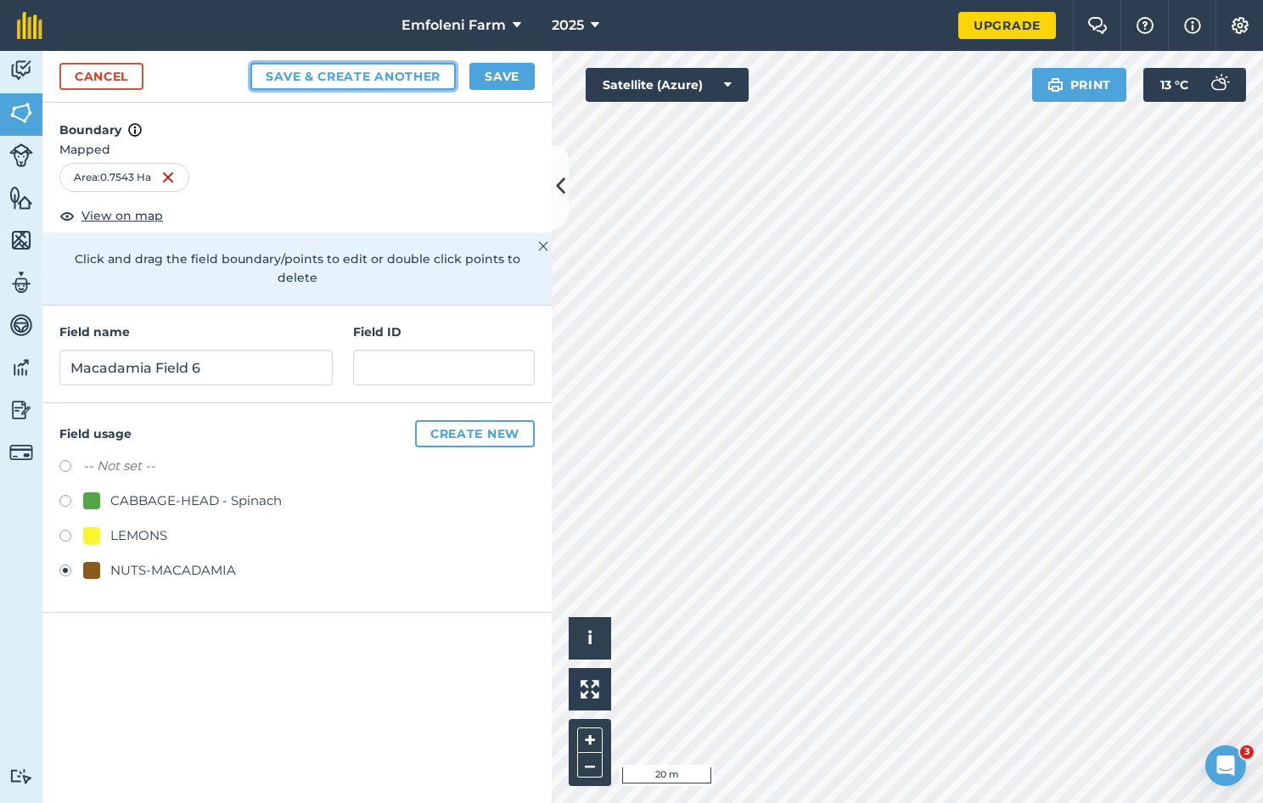
click at [396, 71] on button "Save & Create Another" at bounding box center [352, 76] width 205 height 27
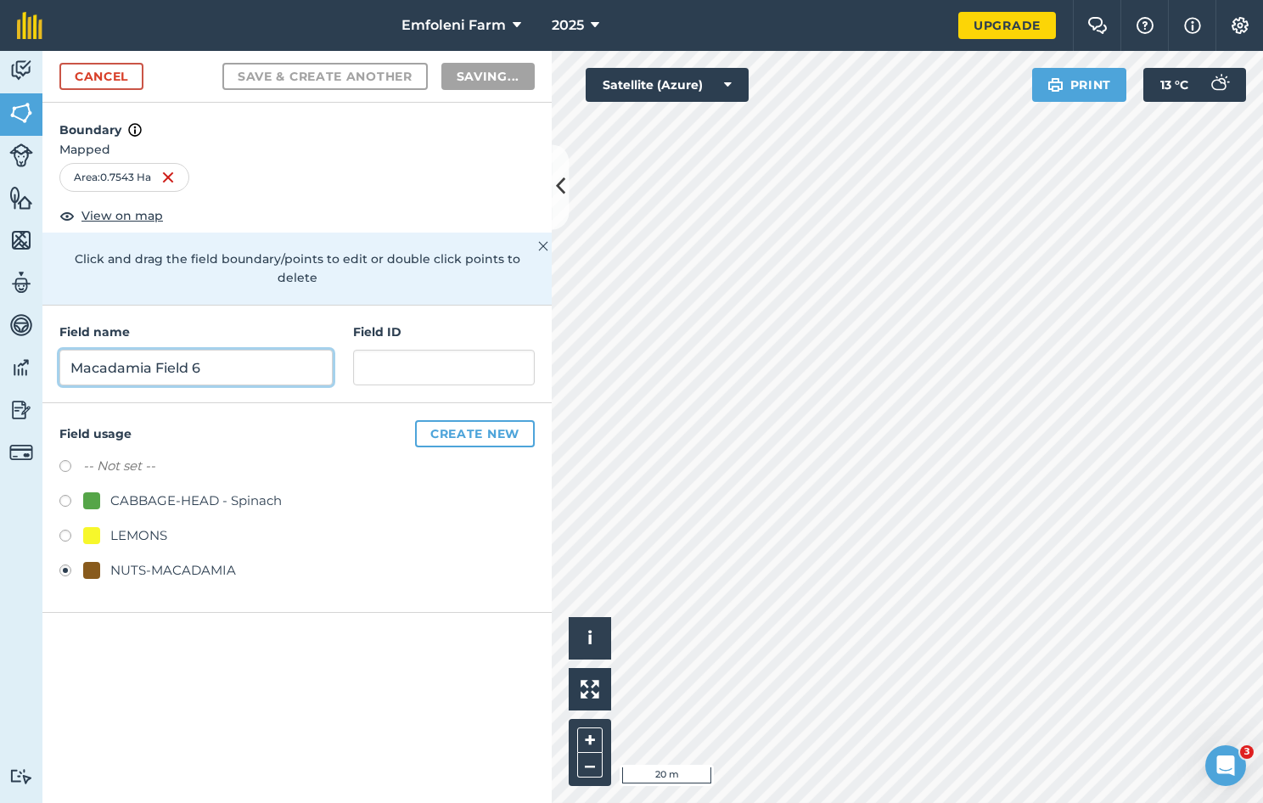
radio input "false"
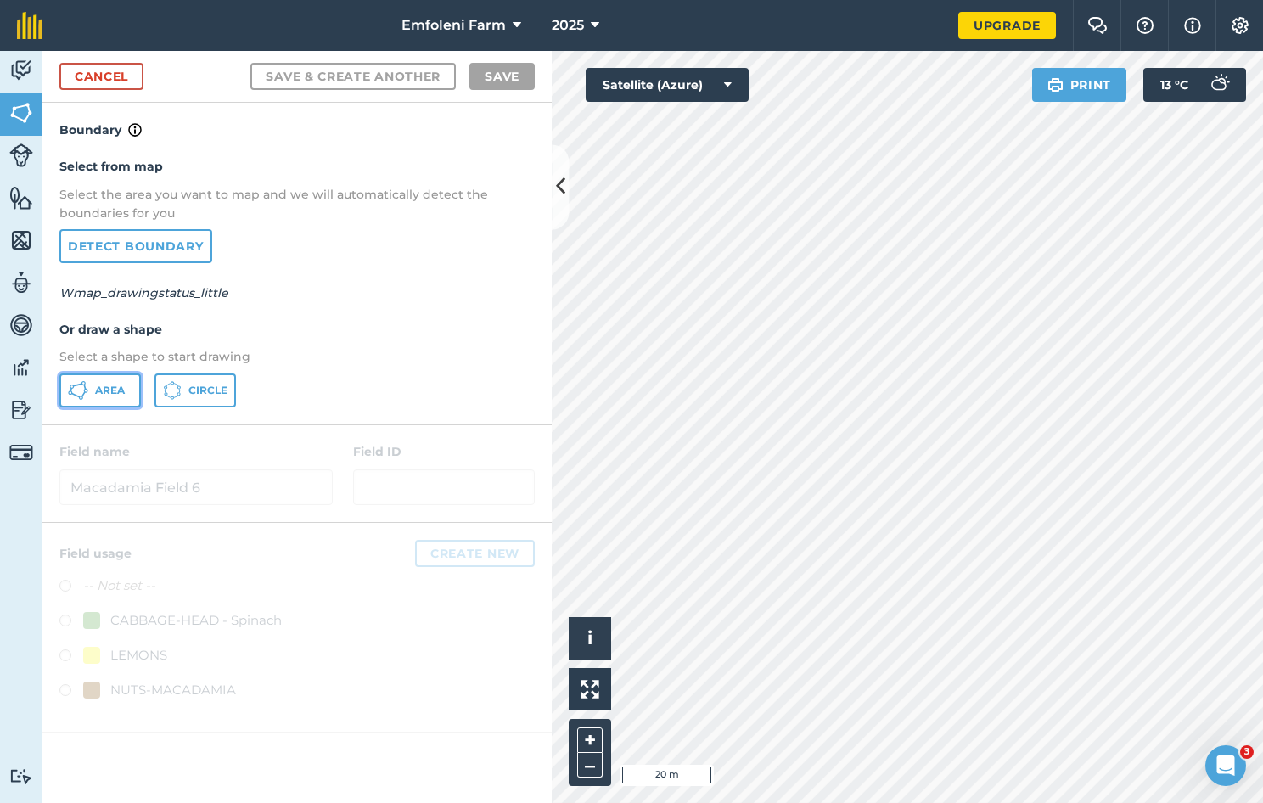
click at [110, 389] on span "Area" at bounding box center [110, 391] width 30 height 14
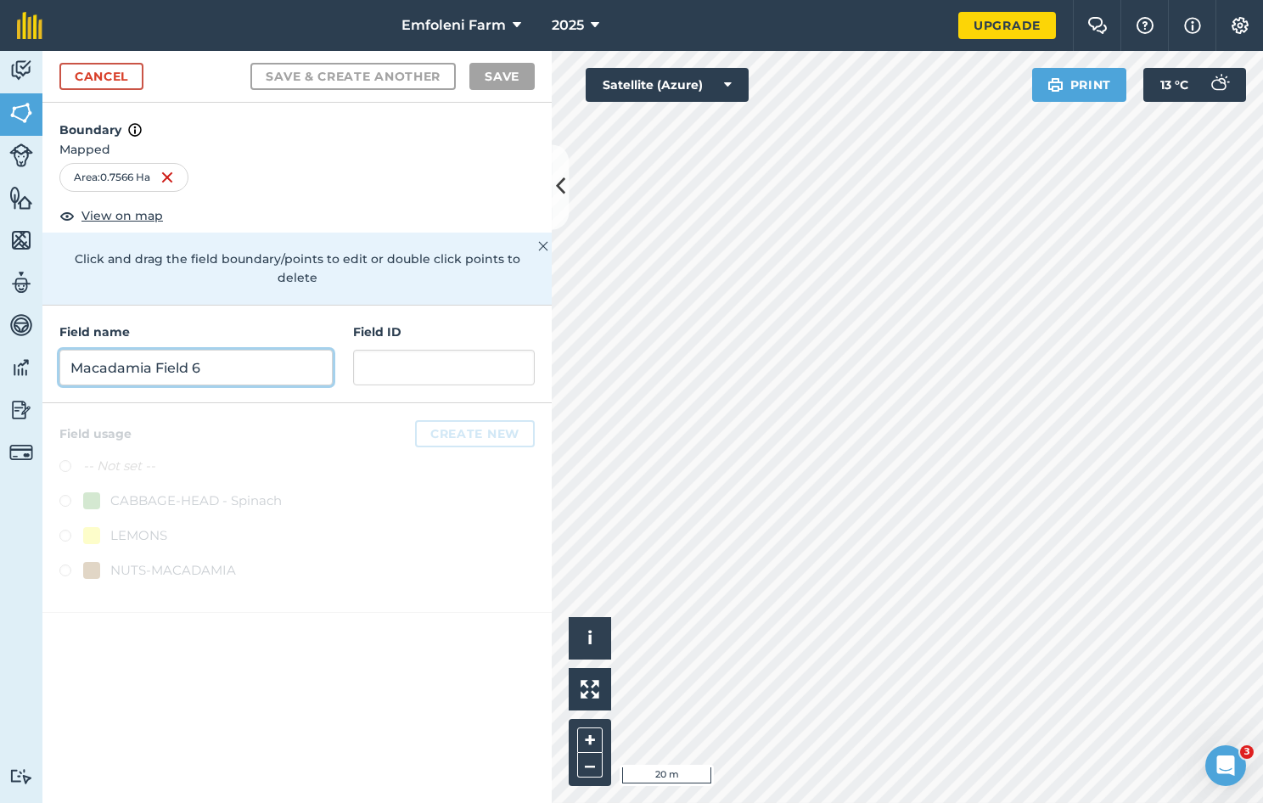
click at [142, 350] on input "Macadamia Field 6" at bounding box center [195, 368] width 273 height 36
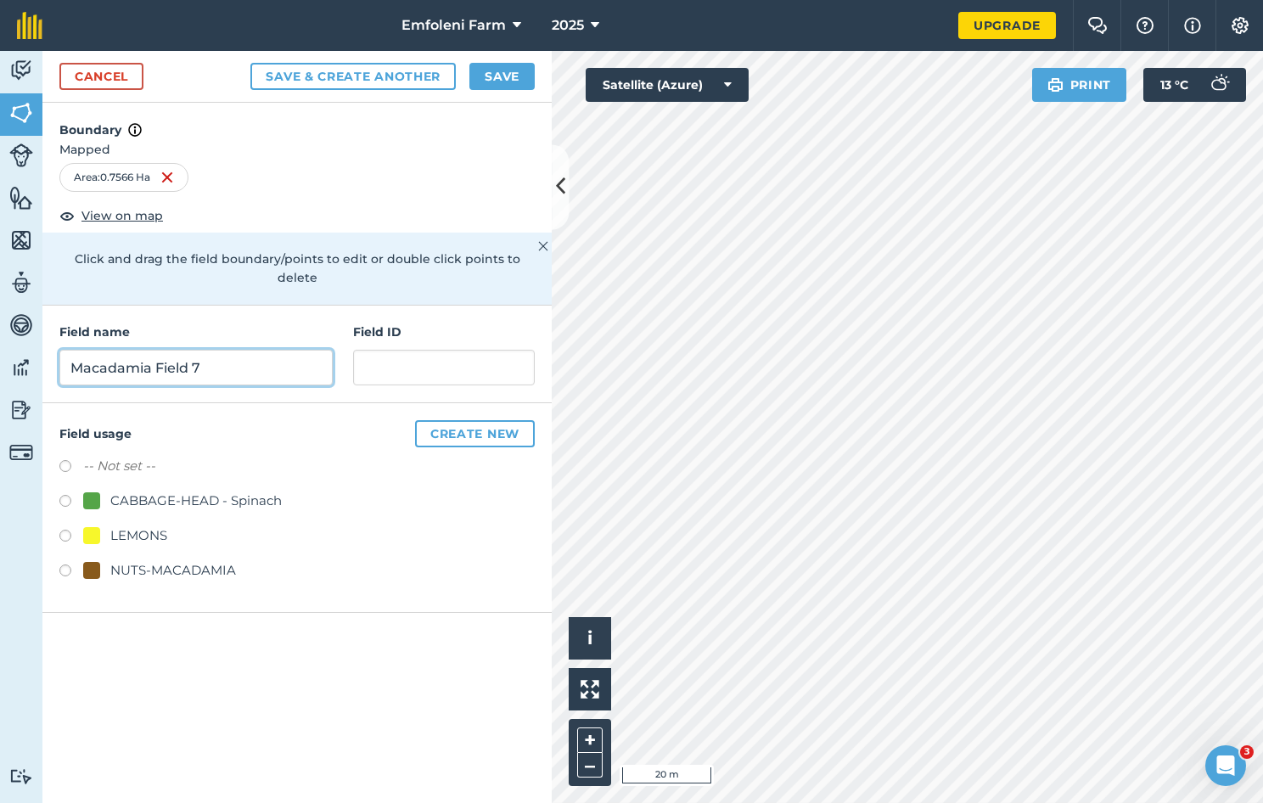
type input "Macadamia Field 7"
click at [67, 565] on label at bounding box center [71, 573] width 24 height 17
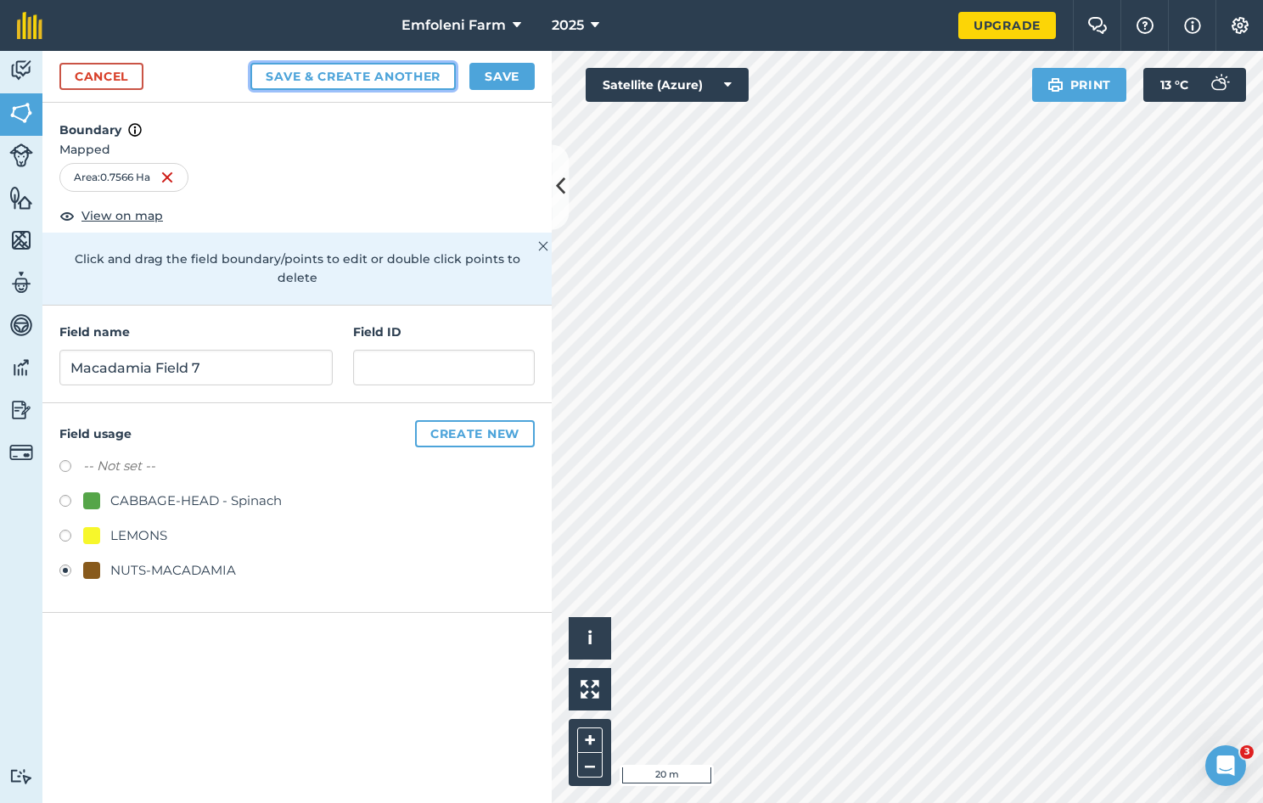
click at [354, 81] on button "Save & Create Another" at bounding box center [352, 76] width 205 height 27
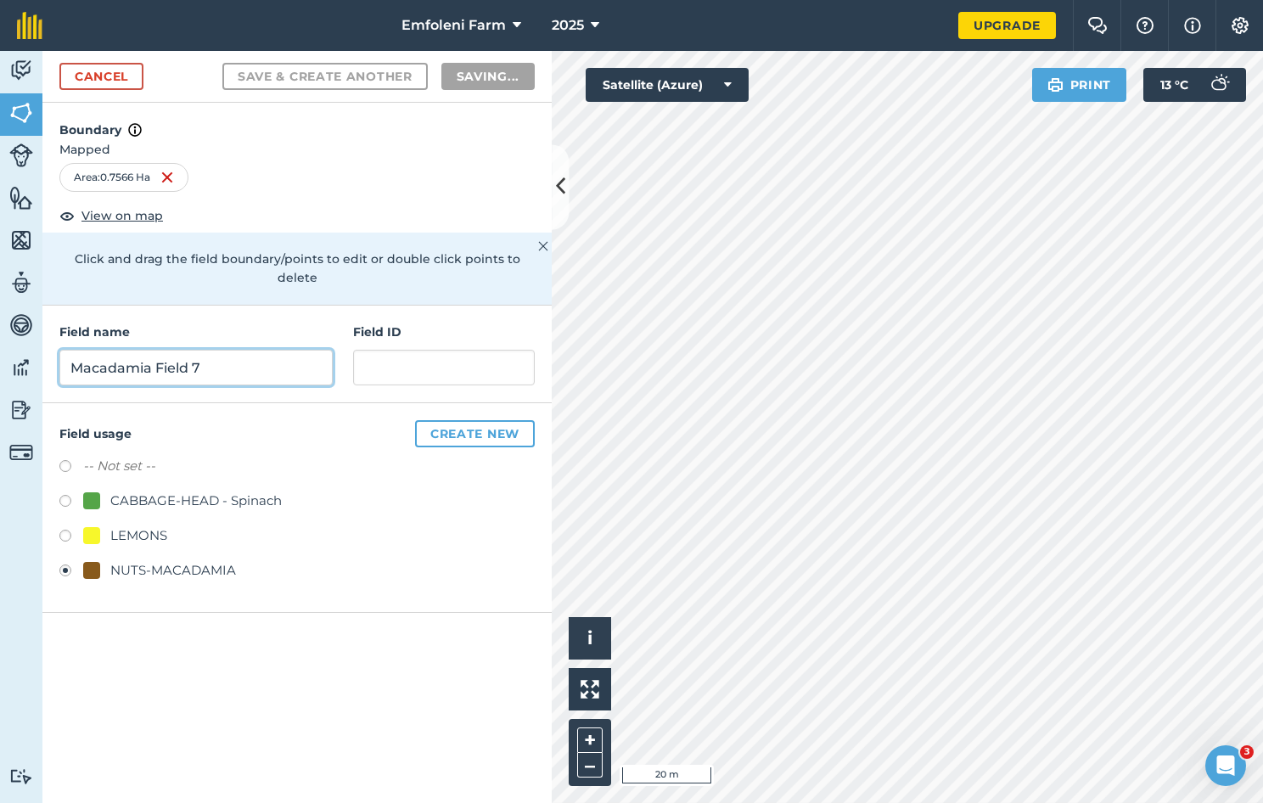
radio input "false"
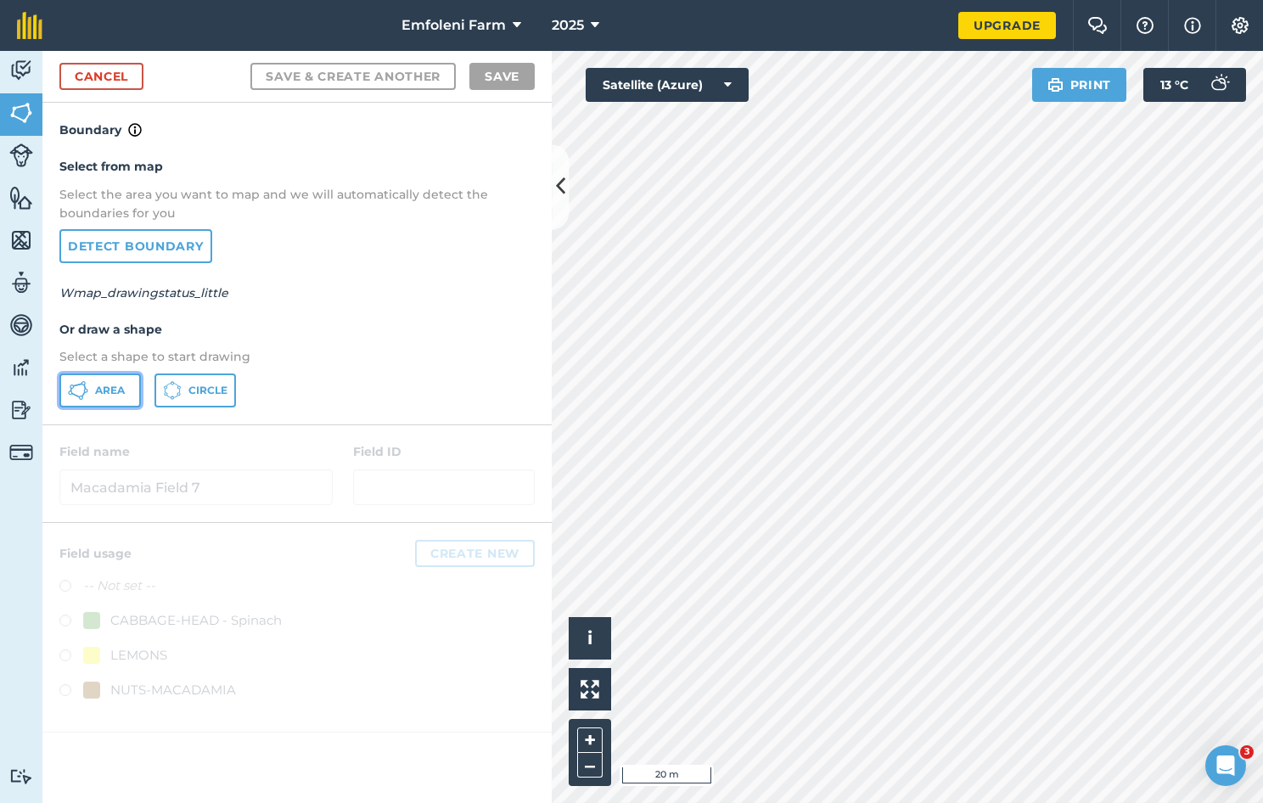
click at [104, 393] on span "Area" at bounding box center [110, 391] width 30 height 14
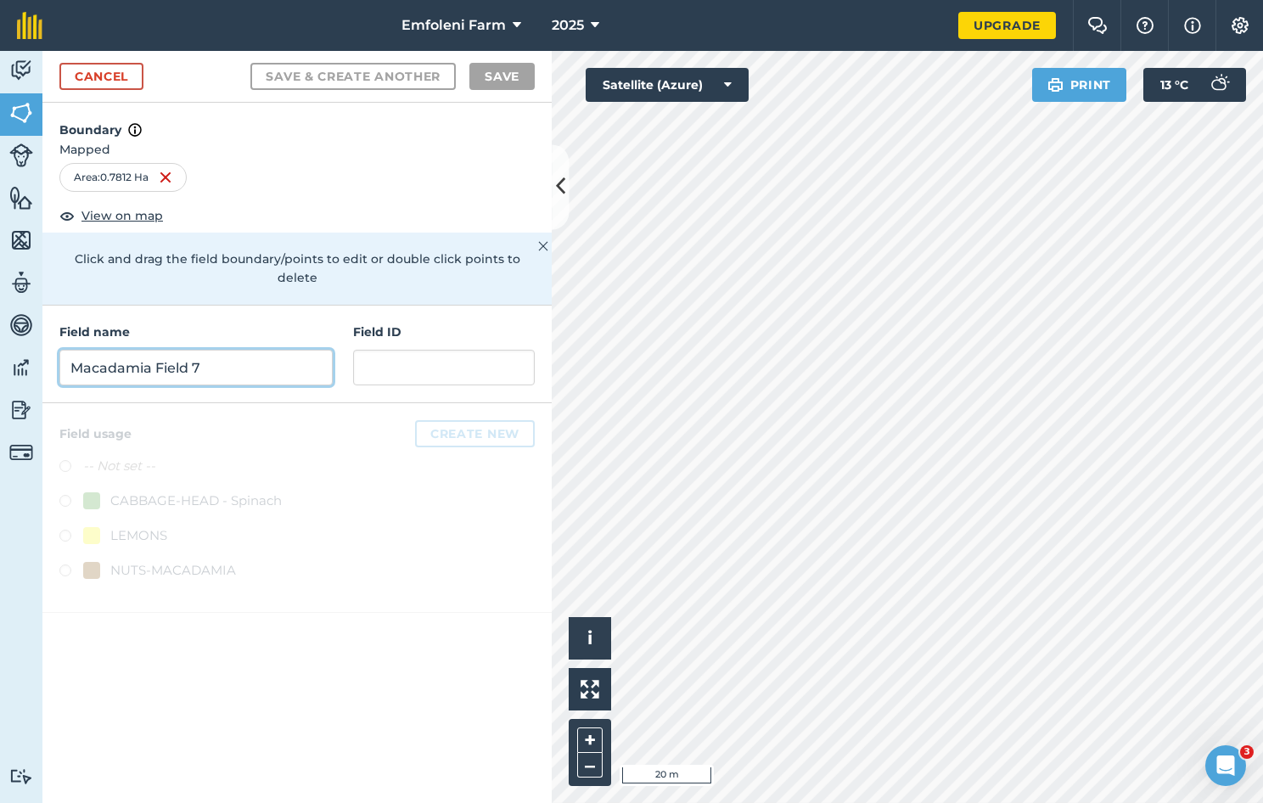
click at [137, 350] on input "Macadamia Field 7" at bounding box center [195, 368] width 273 height 36
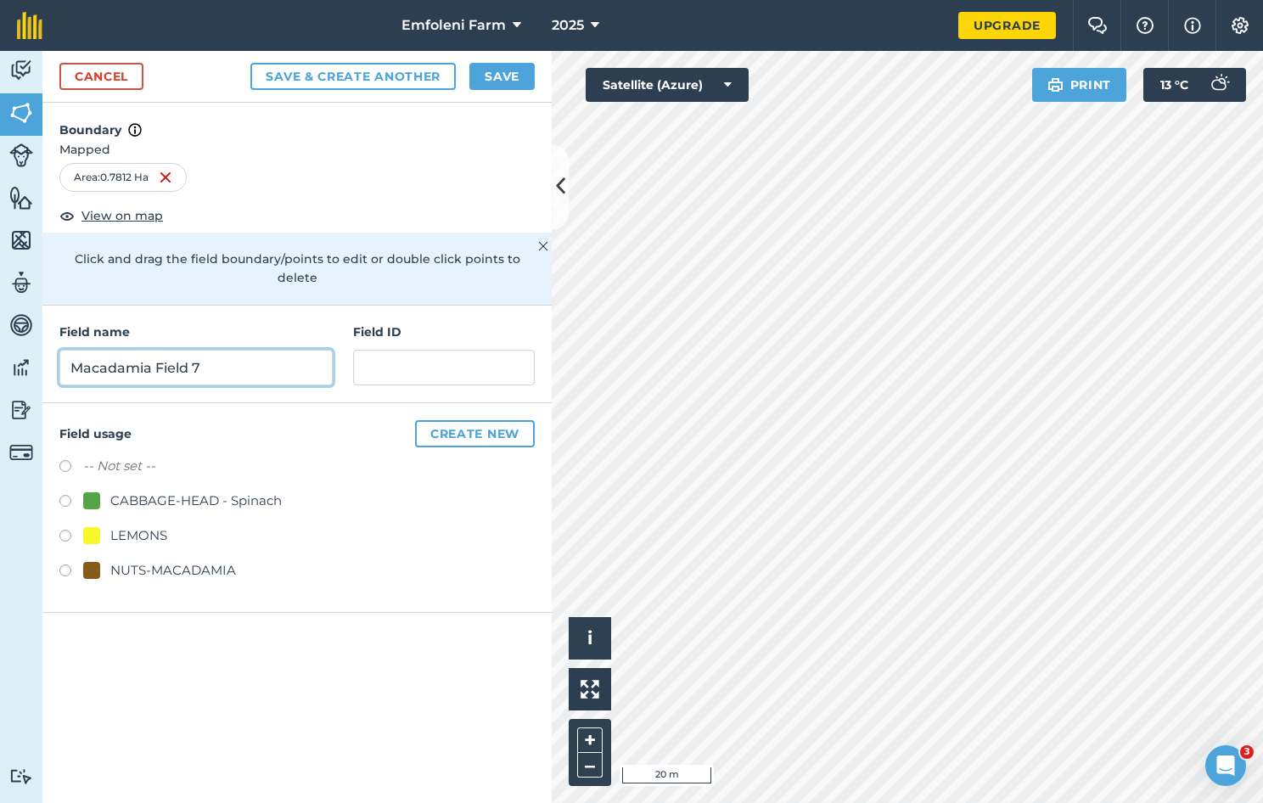
type input "Macadamia Field 7"
click at [250, 63] on button "Save & Create Another" at bounding box center [352, 76] width 205 height 27
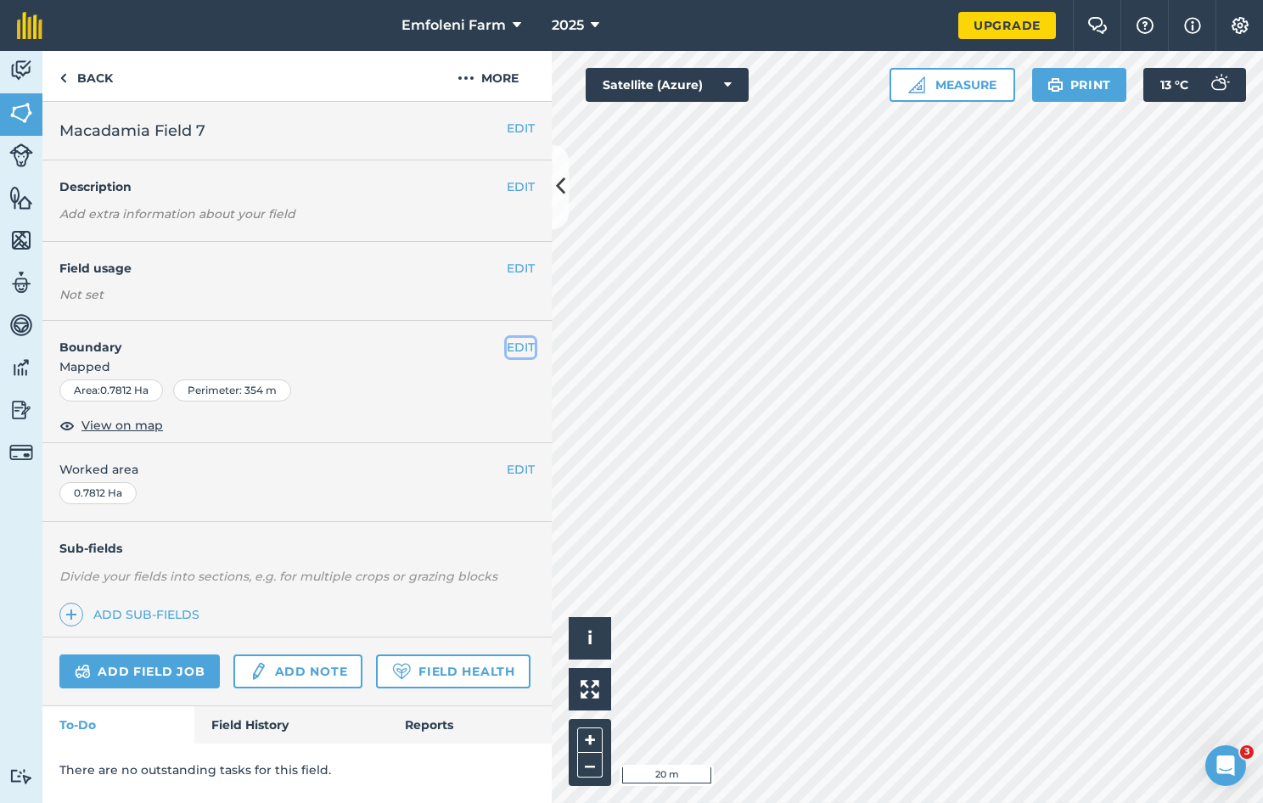
click at [526, 347] on button "EDIT" at bounding box center [521, 347] width 28 height 19
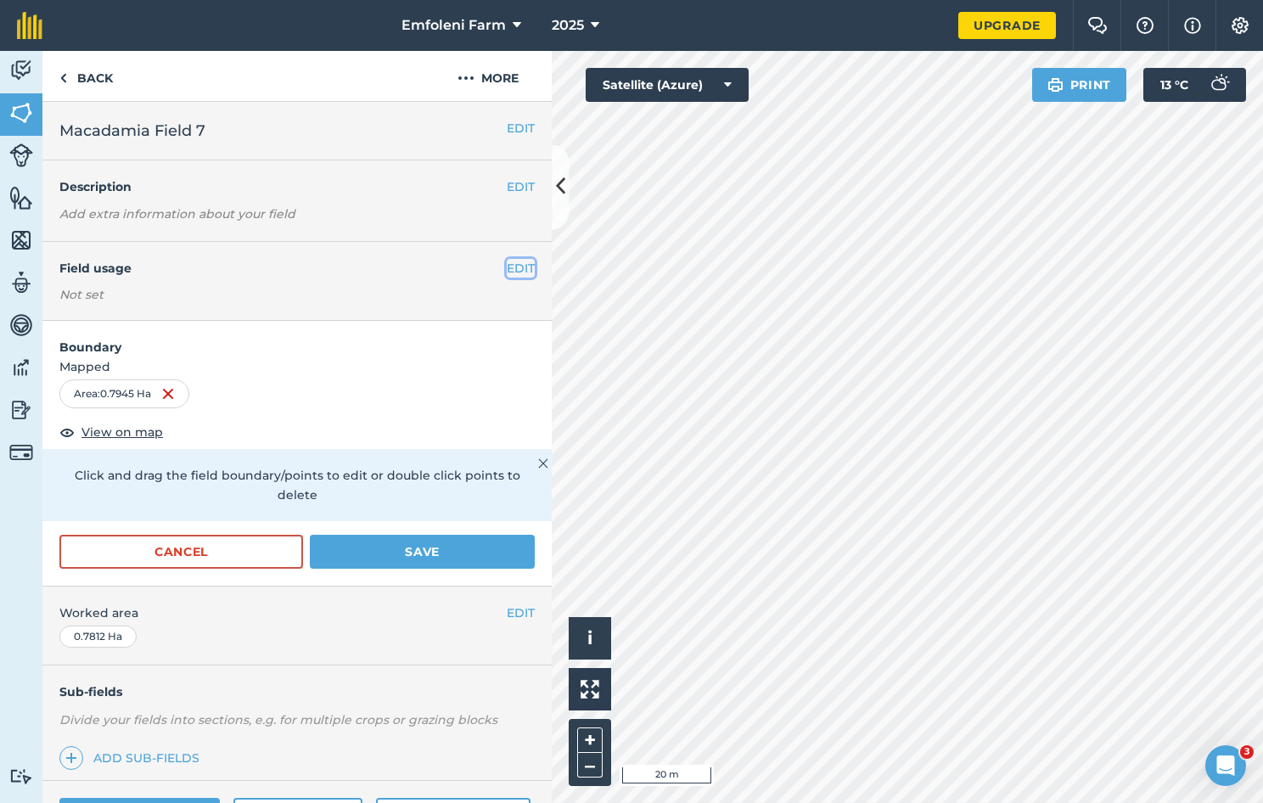
click at [511, 262] on button "EDIT" at bounding box center [521, 268] width 28 height 19
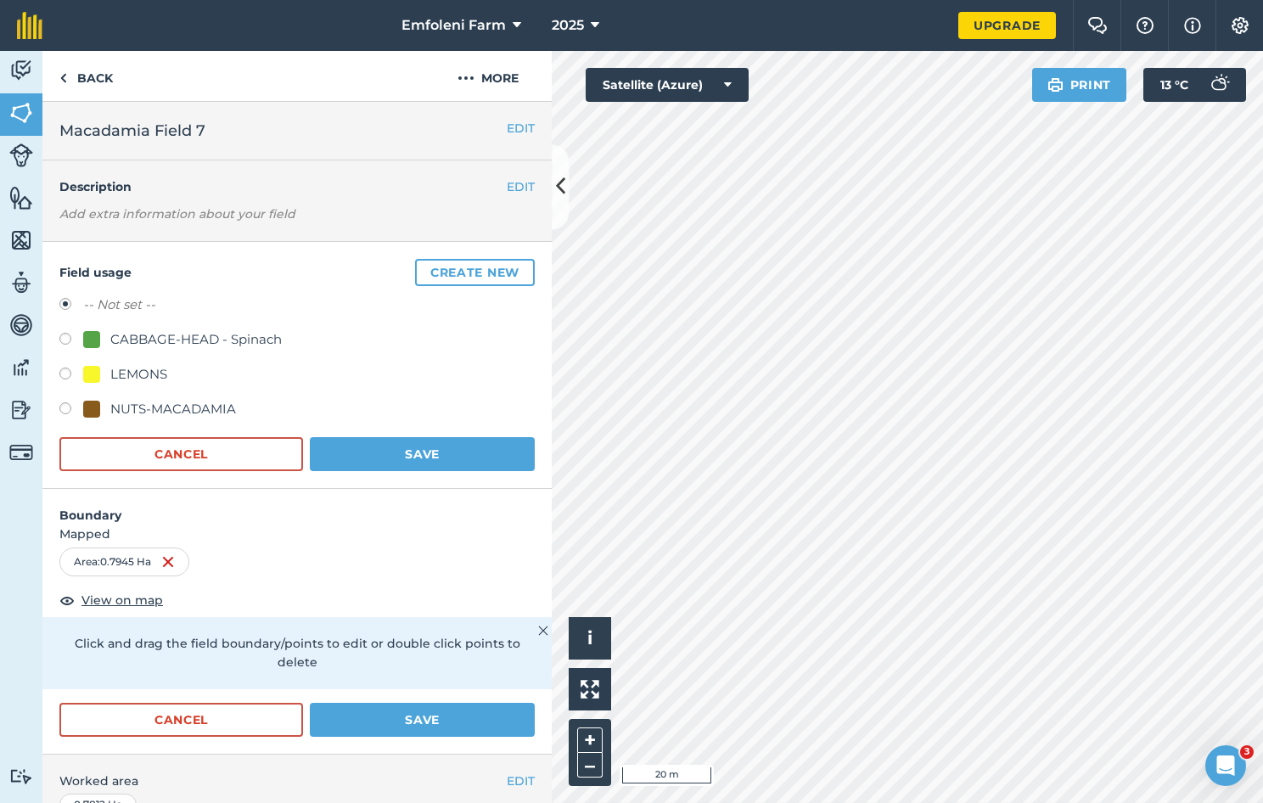
click at [178, 406] on div "NUTS-MACADAMIA" at bounding box center [173, 409] width 126 height 20
radio input "true"
radio input "false"
click at [440, 447] on button "Save" at bounding box center [422, 454] width 225 height 34
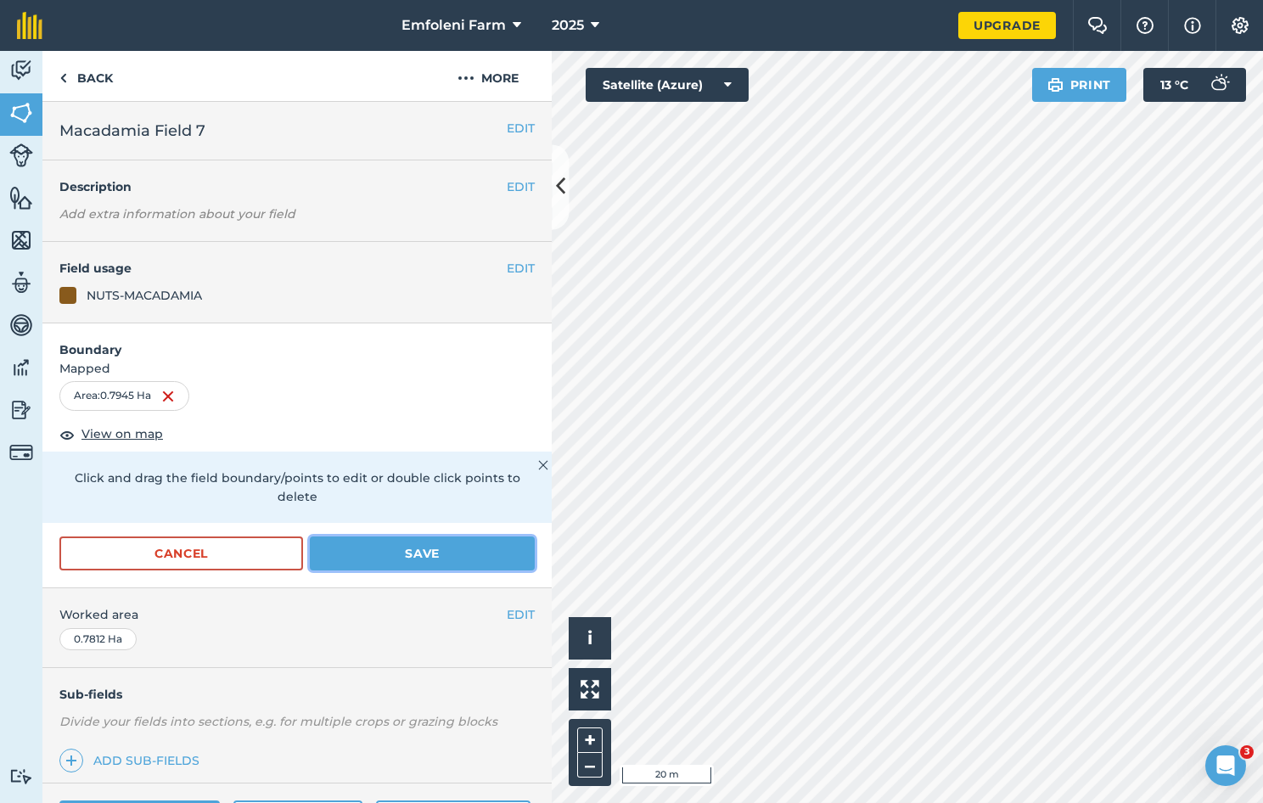
click at [432, 551] on button "Save" at bounding box center [422, 554] width 225 height 34
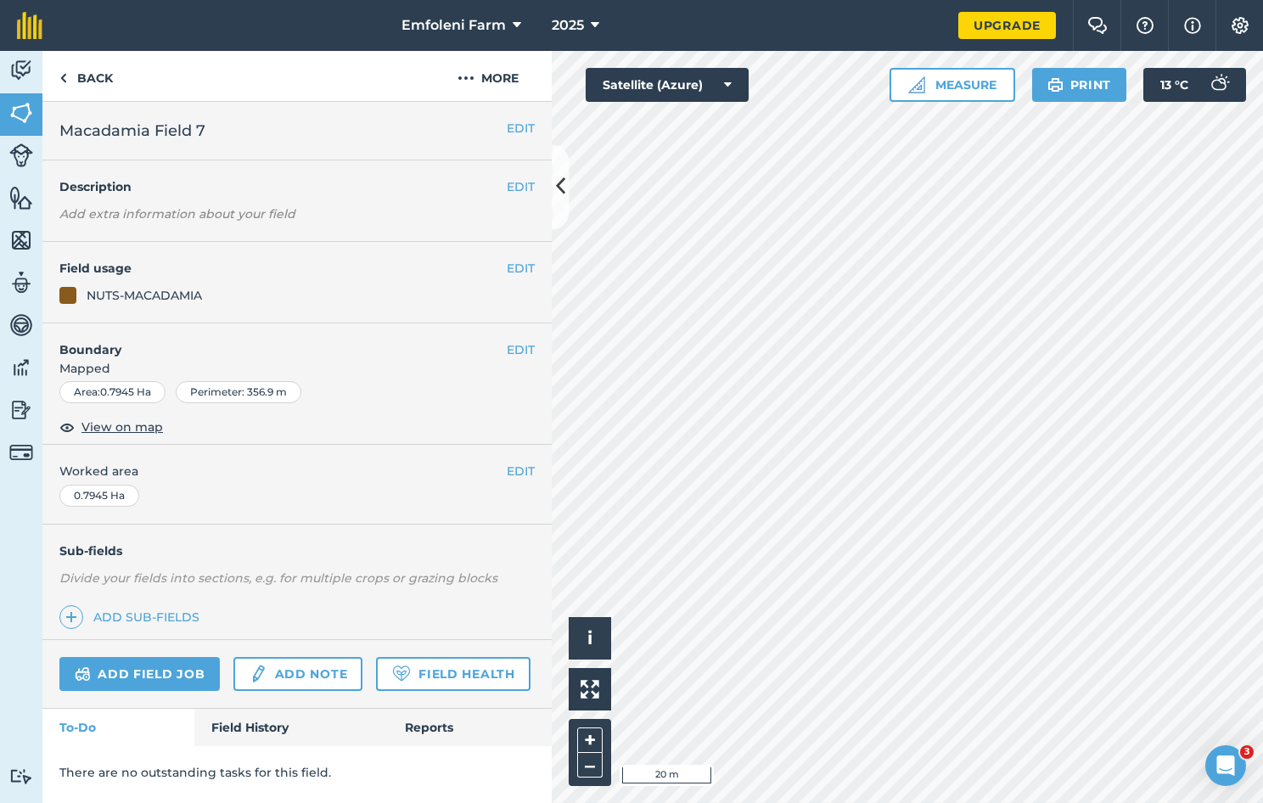
click at [807, 0] on html "Emfoleni Farm 2025 Upgrade Farm Chat Help Info Settings Map printing is not ava…" at bounding box center [631, 401] width 1263 height 803
click at [89, 73] on link "Back" at bounding box center [85, 76] width 87 height 50
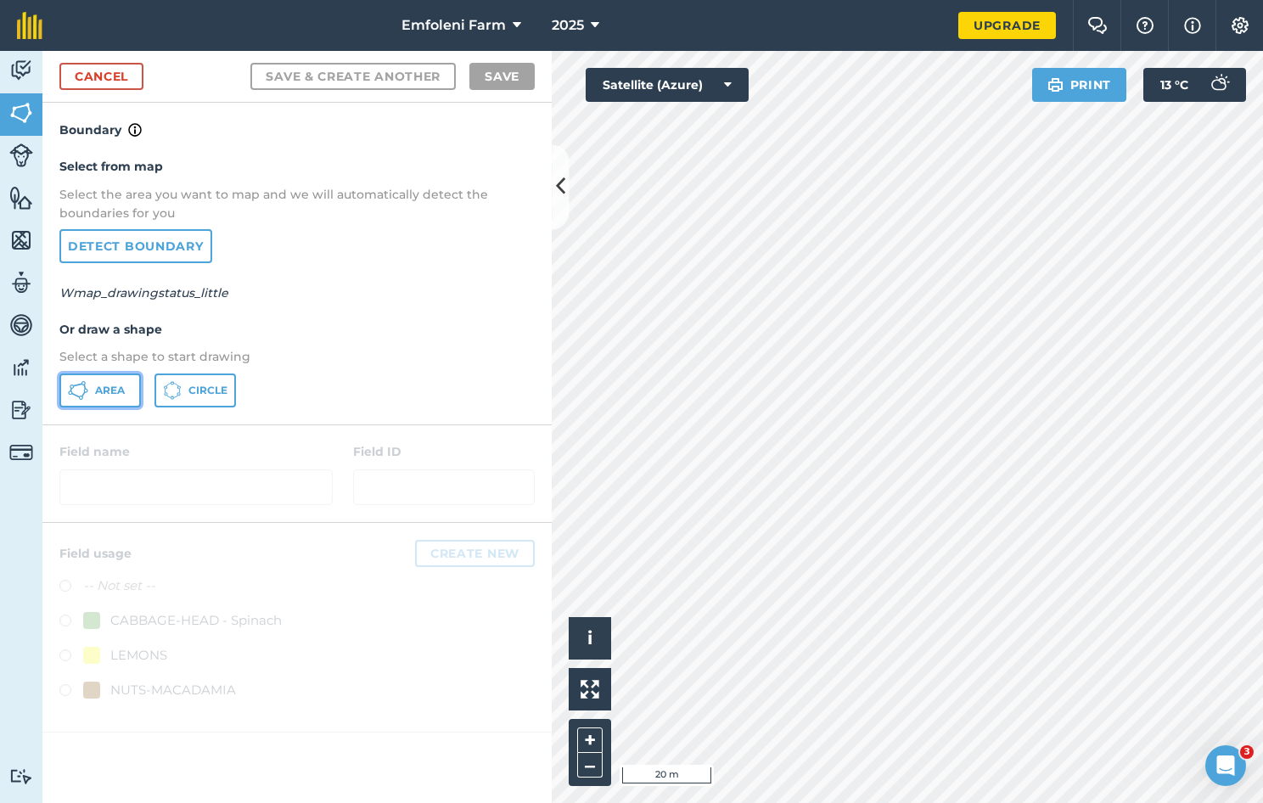
click at [107, 392] on span "Area" at bounding box center [110, 391] width 30 height 14
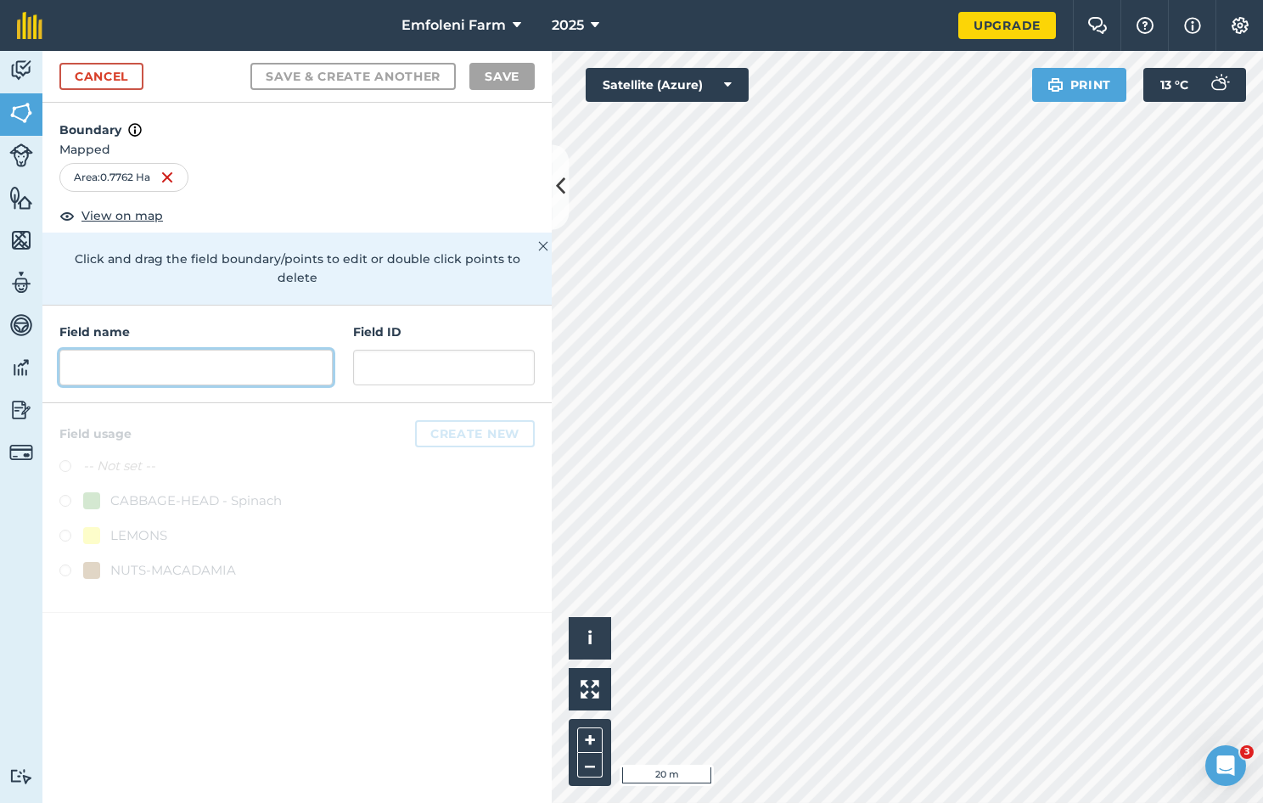
click at [98, 351] on input "text" at bounding box center [195, 368] width 273 height 36
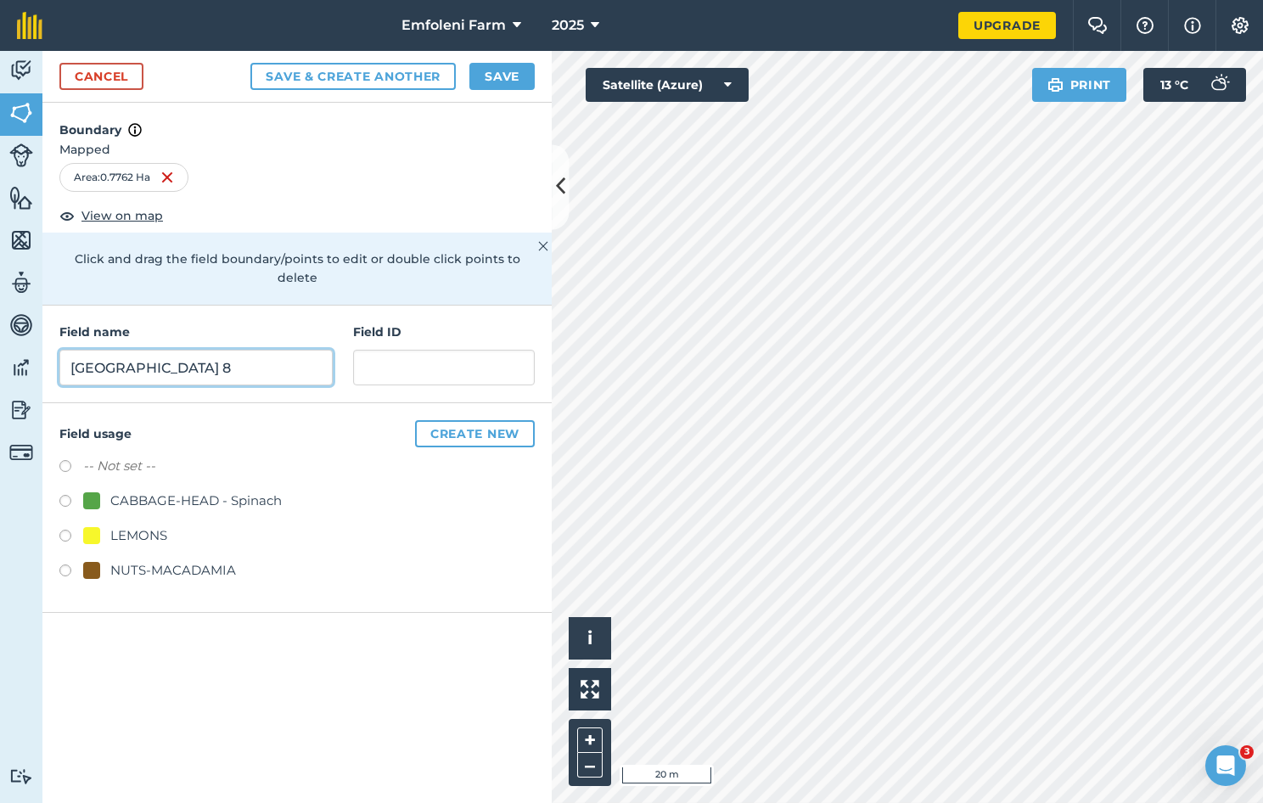
type input "[GEOGRAPHIC_DATA] 8"
click at [132, 560] on div "NUTS-MACADAMIA" at bounding box center [173, 570] width 126 height 20
radio input "true"
click at [512, 75] on button "Save" at bounding box center [502, 76] width 65 height 27
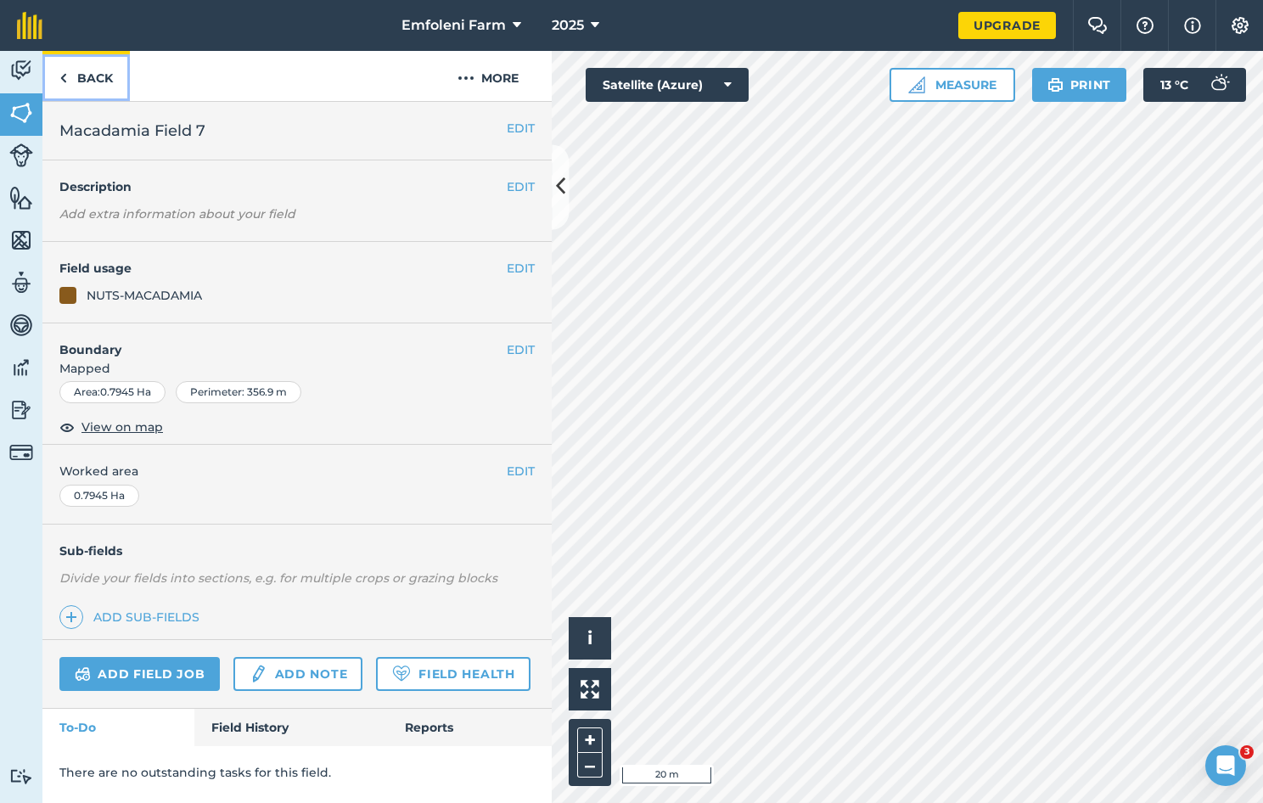
click at [85, 72] on link "Back" at bounding box center [85, 76] width 87 height 50
click at [88, 80] on link "Back" at bounding box center [85, 76] width 87 height 50
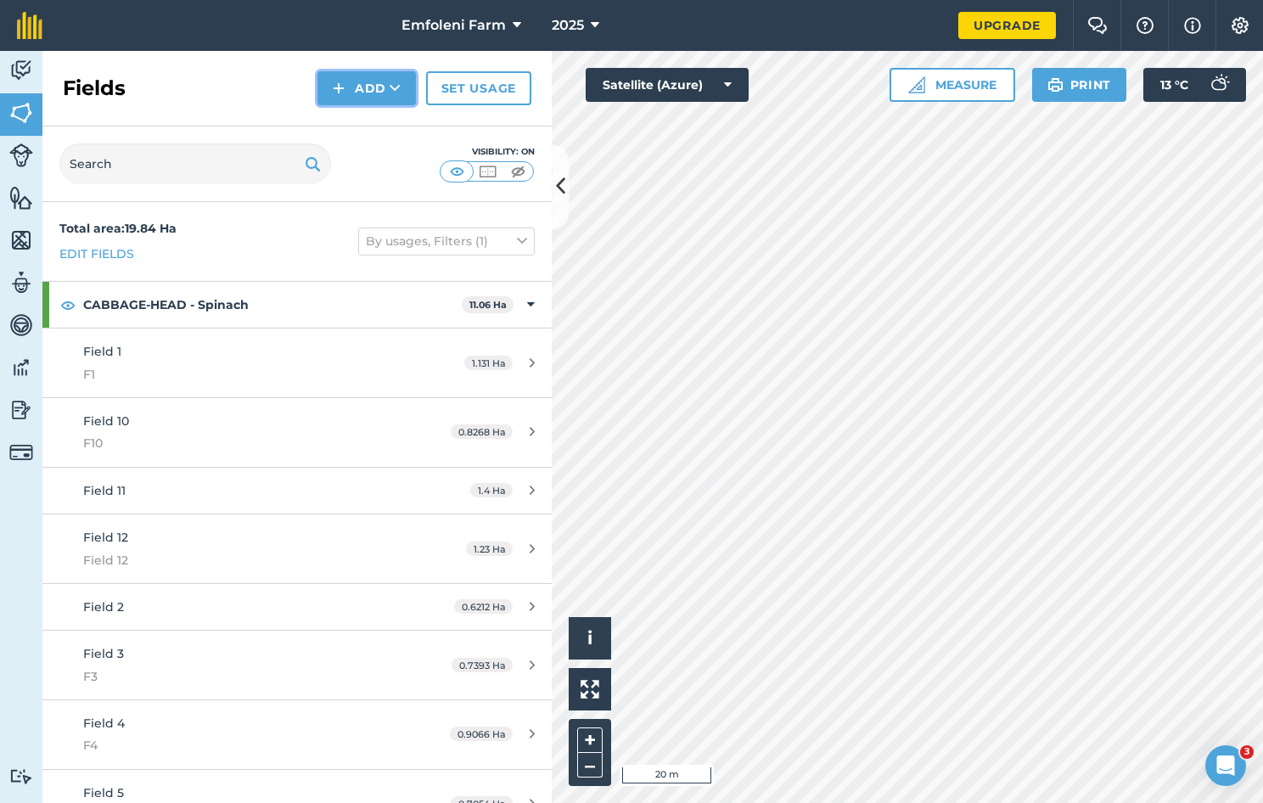
click at [397, 88] on icon at bounding box center [395, 88] width 11 height 17
click at [391, 124] on link "Draw" at bounding box center [366, 126] width 93 height 37
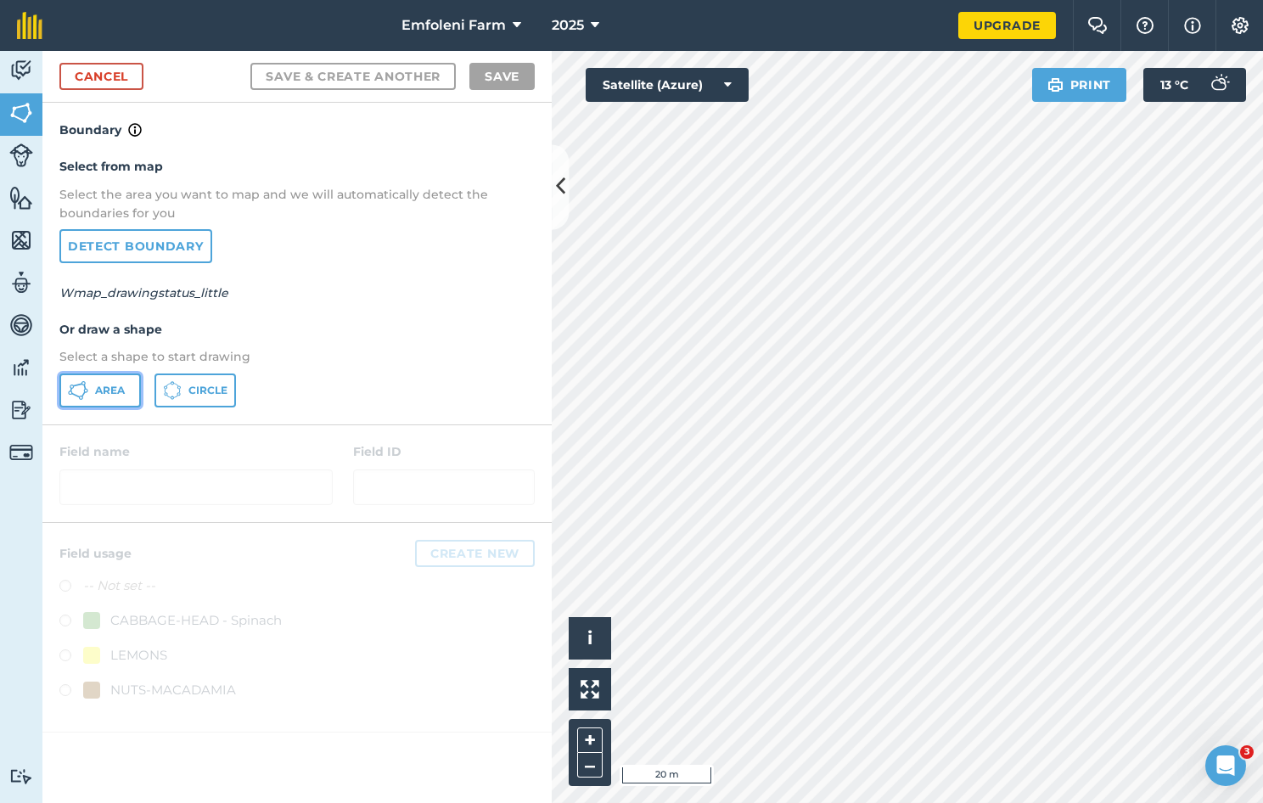
click at [100, 391] on span "Area" at bounding box center [110, 391] width 30 height 14
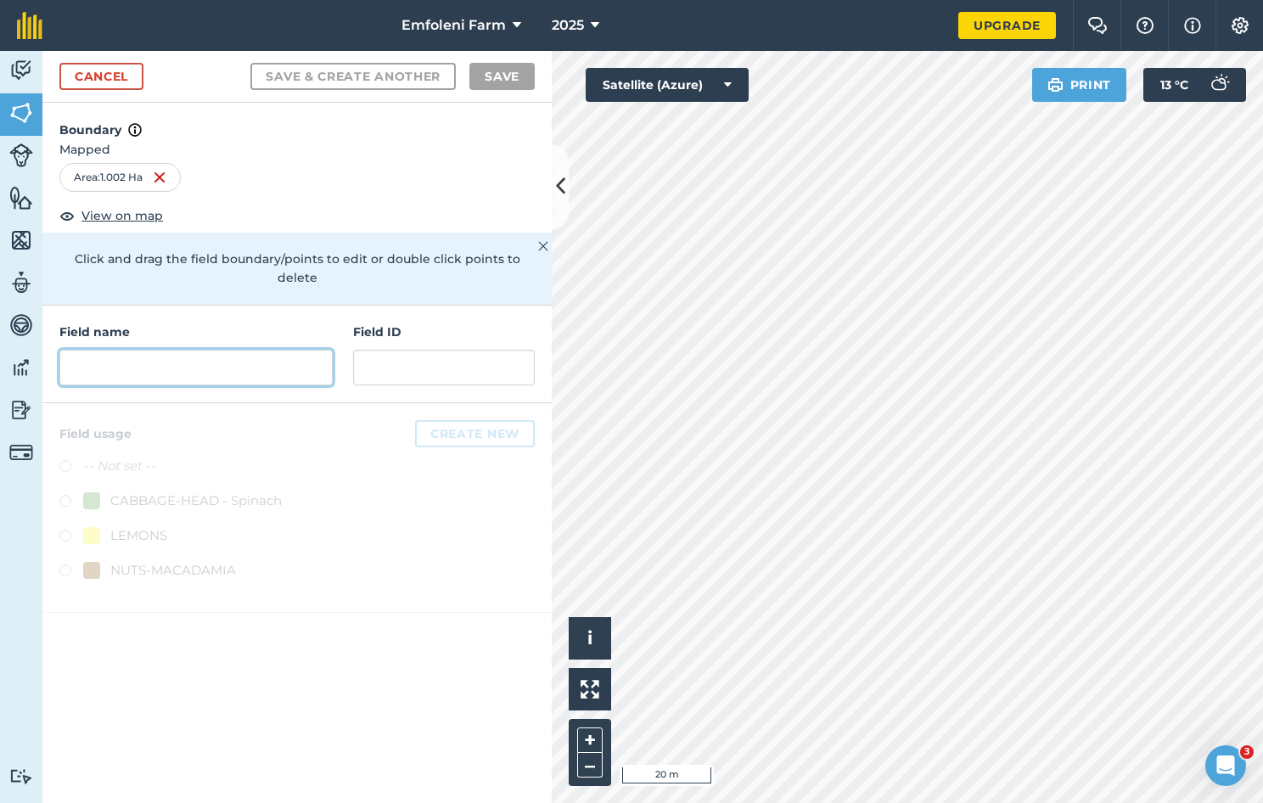
click at [166, 350] on input "text" at bounding box center [195, 368] width 273 height 36
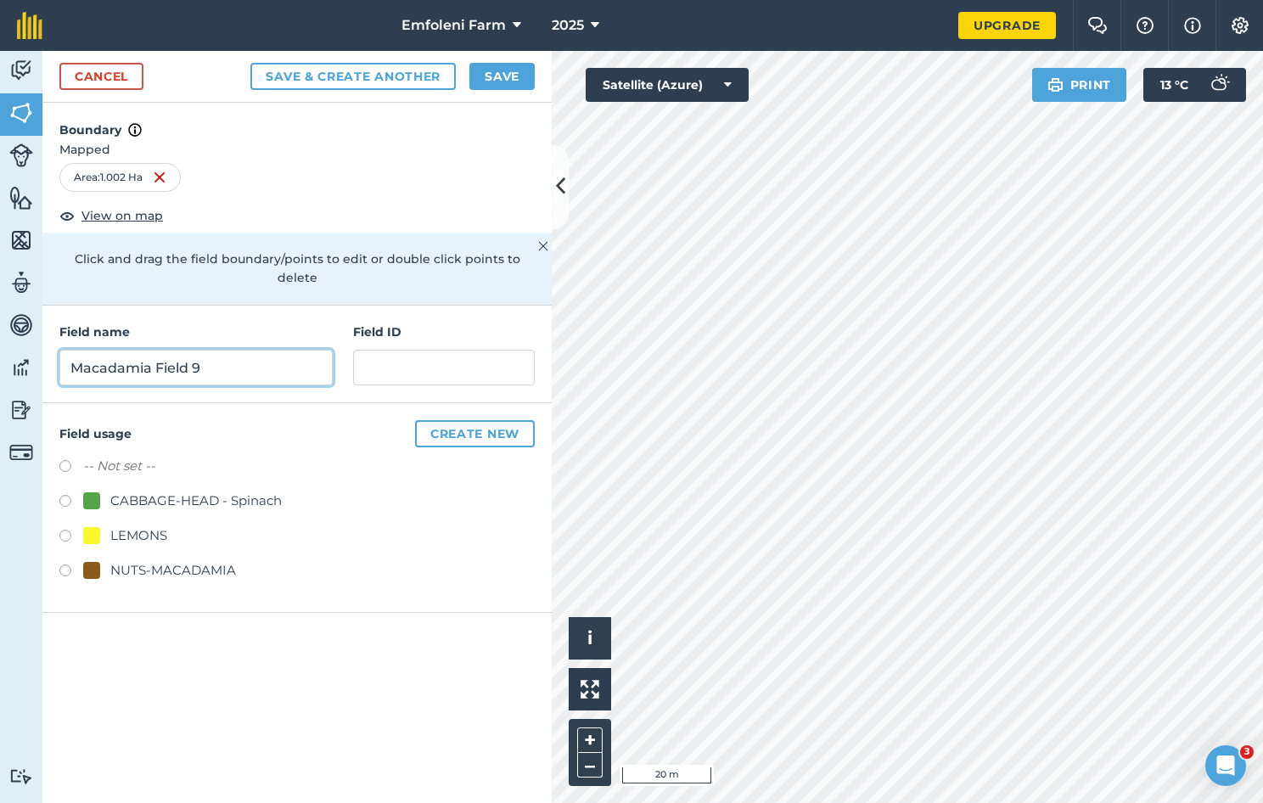
type input "Macadamia Field 9"
click at [63, 565] on label at bounding box center [71, 573] width 24 height 17
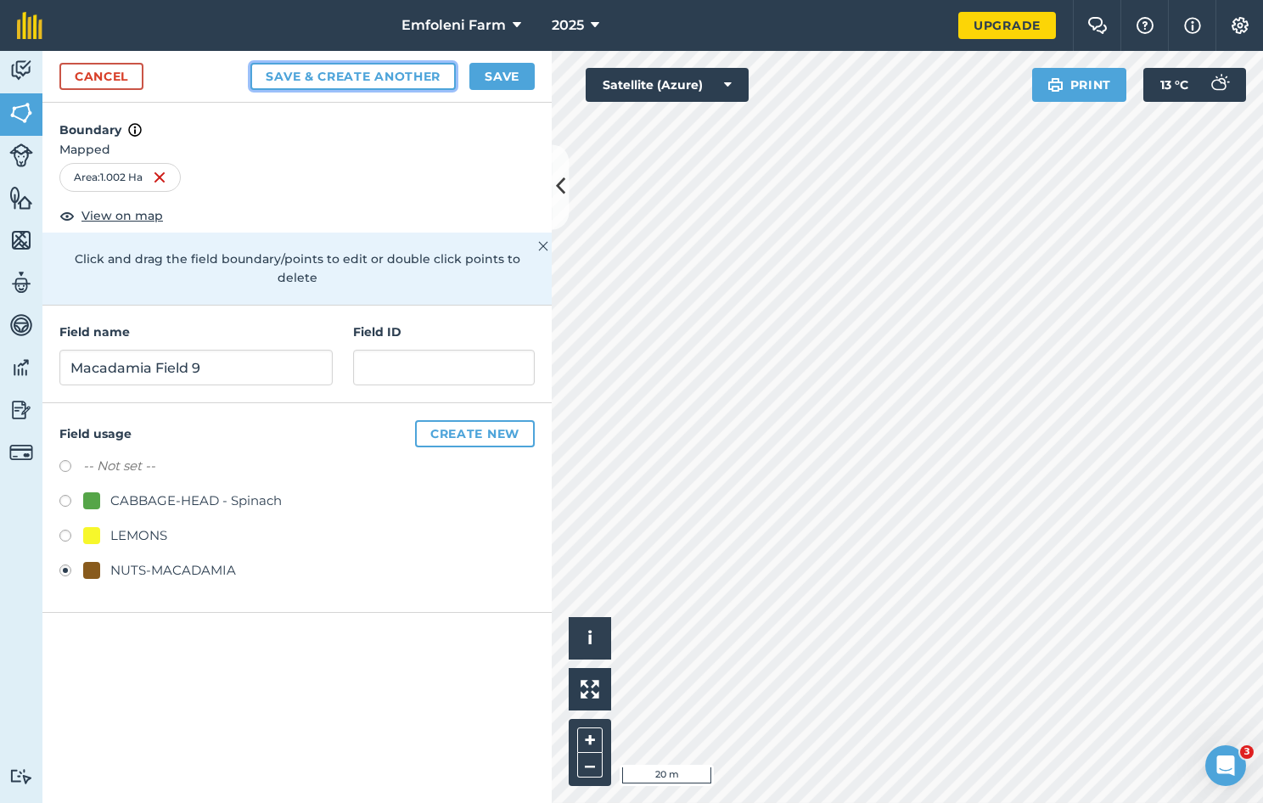
click at [403, 73] on button "Save & Create Another" at bounding box center [352, 76] width 205 height 27
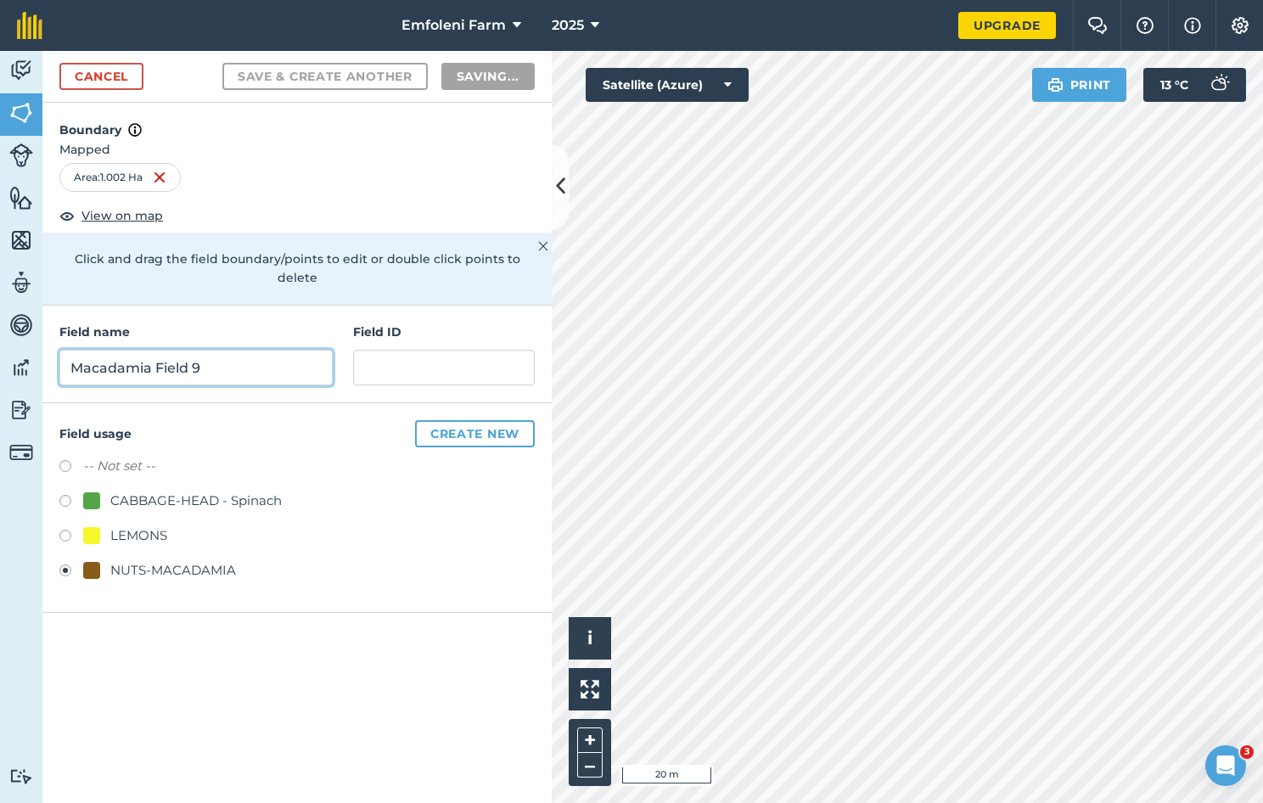
radio input "false"
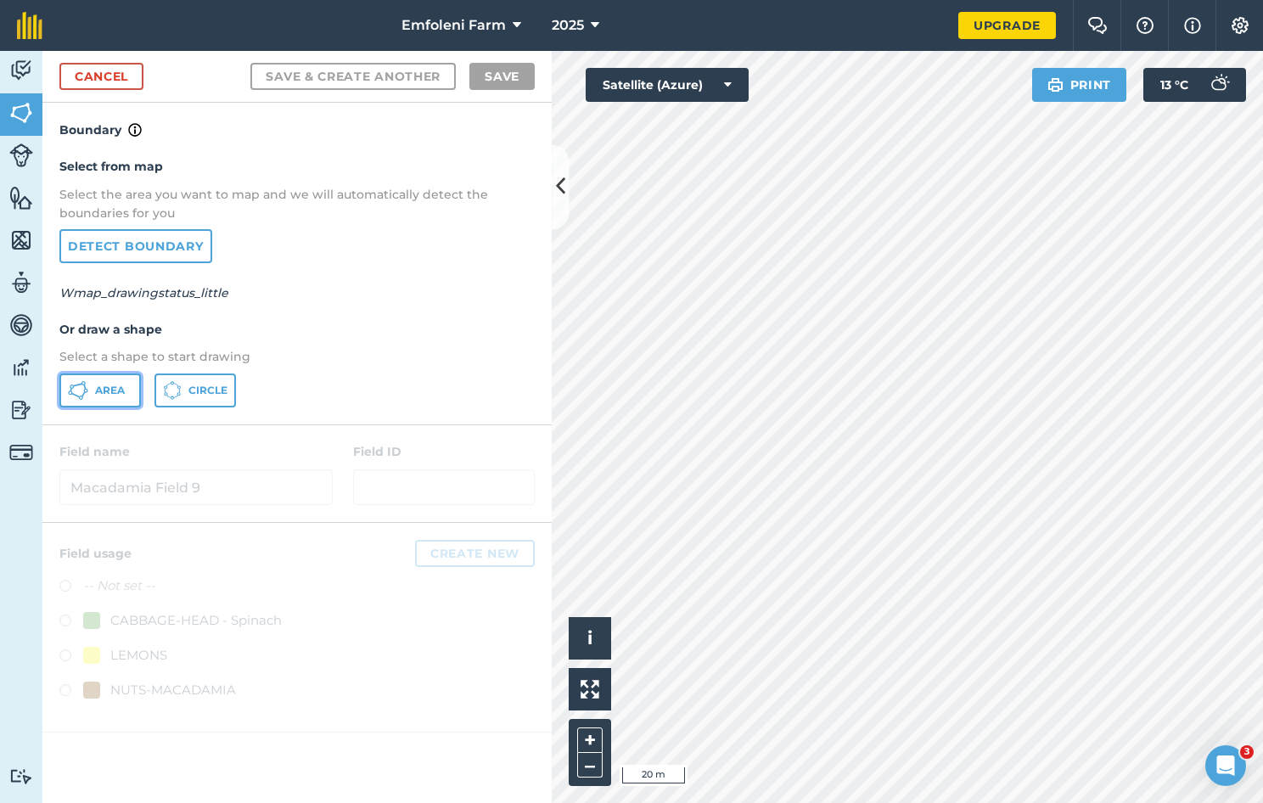
click at [109, 384] on span "Area" at bounding box center [110, 391] width 30 height 14
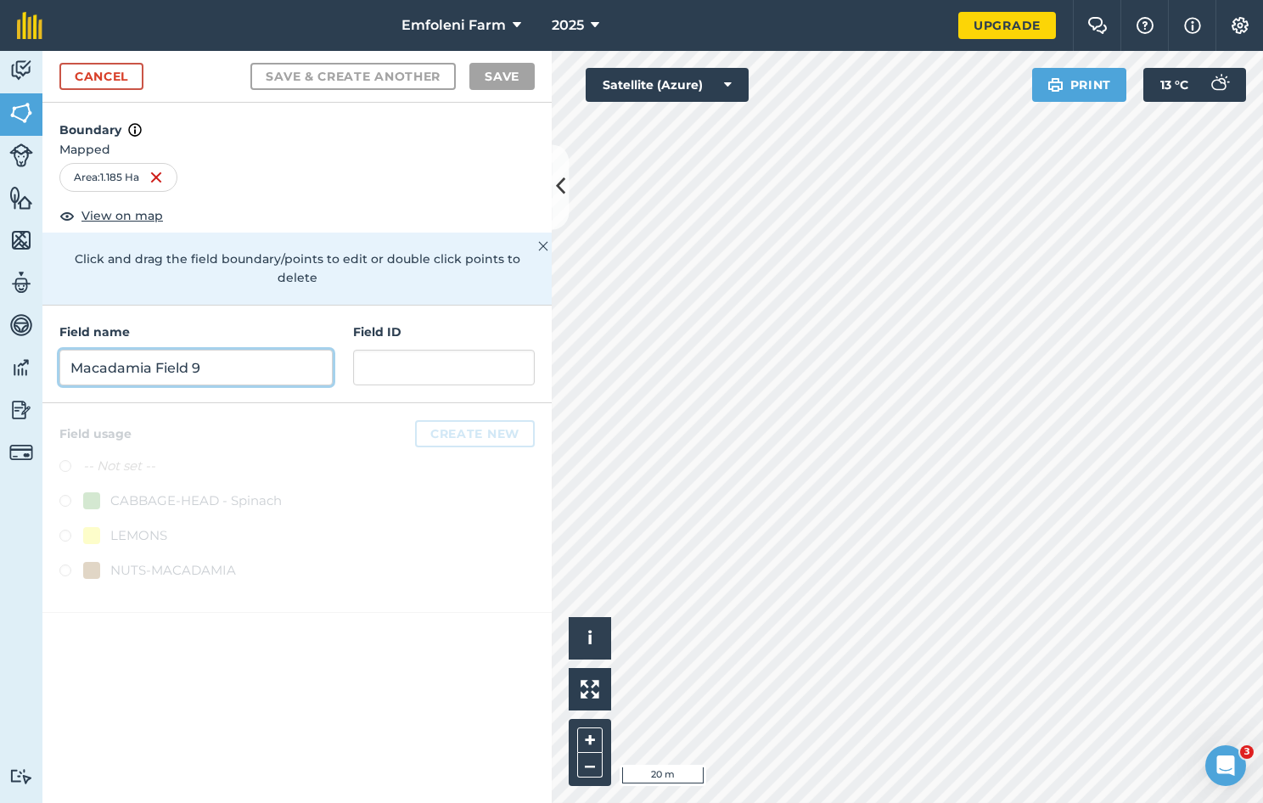
click at [115, 350] on input "Macadamia Field 9" at bounding box center [195, 368] width 273 height 36
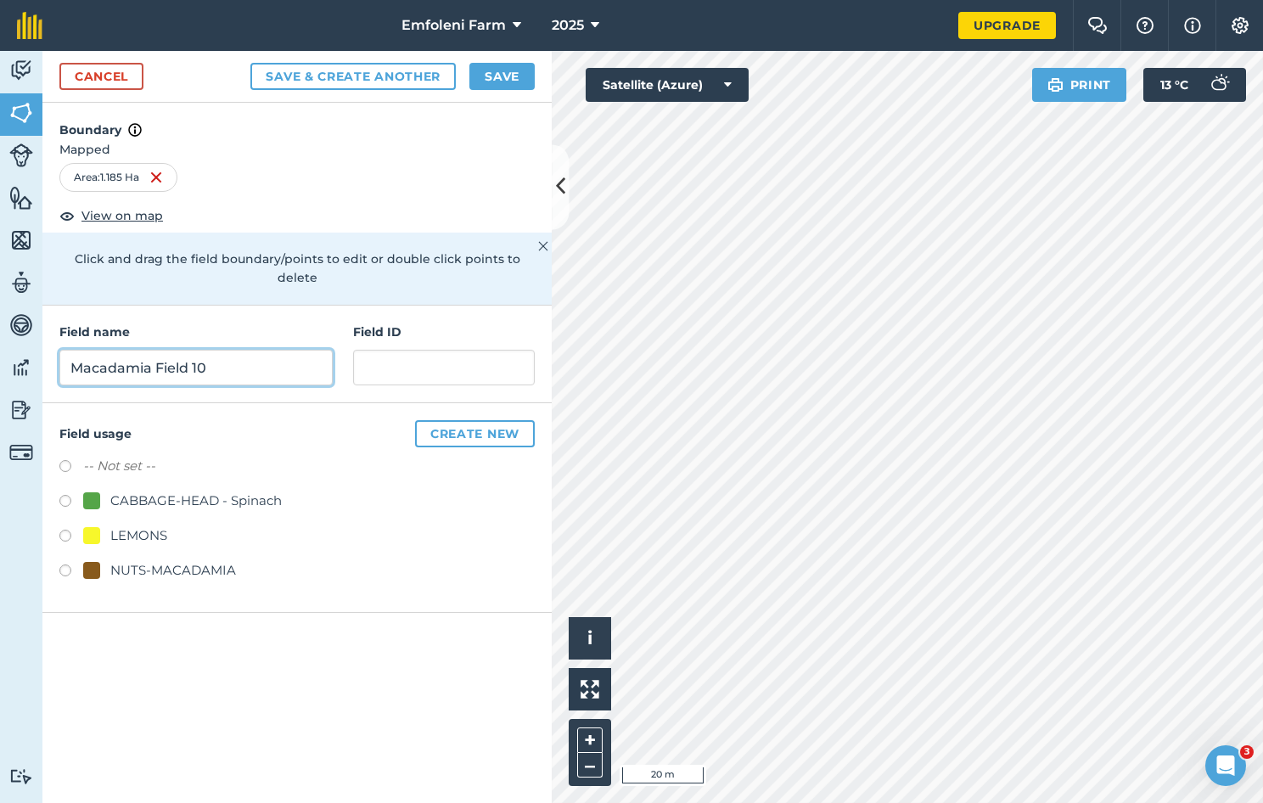
type input "Macadamia Field 10"
click at [65, 565] on label at bounding box center [71, 573] width 24 height 17
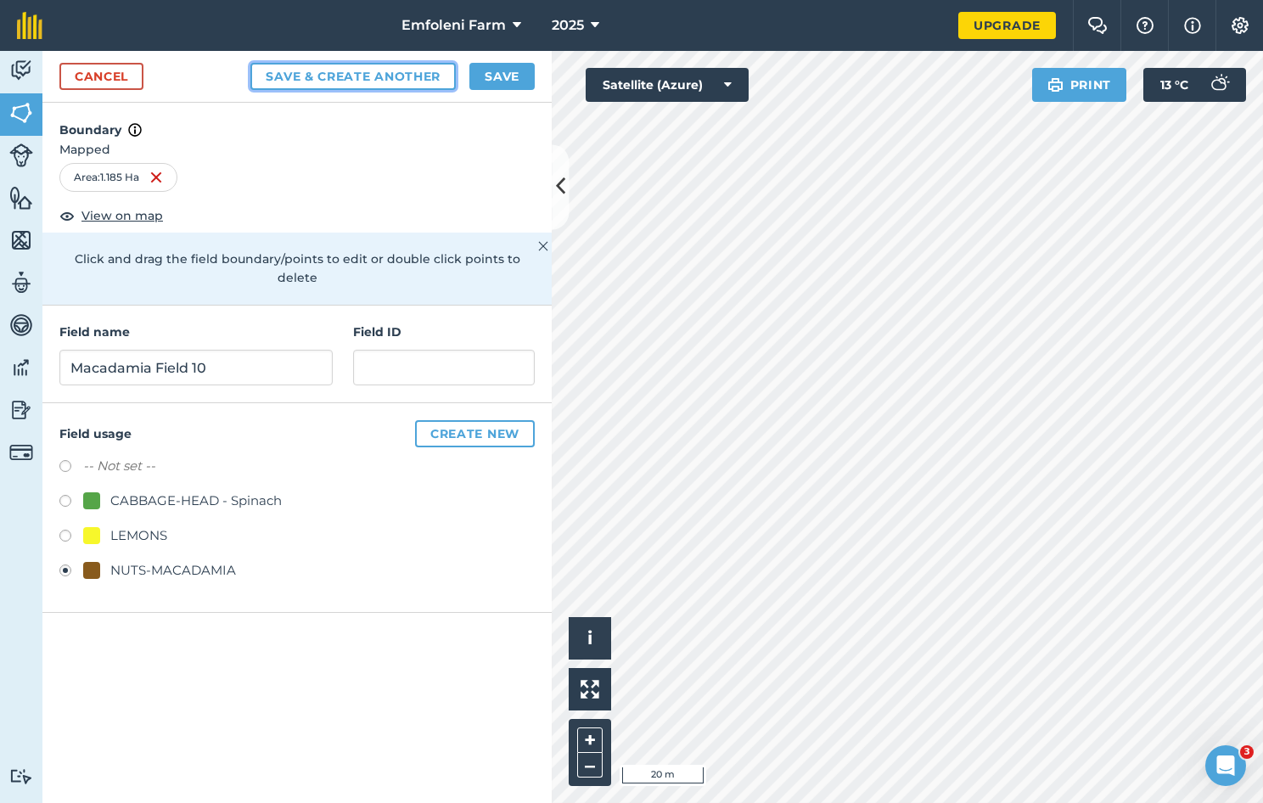
click at [334, 75] on button "Save & Create Another" at bounding box center [352, 76] width 205 height 27
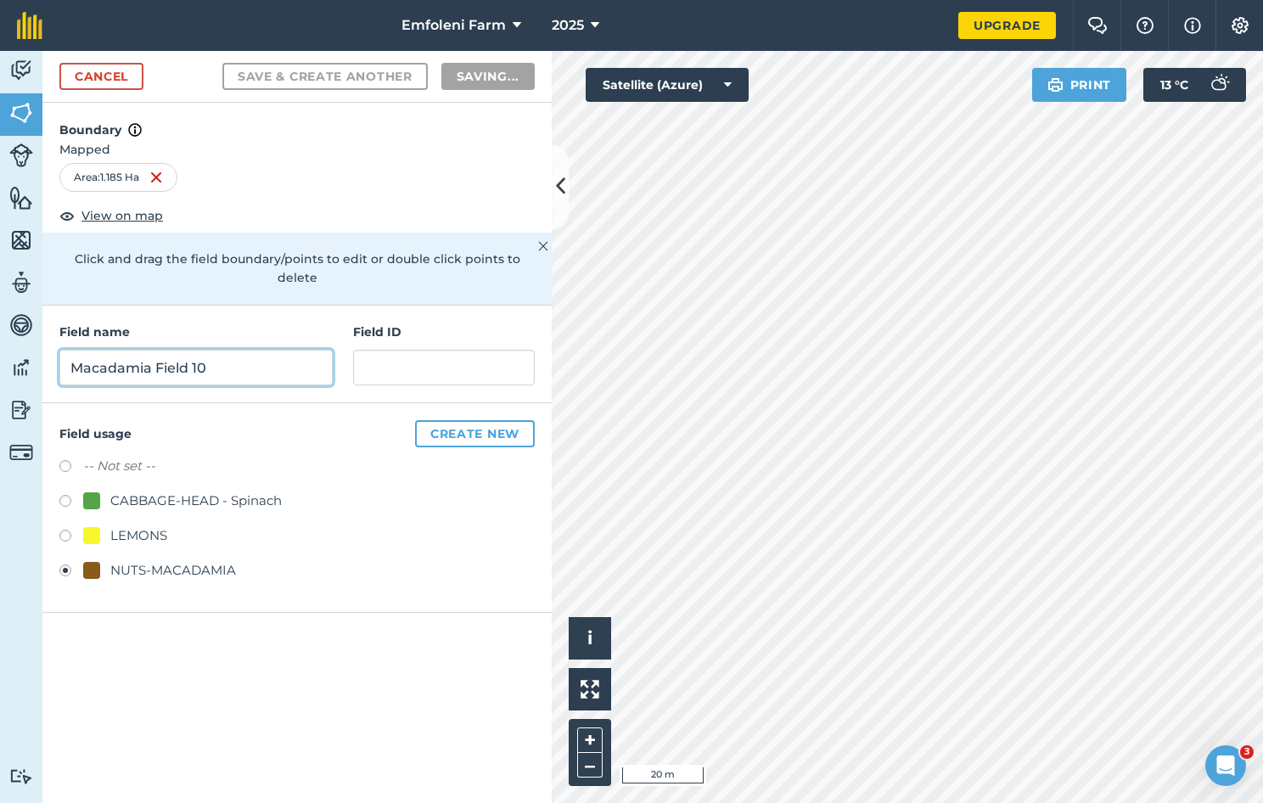
radio input "false"
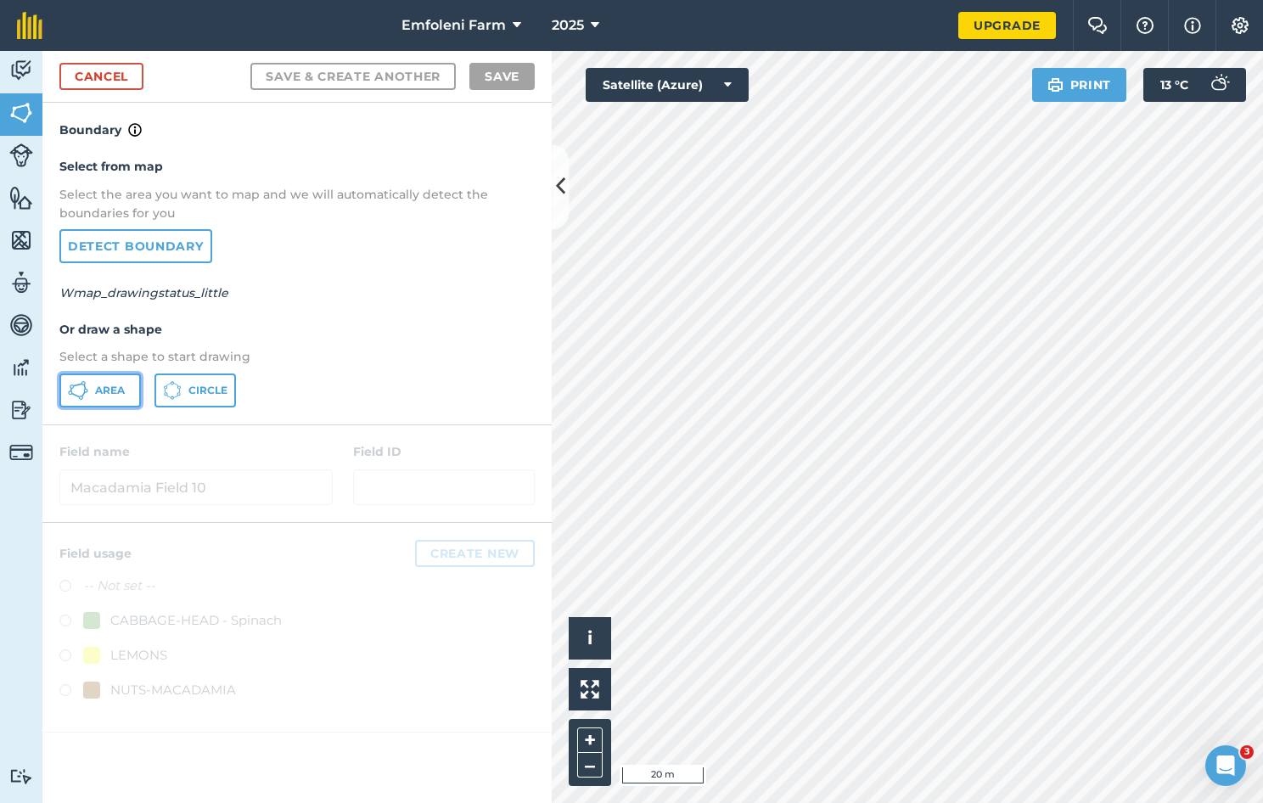
click at [92, 385] on button "Area" at bounding box center [100, 391] width 82 height 34
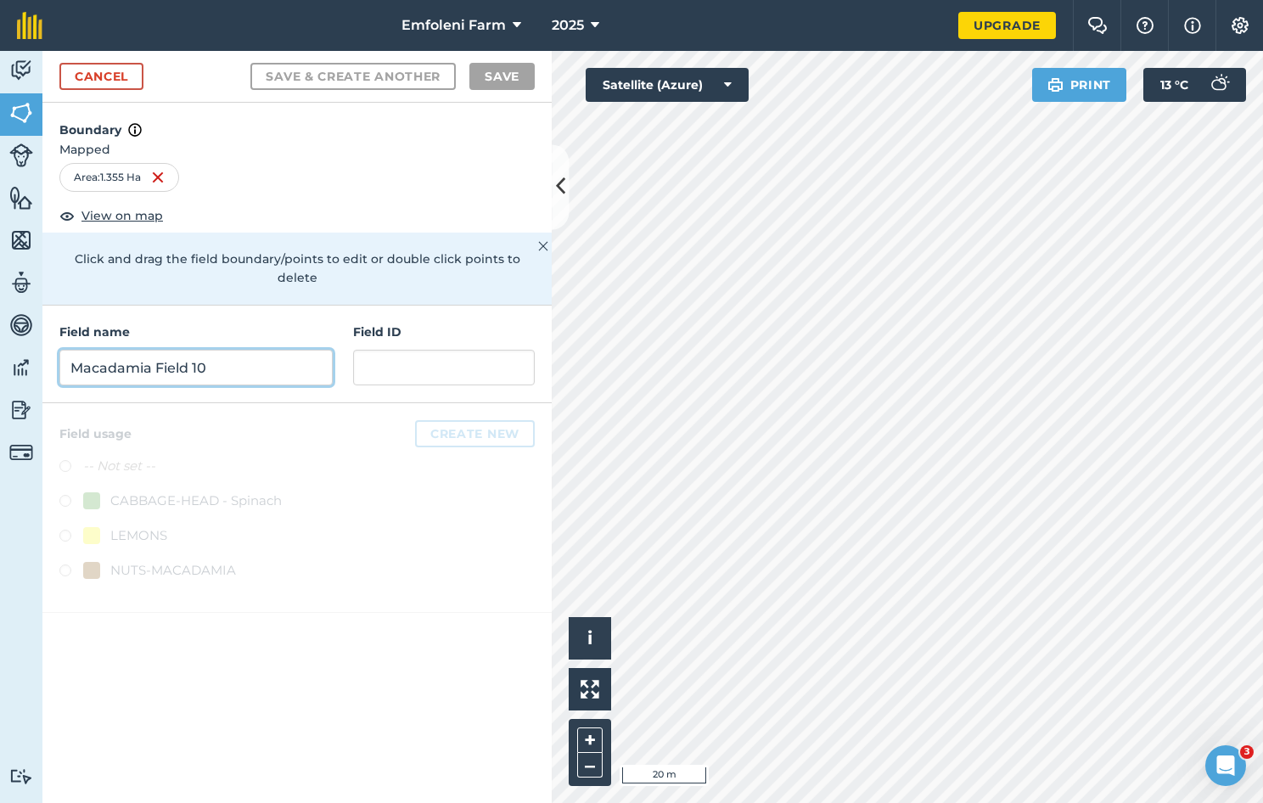
click at [143, 350] on input "Macadamia Field 10" at bounding box center [195, 368] width 273 height 36
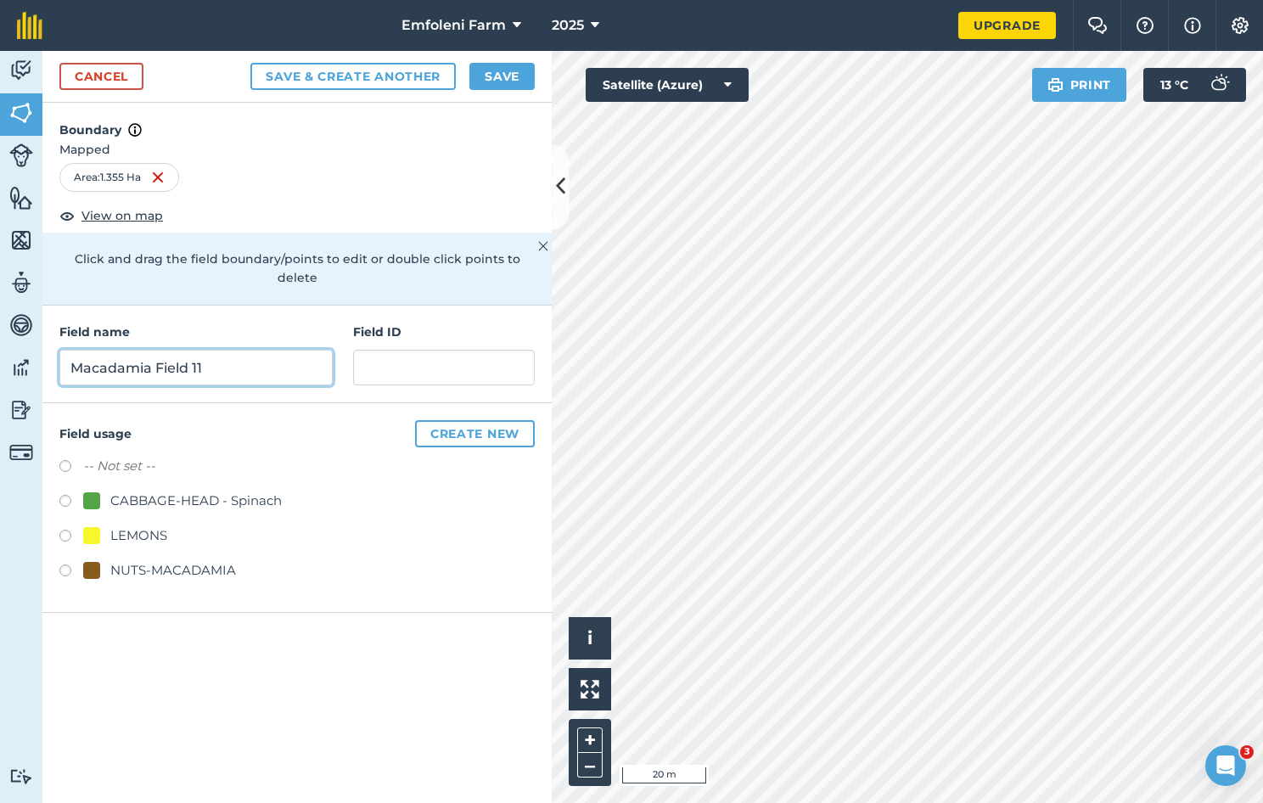
type input "Macadamia Field 11"
click at [66, 565] on label at bounding box center [71, 573] width 24 height 17
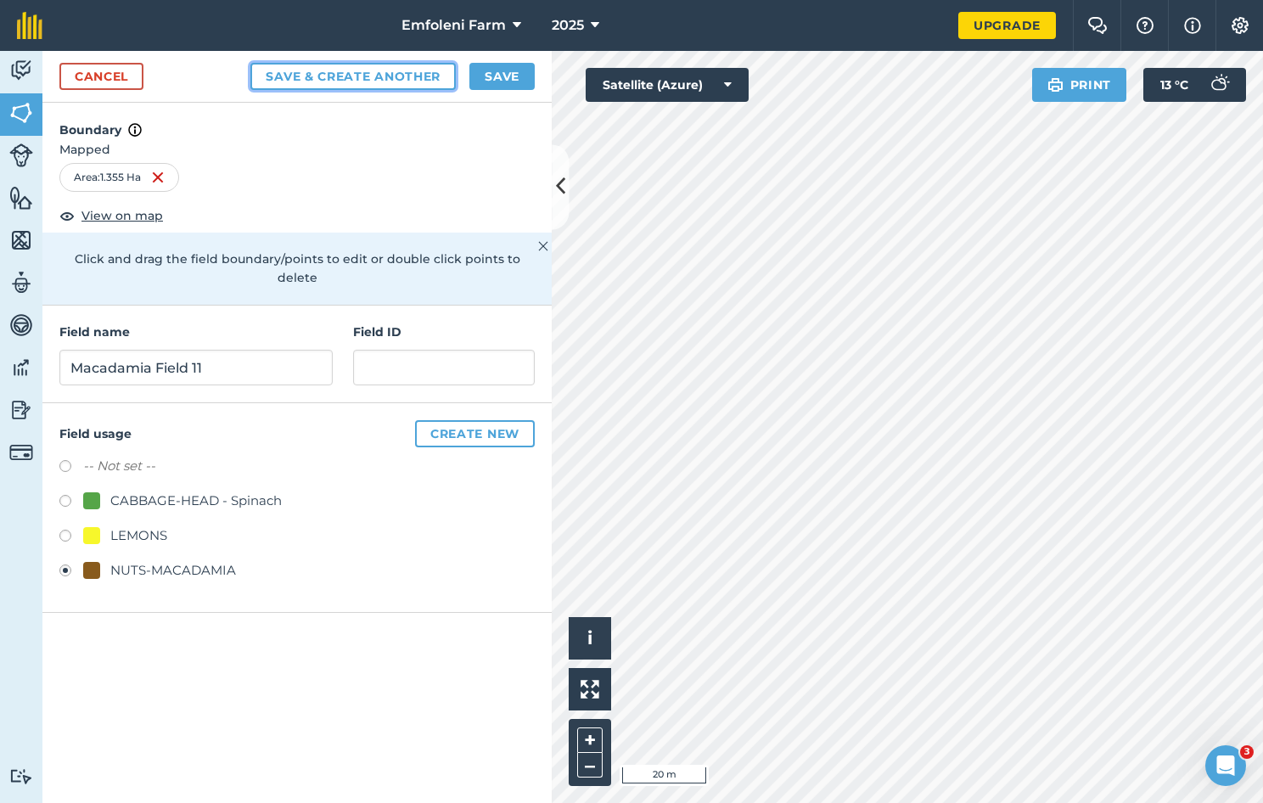
click at [411, 80] on button "Save & Create Another" at bounding box center [352, 76] width 205 height 27
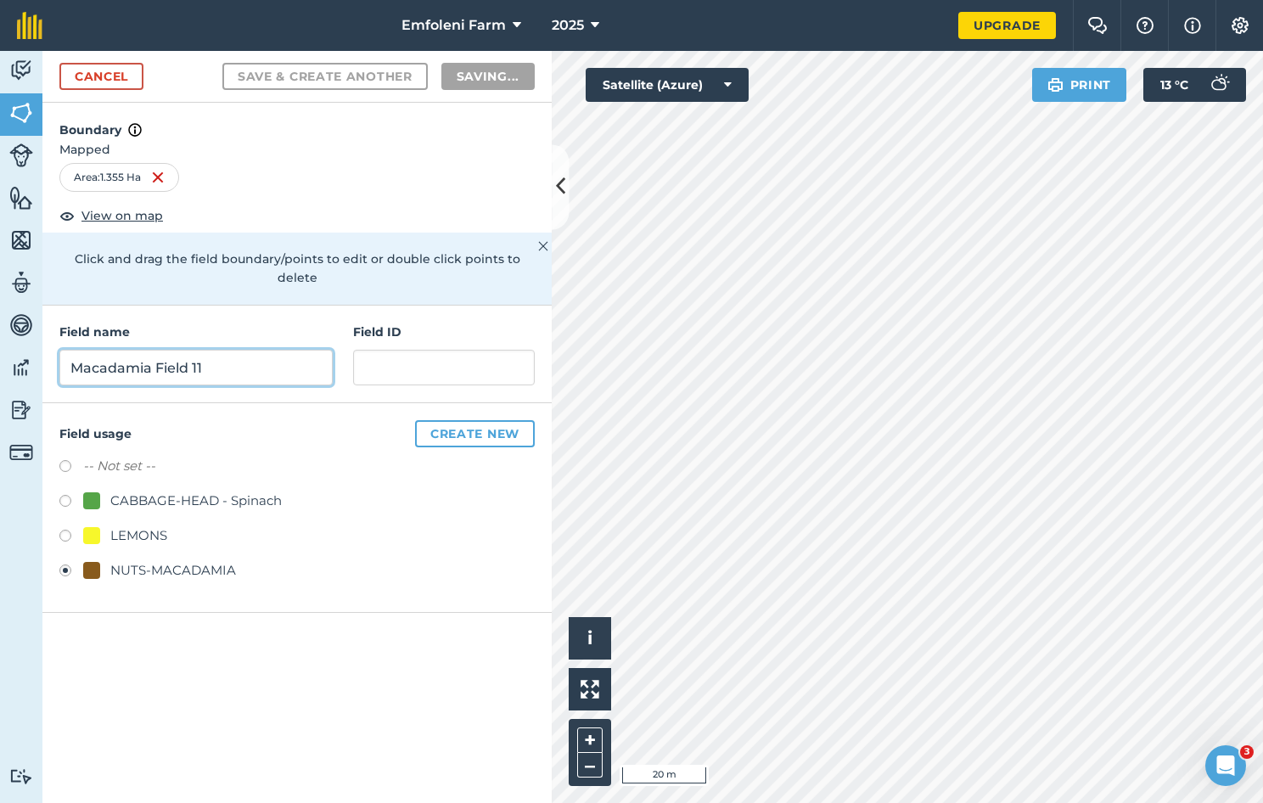
radio input "false"
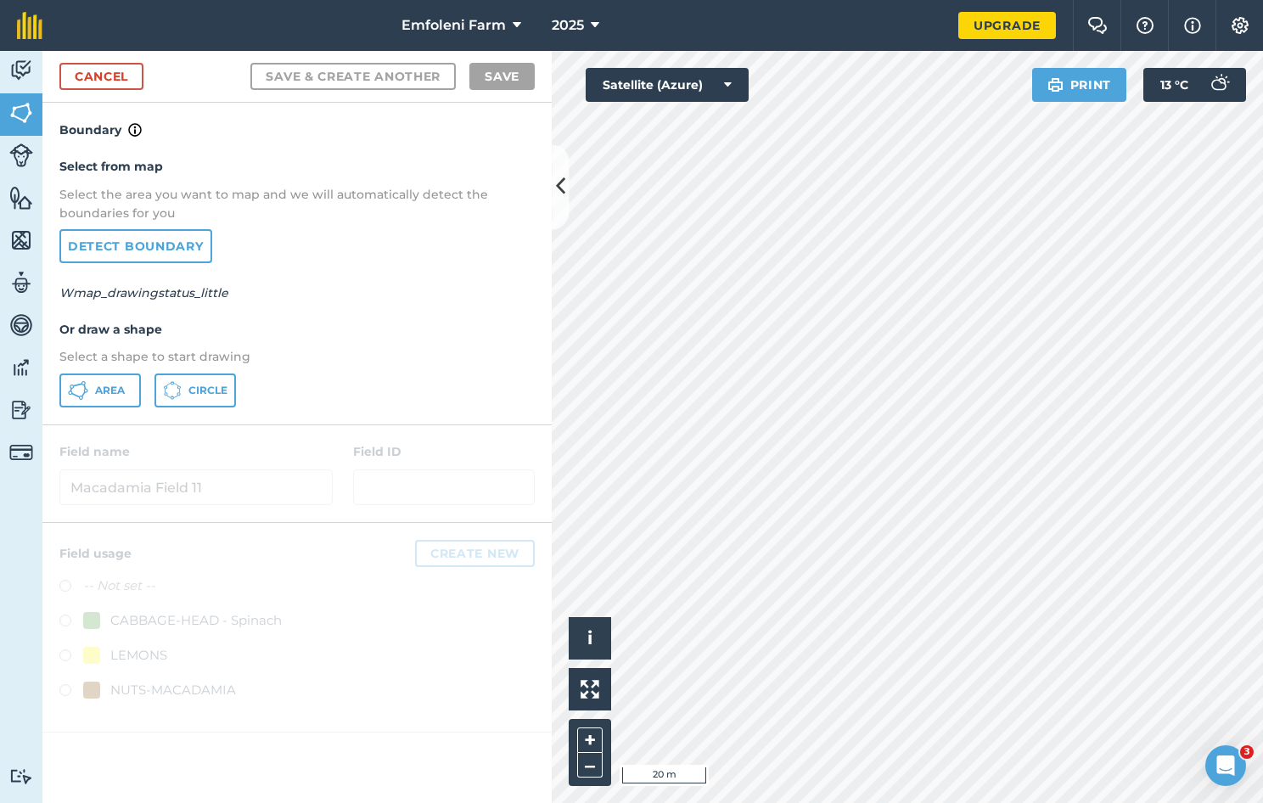
click at [652, 38] on div "Emfoleni Farm 2025 Upgrade Farm Chat Help Info Settings Map printing is not ava…" at bounding box center [631, 401] width 1263 height 803
click at [115, 384] on span "Area" at bounding box center [110, 391] width 30 height 14
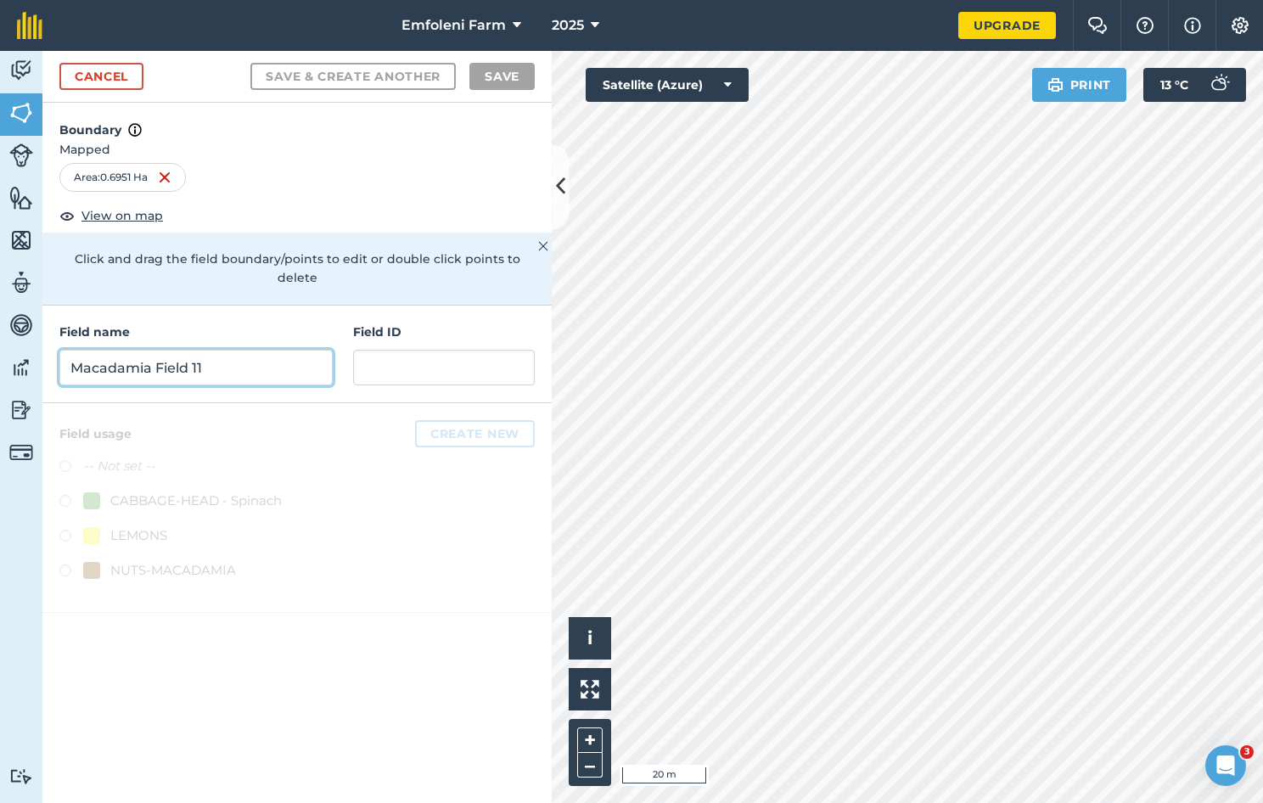
click at [169, 350] on input "Macadamia Field 11" at bounding box center [195, 368] width 273 height 36
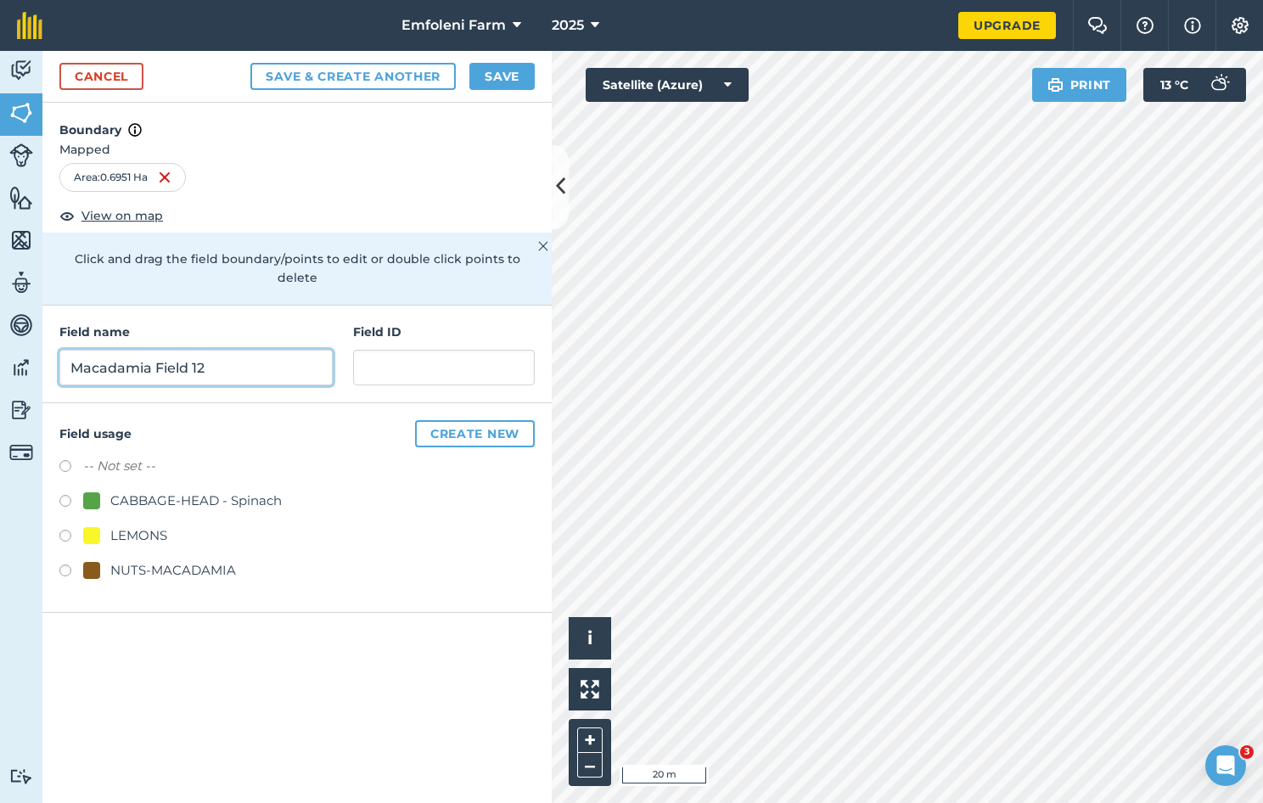
type input "Macadamia Field 12"
click at [65, 565] on label at bounding box center [71, 573] width 24 height 17
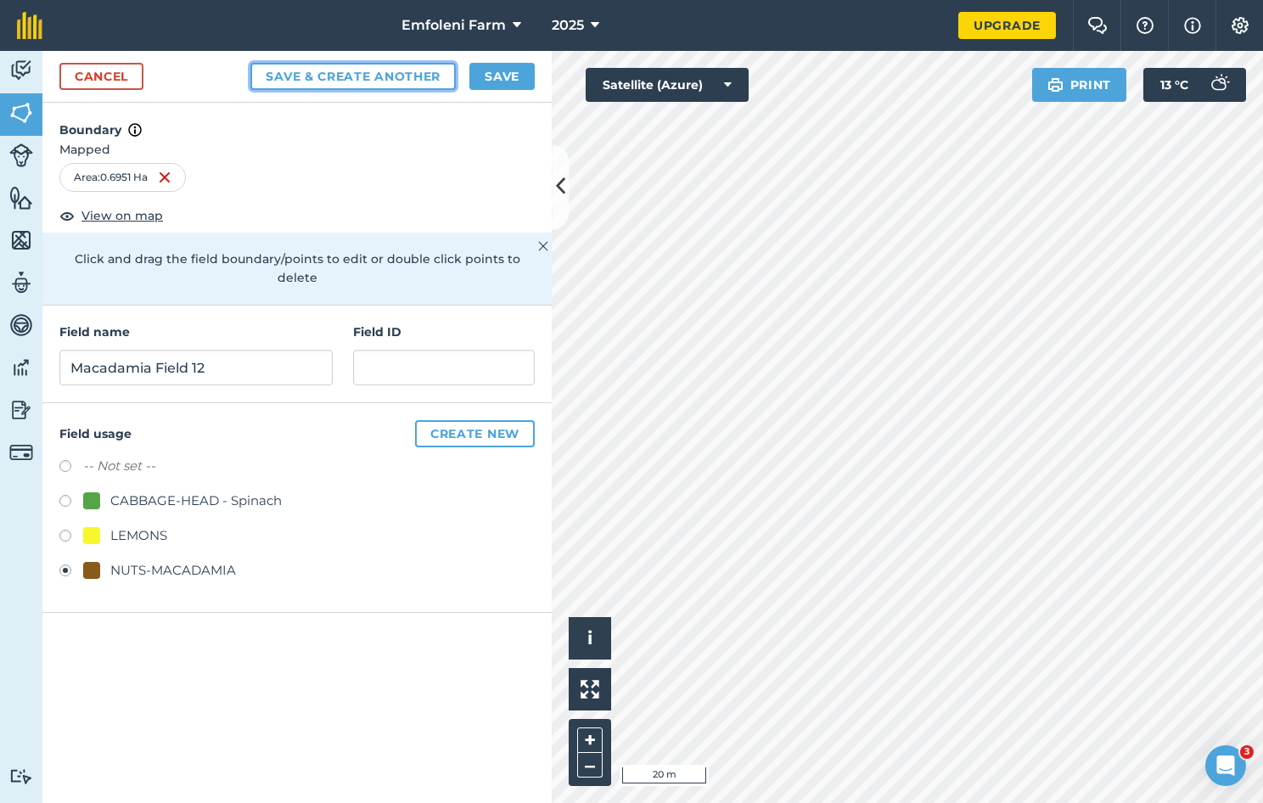
click at [404, 77] on button "Save & Create Another" at bounding box center [352, 76] width 205 height 27
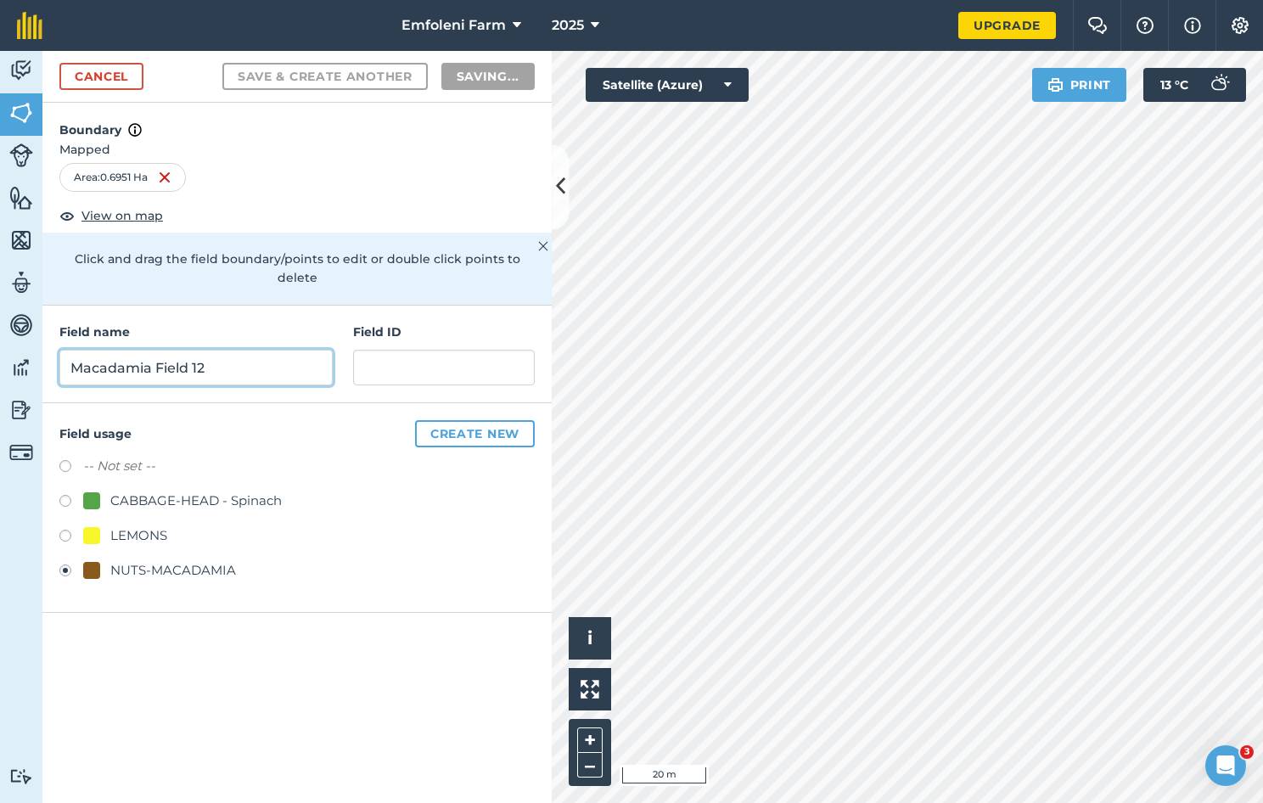
radio input "false"
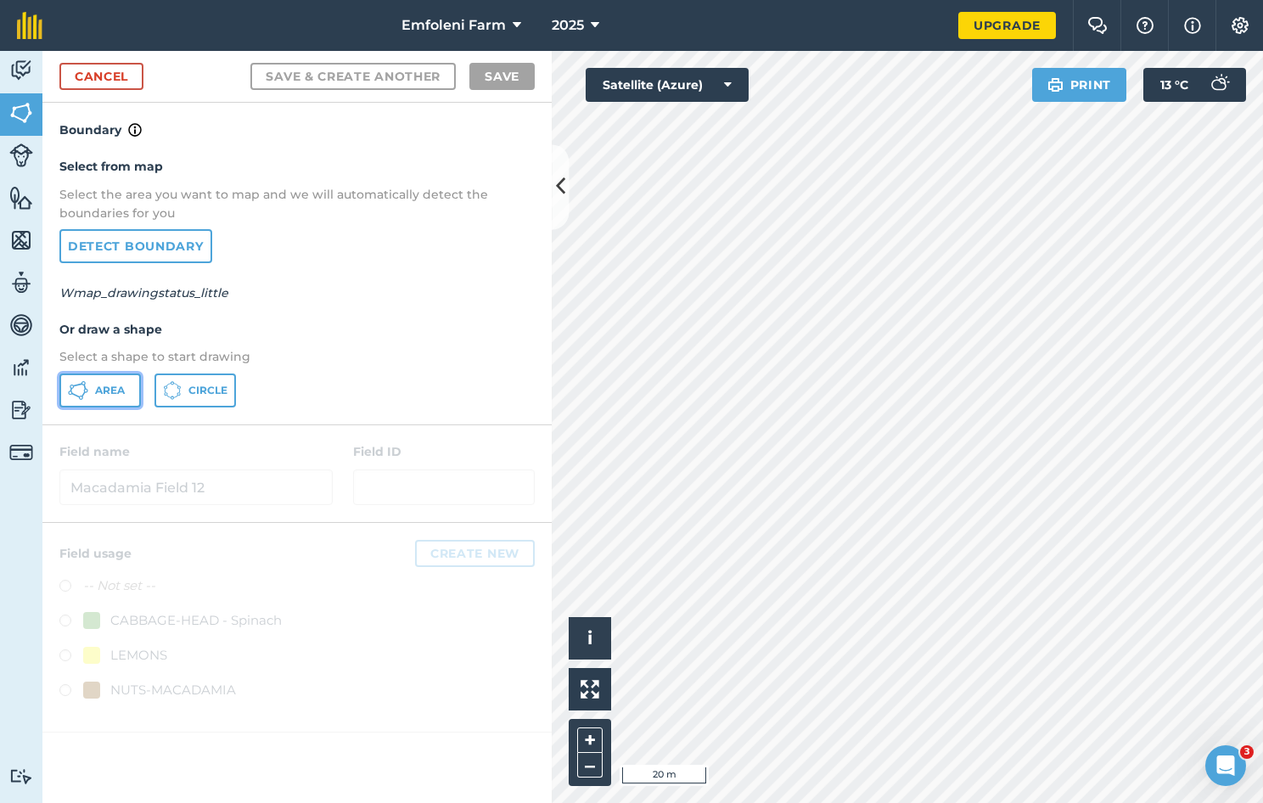
click at [104, 396] on button "Area" at bounding box center [100, 391] width 82 height 34
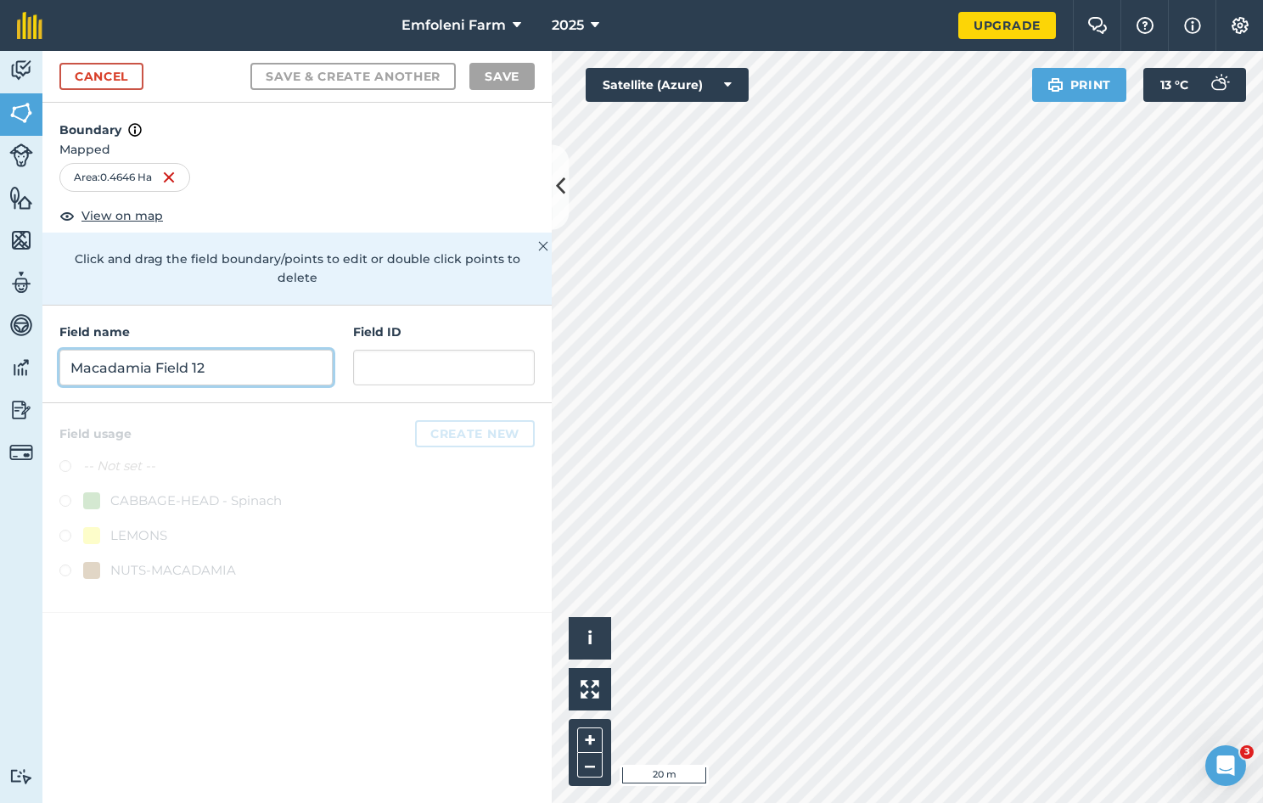
click at [224, 355] on input "Macadamia Field 12" at bounding box center [195, 368] width 273 height 36
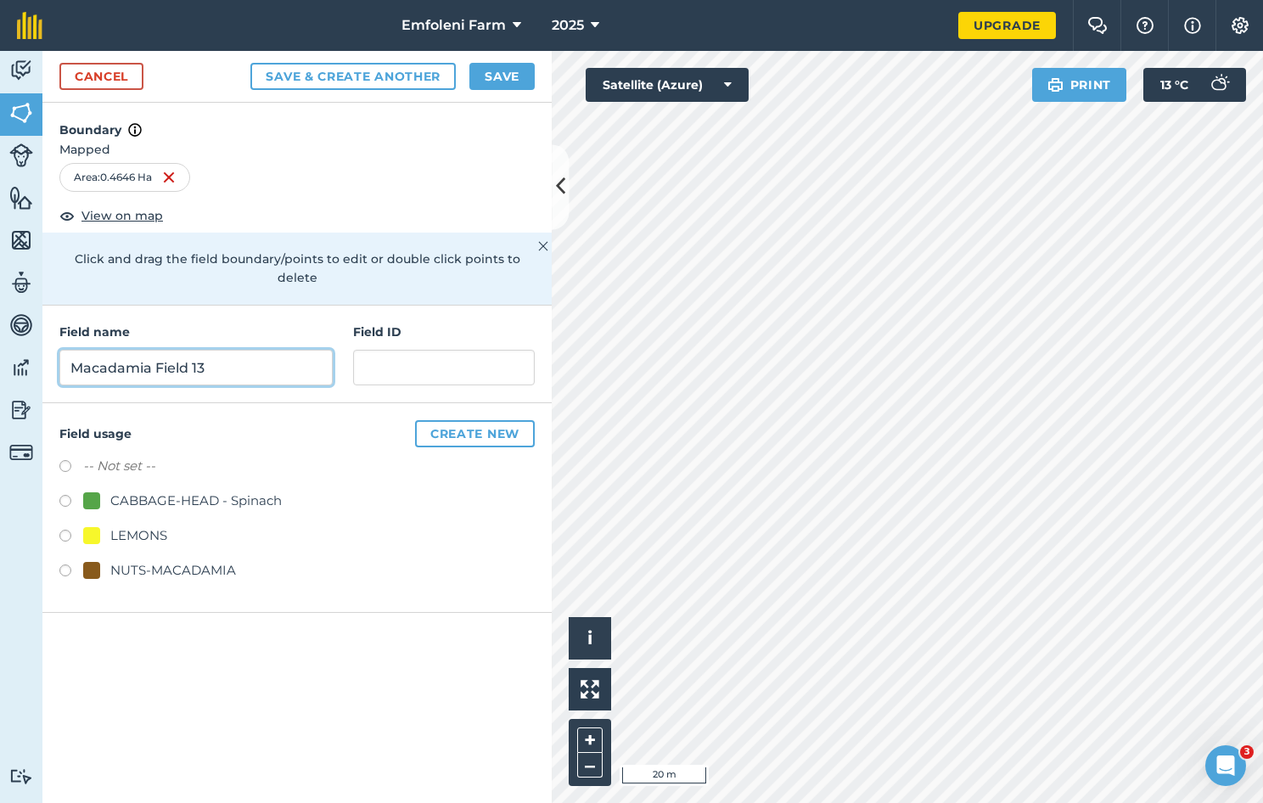
type input "Macadamia Field 13"
click at [65, 565] on label at bounding box center [71, 573] width 24 height 17
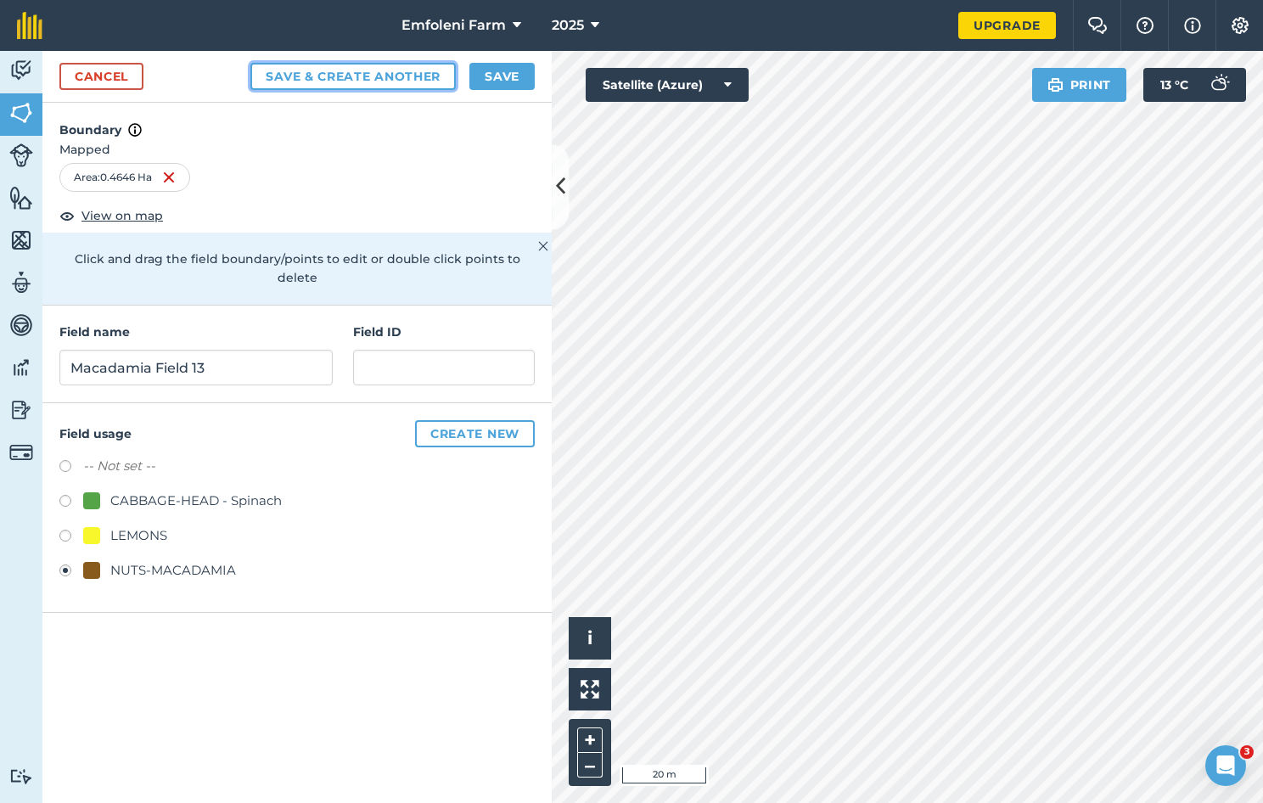
click at [370, 76] on button "Save & Create Another" at bounding box center [352, 76] width 205 height 27
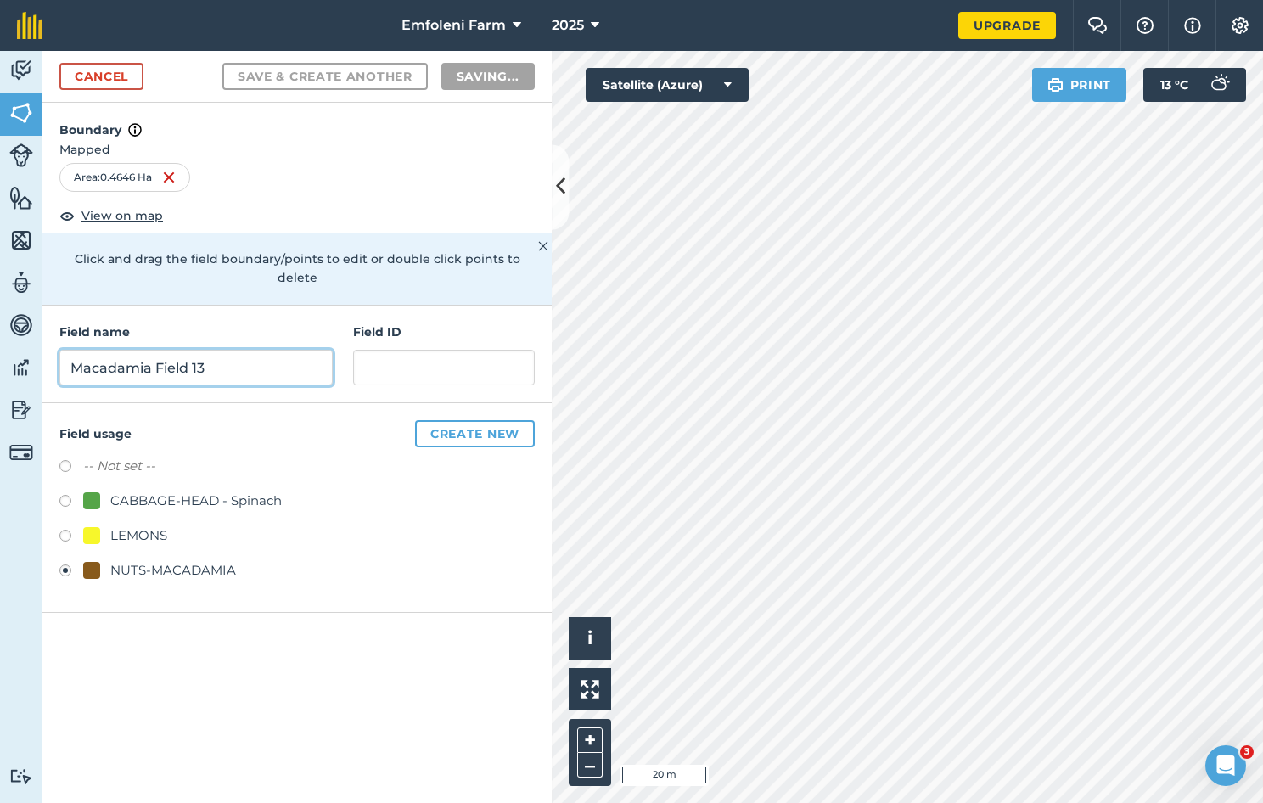
radio input "false"
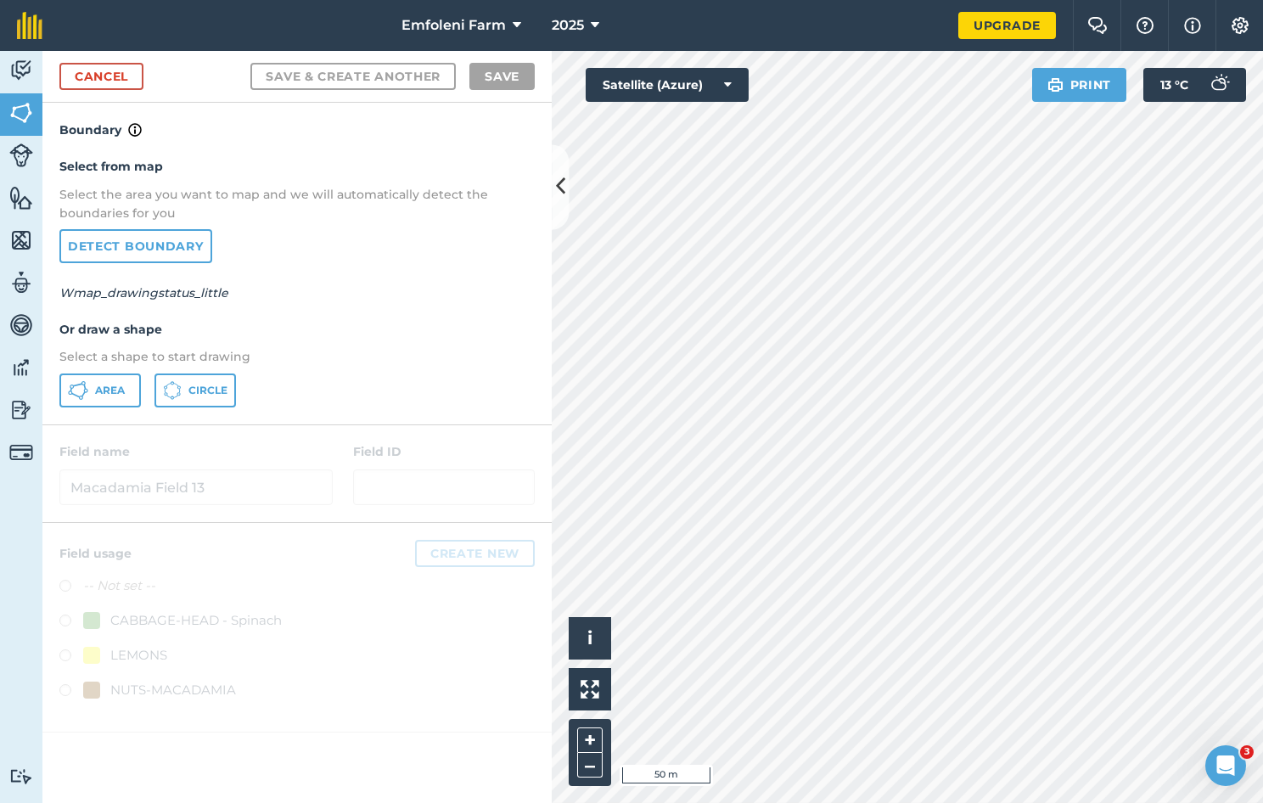
click at [1262, 358] on html "Emfoleni Farm 2025 Upgrade Farm Chat Help Info Settings Map printing is not ava…" at bounding box center [631, 401] width 1263 height 803
click at [104, 378] on button "Area" at bounding box center [100, 391] width 82 height 34
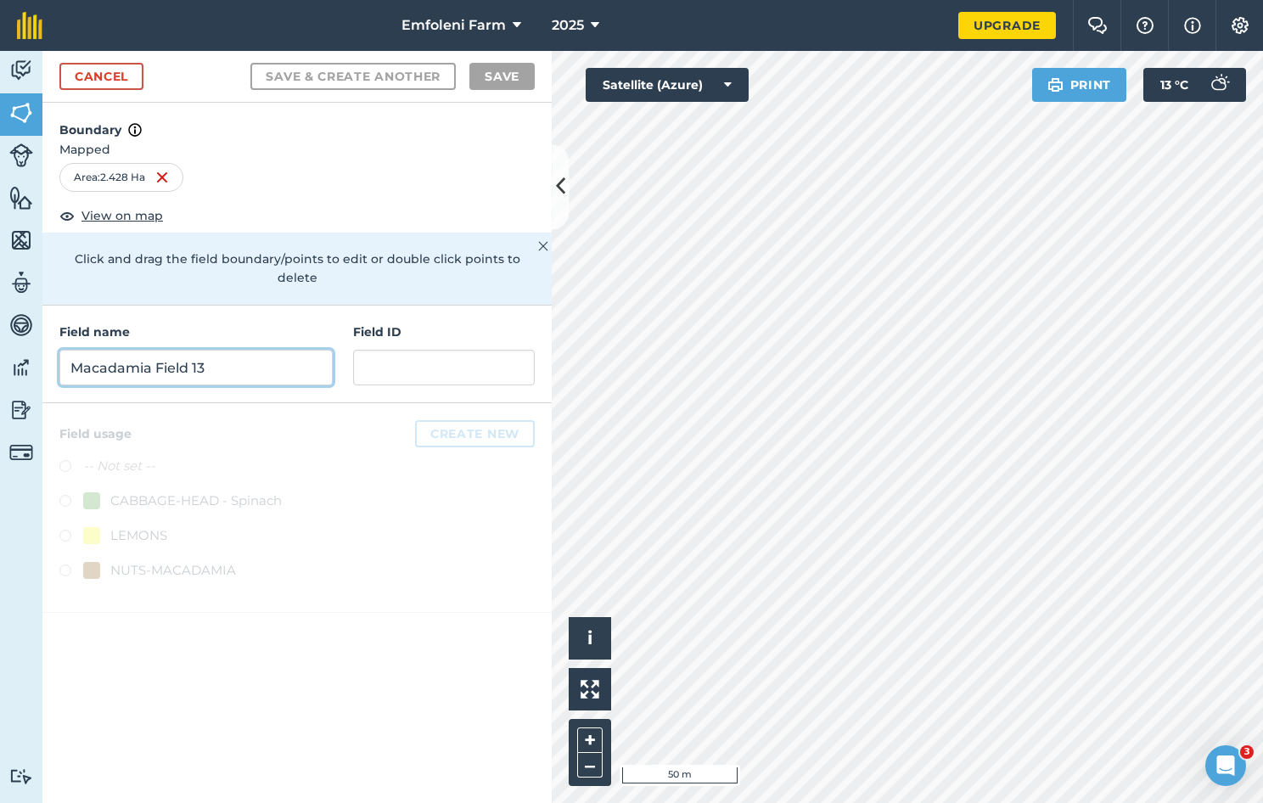
click at [284, 350] on input "Macadamia Field 13" at bounding box center [195, 368] width 273 height 36
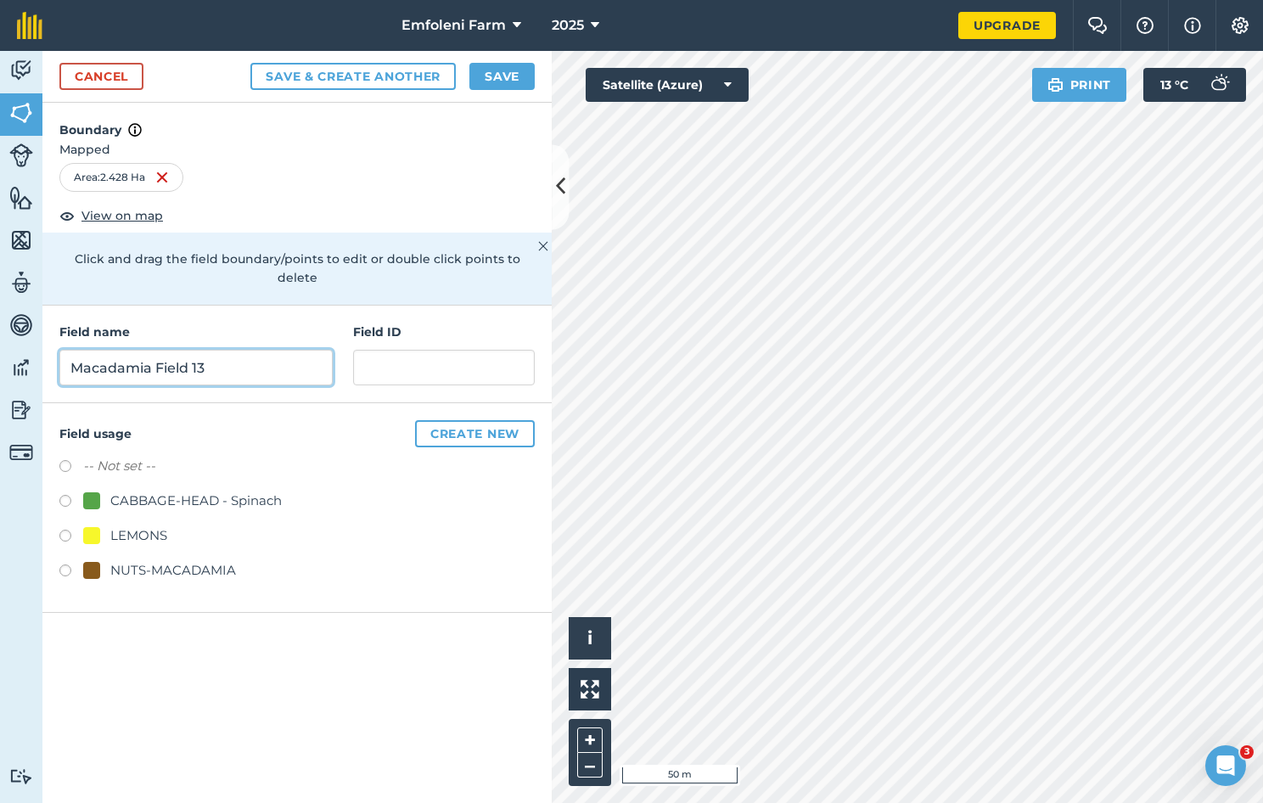
type input "Macadamia Field 13"
click at [114, 560] on div "NUTS-MACADAMIA" at bounding box center [173, 570] width 126 height 20
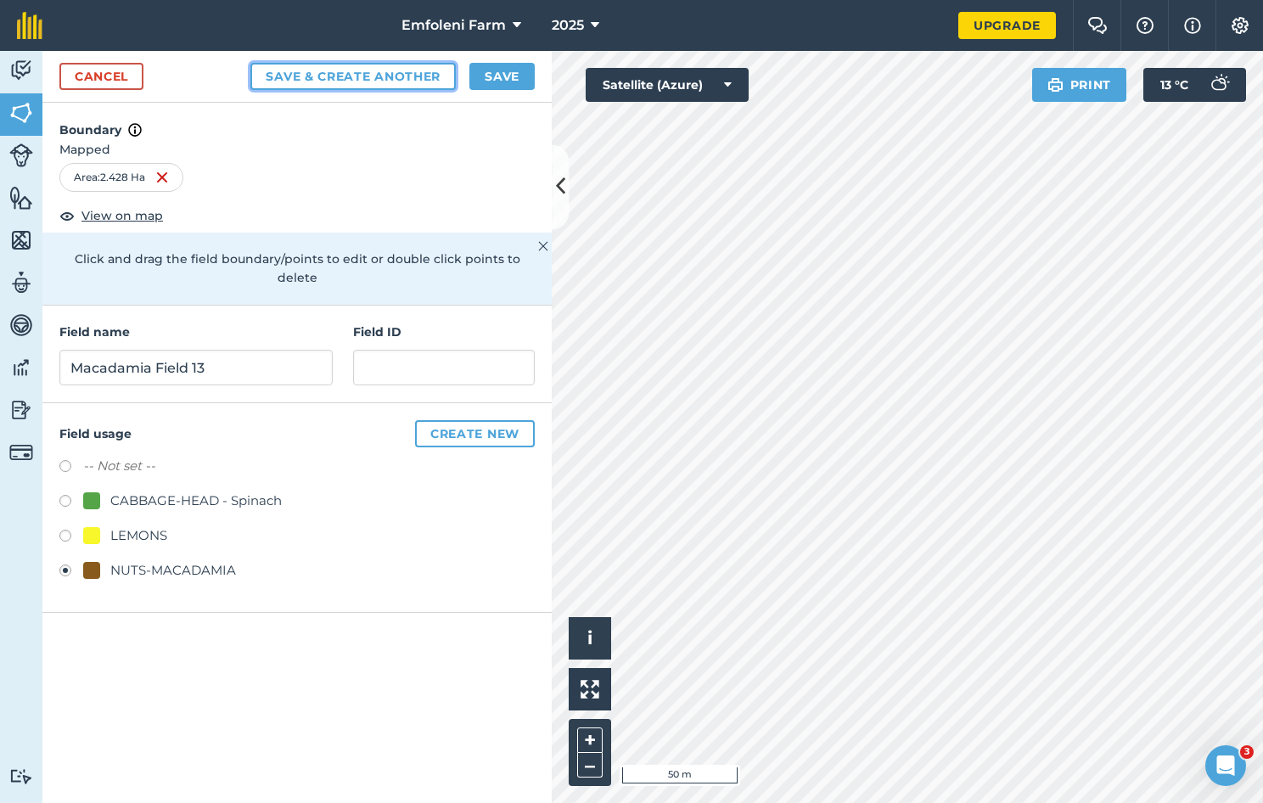
click at [397, 72] on button "Save & Create Another" at bounding box center [352, 76] width 205 height 27
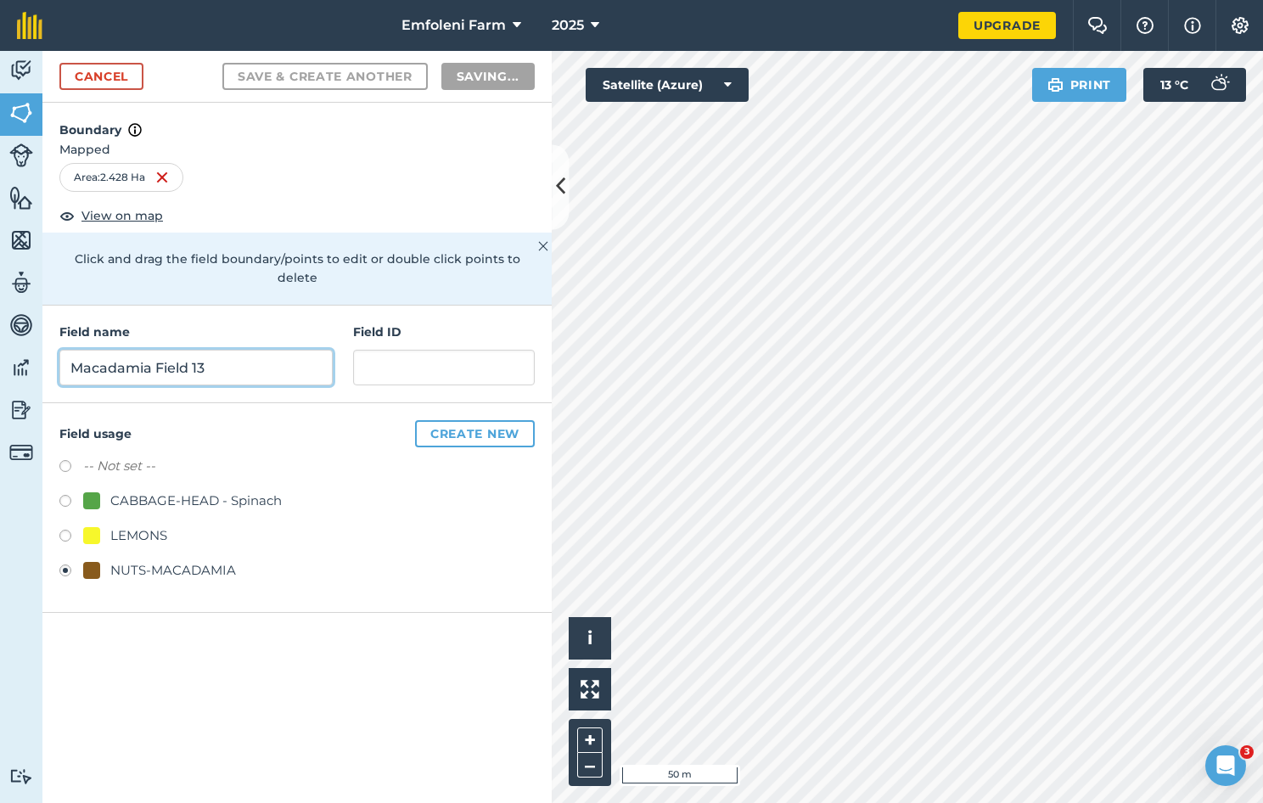
radio input "false"
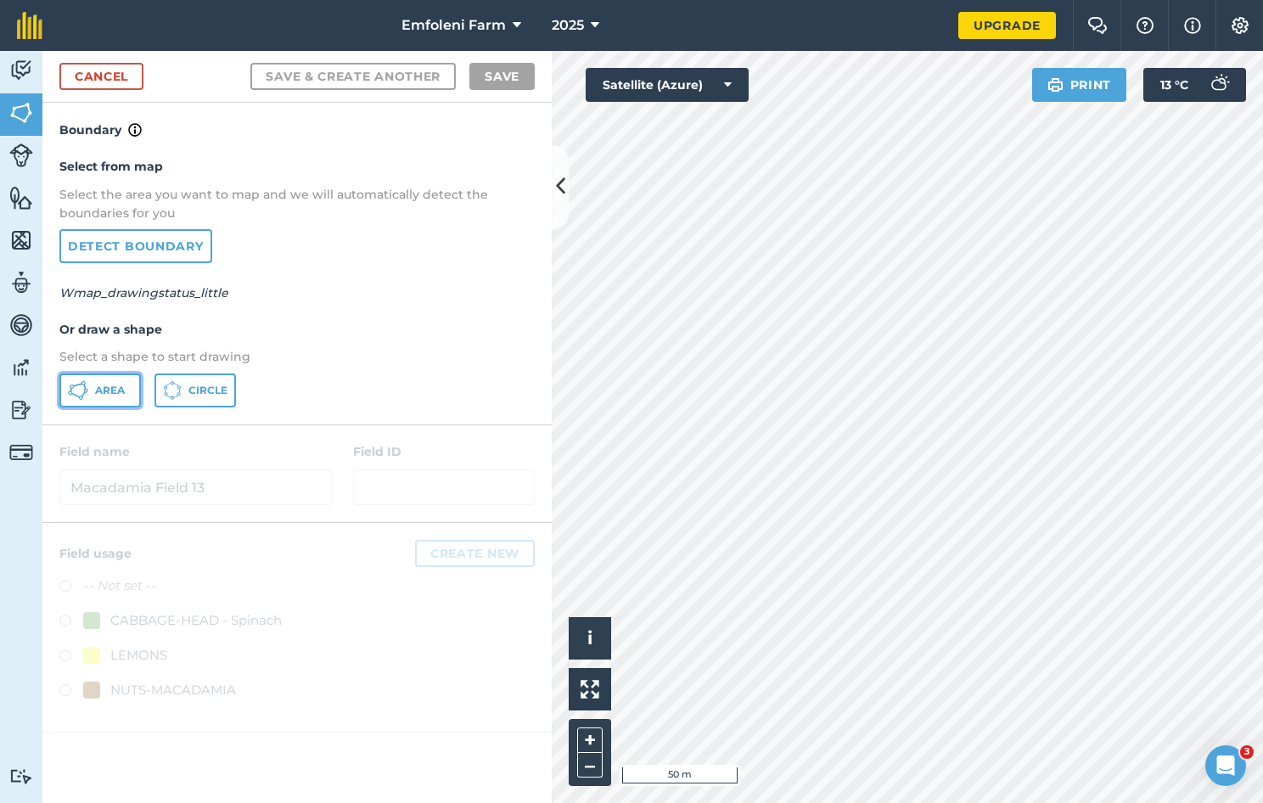
click at [86, 386] on icon at bounding box center [78, 390] width 20 height 20
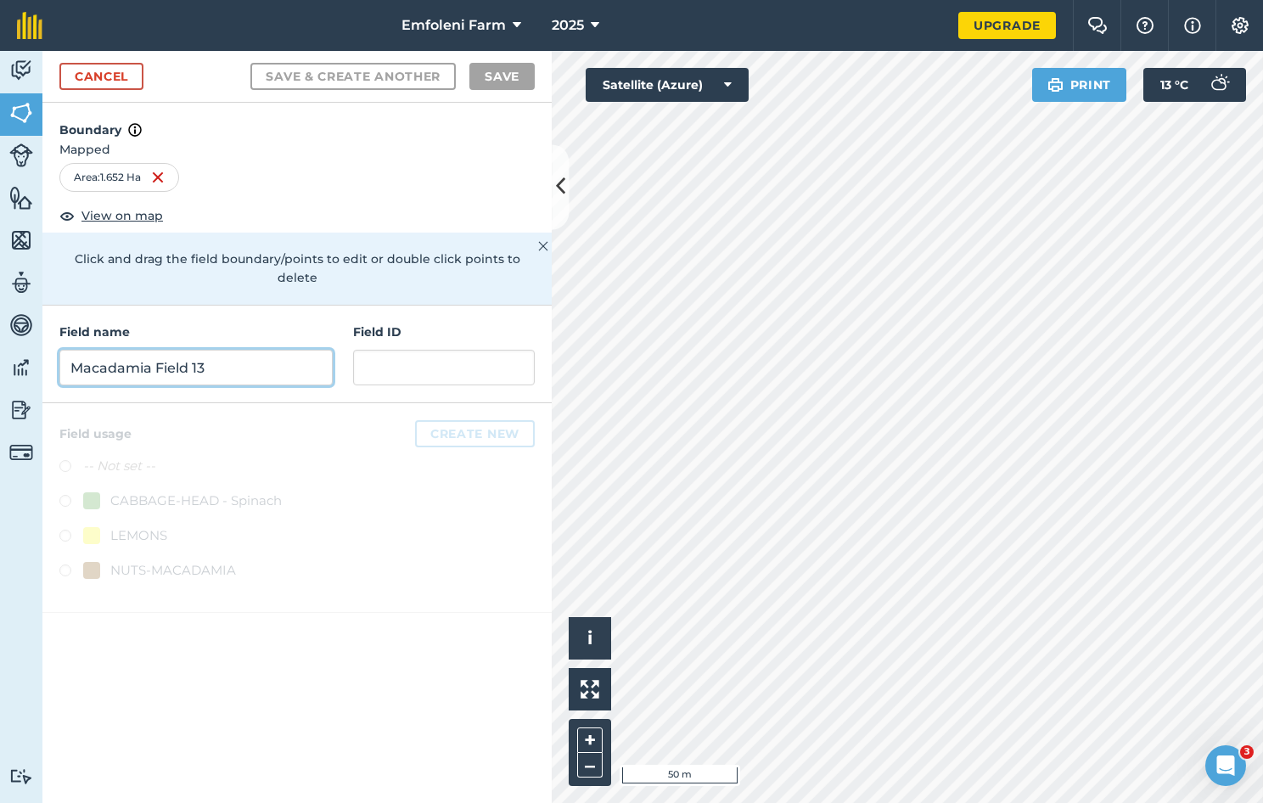
click at [143, 350] on input "Macadamia Field 13" at bounding box center [195, 368] width 273 height 36
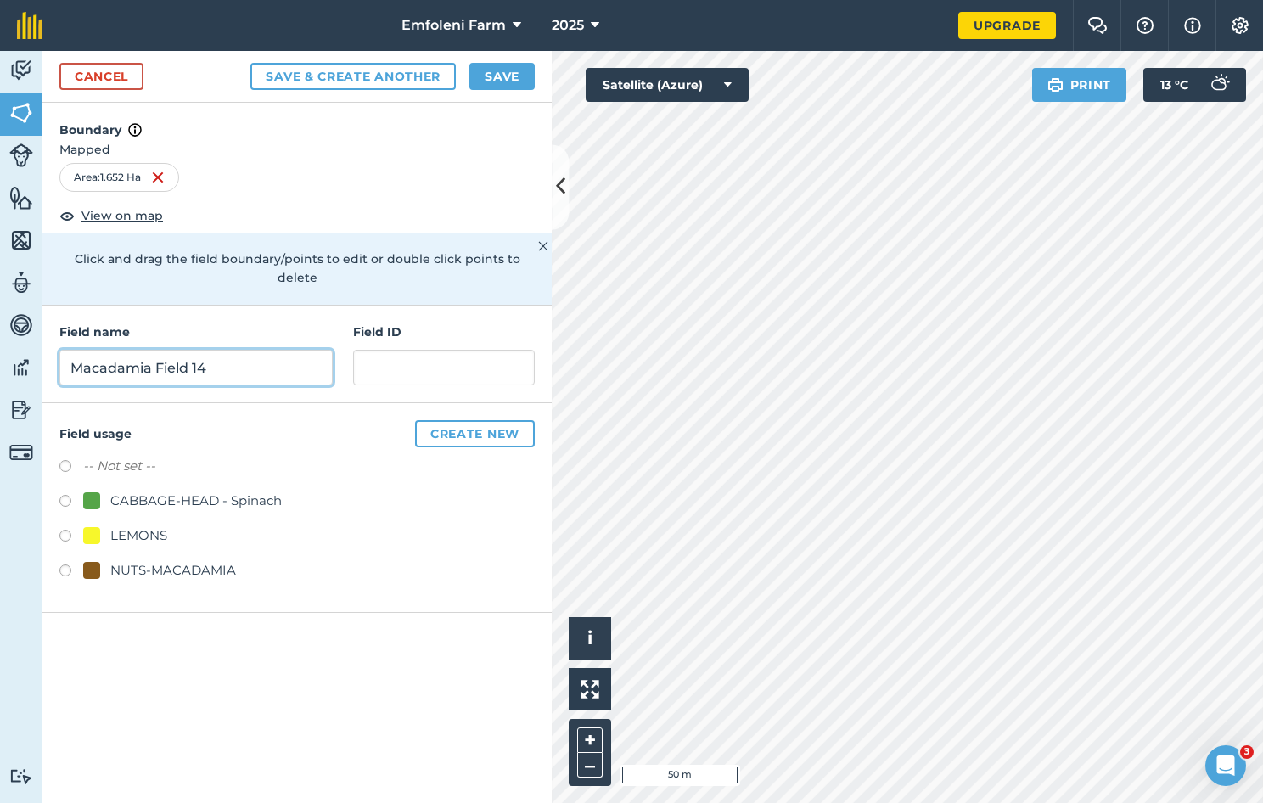
type input "Macadamia Field 14"
click at [65, 565] on label at bounding box center [71, 573] width 24 height 17
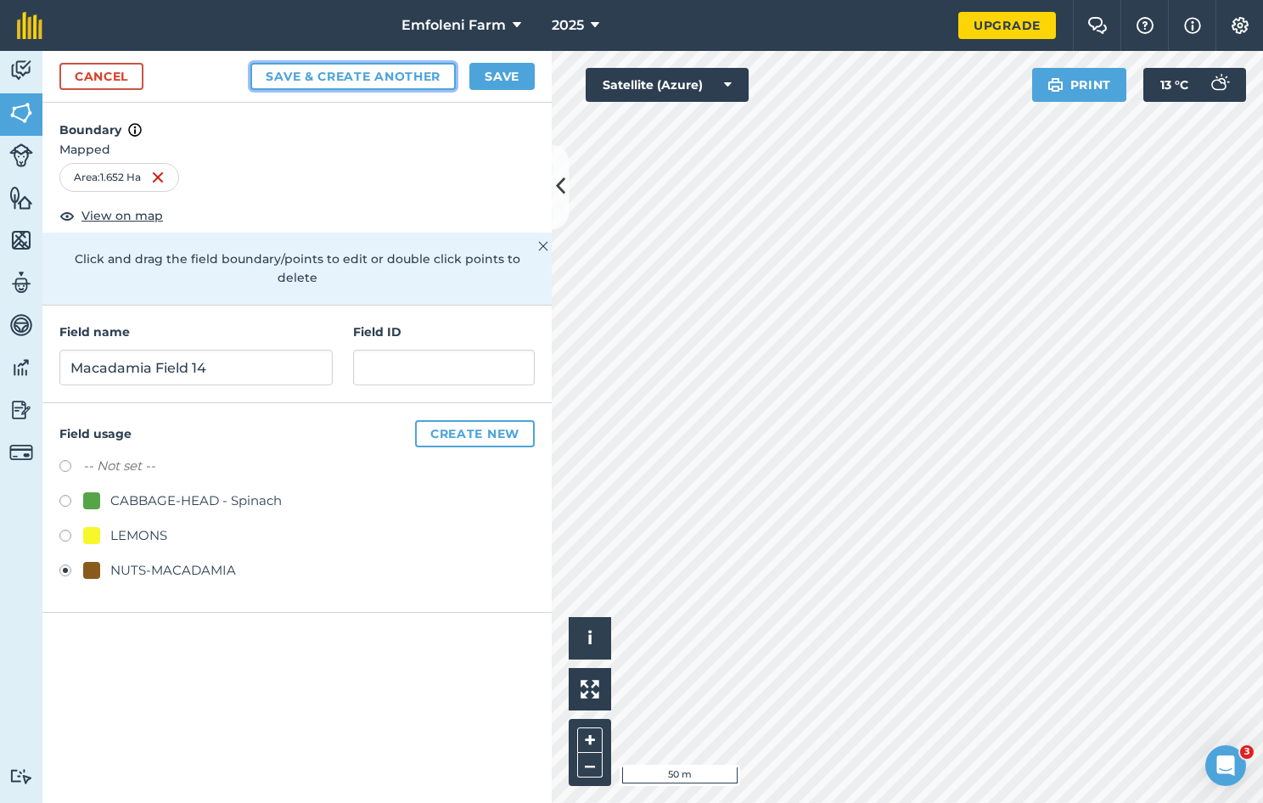
click at [402, 76] on button "Save & Create Another" at bounding box center [352, 76] width 205 height 27
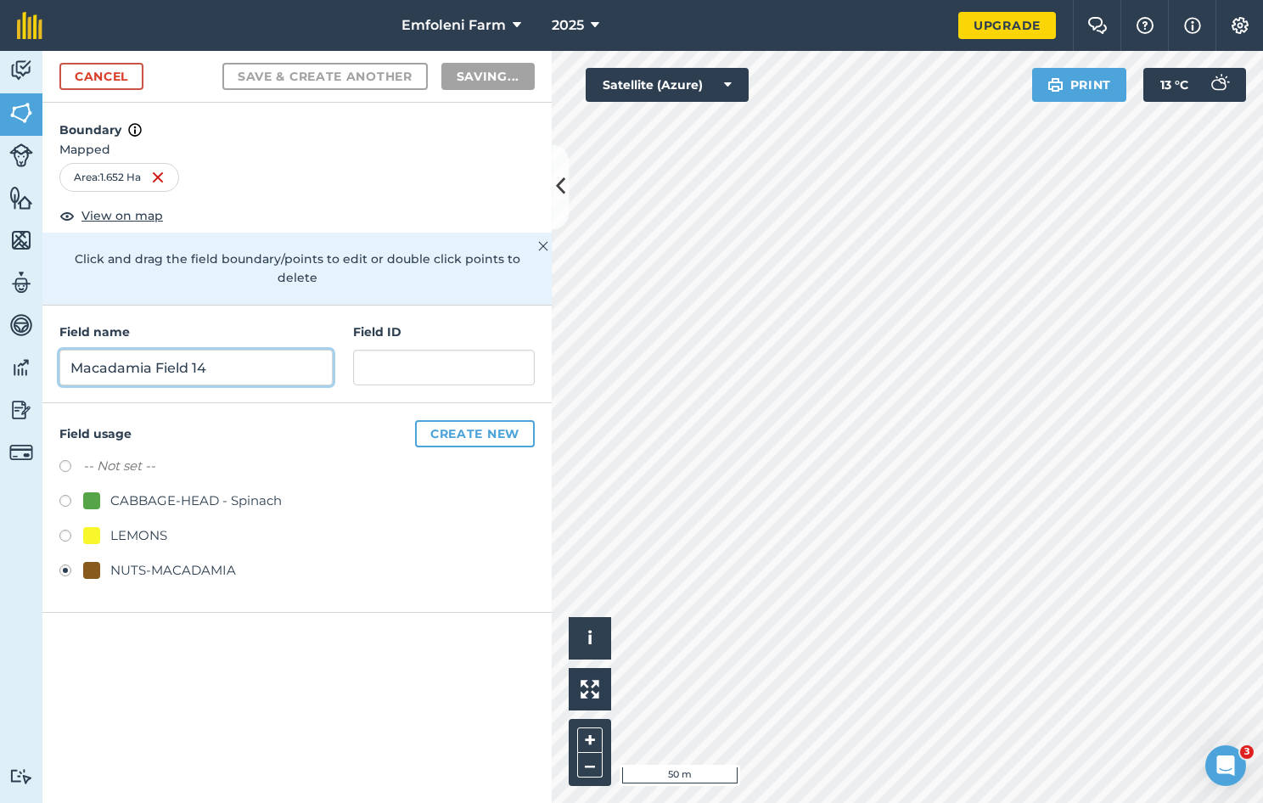
radio input "false"
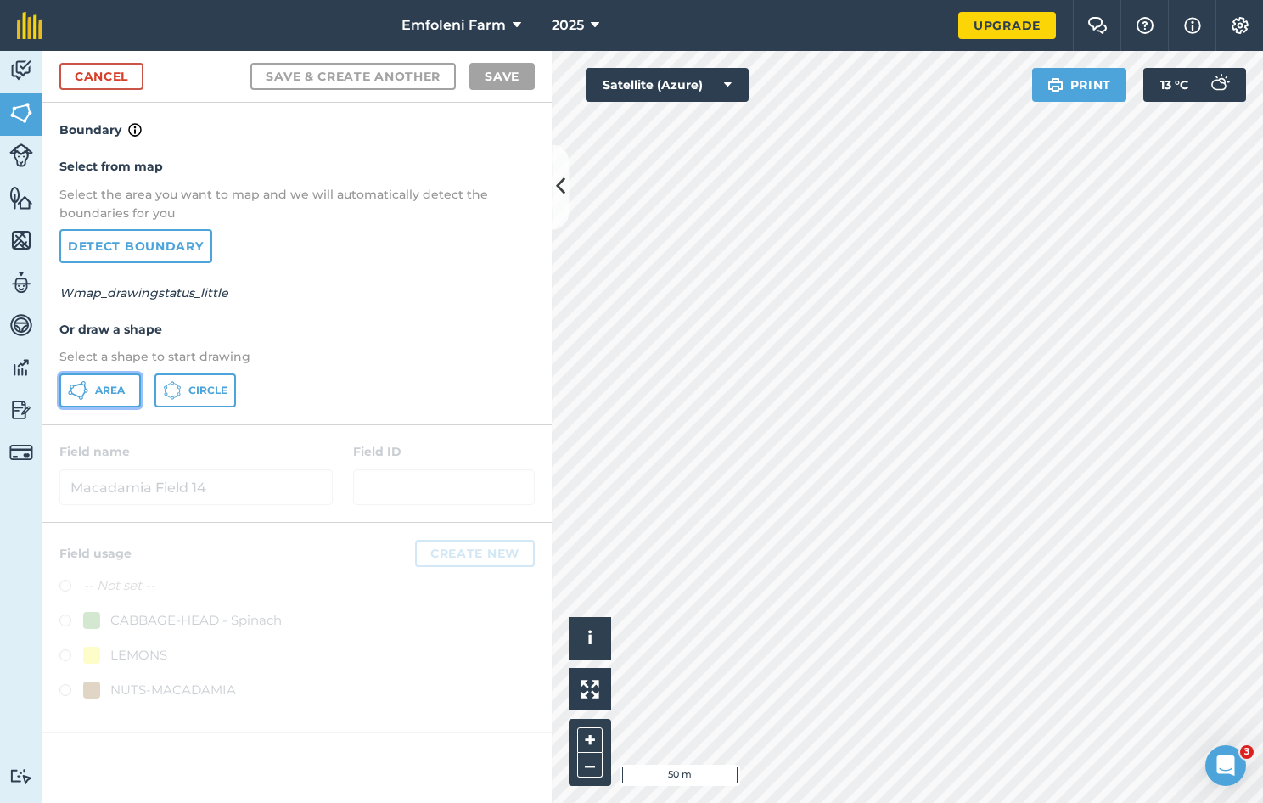
click at [115, 388] on span "Area" at bounding box center [110, 391] width 30 height 14
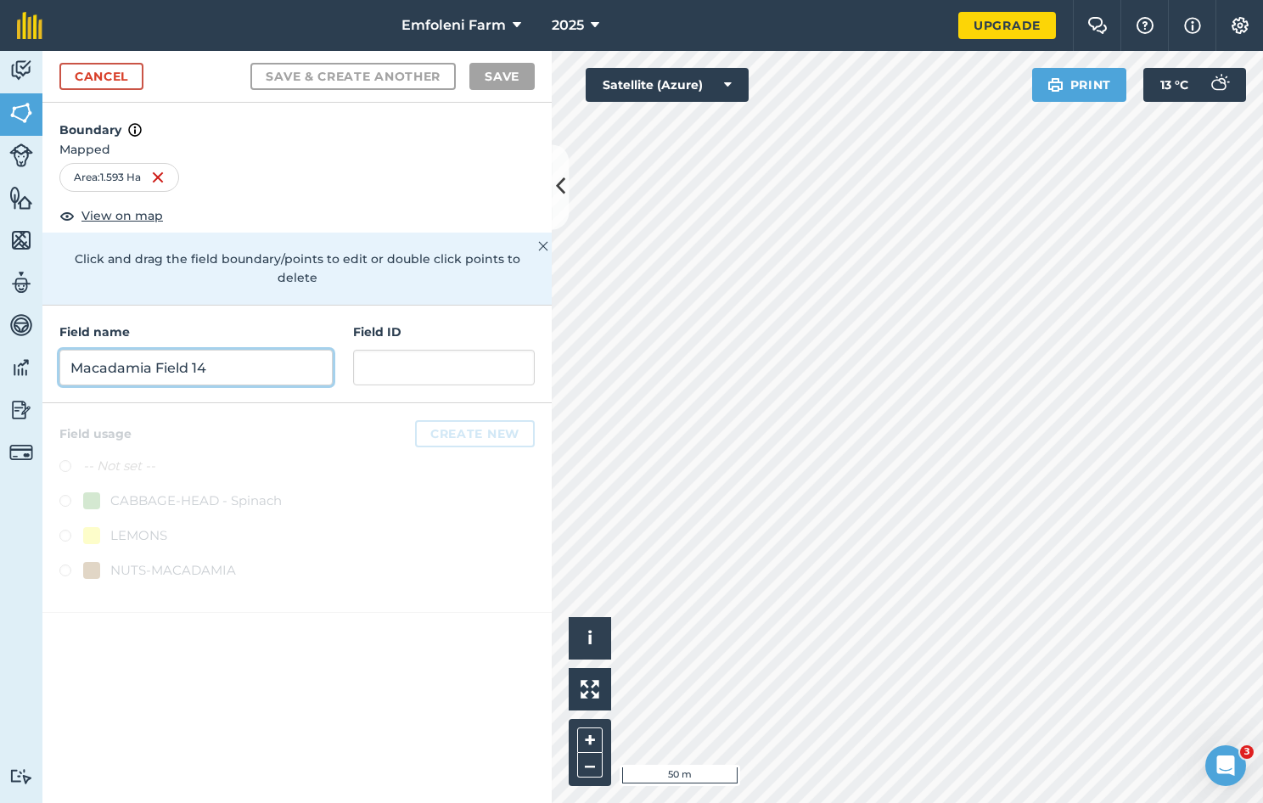
click at [183, 350] on input "Macadamia Field 14" at bounding box center [195, 368] width 273 height 36
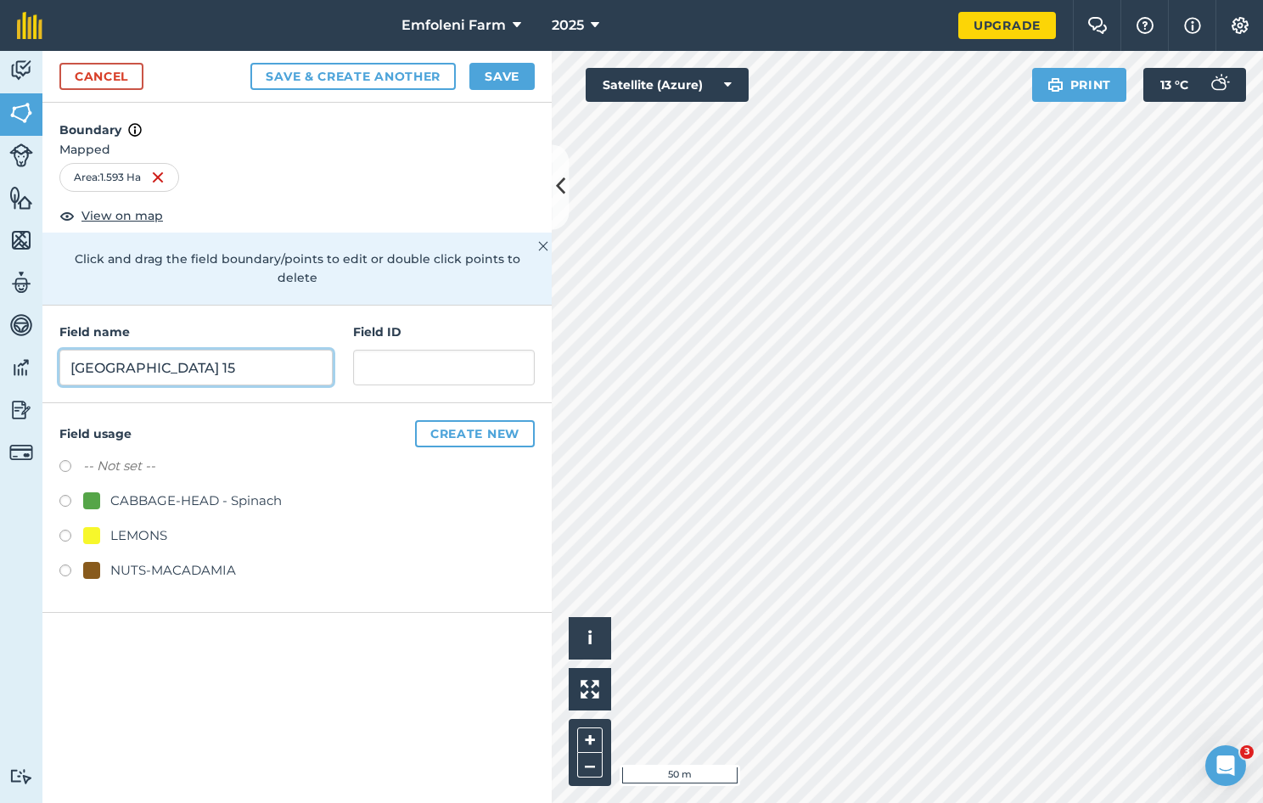
type input "[GEOGRAPHIC_DATA] 15"
click at [61, 565] on label at bounding box center [71, 573] width 24 height 17
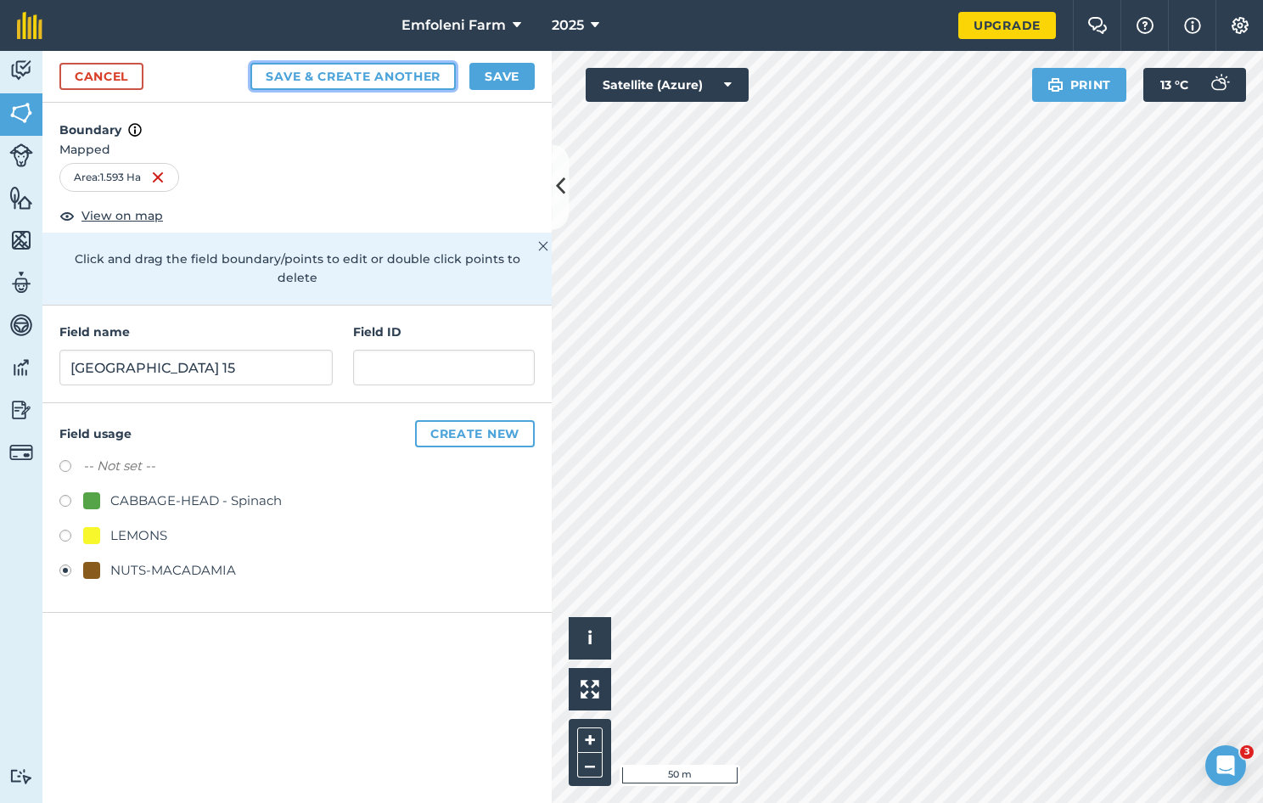
click at [385, 75] on button "Save & Create Another" at bounding box center [352, 76] width 205 height 27
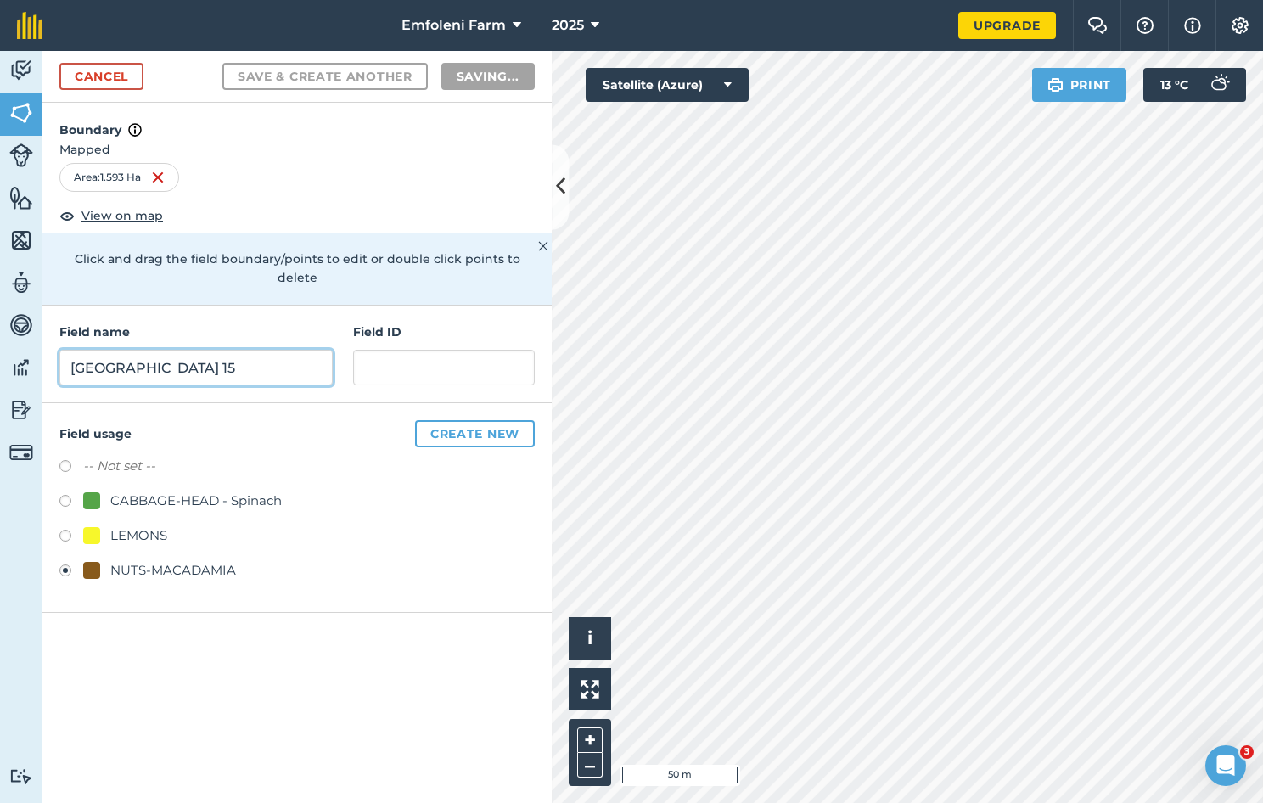
radio input "false"
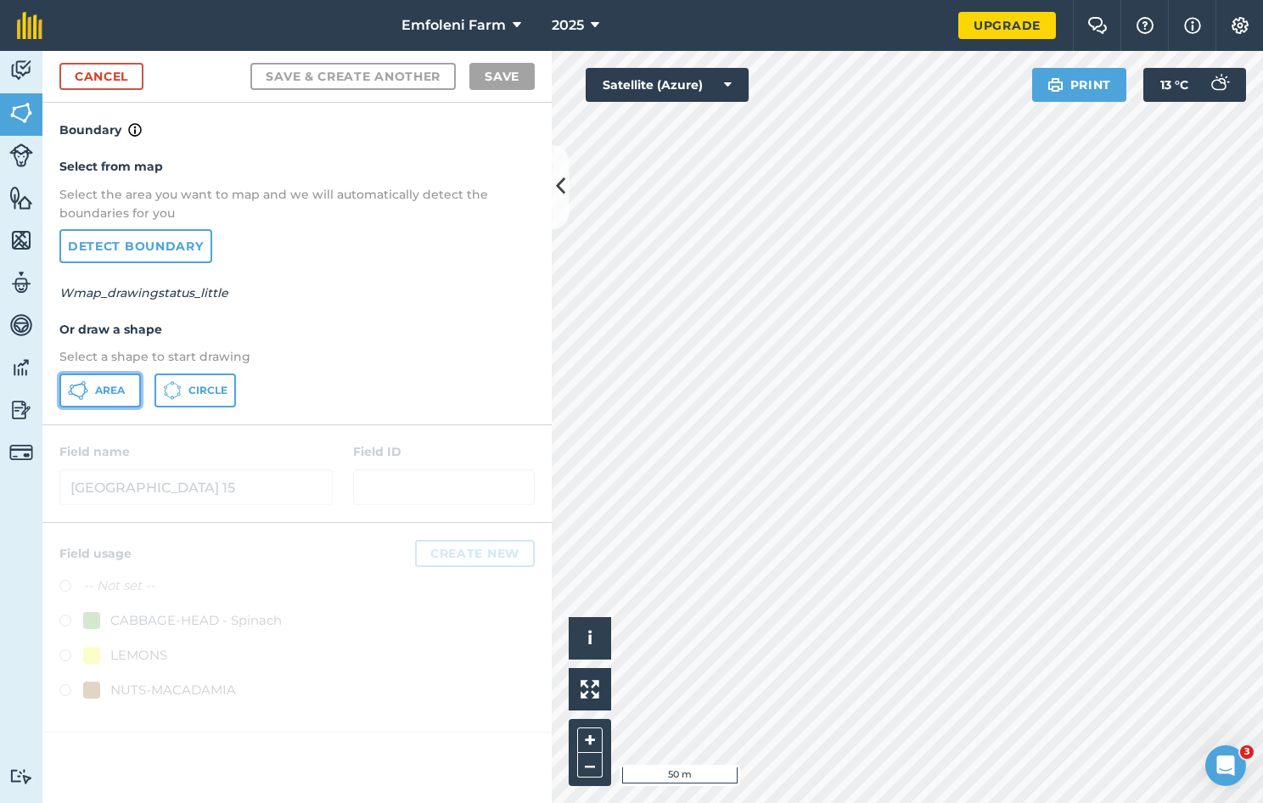
click at [113, 385] on span "Area" at bounding box center [110, 391] width 30 height 14
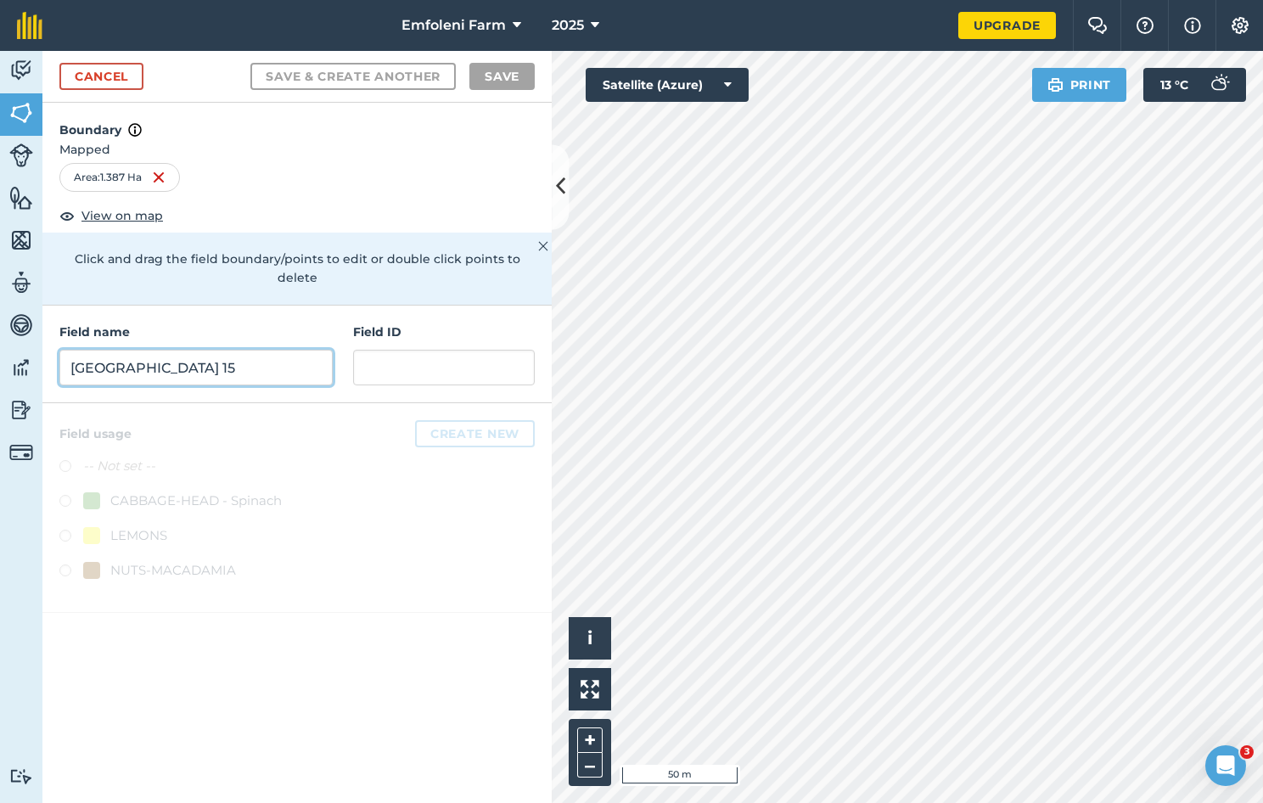
click at [206, 350] on input "[GEOGRAPHIC_DATA] 15" at bounding box center [195, 368] width 273 height 36
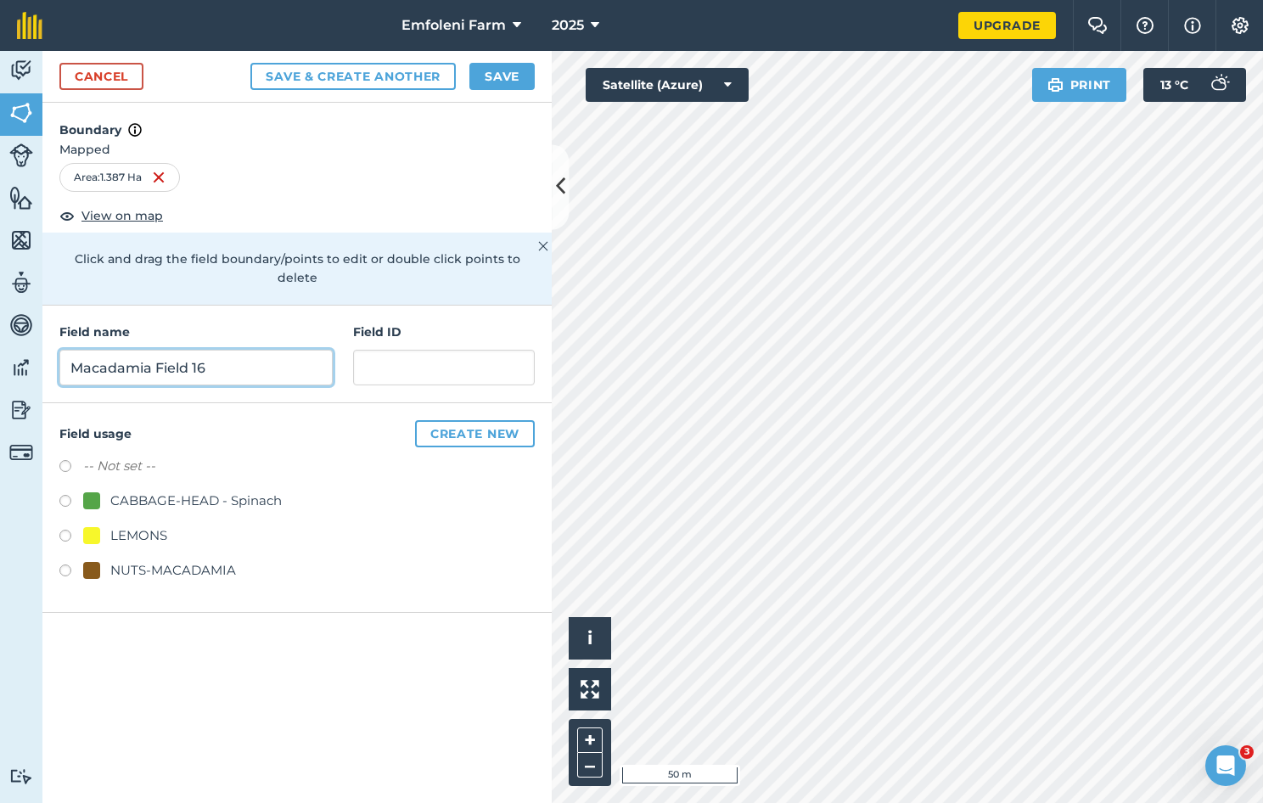
type input "Macadamia Field 16"
click at [62, 565] on label at bounding box center [71, 573] width 24 height 17
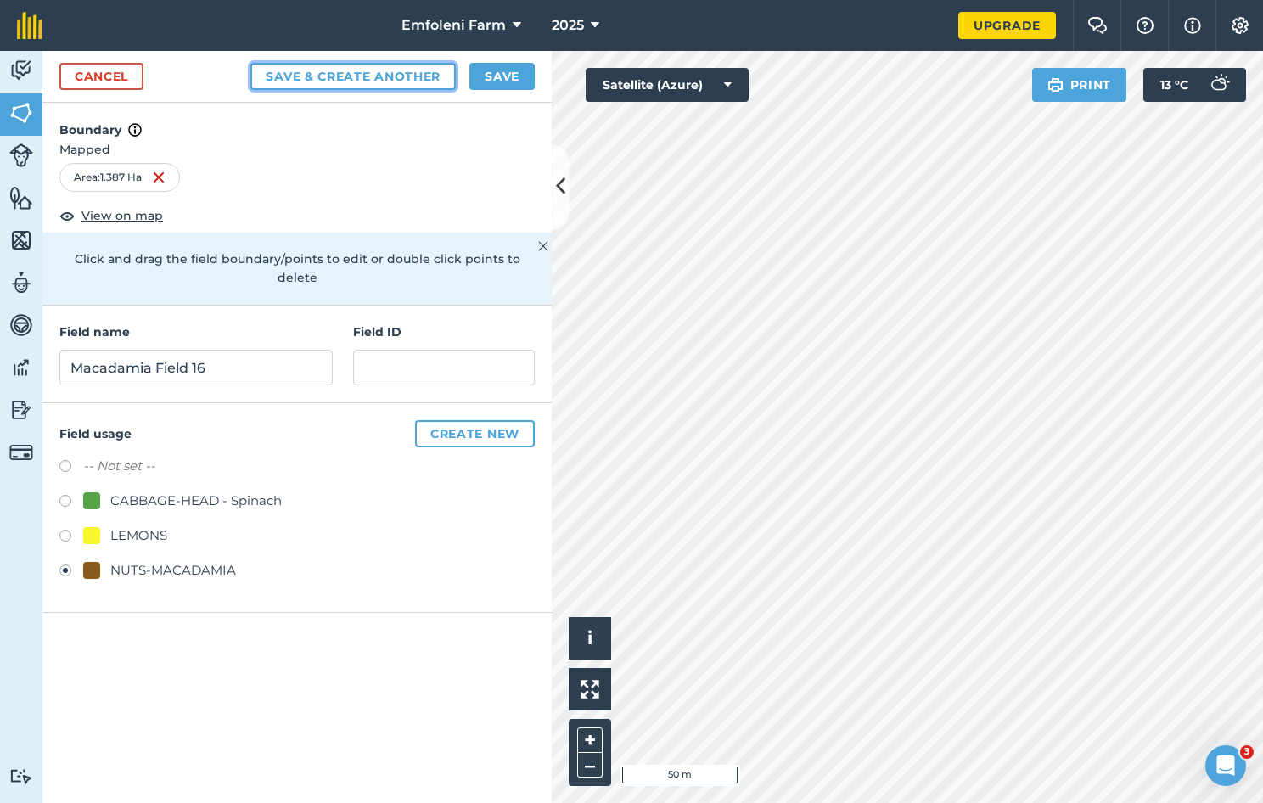
click at [382, 76] on button "Save & Create Another" at bounding box center [352, 76] width 205 height 27
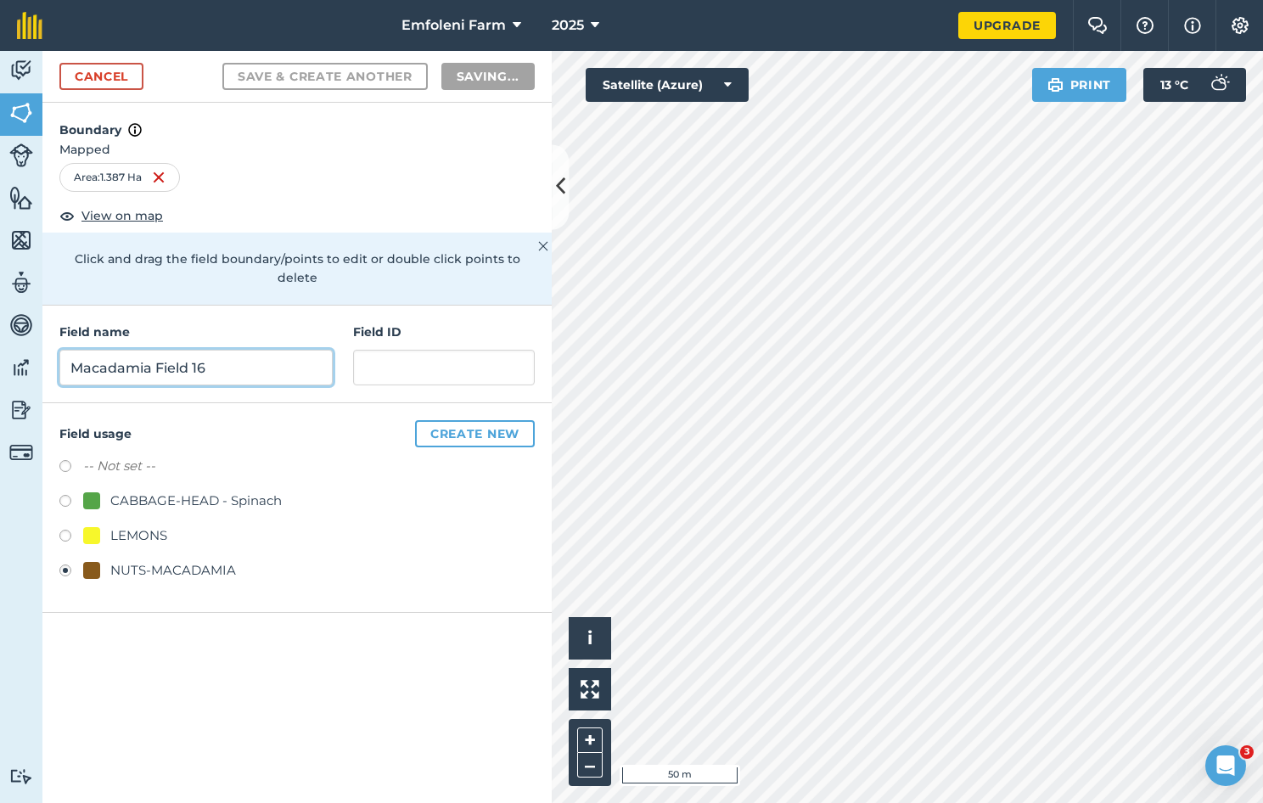
radio input "false"
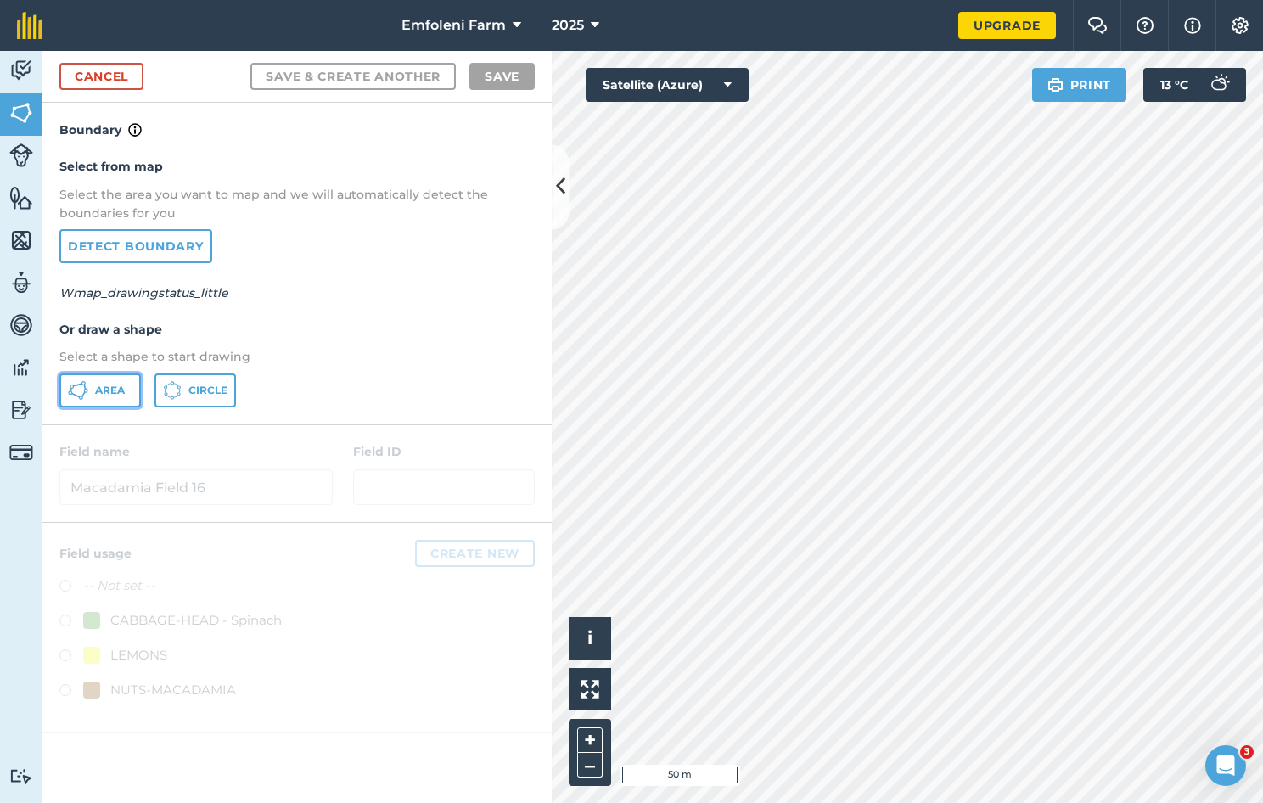
click at [99, 389] on span "Area" at bounding box center [110, 391] width 30 height 14
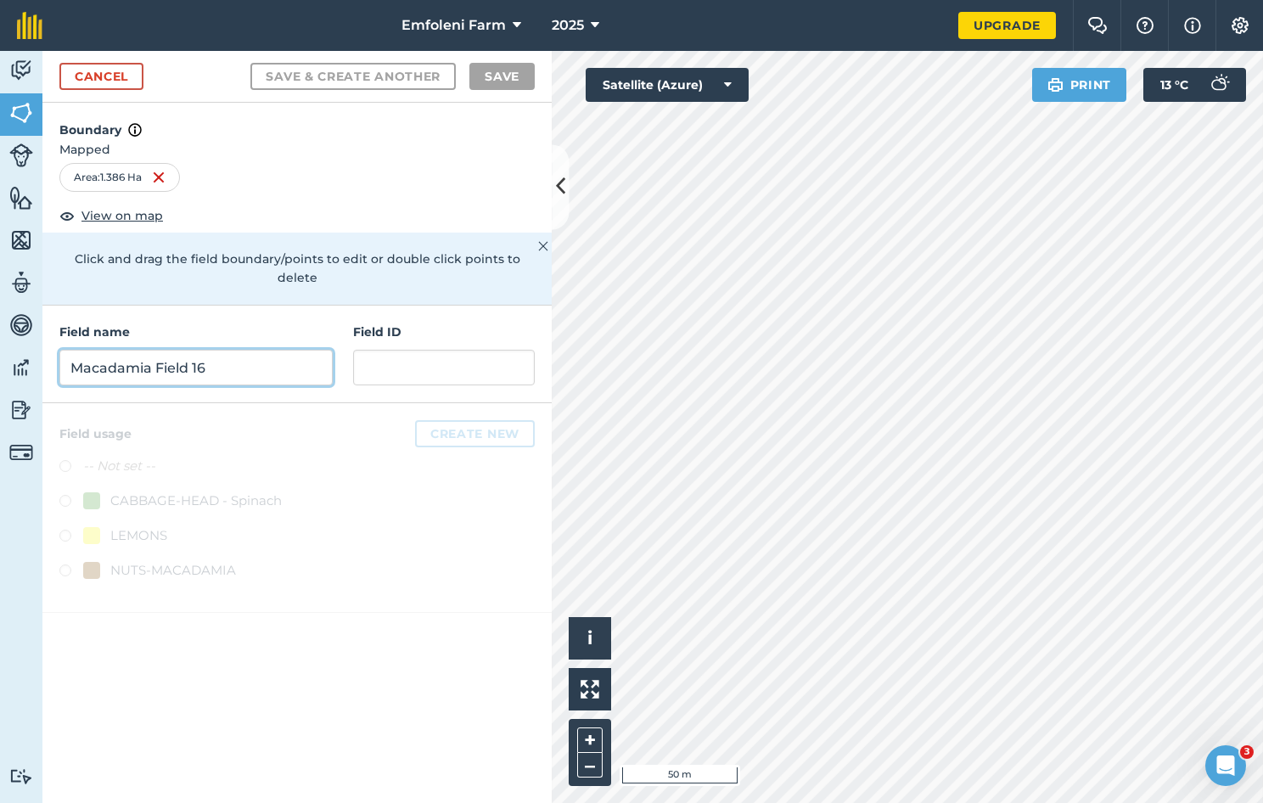
click at [154, 350] on input "Macadamia Field 16" at bounding box center [195, 368] width 273 height 36
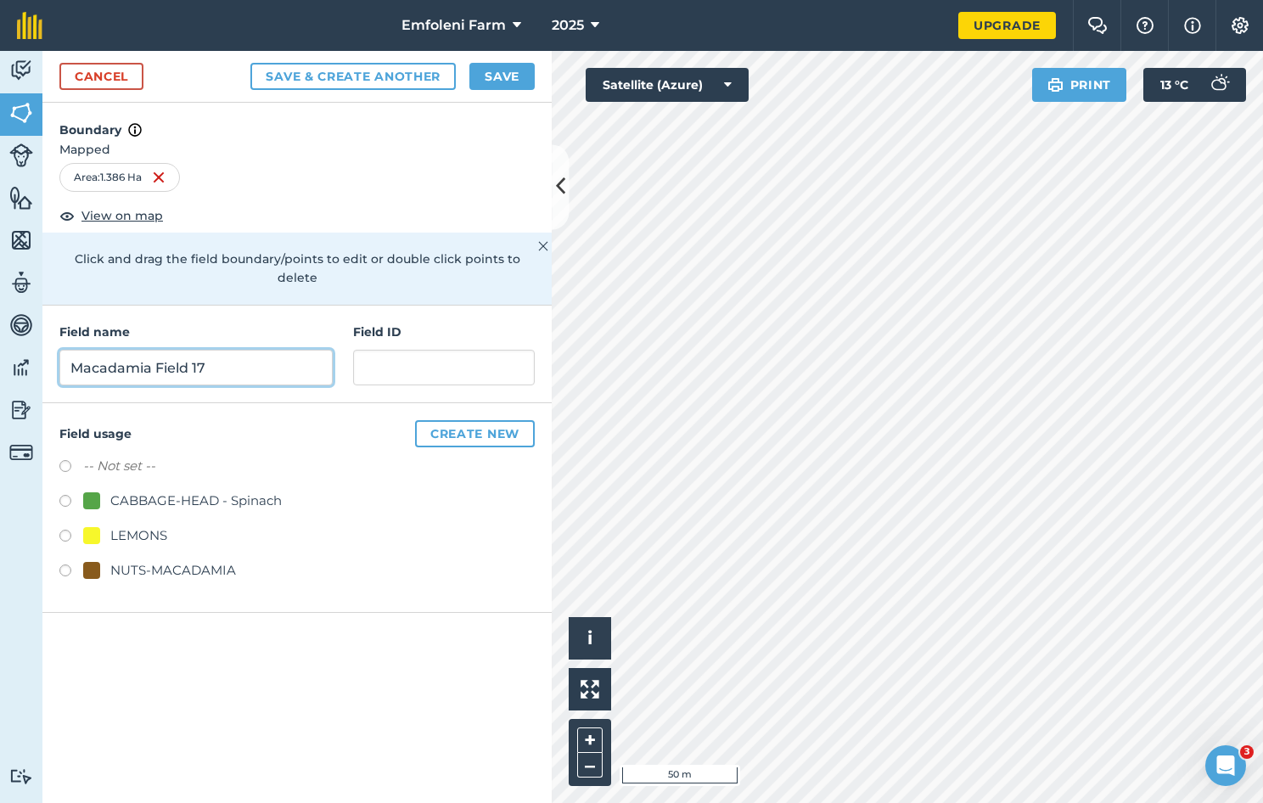
type input "Macadamia Field 17"
click at [68, 565] on label at bounding box center [71, 573] width 24 height 17
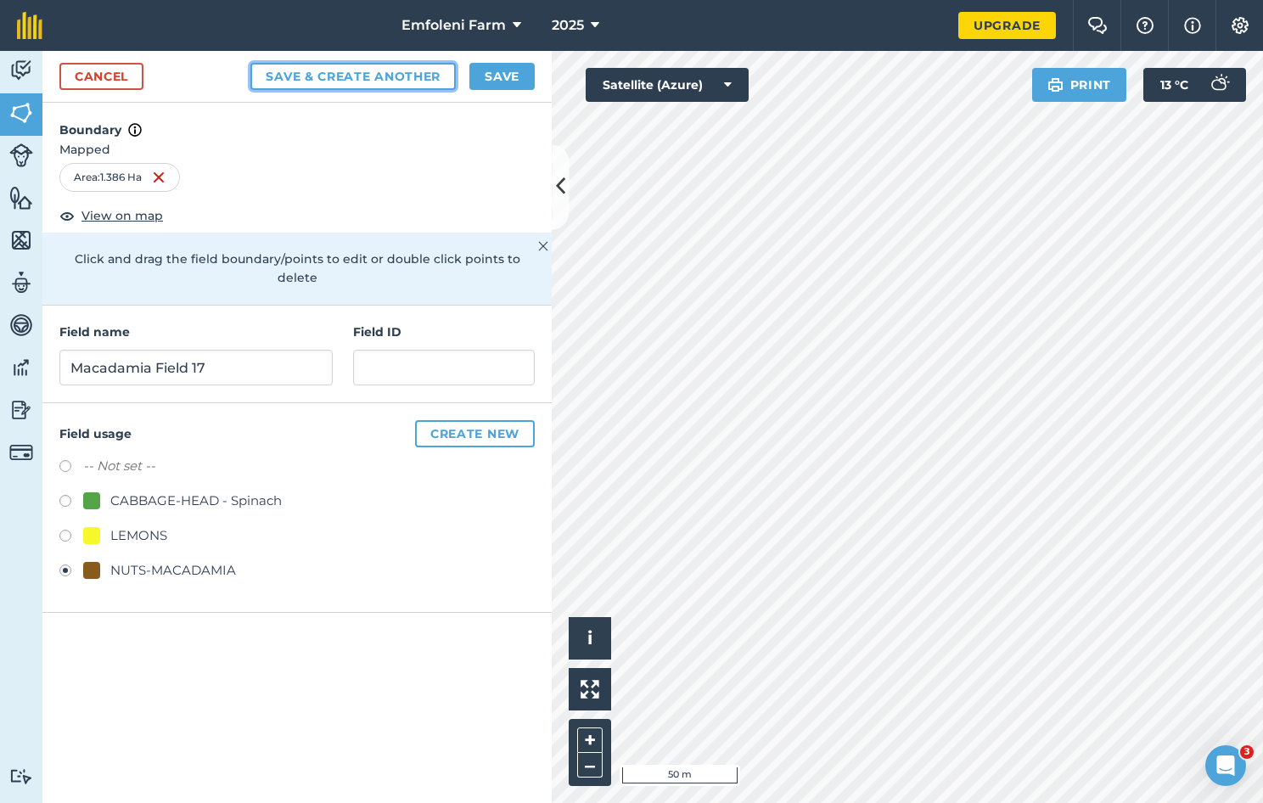
click at [391, 73] on button "Save & Create Another" at bounding box center [352, 76] width 205 height 27
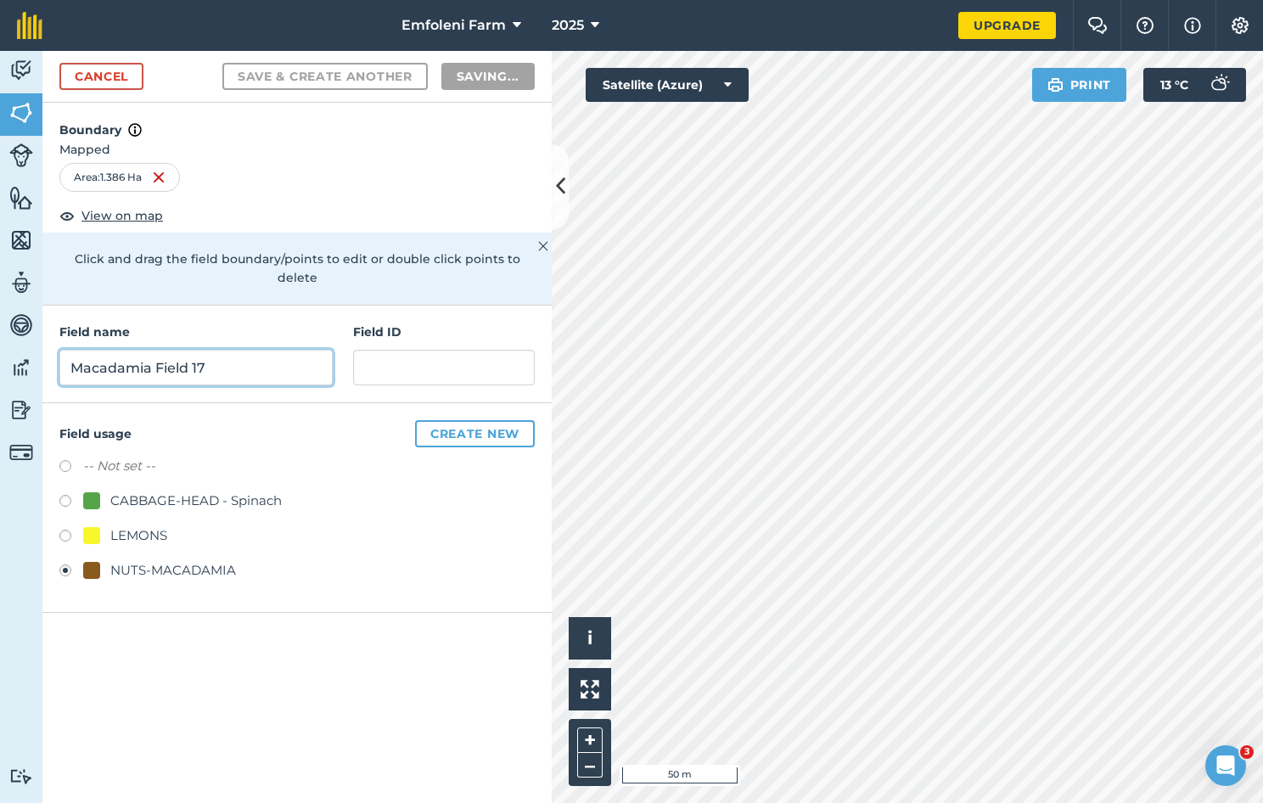
radio input "false"
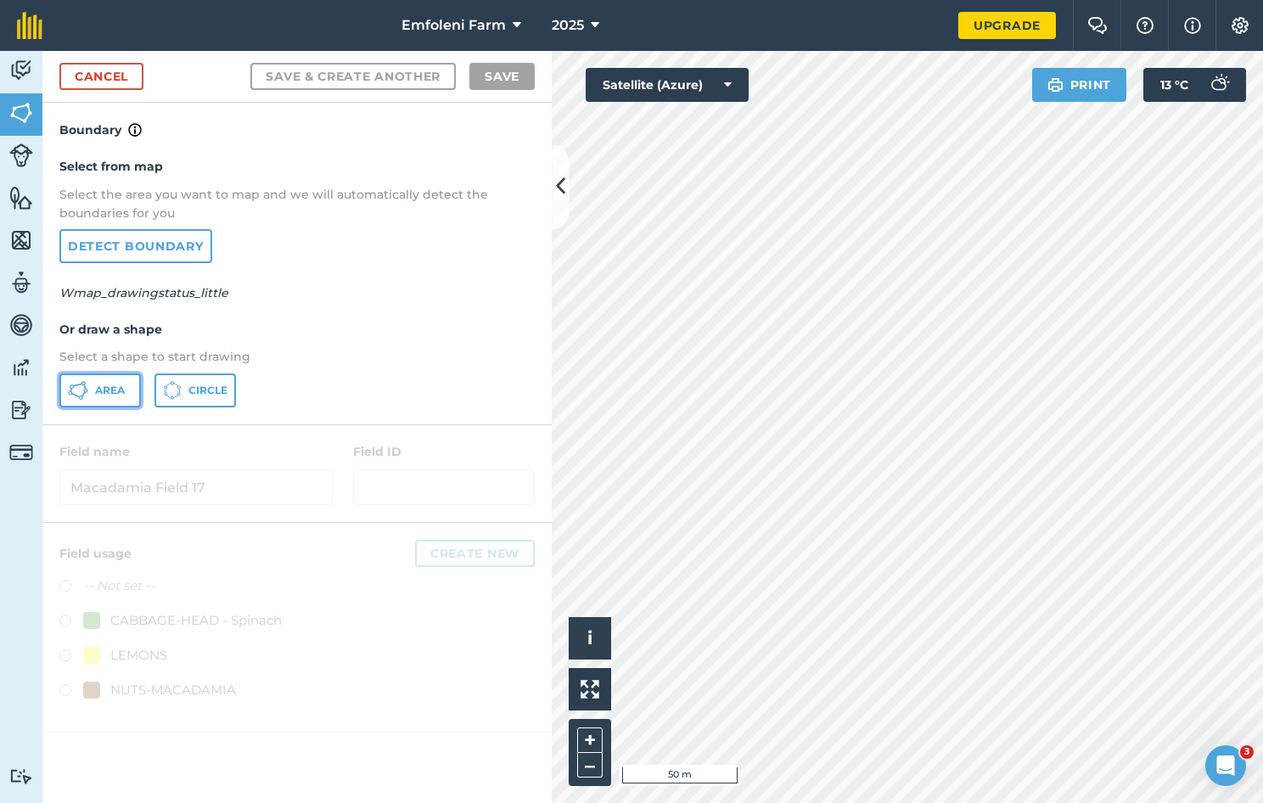
click at [82, 389] on icon at bounding box center [78, 390] width 20 height 20
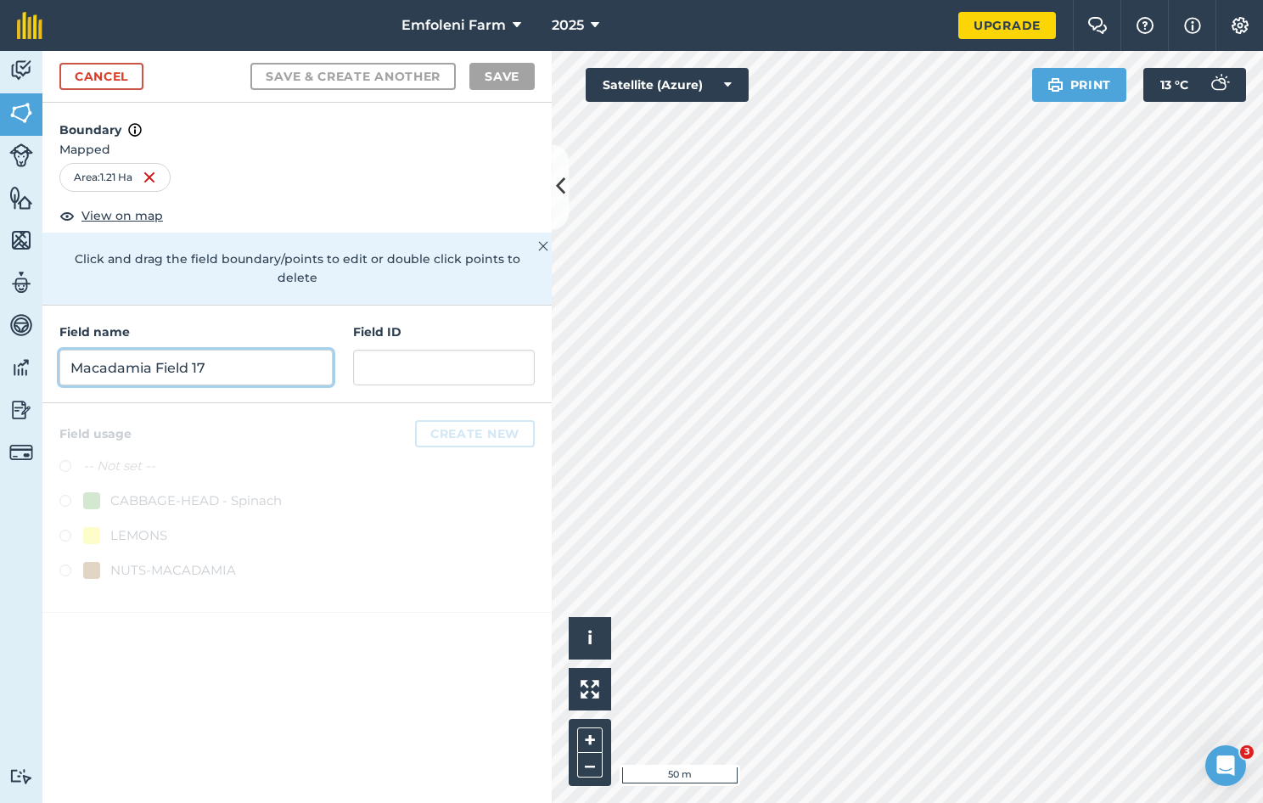
click at [178, 362] on input "Macadamia Field 17" at bounding box center [195, 368] width 273 height 36
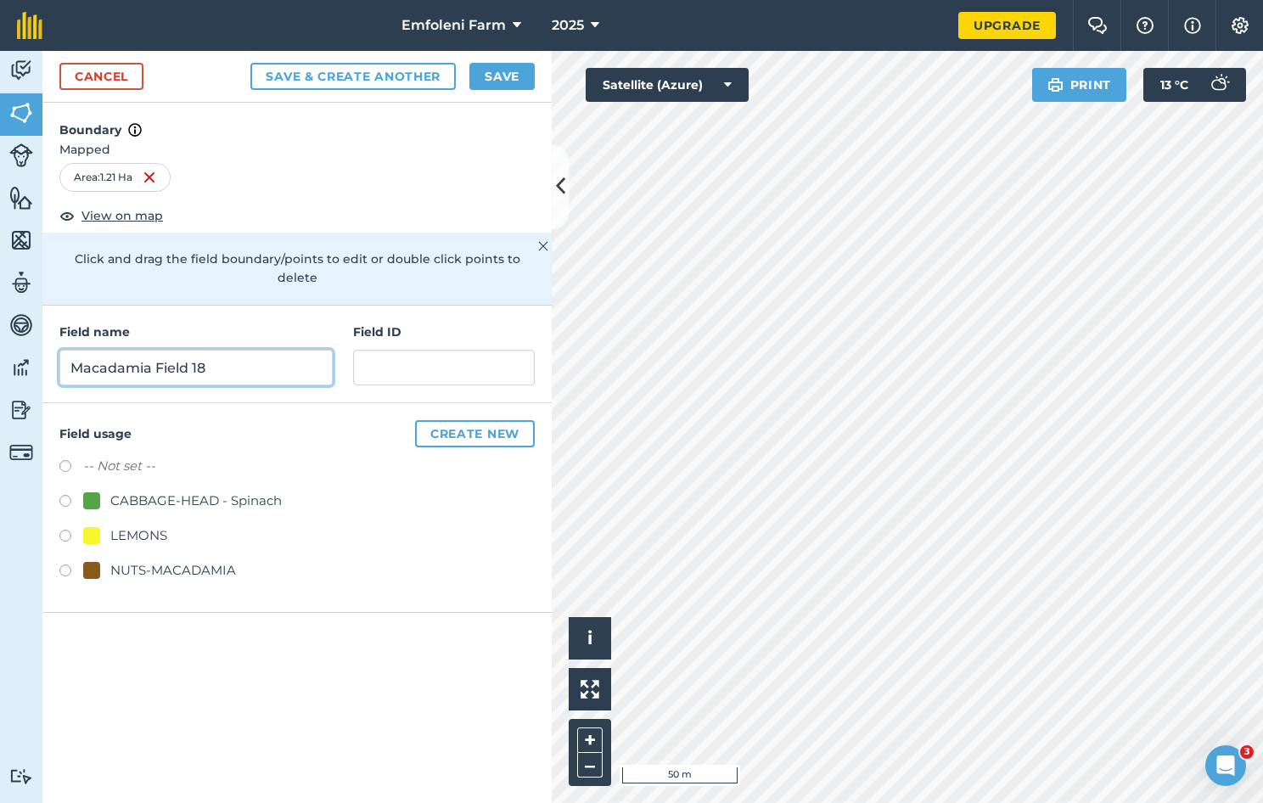
type input "Macadamia Field 18"
click at [68, 565] on label at bounding box center [71, 573] width 24 height 17
radio input "true"
click at [513, 76] on button "Save" at bounding box center [502, 76] width 65 height 27
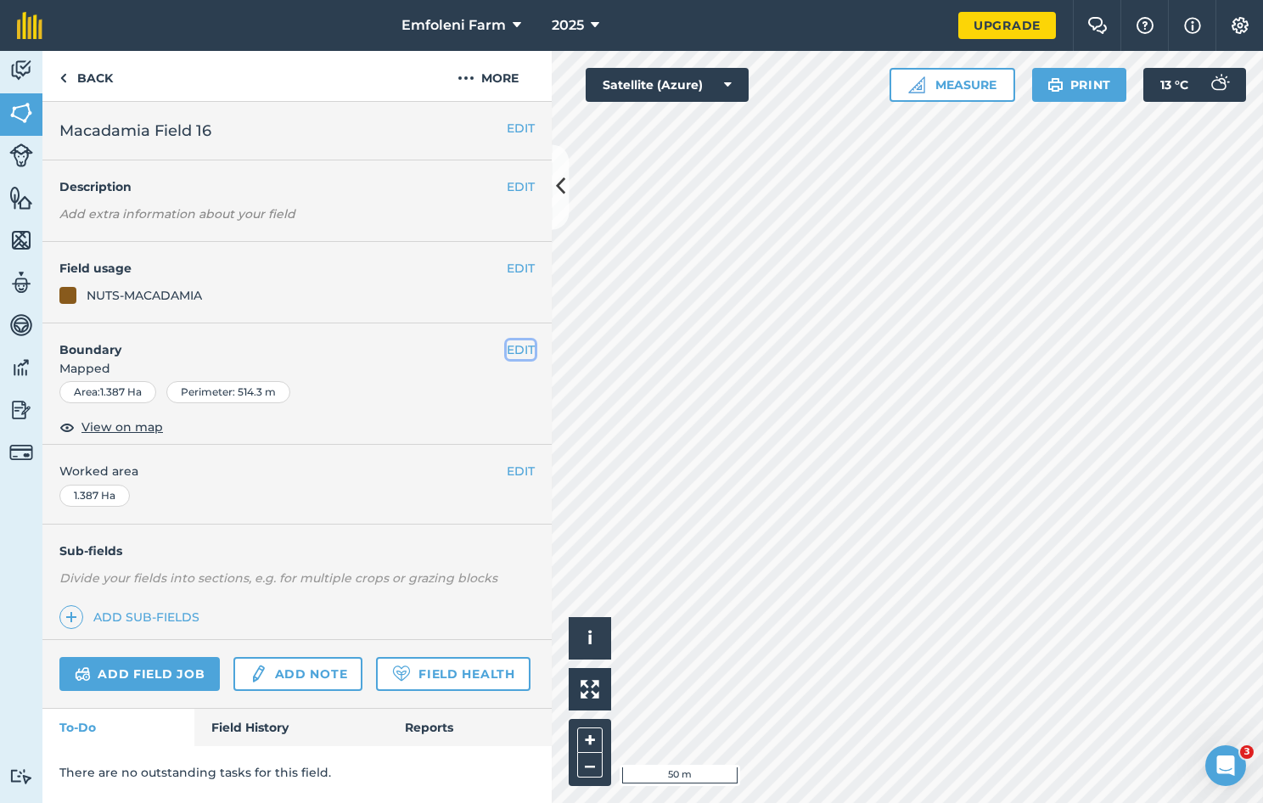
click at [519, 345] on button "EDIT" at bounding box center [521, 349] width 28 height 19
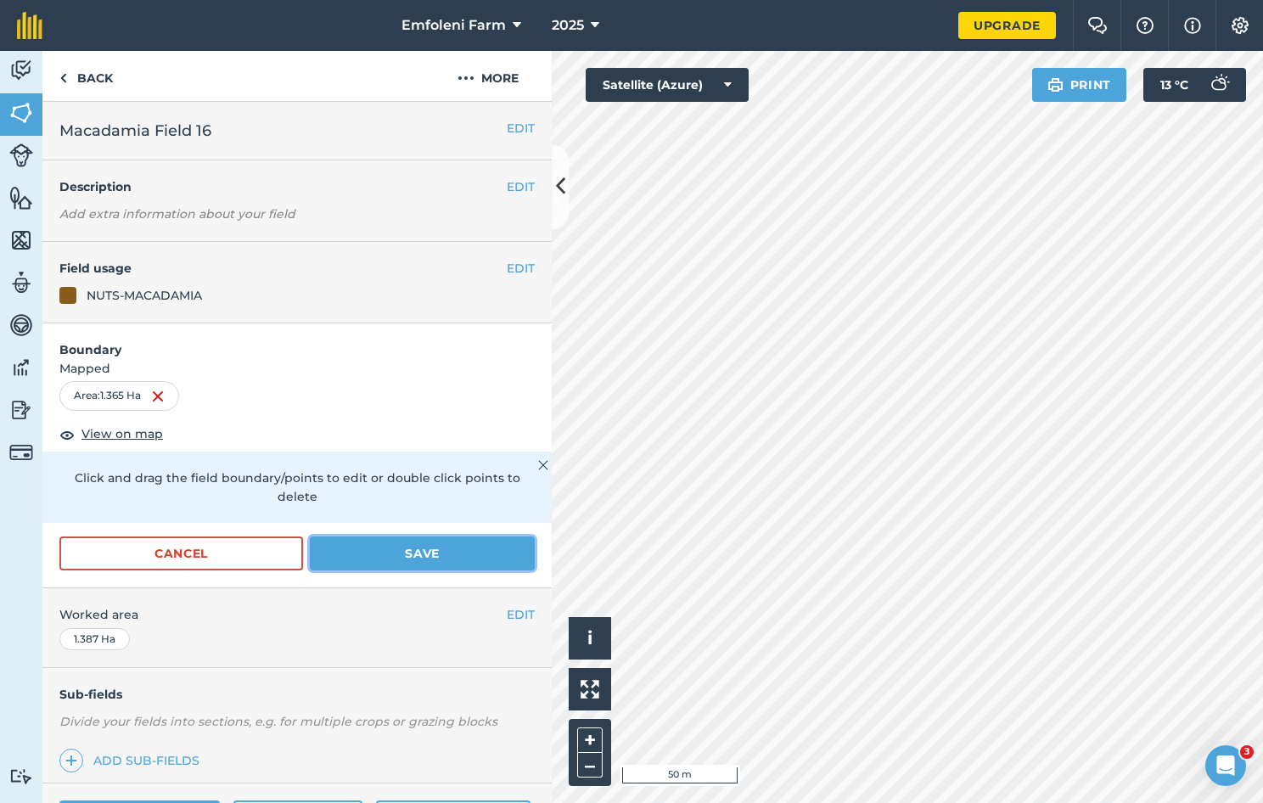
click at [484, 548] on button "Save" at bounding box center [422, 554] width 225 height 34
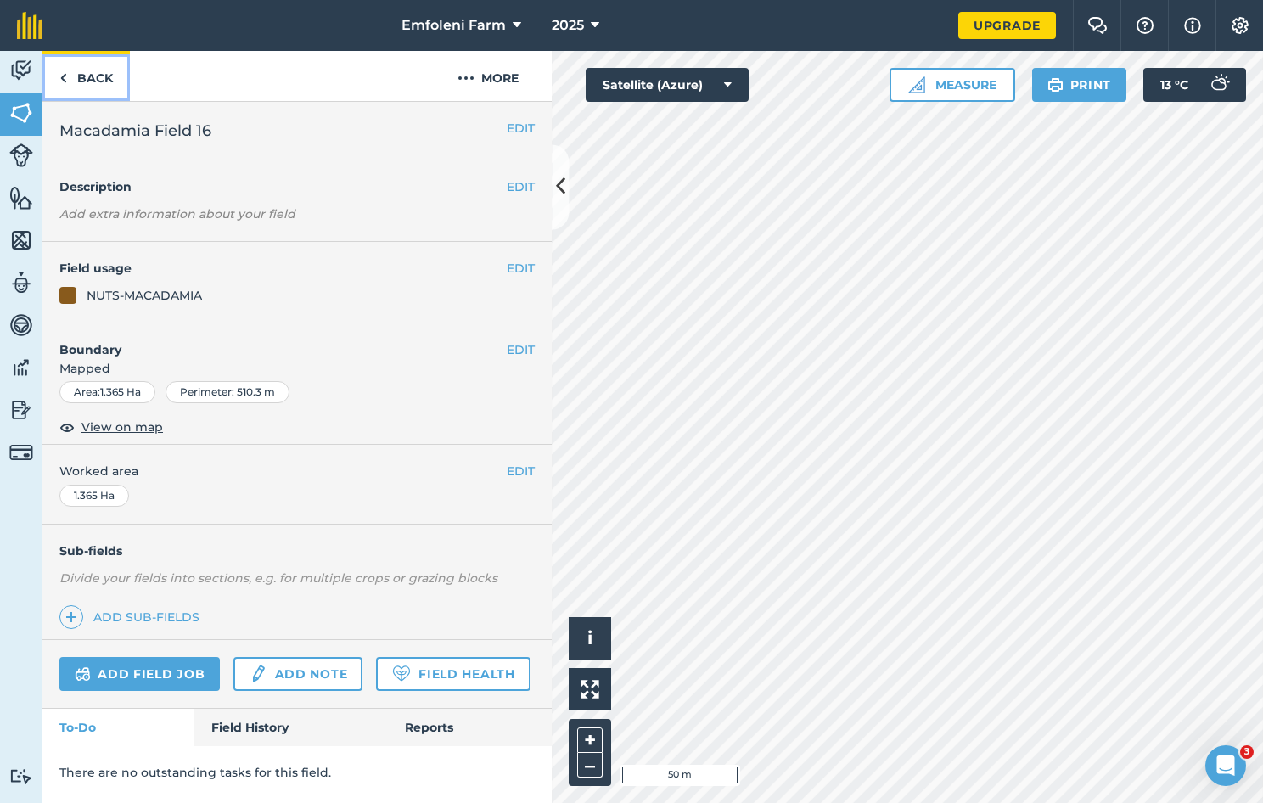
click at [72, 73] on link "Back" at bounding box center [85, 76] width 87 height 50
click at [59, 77] on img at bounding box center [63, 78] width 8 height 20
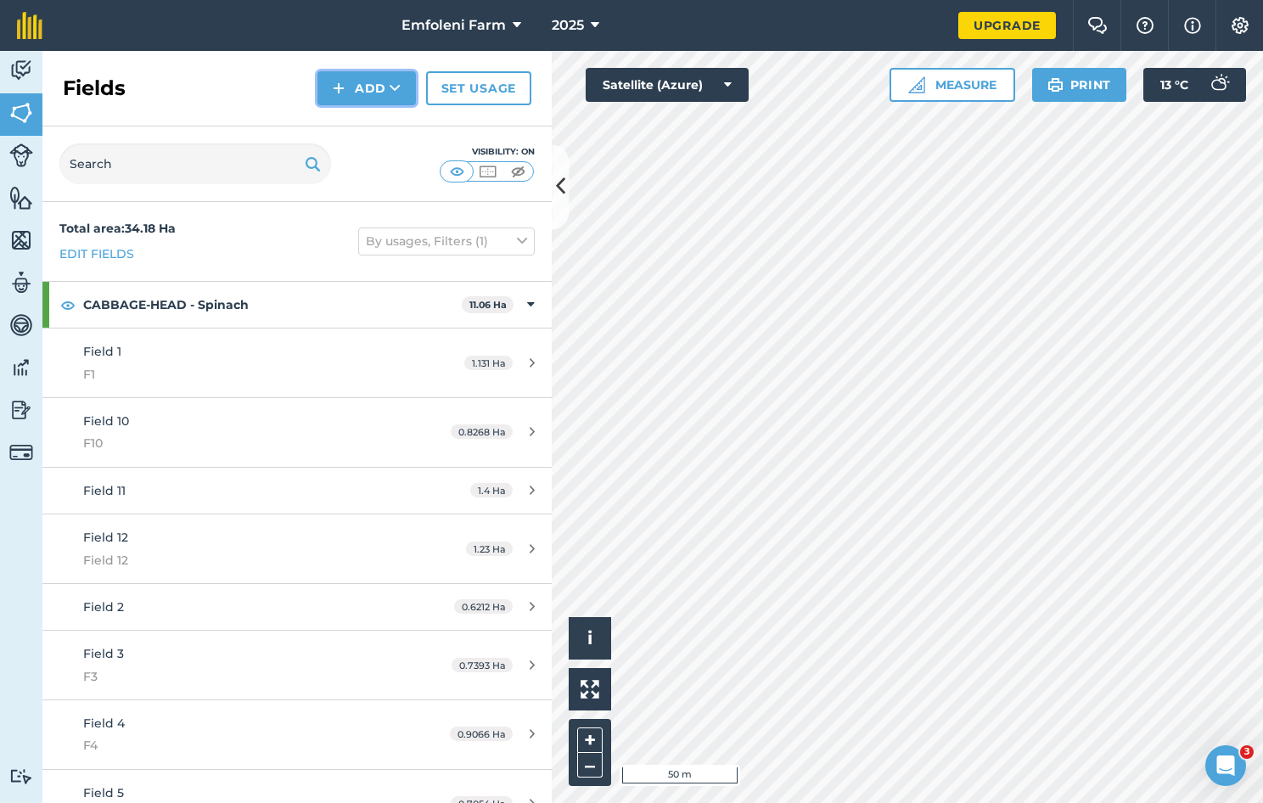
click at [402, 89] on button "Add" at bounding box center [367, 88] width 98 height 34
click at [385, 124] on link "Draw" at bounding box center [366, 126] width 93 height 37
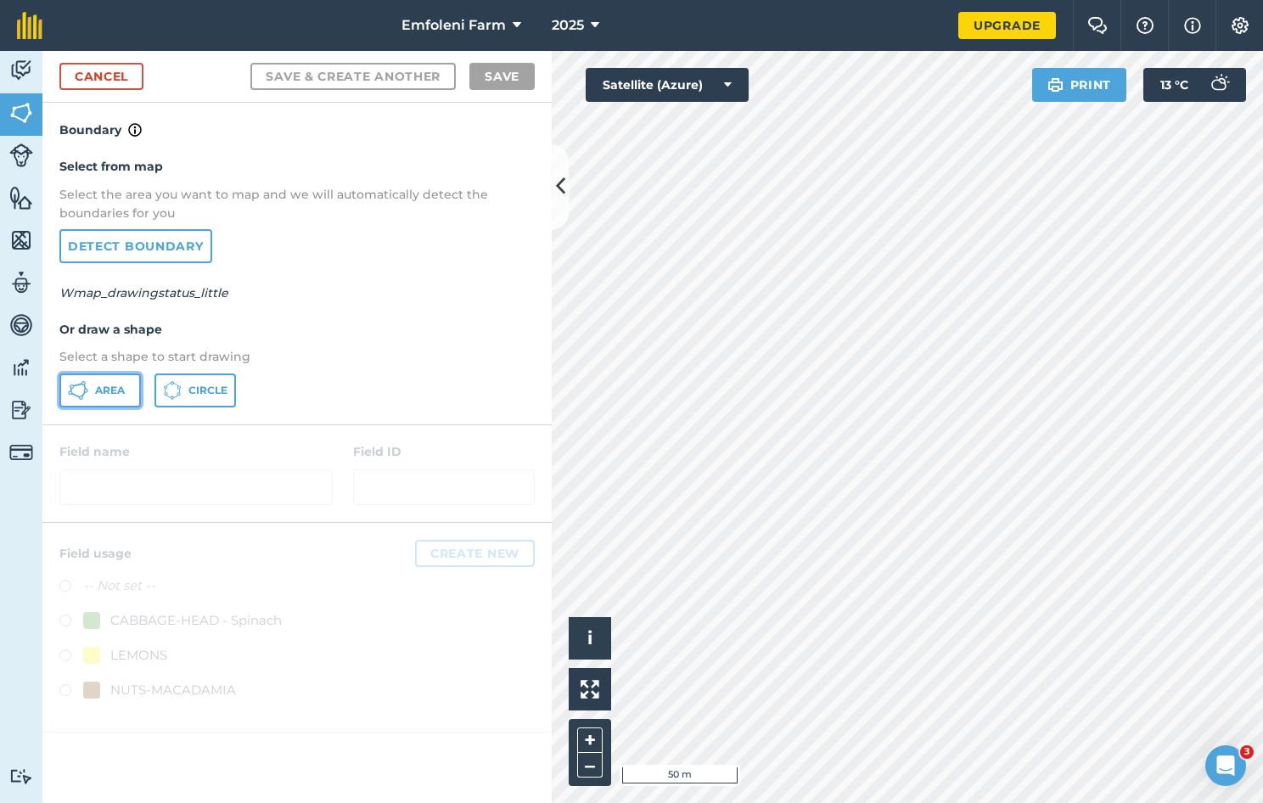
click at [109, 396] on button "Area" at bounding box center [100, 391] width 82 height 34
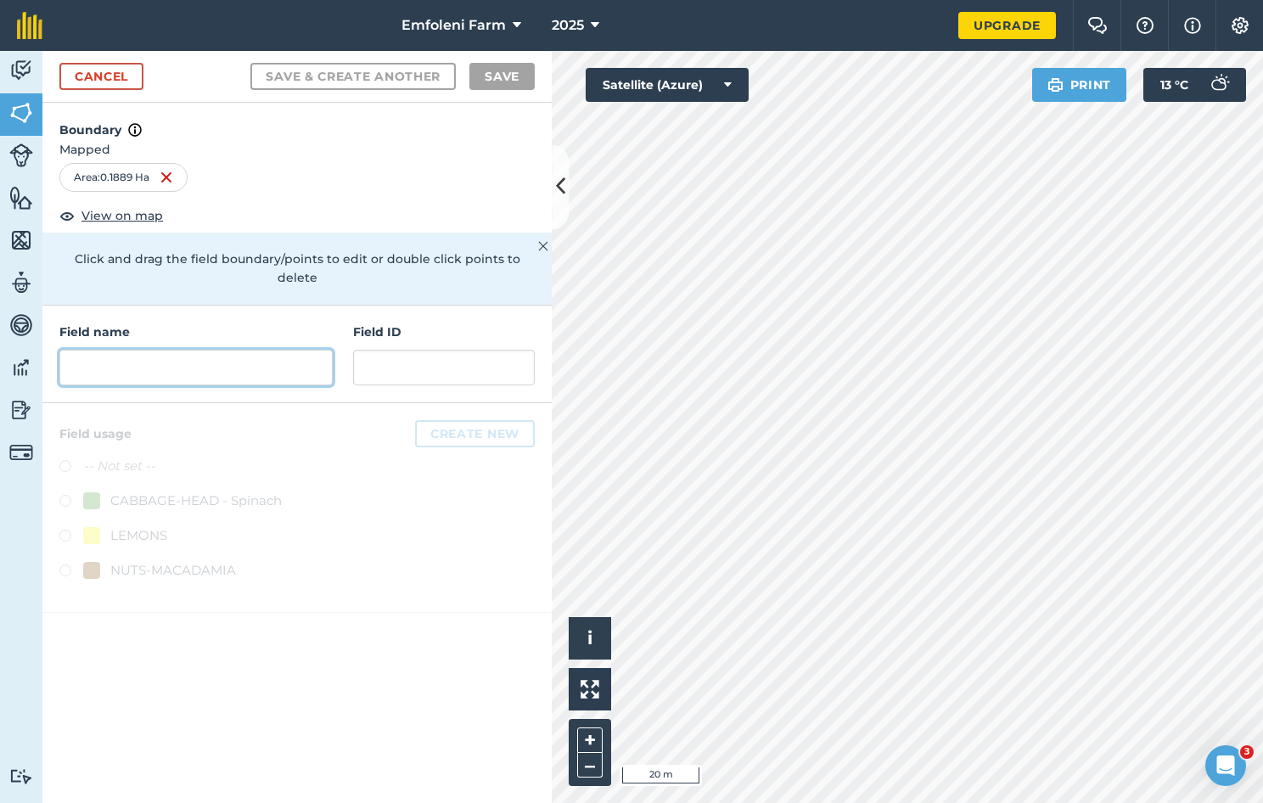
click at [119, 350] on input "text" at bounding box center [195, 368] width 273 height 36
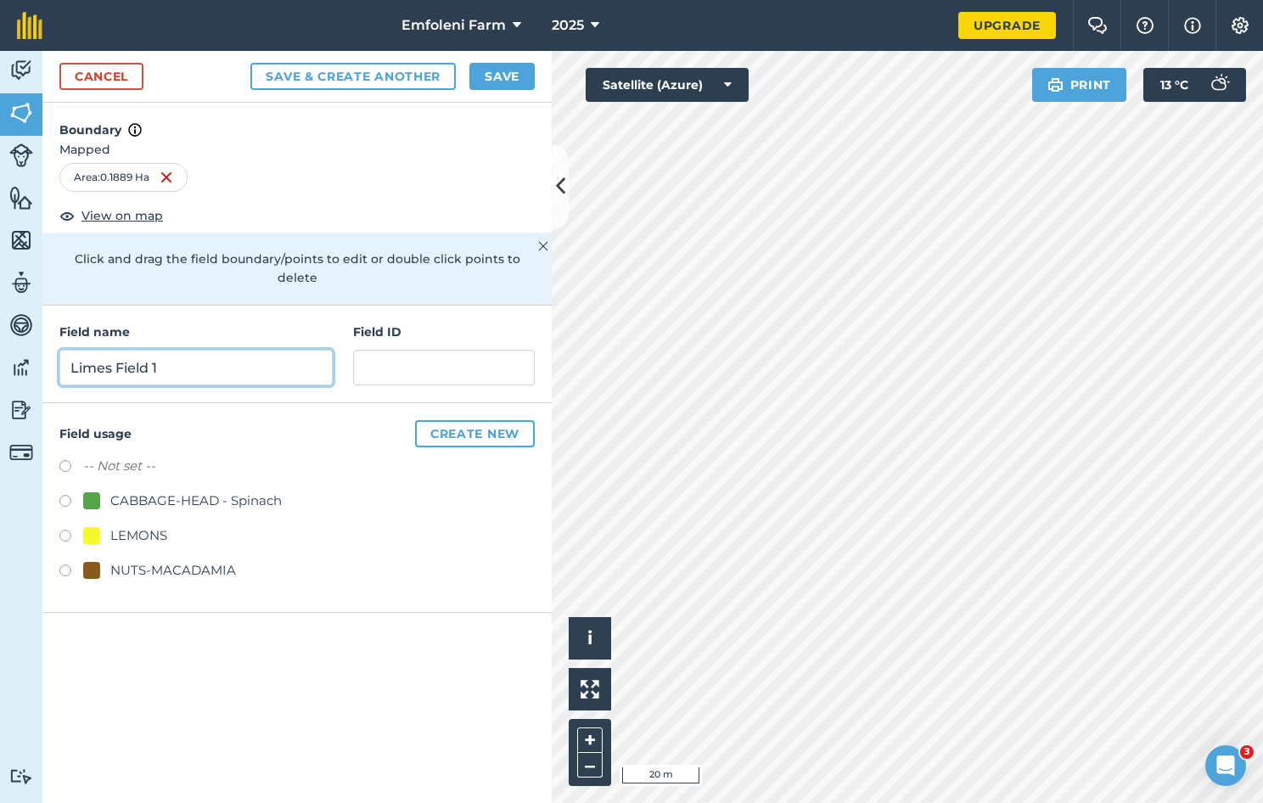
type input "Limes Field 1"
click at [447, 420] on button "Create new" at bounding box center [475, 433] width 120 height 27
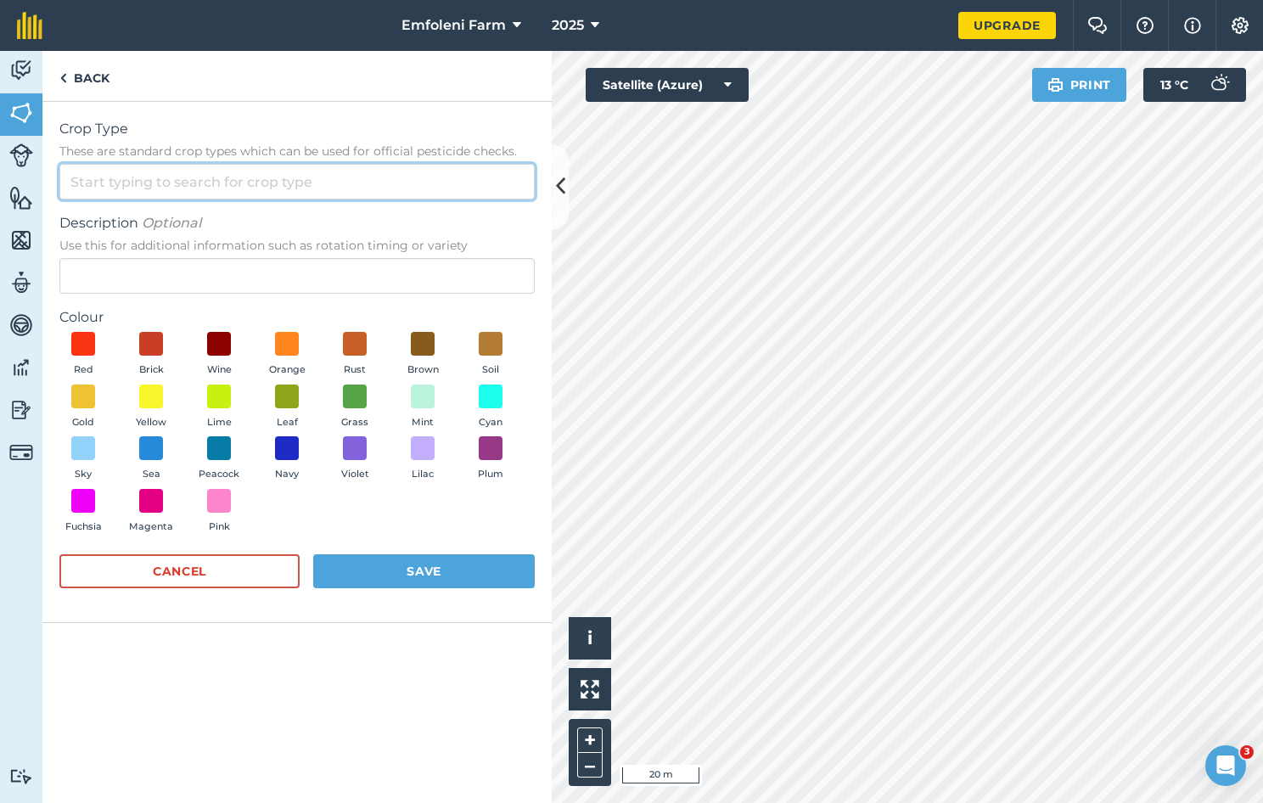
click at [150, 185] on input "Crop Type These are standard crop types which can be used for official pesticid…" at bounding box center [296, 182] width 475 height 36
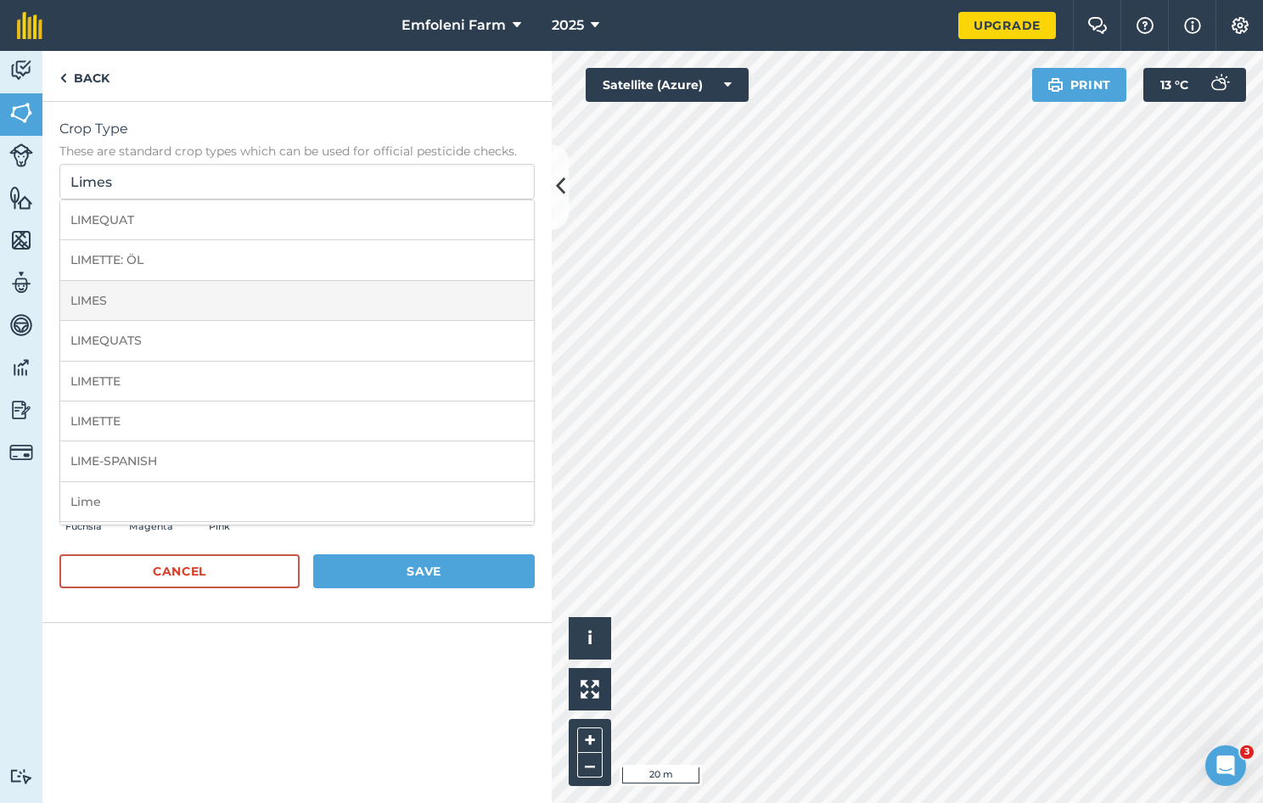
click at [102, 294] on li "LIMES" at bounding box center [297, 301] width 474 height 40
type input "LIMES"
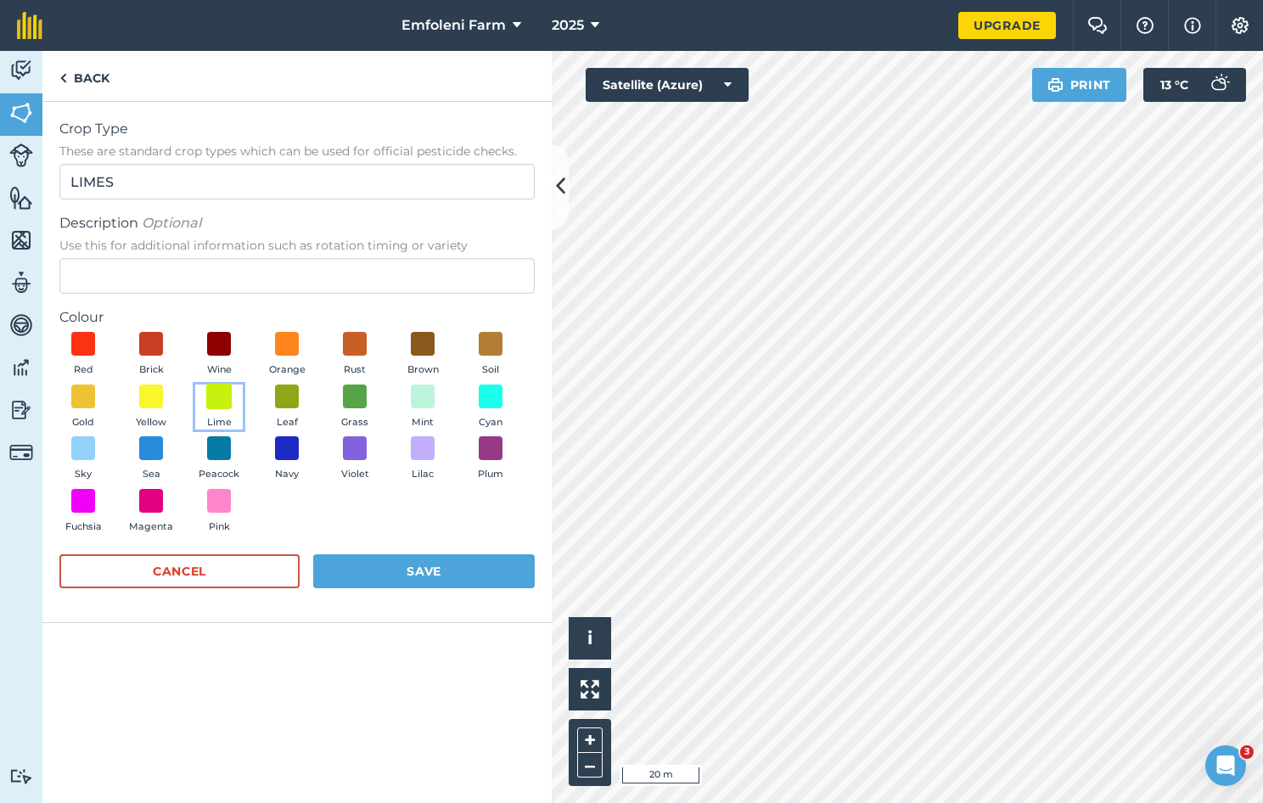
click at [225, 395] on span at bounding box center [219, 396] width 26 height 26
click at [404, 568] on button "Save" at bounding box center [424, 571] width 222 height 34
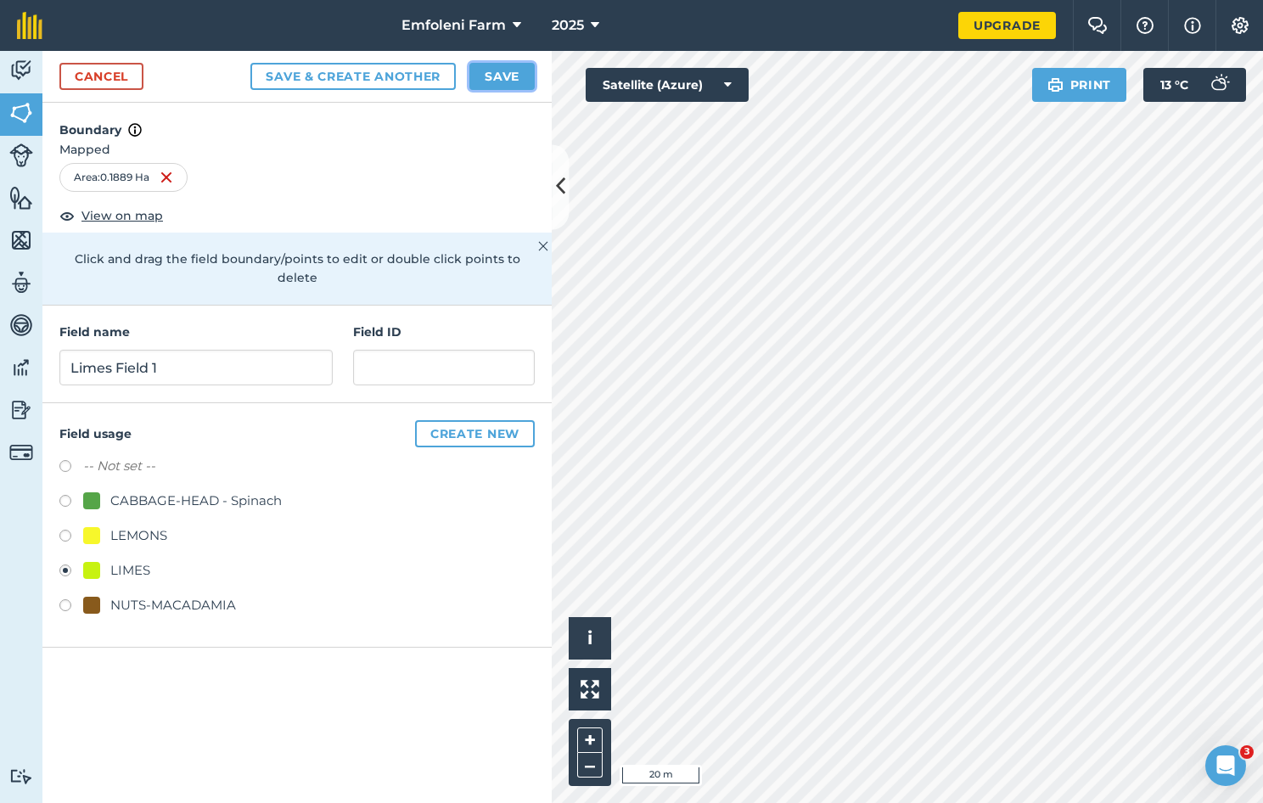
click at [513, 66] on button "Save" at bounding box center [502, 76] width 65 height 27
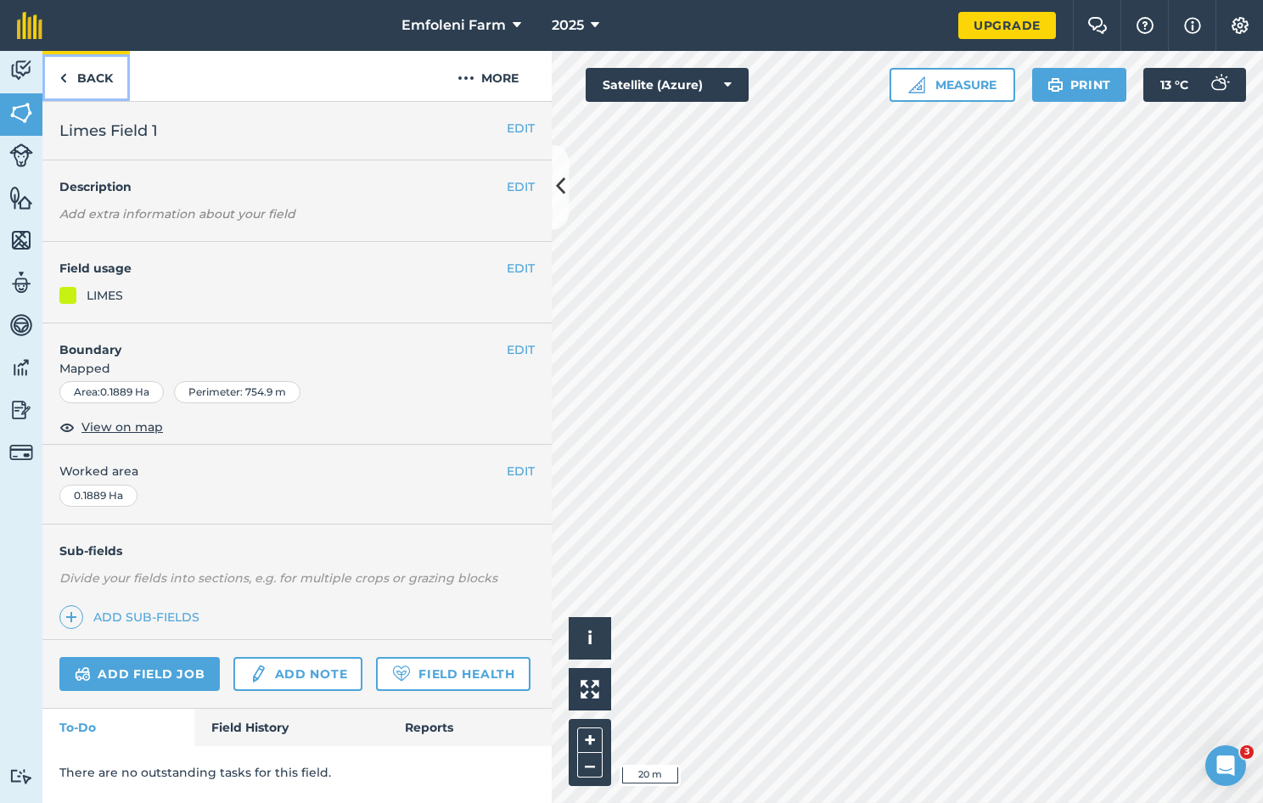
click at [83, 77] on link "Back" at bounding box center [85, 76] width 87 height 50
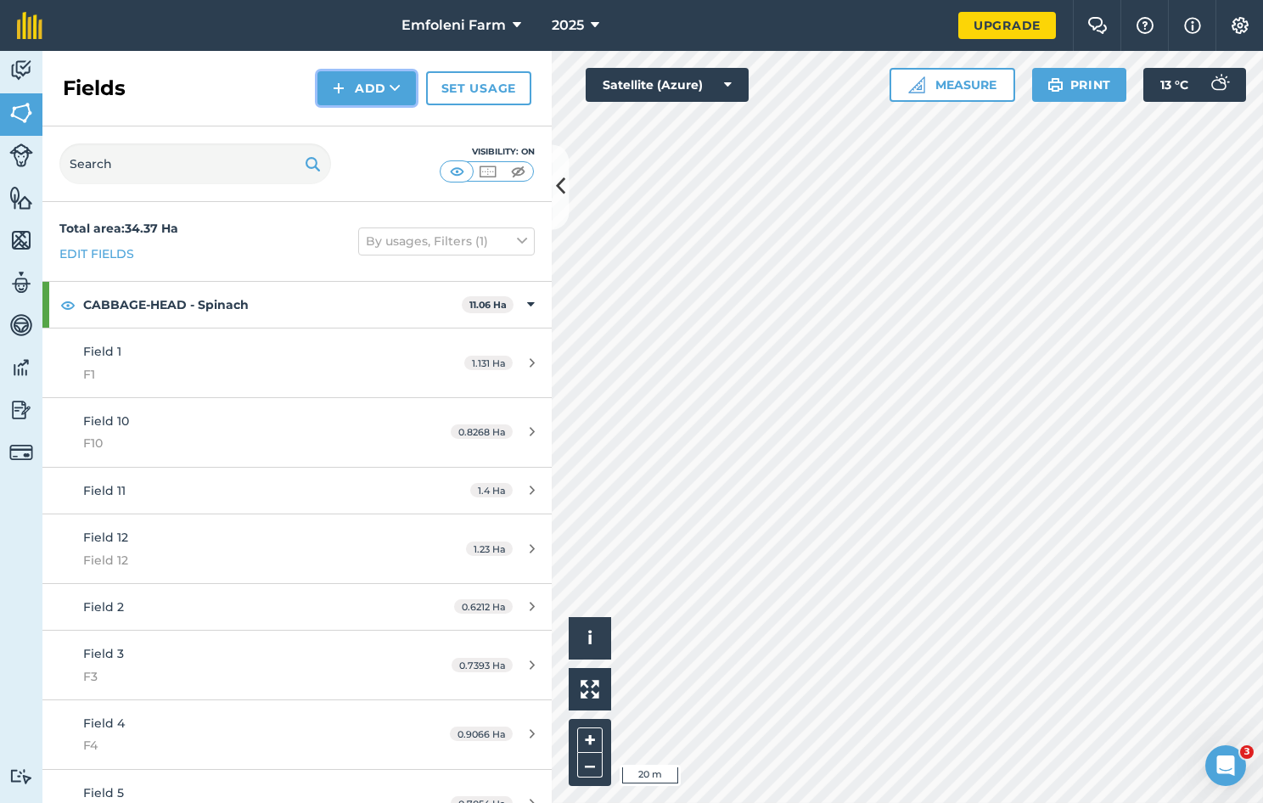
click at [387, 91] on button "Add" at bounding box center [367, 88] width 98 height 34
click at [384, 125] on link "Draw" at bounding box center [366, 126] width 93 height 37
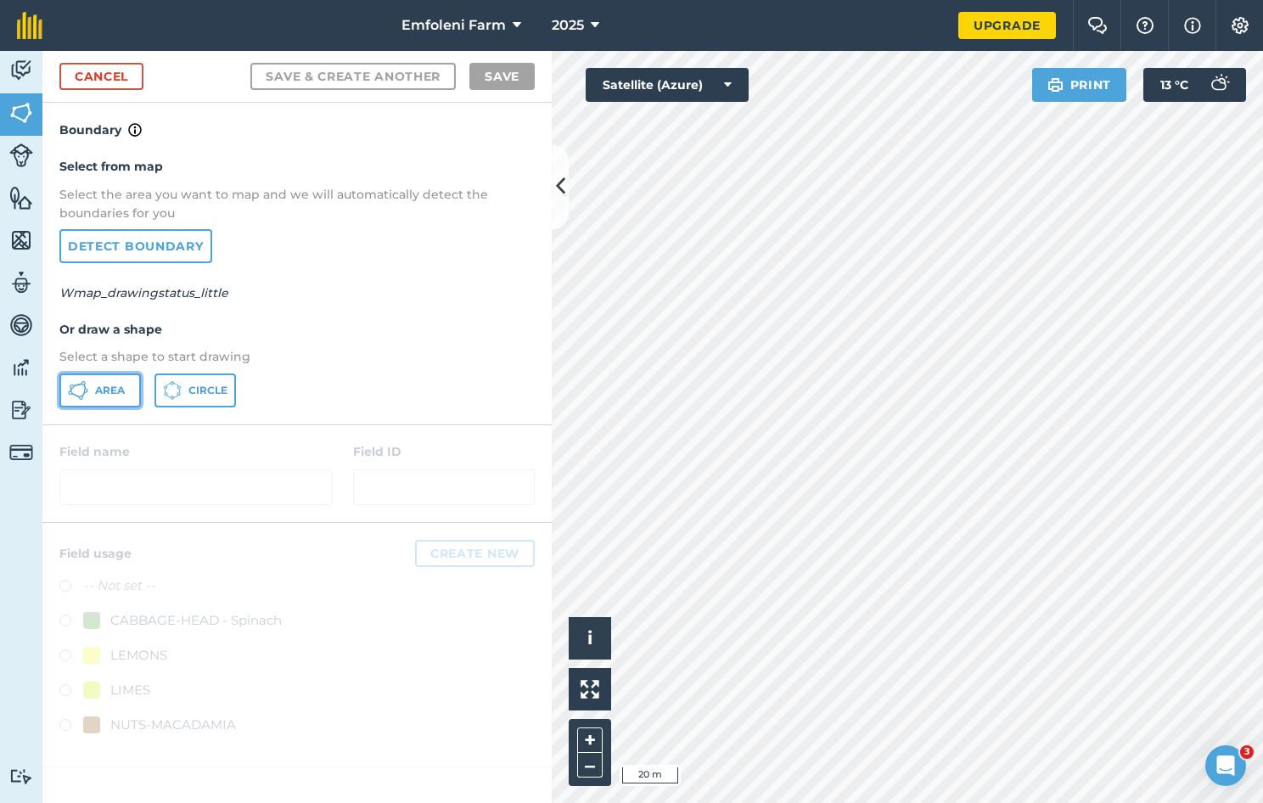
click at [109, 396] on button "Area" at bounding box center [100, 391] width 82 height 34
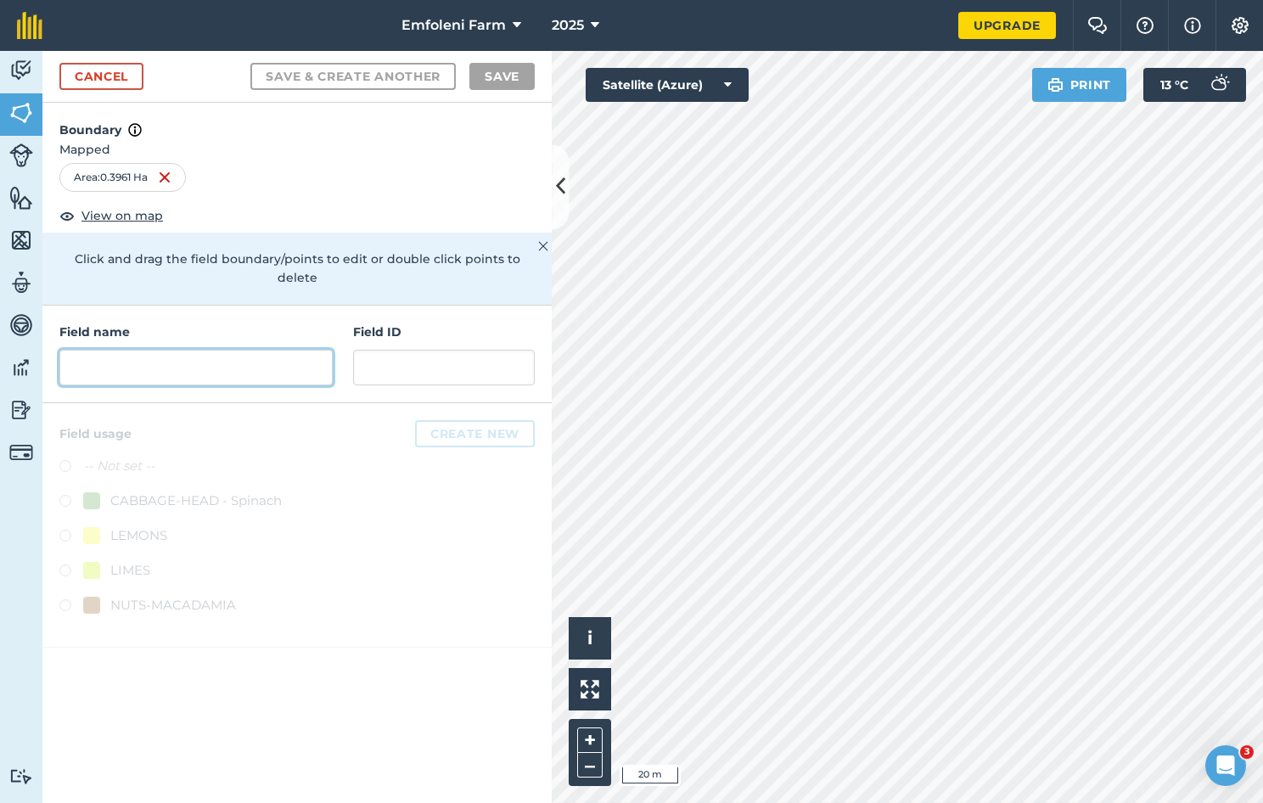
click at [199, 350] on input "text" at bounding box center [195, 368] width 273 height 36
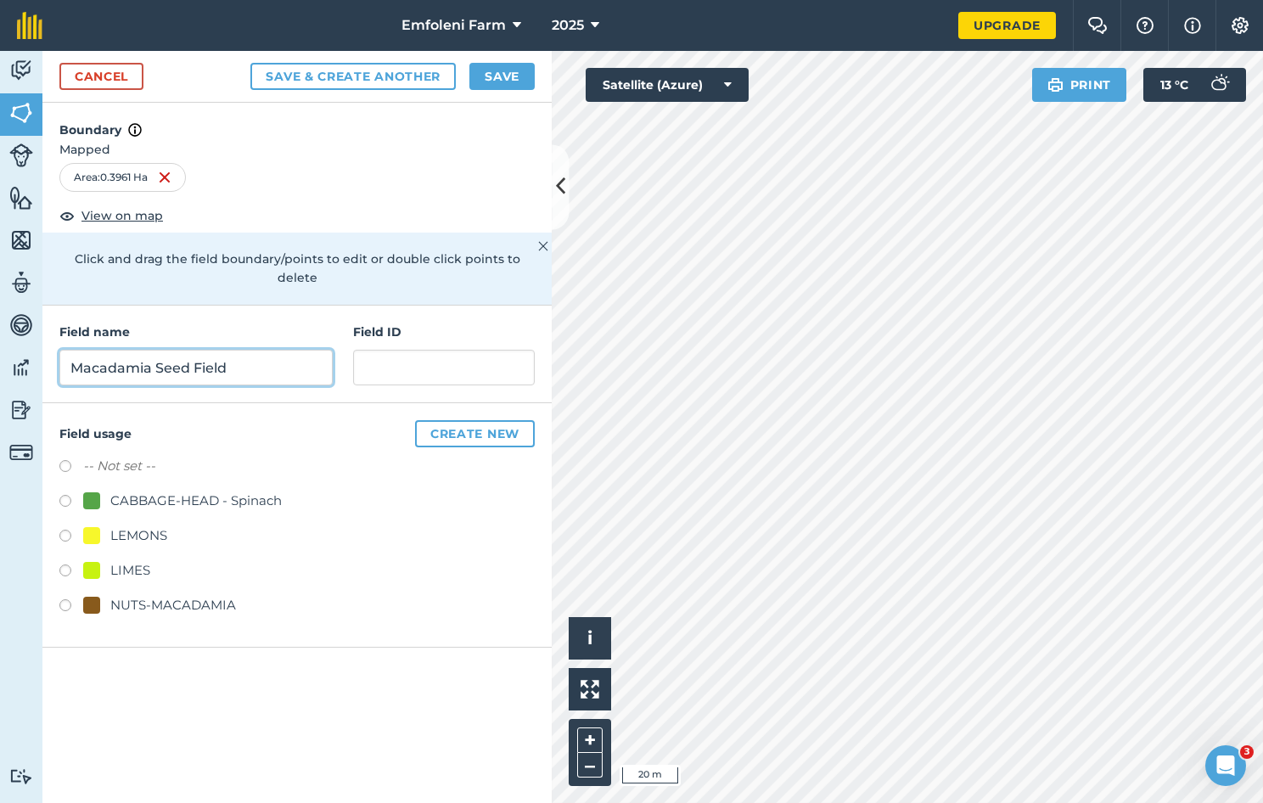
type input "Macadamia Seed Field"
click at [110, 595] on div "NUTS-MACADAMIA" at bounding box center [173, 605] width 126 height 20
radio input "true"
click at [496, 76] on button "Save" at bounding box center [502, 76] width 65 height 27
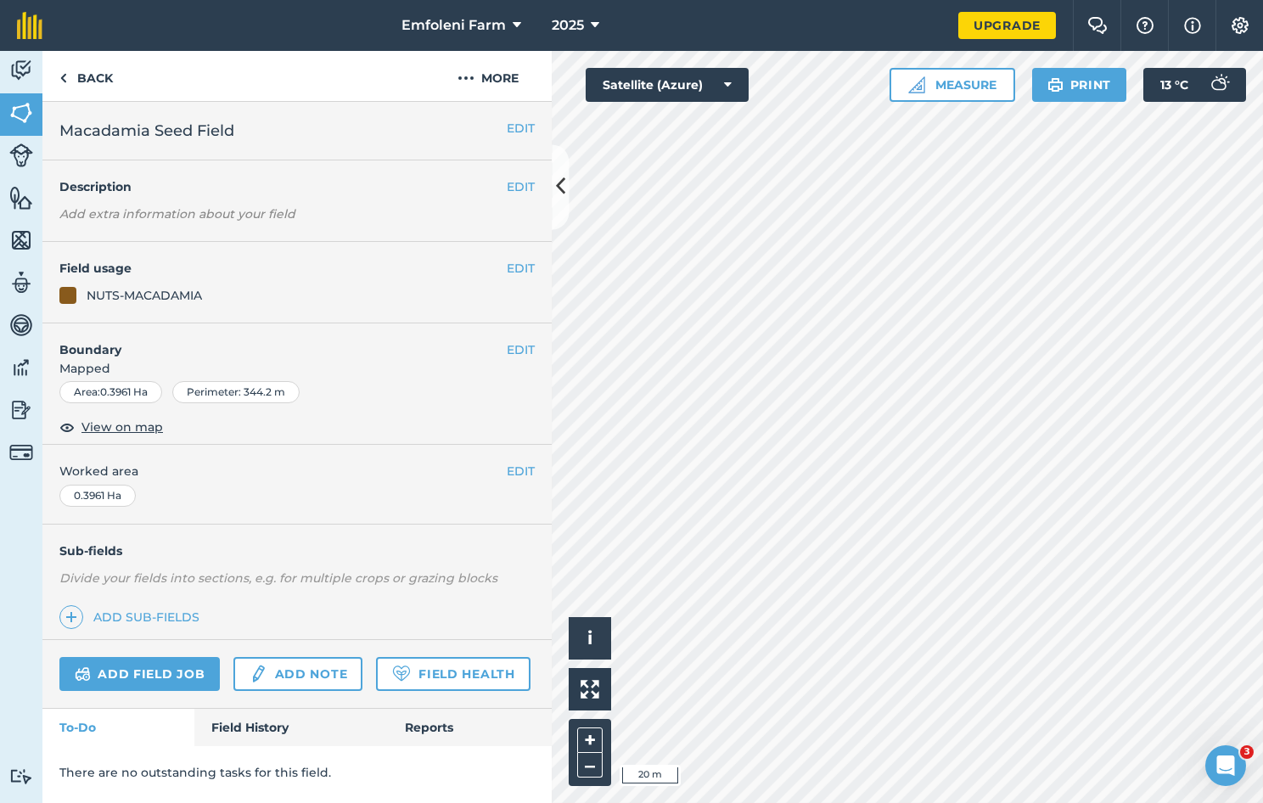
click at [963, 1] on div "Emfoleni Farm 2025 Upgrade Farm Chat Help Info Settings Map printing is not ava…" at bounding box center [631, 401] width 1263 height 803
click at [71, 73] on link "Back" at bounding box center [85, 76] width 87 height 50
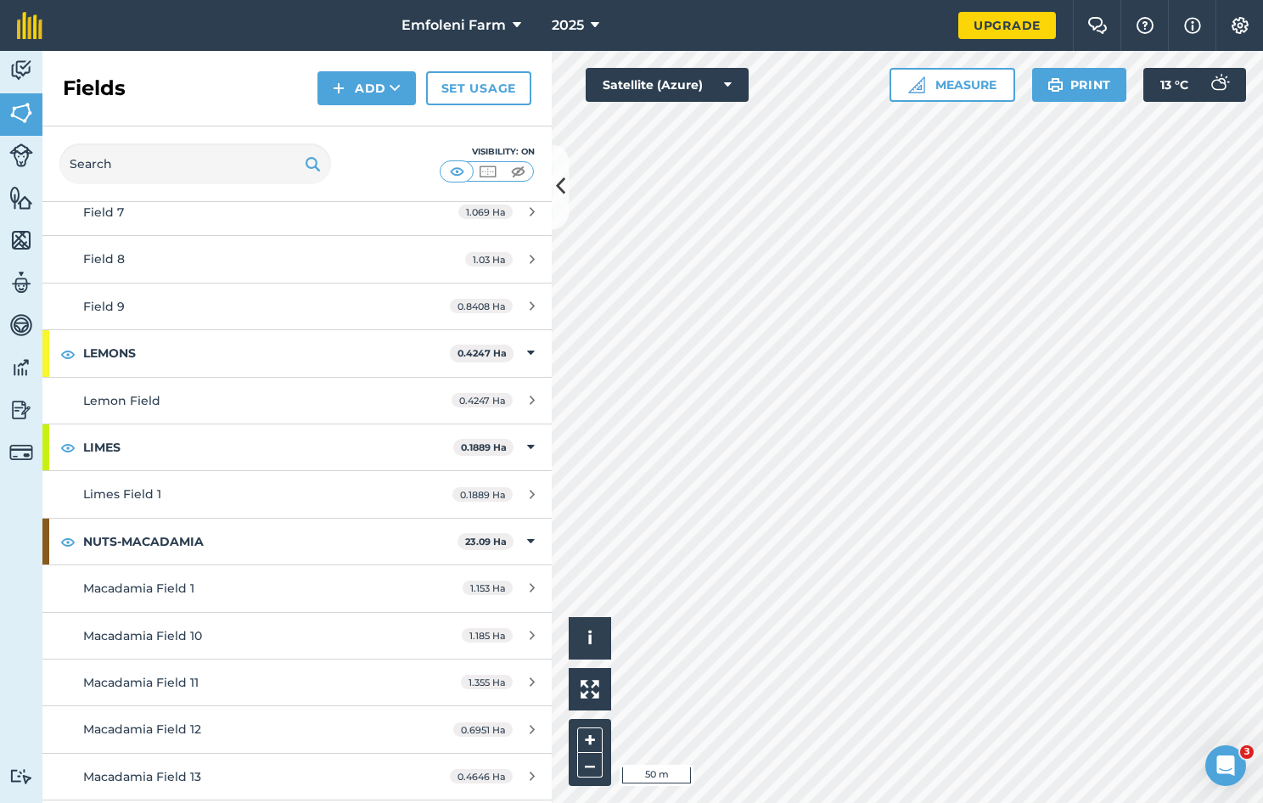
scroll to position [707, 0]
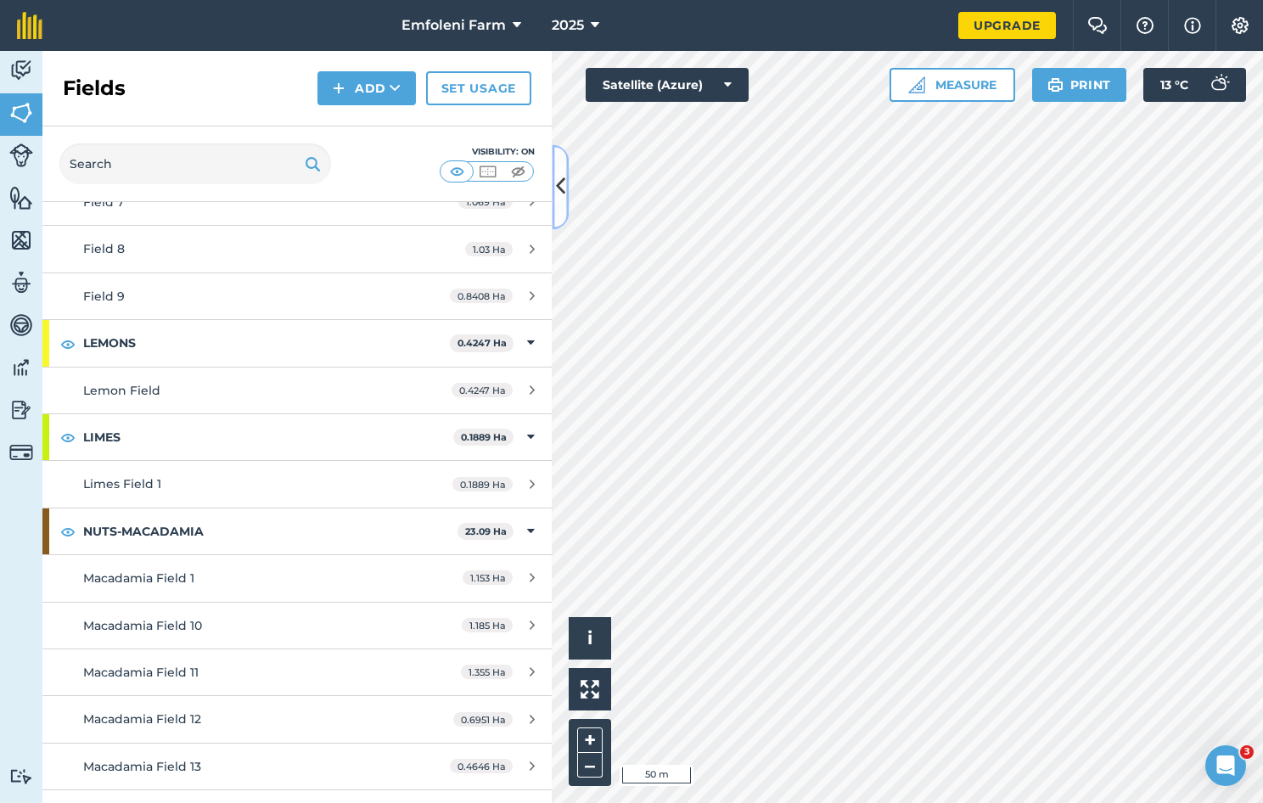
click at [563, 193] on icon at bounding box center [560, 187] width 9 height 30
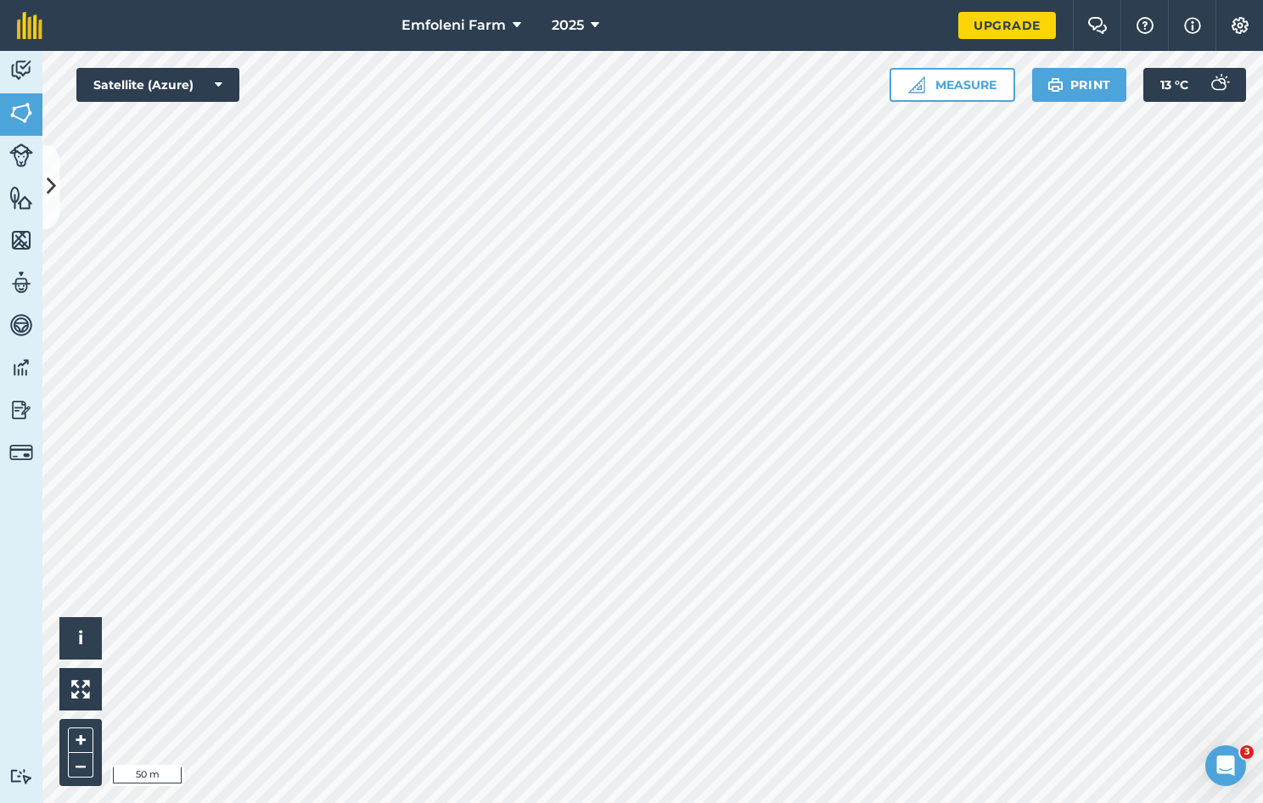
click at [897, 0] on html "Emfoleni Farm 2025 Upgrade Farm Chat Help Info Settings Map printing is not ava…" at bounding box center [631, 401] width 1263 height 803
click at [521, 25] on button "Emfoleni Farm" at bounding box center [461, 25] width 133 height 51
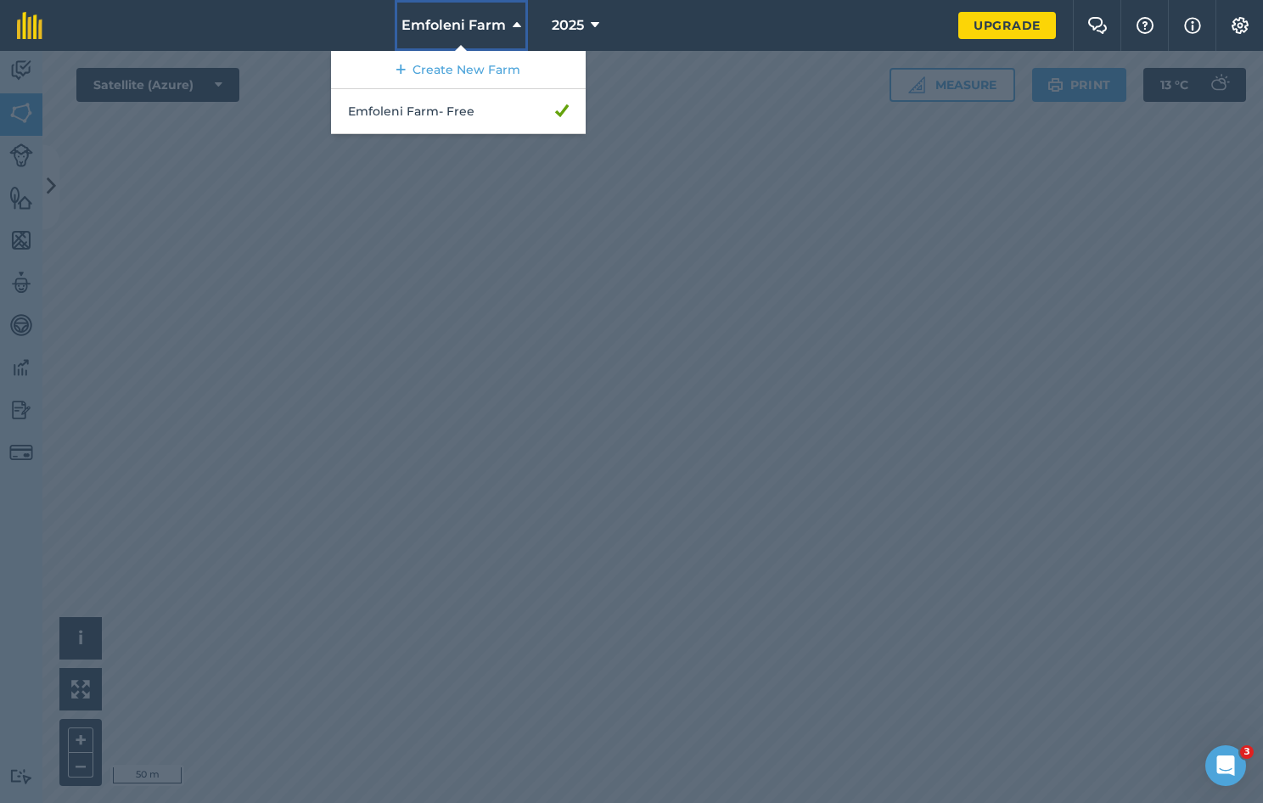
click at [521, 25] on button "Emfoleni Farm" at bounding box center [461, 25] width 133 height 51
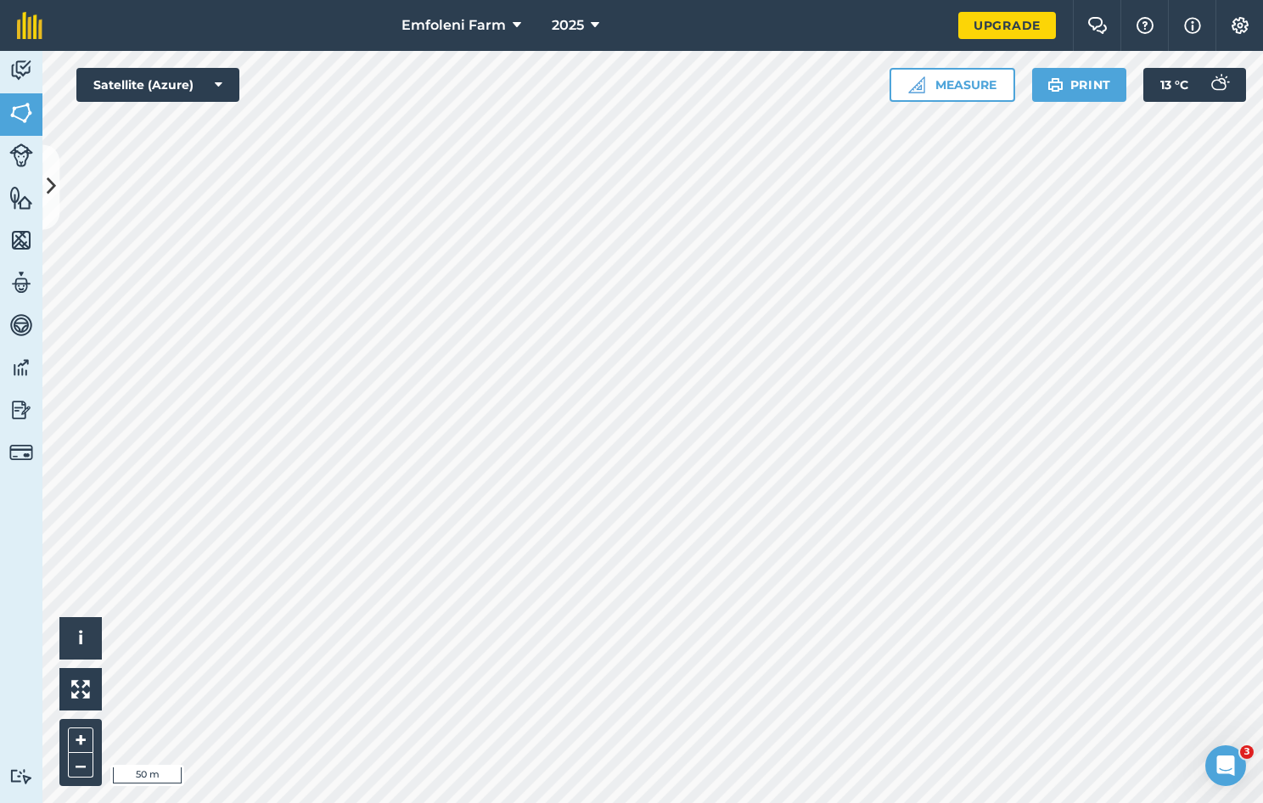
click at [817, 0] on html "Emfoleni Farm 2025 Upgrade Farm Chat Help Info Settings Map printing is not ava…" at bounding box center [631, 401] width 1263 height 803
click at [54, 179] on icon at bounding box center [51, 187] width 9 height 30
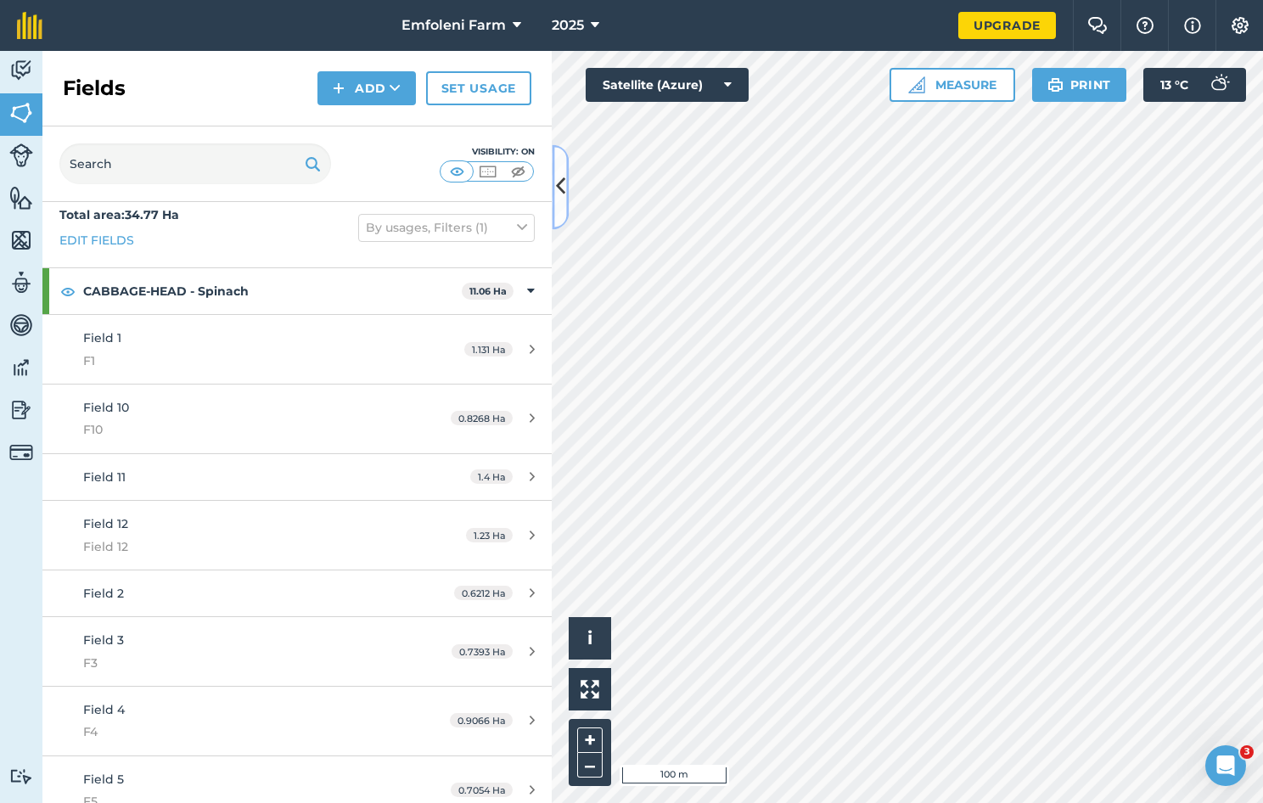
scroll to position [0, 0]
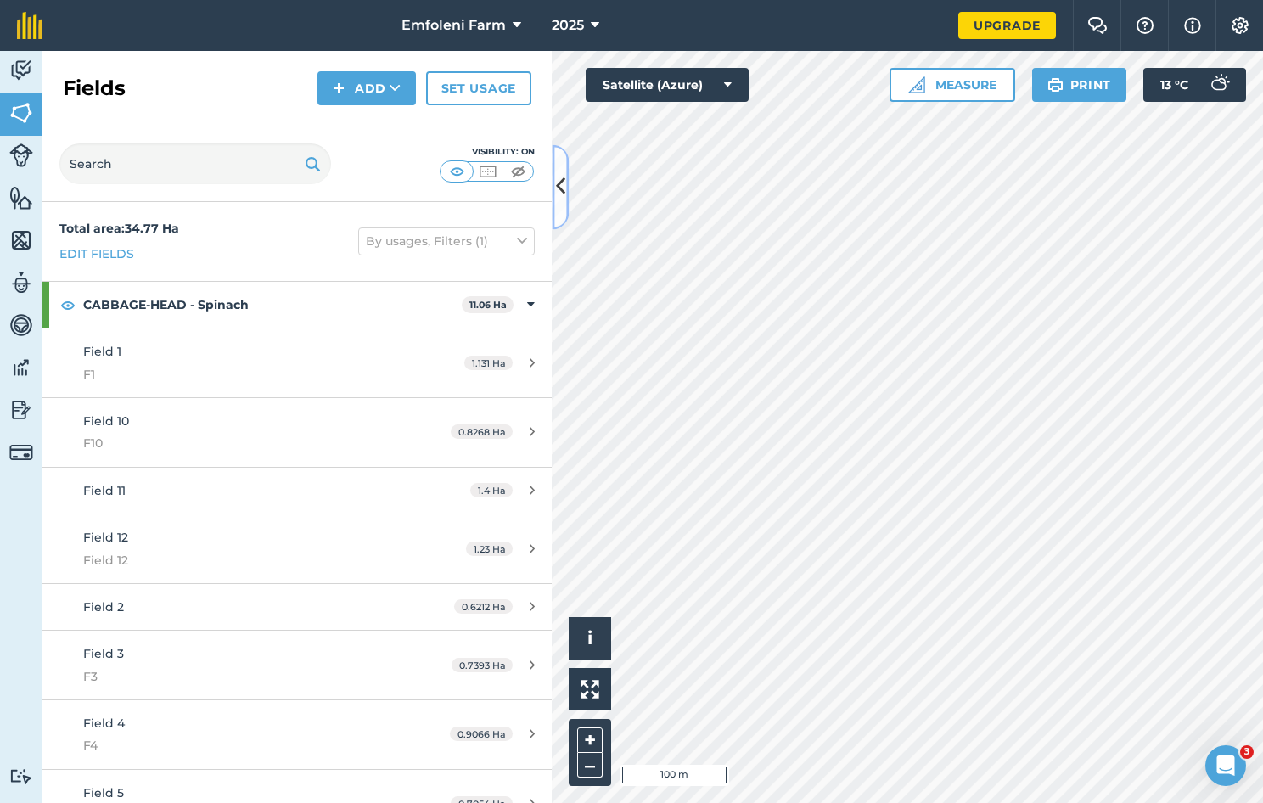
click at [560, 207] on button at bounding box center [560, 186] width 17 height 85
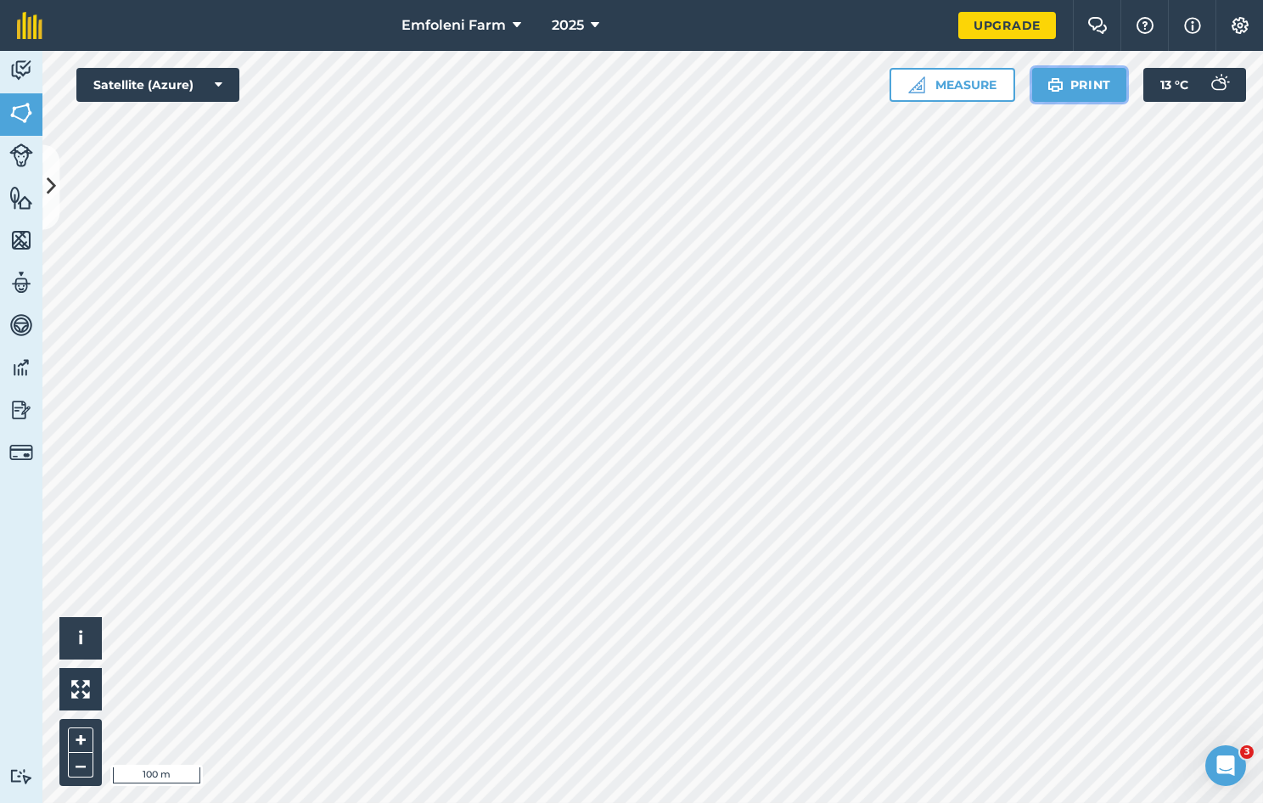
click at [1097, 88] on button "Print" at bounding box center [1079, 85] width 95 height 34
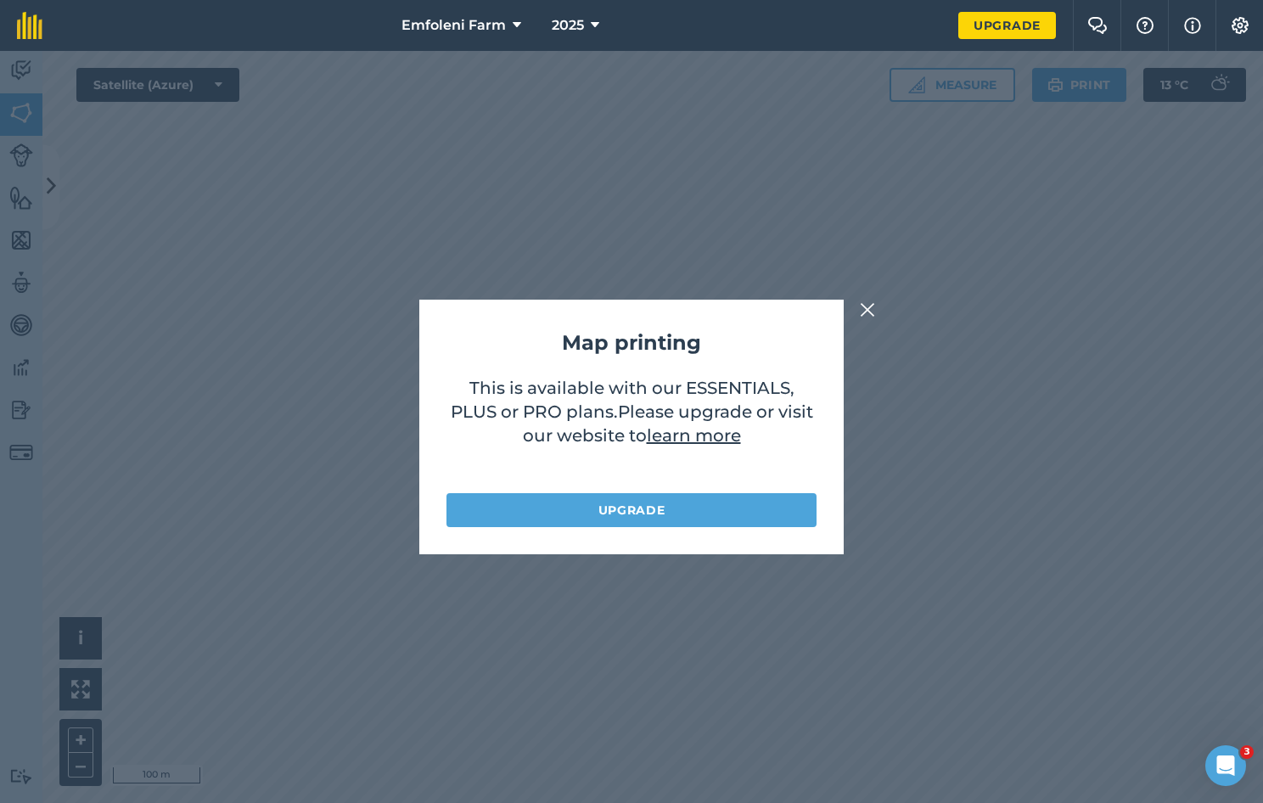
click at [869, 311] on img at bounding box center [867, 310] width 15 height 20
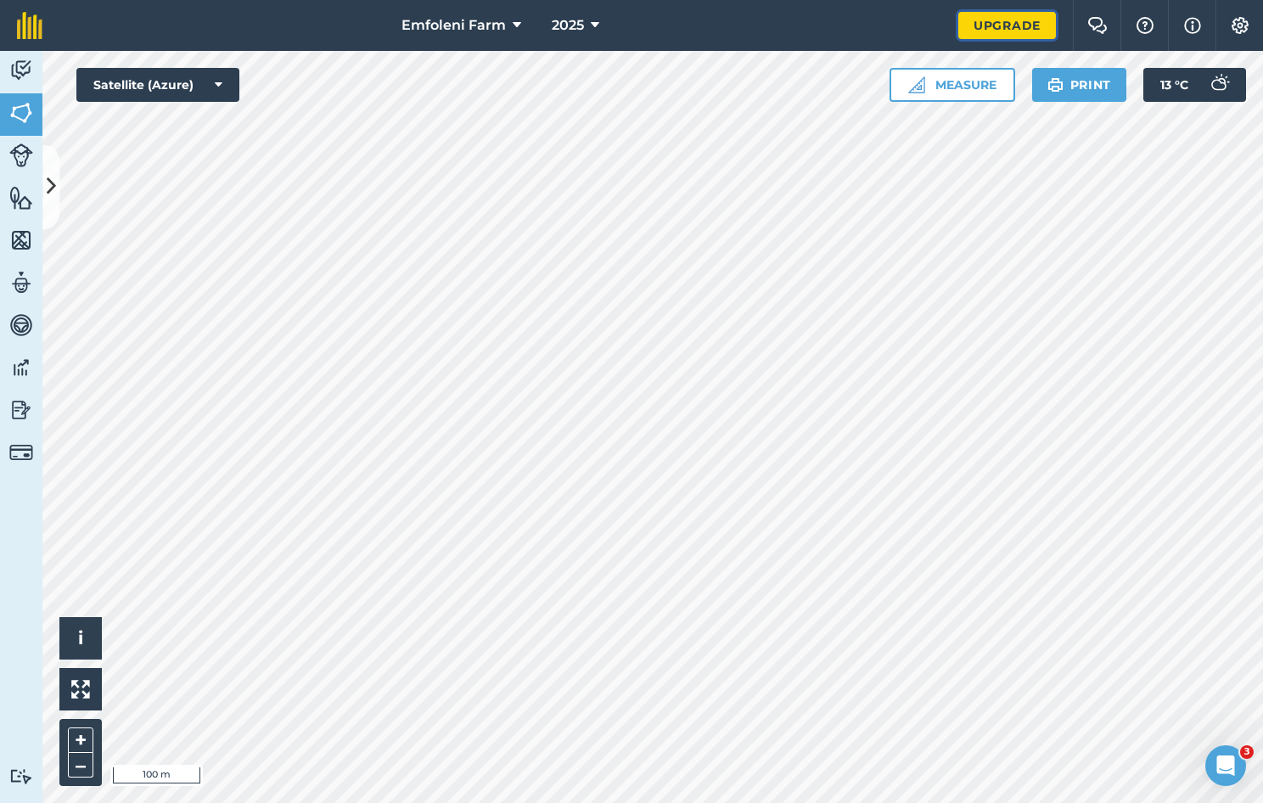
click at [973, 25] on link "Upgrade" at bounding box center [1008, 25] width 98 height 27
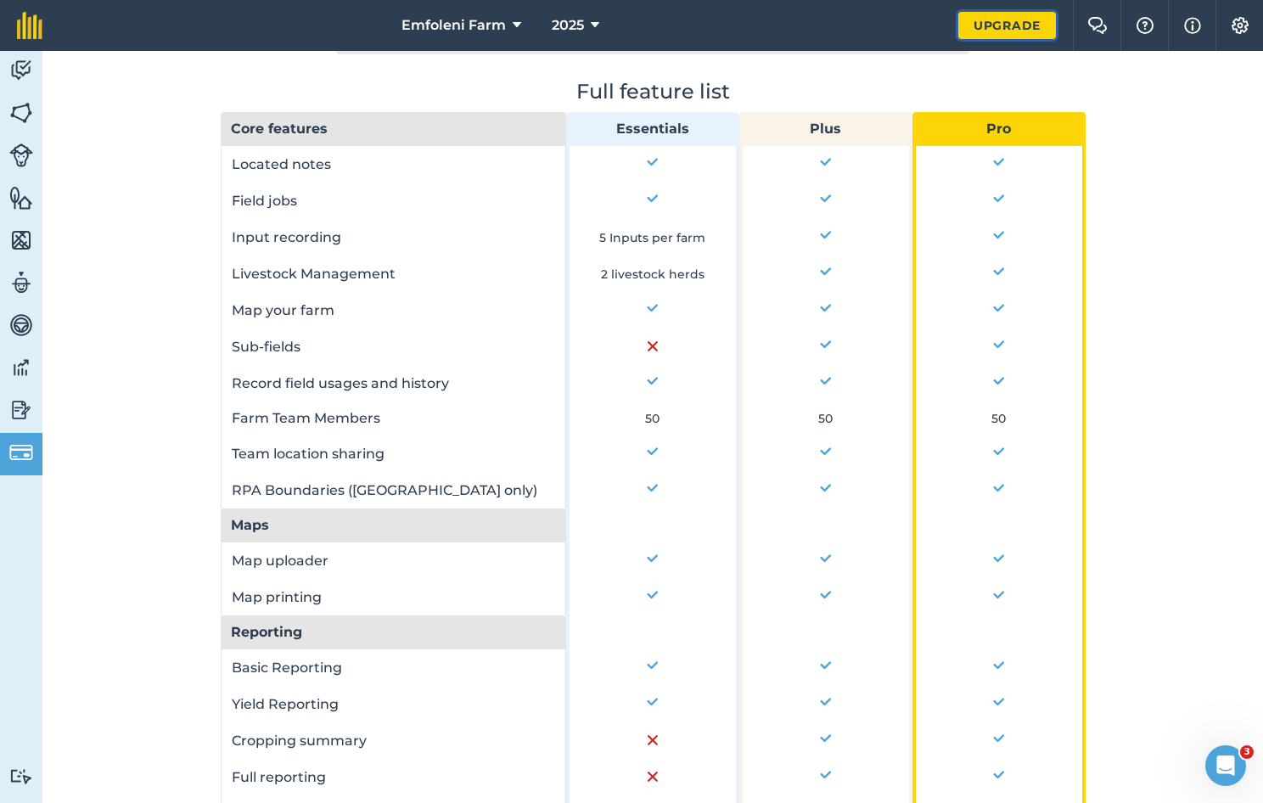
scroll to position [769, 0]
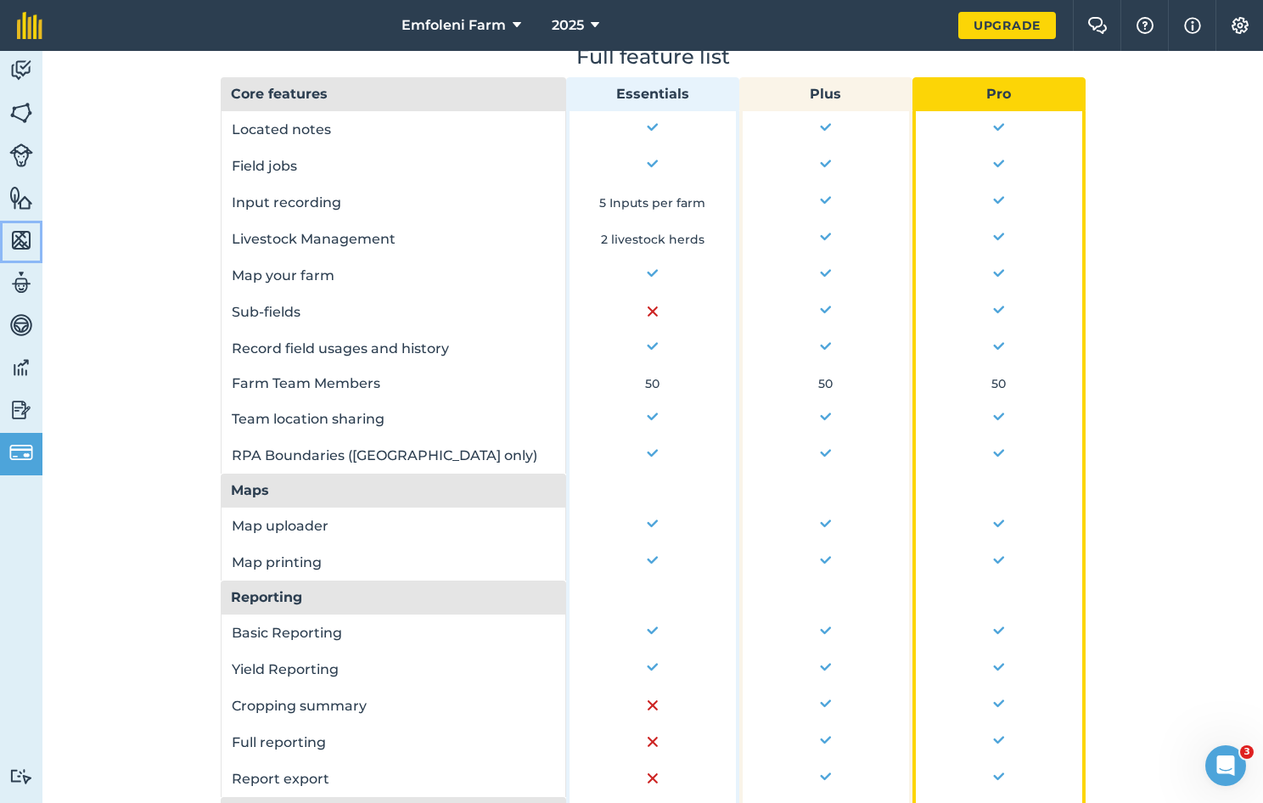
click at [22, 241] on img at bounding box center [21, 240] width 24 height 25
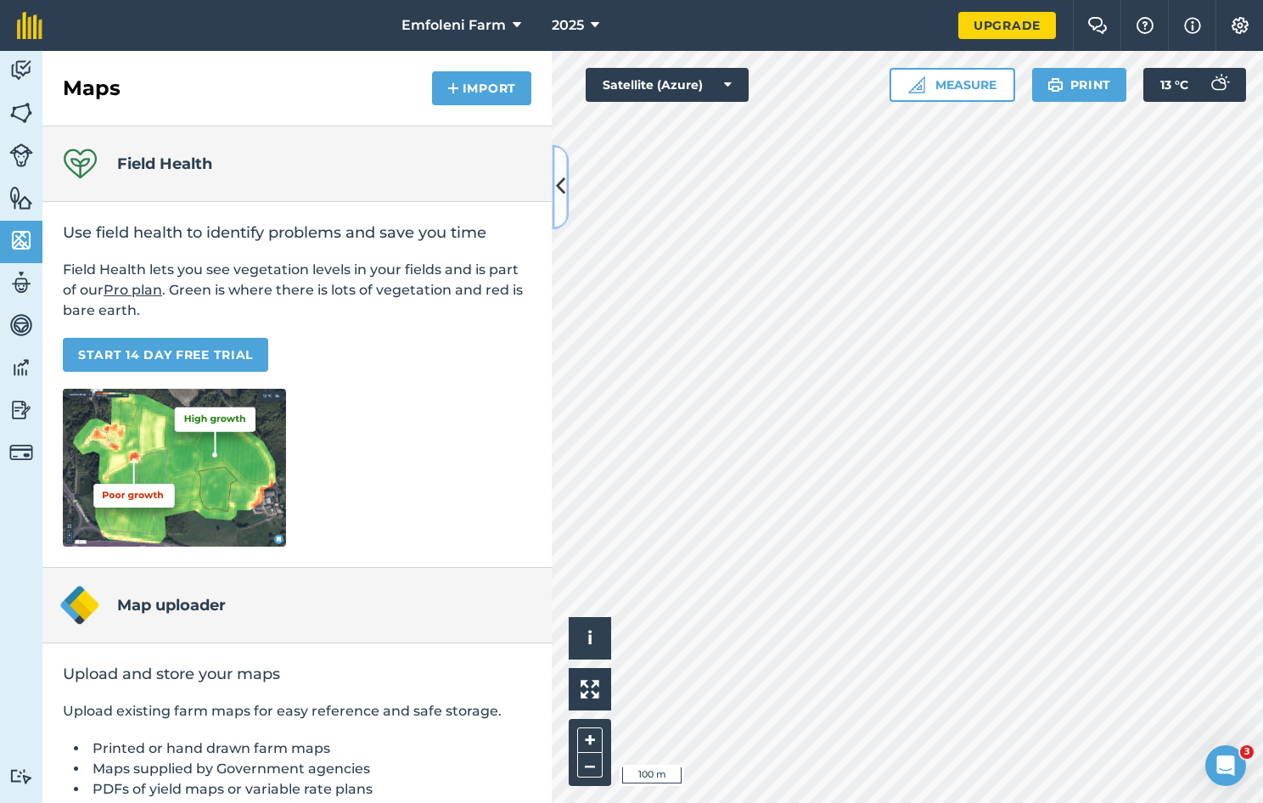
click at [567, 187] on button at bounding box center [560, 186] width 17 height 85
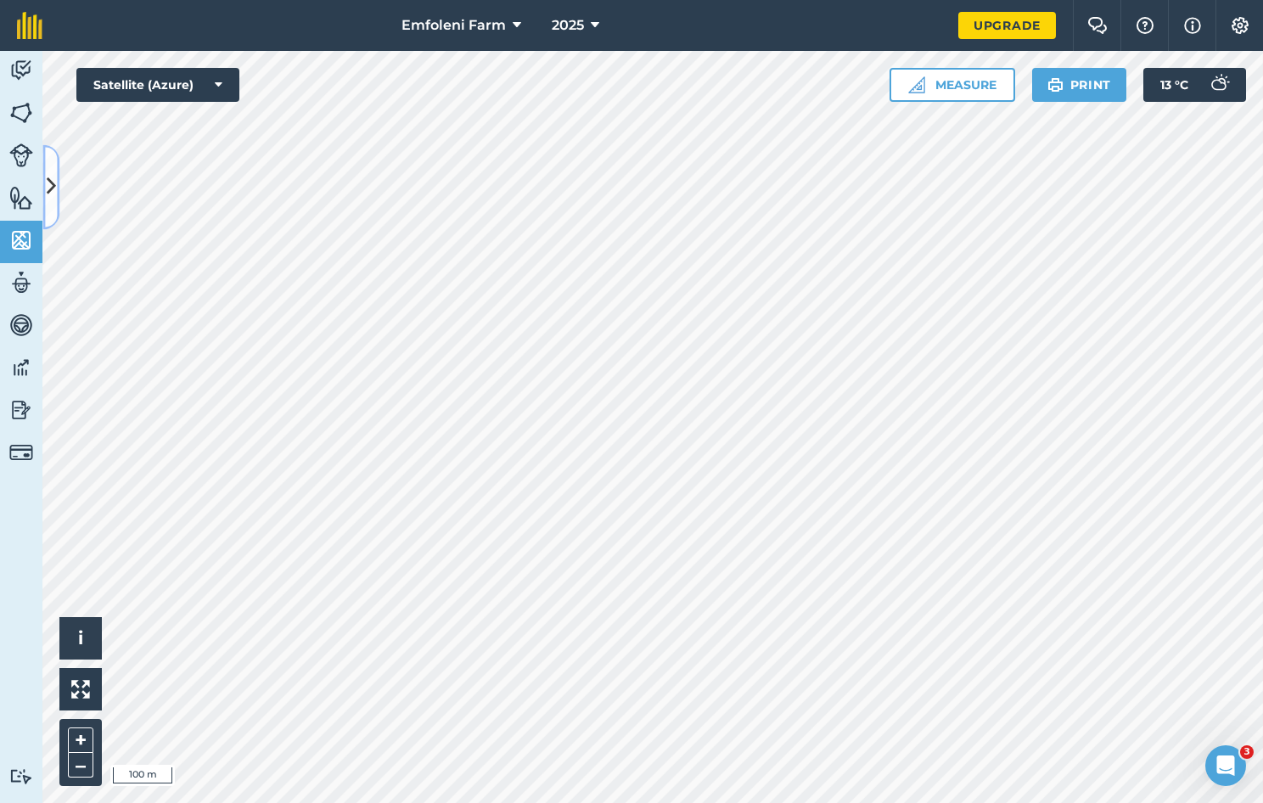
click at [55, 185] on icon at bounding box center [51, 187] width 9 height 30
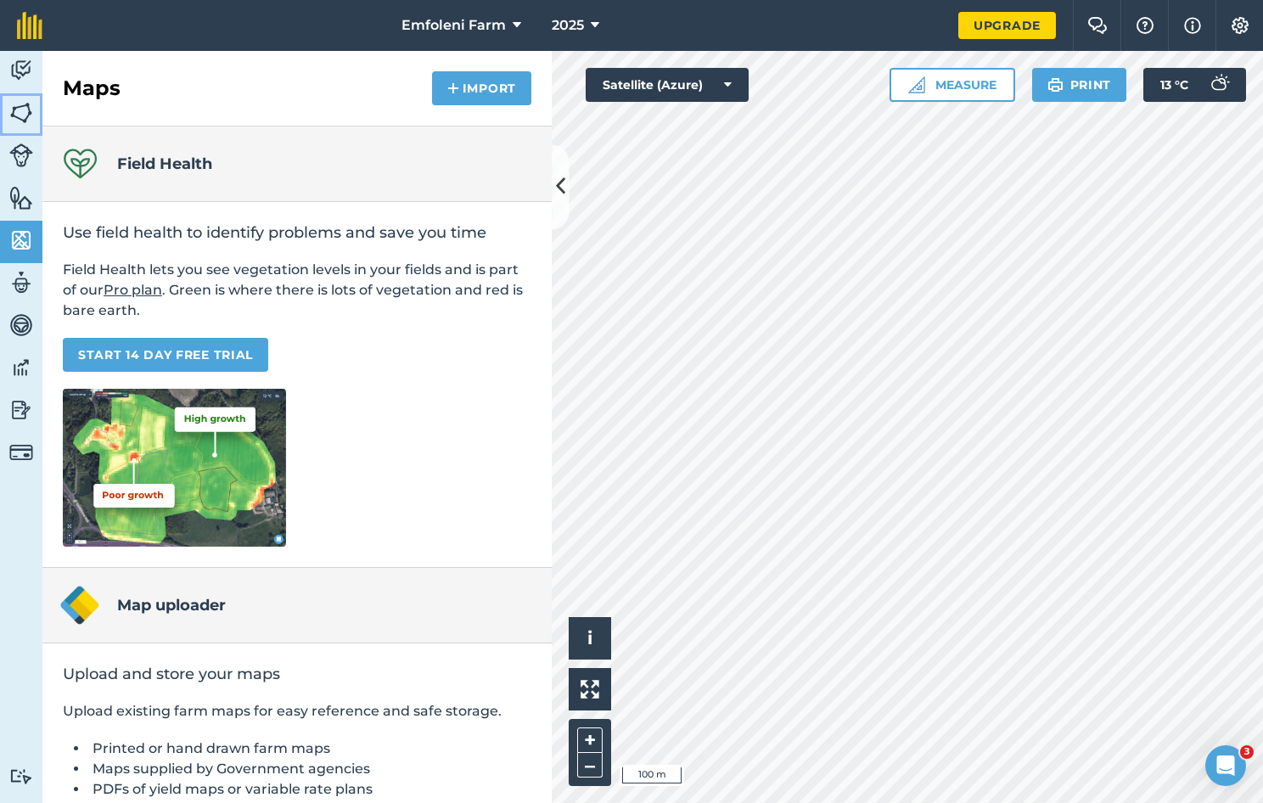
click at [14, 114] on img at bounding box center [21, 112] width 24 height 25
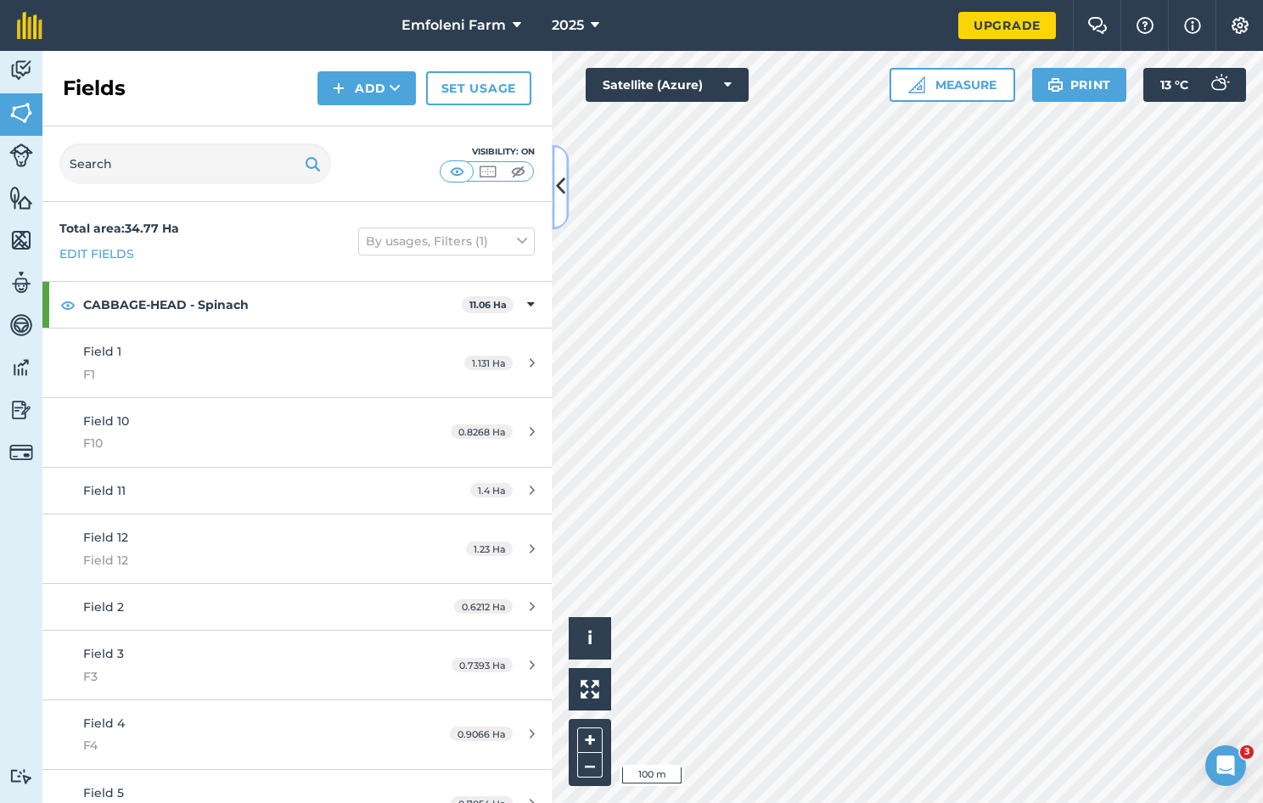
click at [565, 172] on button at bounding box center [560, 186] width 17 height 85
